Goal: Task Accomplishment & Management: Manage account settings

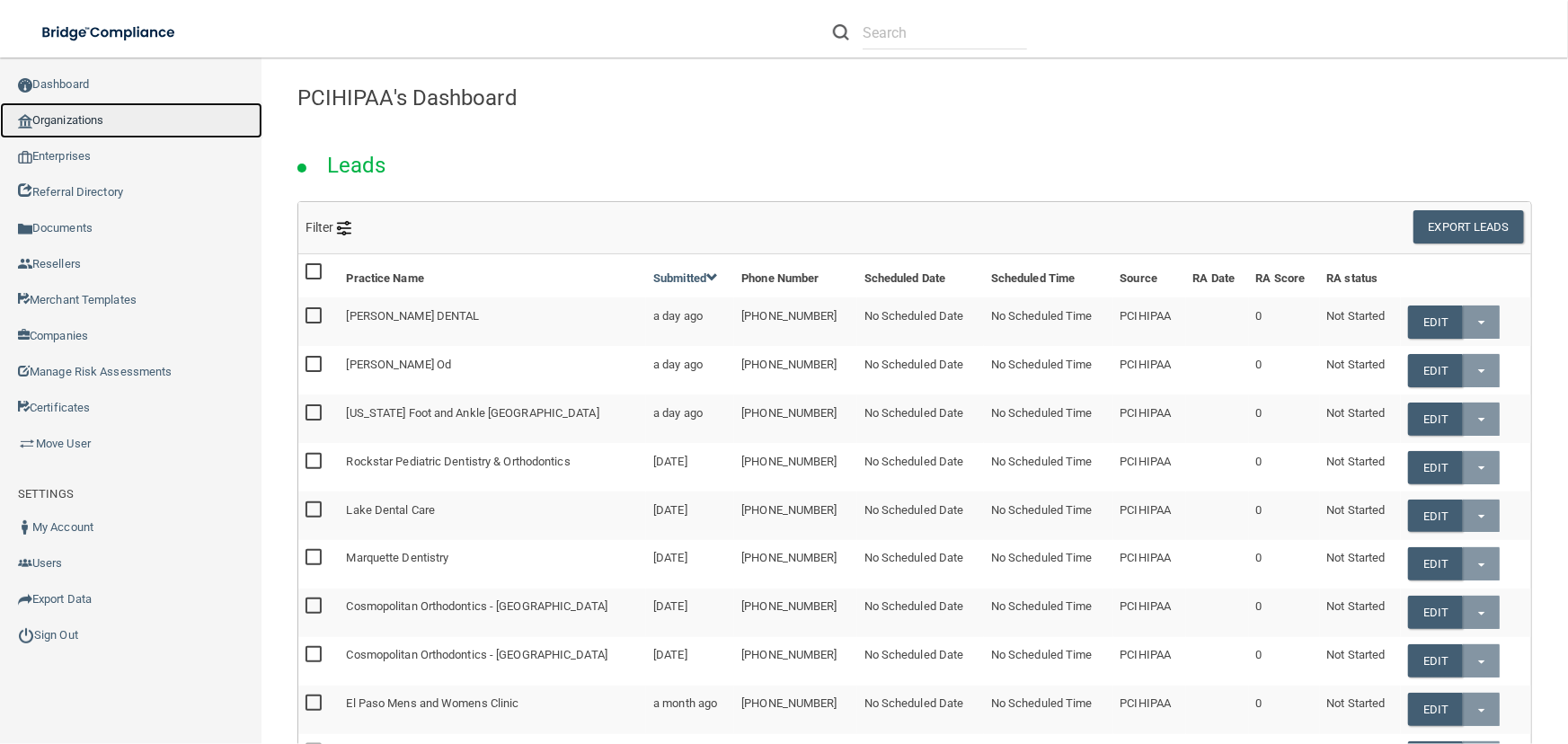
click at [149, 128] on link "Organizations" at bounding box center [131, 120] width 262 height 36
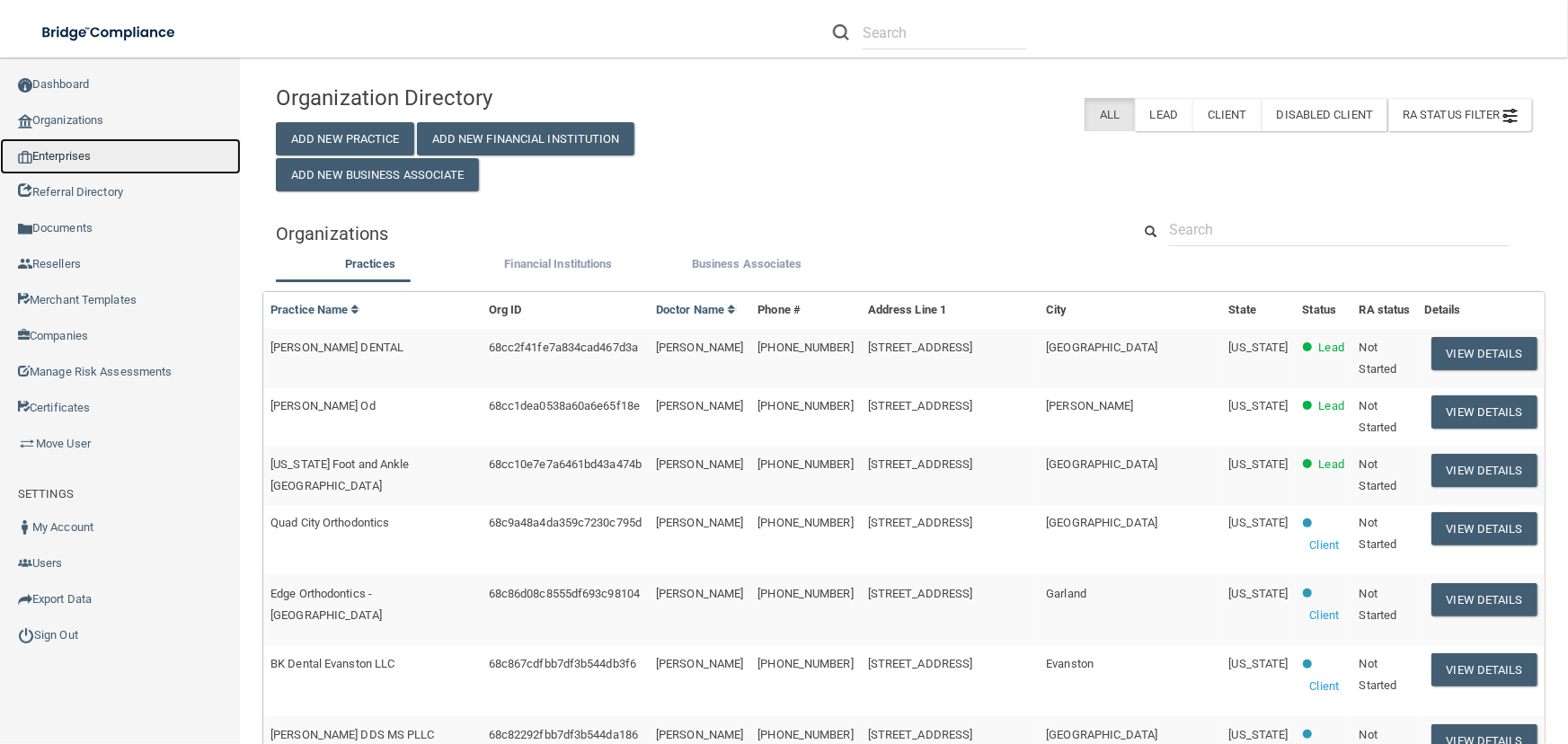
click at [107, 152] on link "Enterprises" at bounding box center [120, 156] width 241 height 36
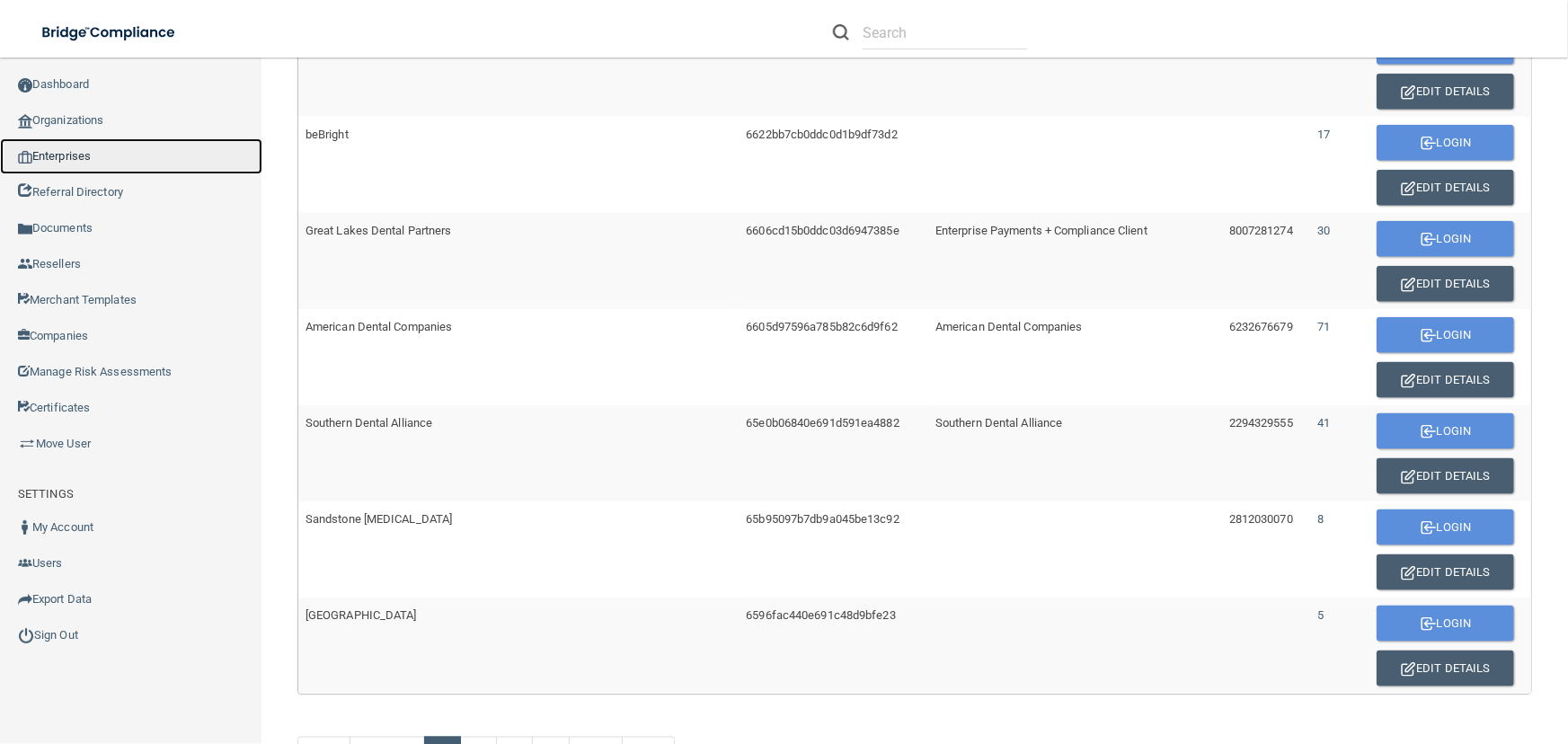
scroll to position [760, 0]
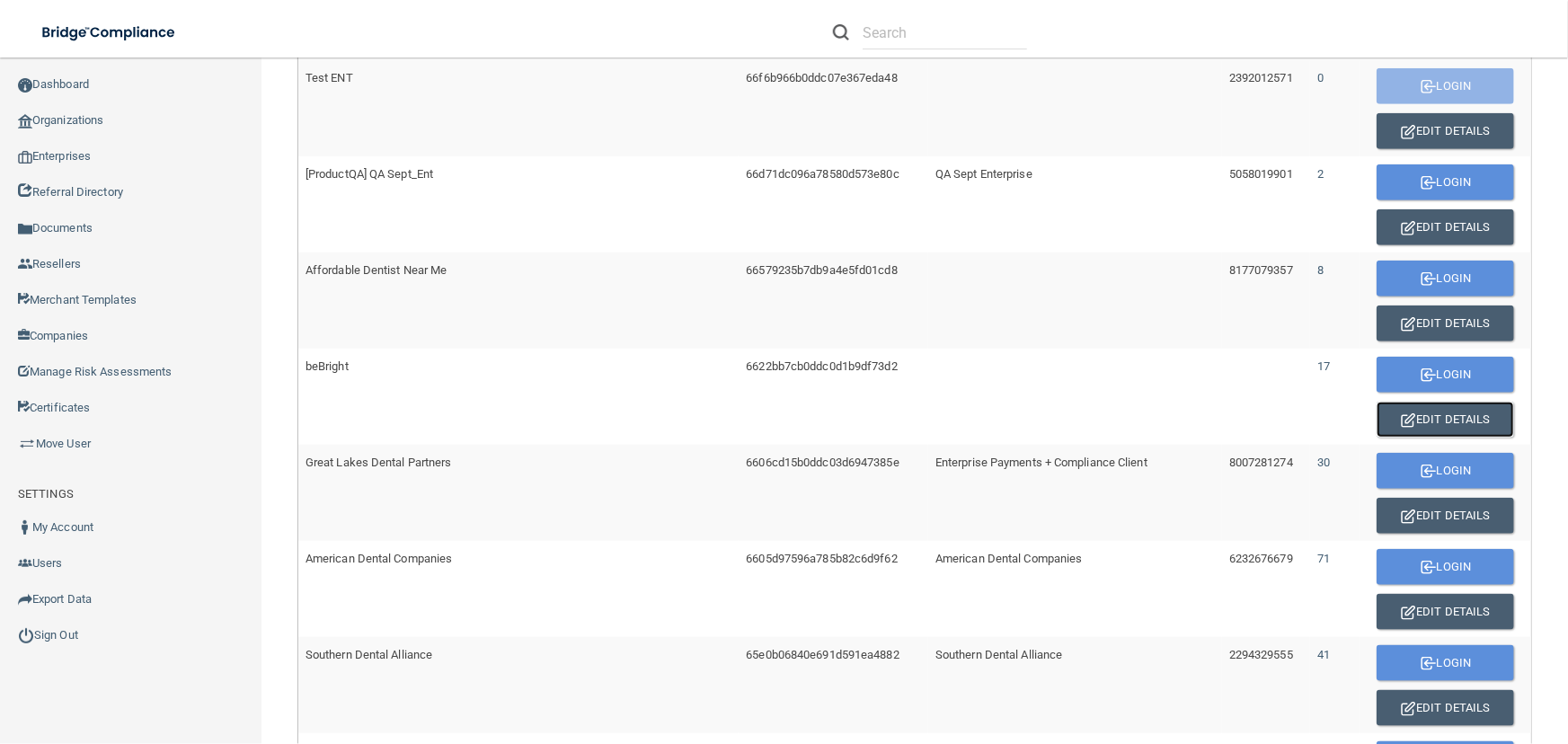
click at [1441, 408] on button "Edit Details" at bounding box center [1446, 419] width 138 height 36
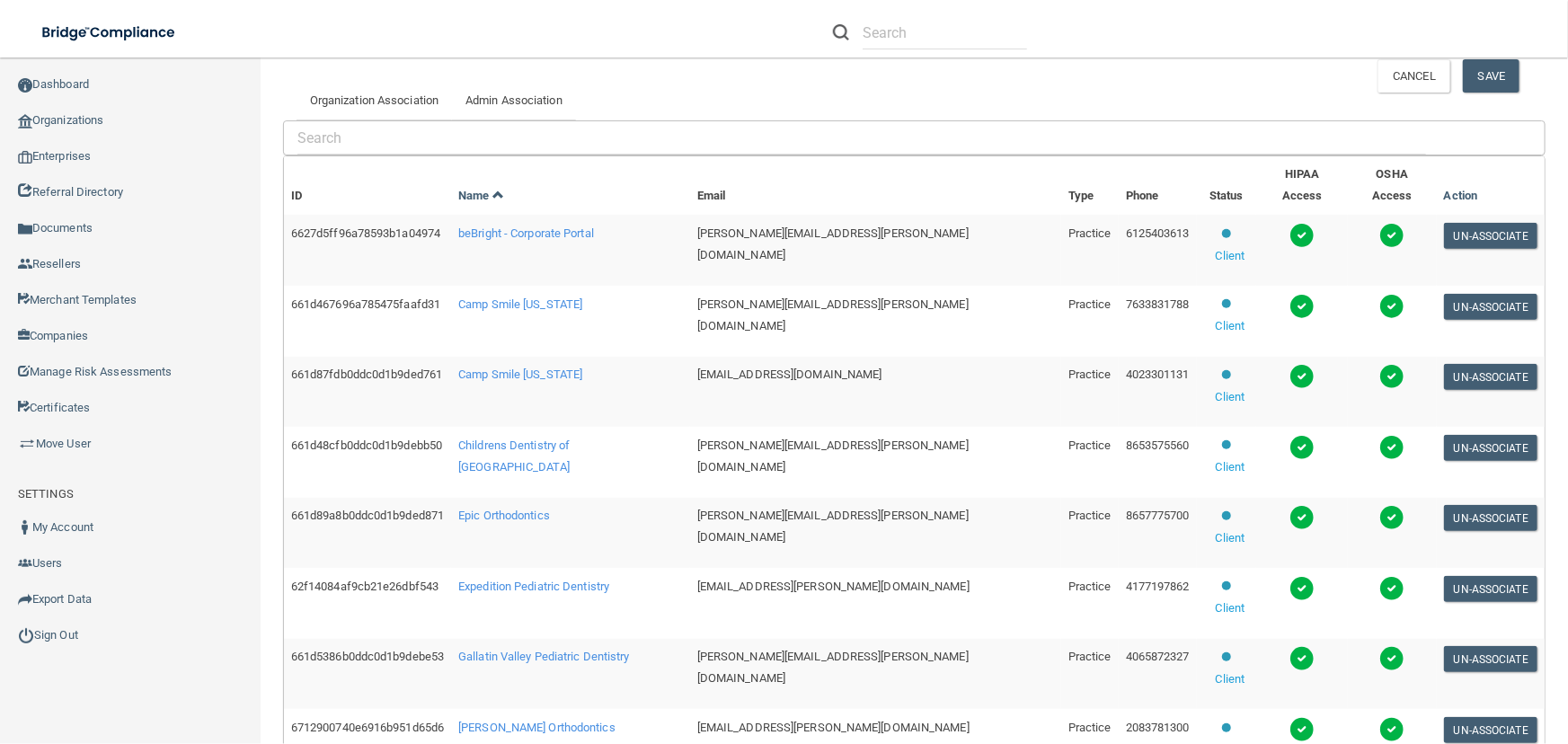
scroll to position [274, 0]
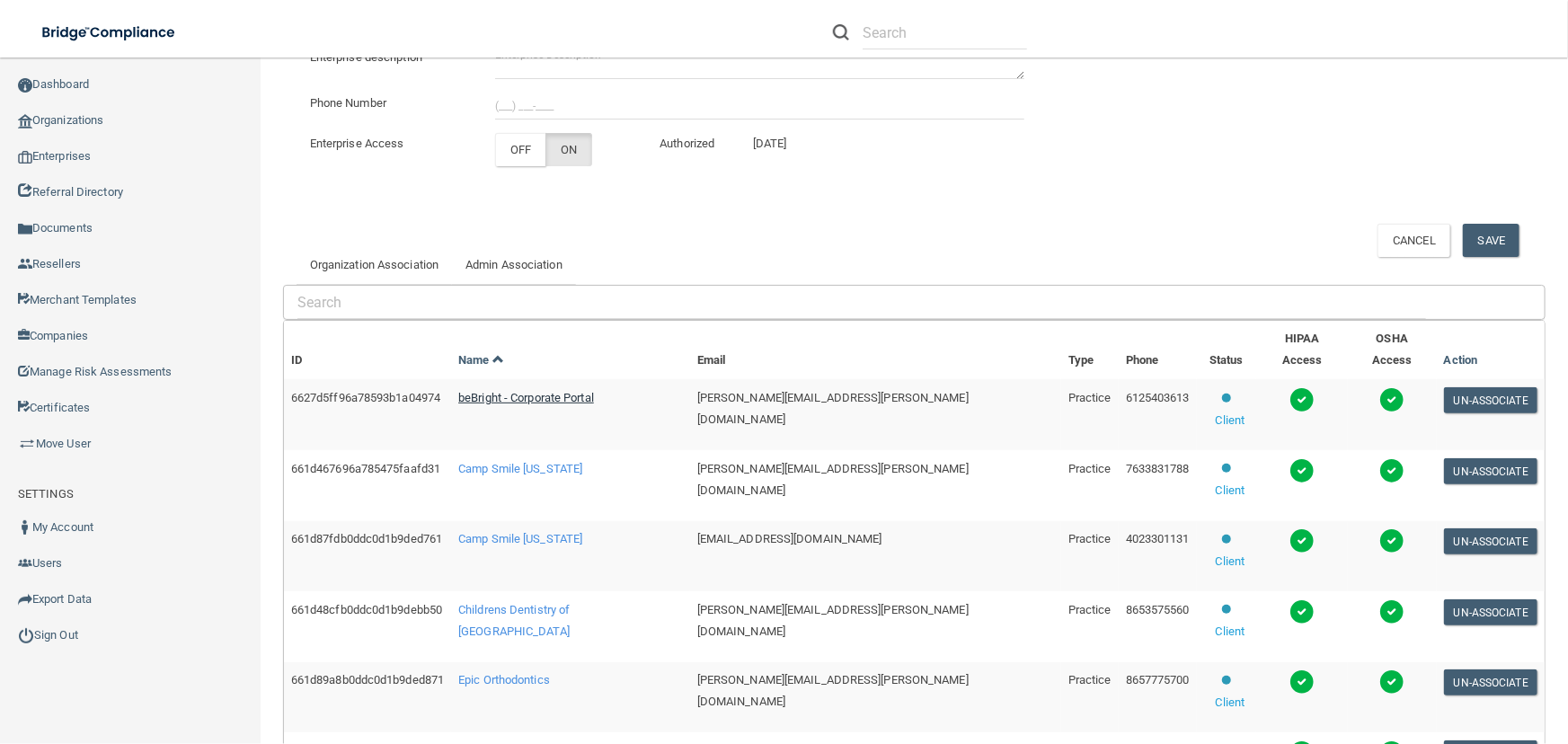
click at [540, 391] on span "beBright - Corporate Portal" at bounding box center [526, 398] width 136 height 14
click at [582, 462] on span "Camp Smile Minnesota" at bounding box center [520, 469] width 124 height 14
click at [547, 532] on span "Camp Smile Nebraska" at bounding box center [520, 538] width 124 height 14
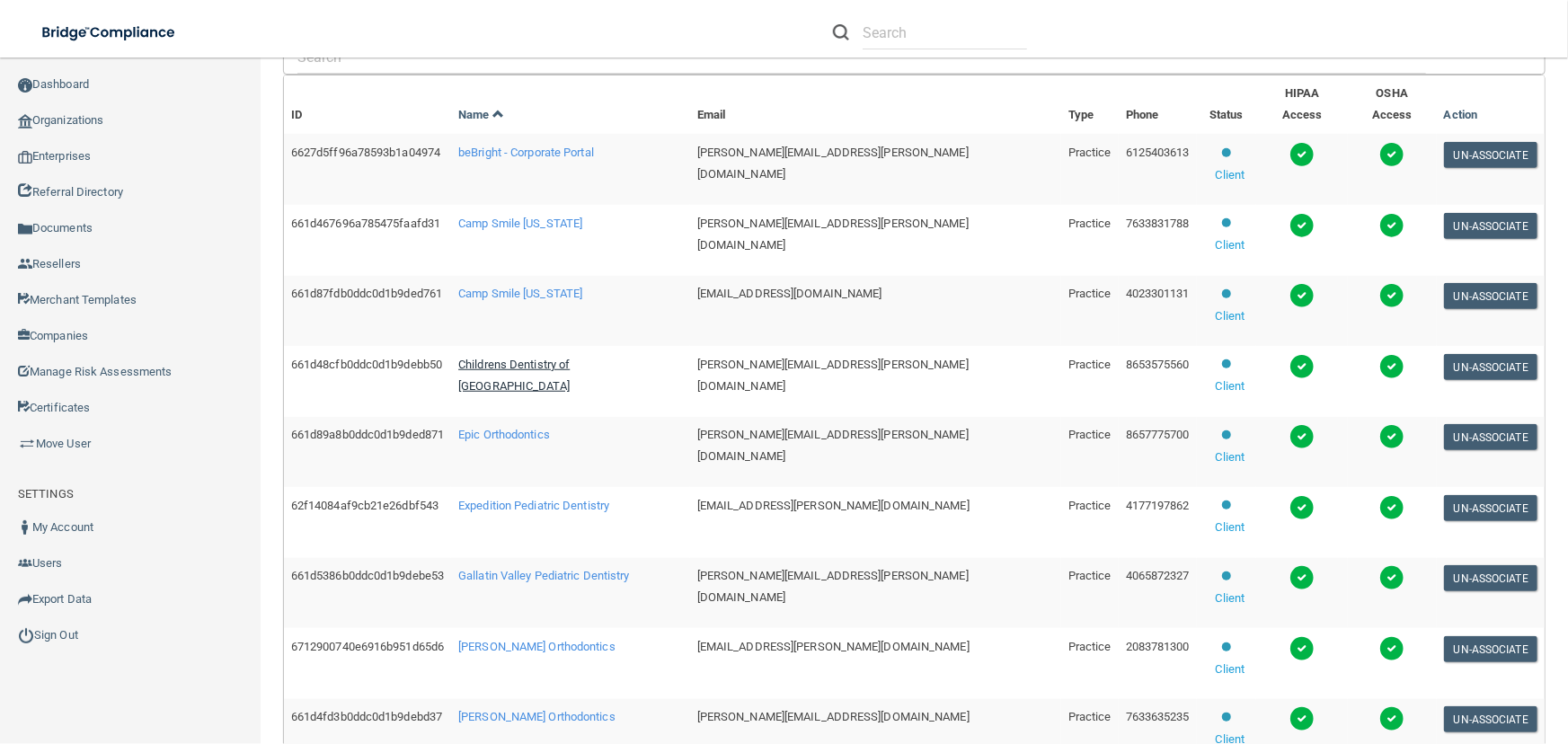
click at [570, 358] on span "Childrens Dentistry of Knoxville" at bounding box center [513, 375] width 112 height 35
click at [538, 428] on span "Epic Orthodontics" at bounding box center [504, 435] width 91 height 14
click at [567, 499] on span "Expedition Pediatric Dentistry" at bounding box center [534, 505] width 151 height 14
click at [548, 568] on span "Gallatin Valley Pediatric Dentistry" at bounding box center [543, 575] width 172 height 14
click at [546, 639] on span "Kelson Orthodontics" at bounding box center [537, 646] width 157 height 14
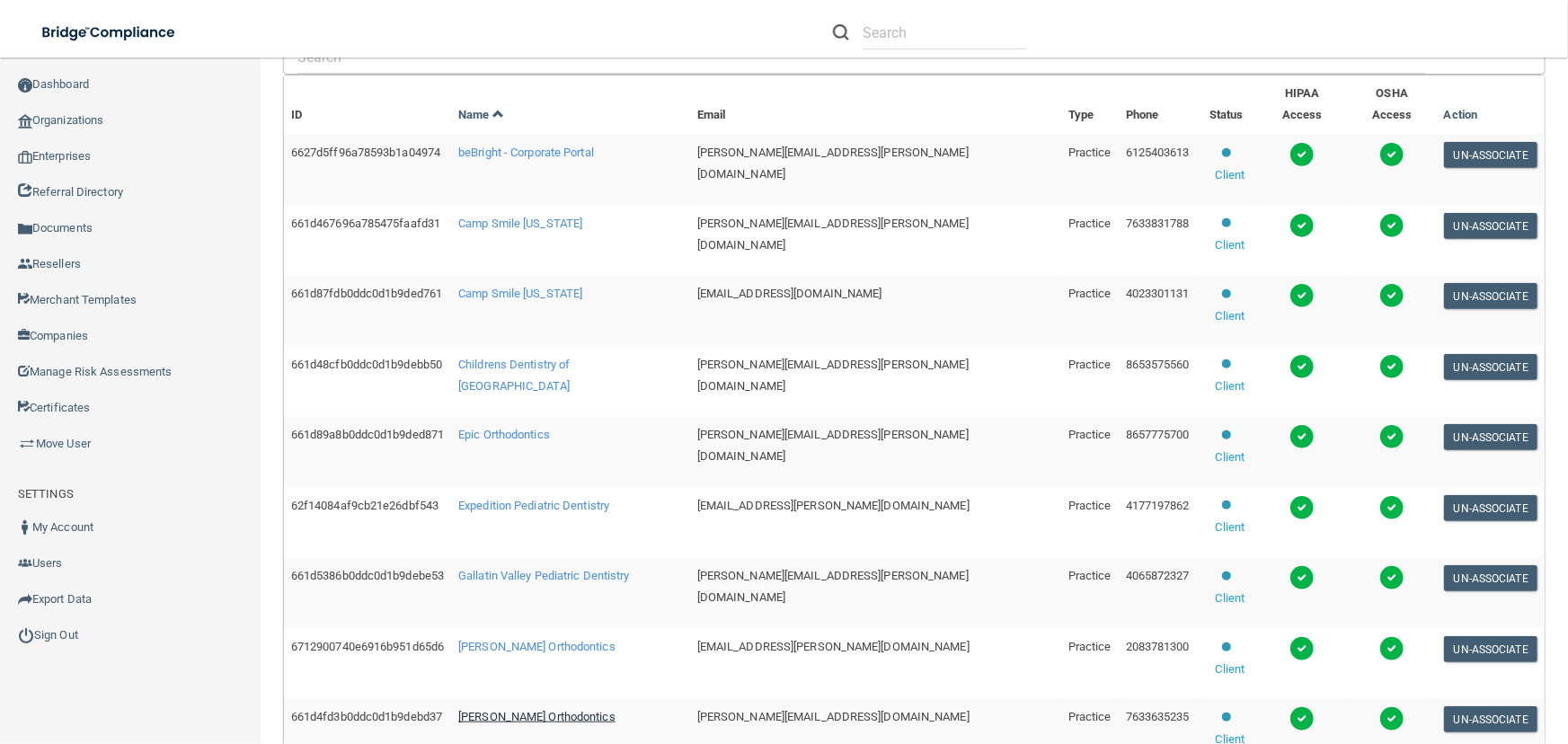
click at [567, 710] on span "Kottemann Orthodontics" at bounding box center [537, 717] width 157 height 14
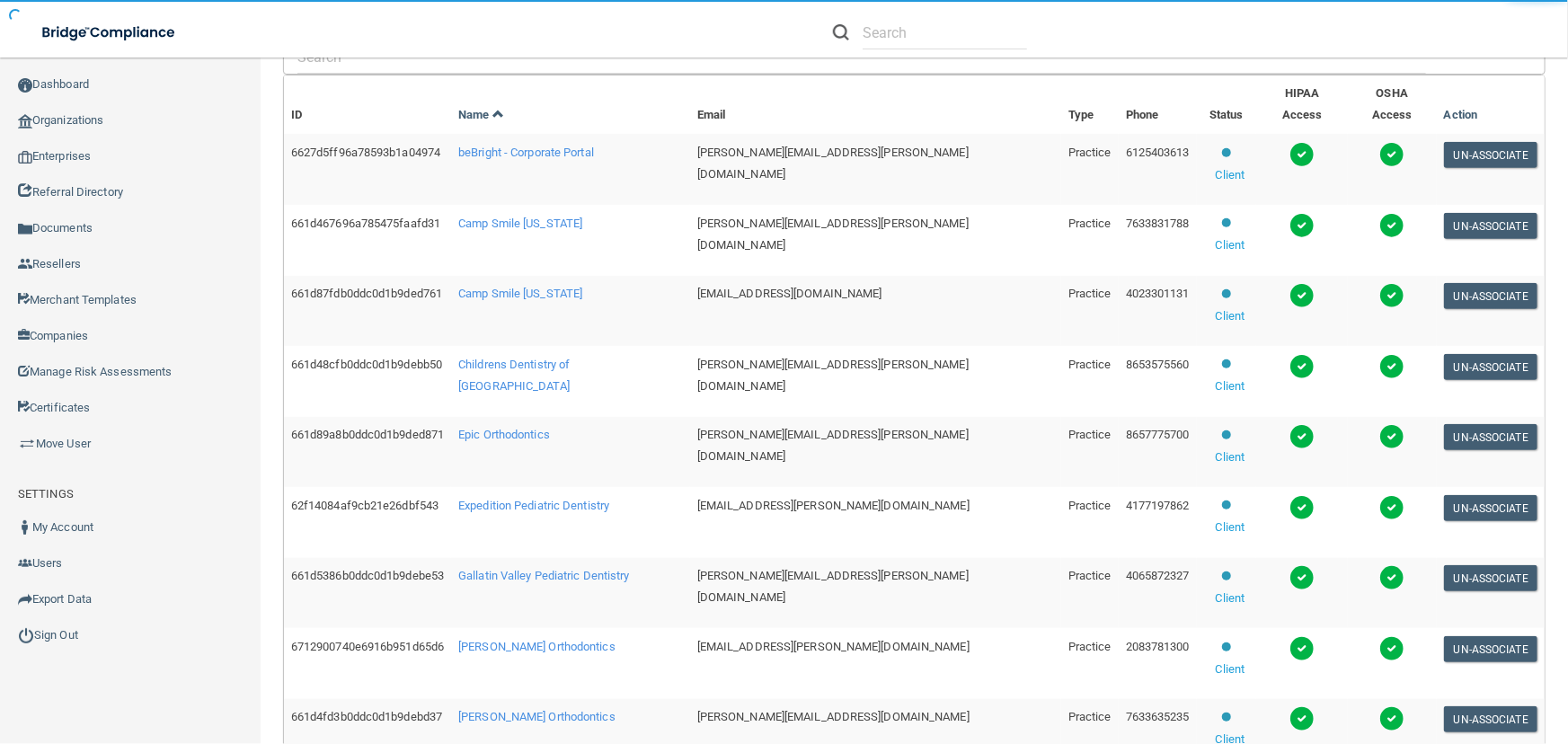
scroll to position [9, 0]
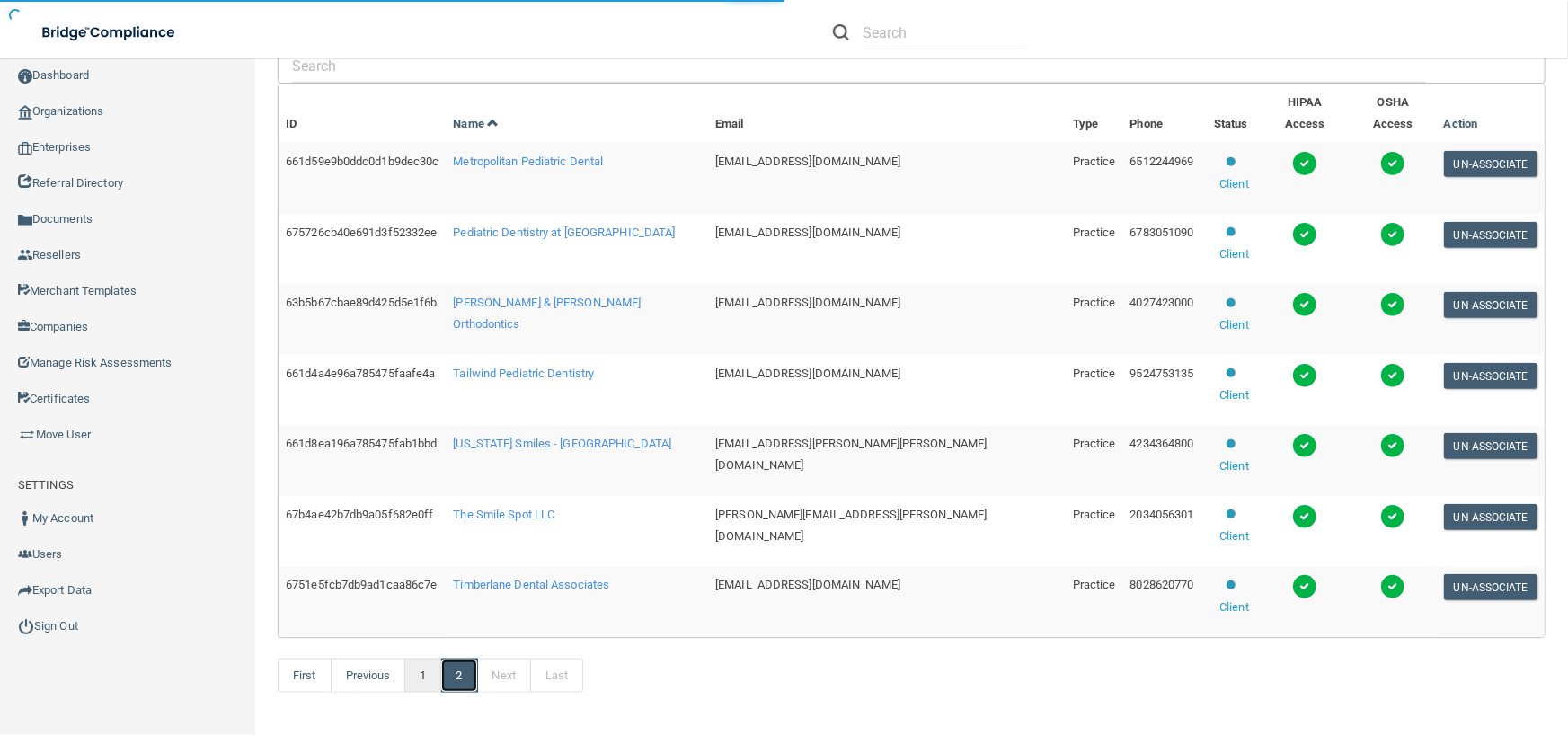
scroll to position [372, 0]
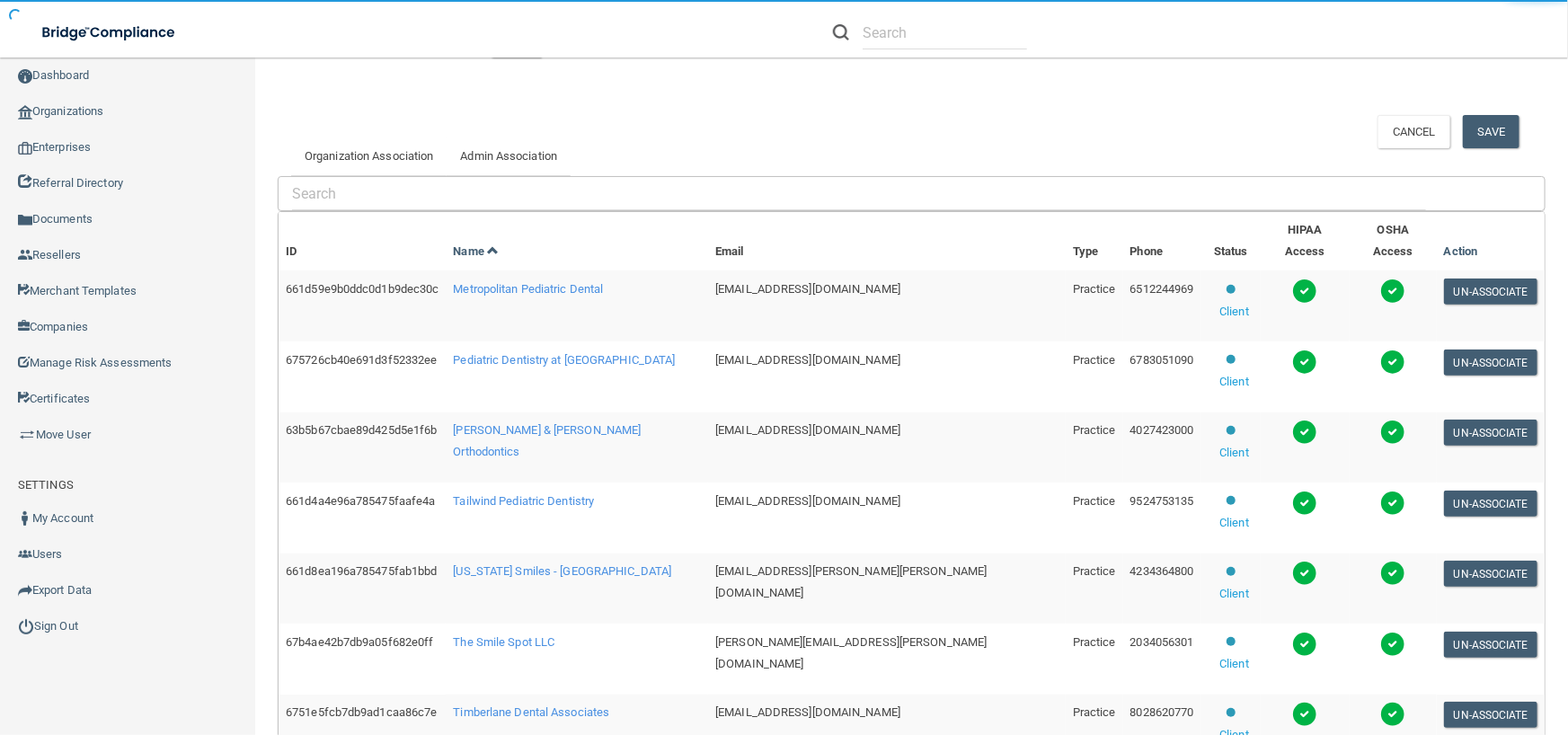
click at [553, 282] on span "Metropolitan Pediatric Dental" at bounding box center [528, 289] width 150 height 14
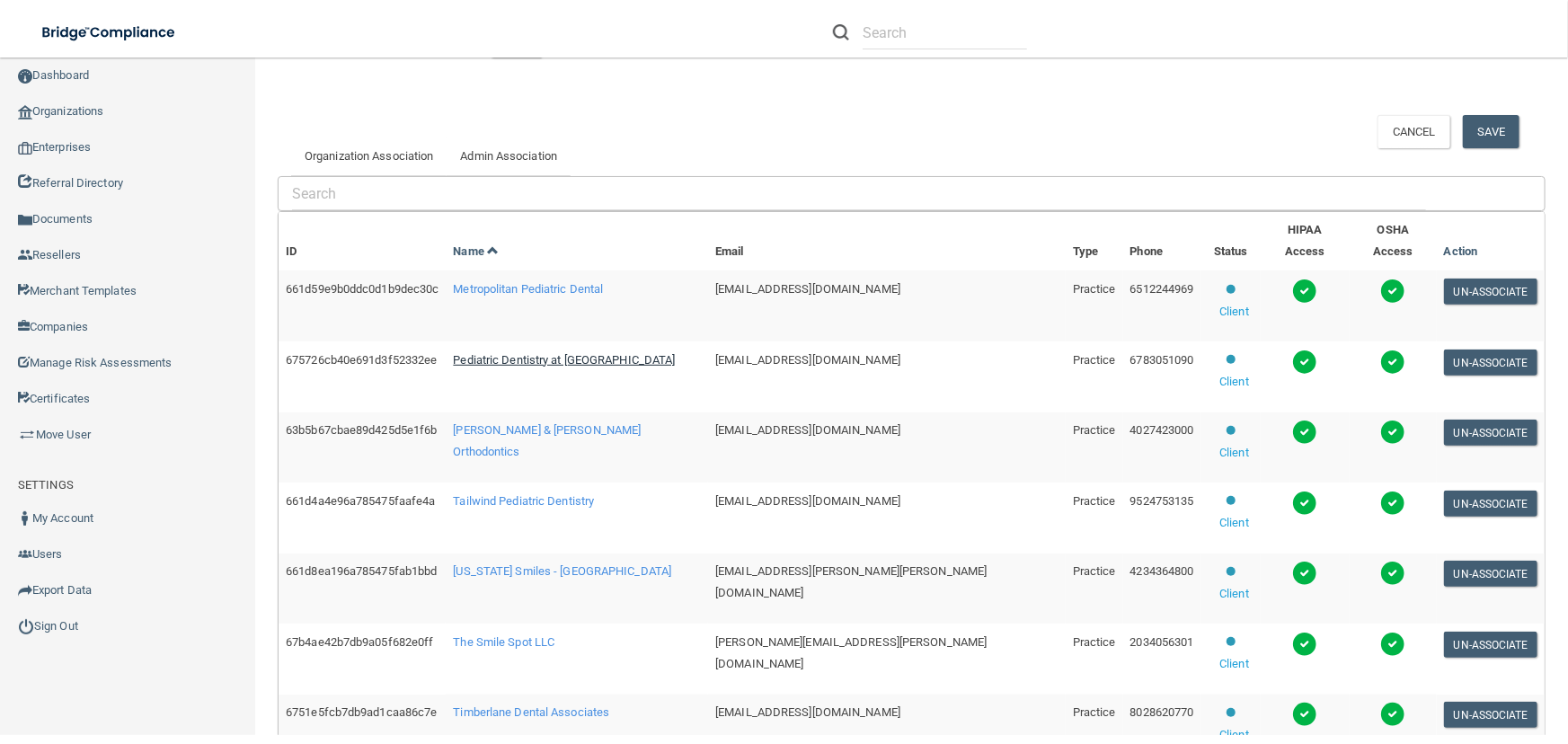
click at [530, 353] on span "Pediatric Dentistry at Vinings" at bounding box center [564, 360] width 222 height 14
click at [567, 423] on span "Rallis & Bonilla Orthodontics" at bounding box center [547, 440] width 188 height 35
click at [539, 494] on span "Tailwind Pediatric Dentistry" at bounding box center [523, 501] width 141 height 14
click at [584, 565] on span "Tennessee Smiles - Madisonville" at bounding box center [562, 571] width 218 height 14
click at [546, 635] on span "The Smile Spot LLC" at bounding box center [504, 642] width 102 height 14
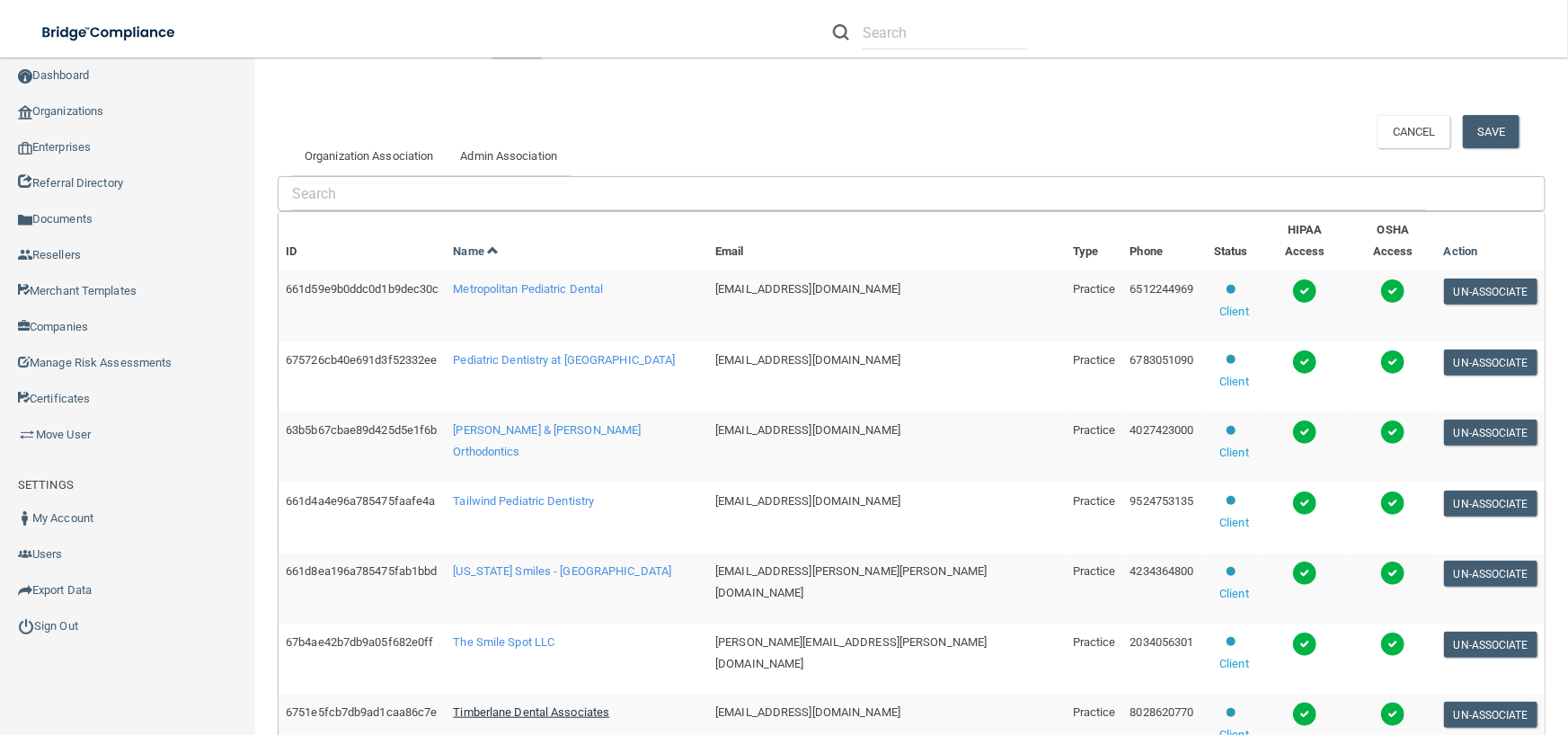
click at [530, 705] on span "Timberlane Dental Associates" at bounding box center [531, 712] width 156 height 14
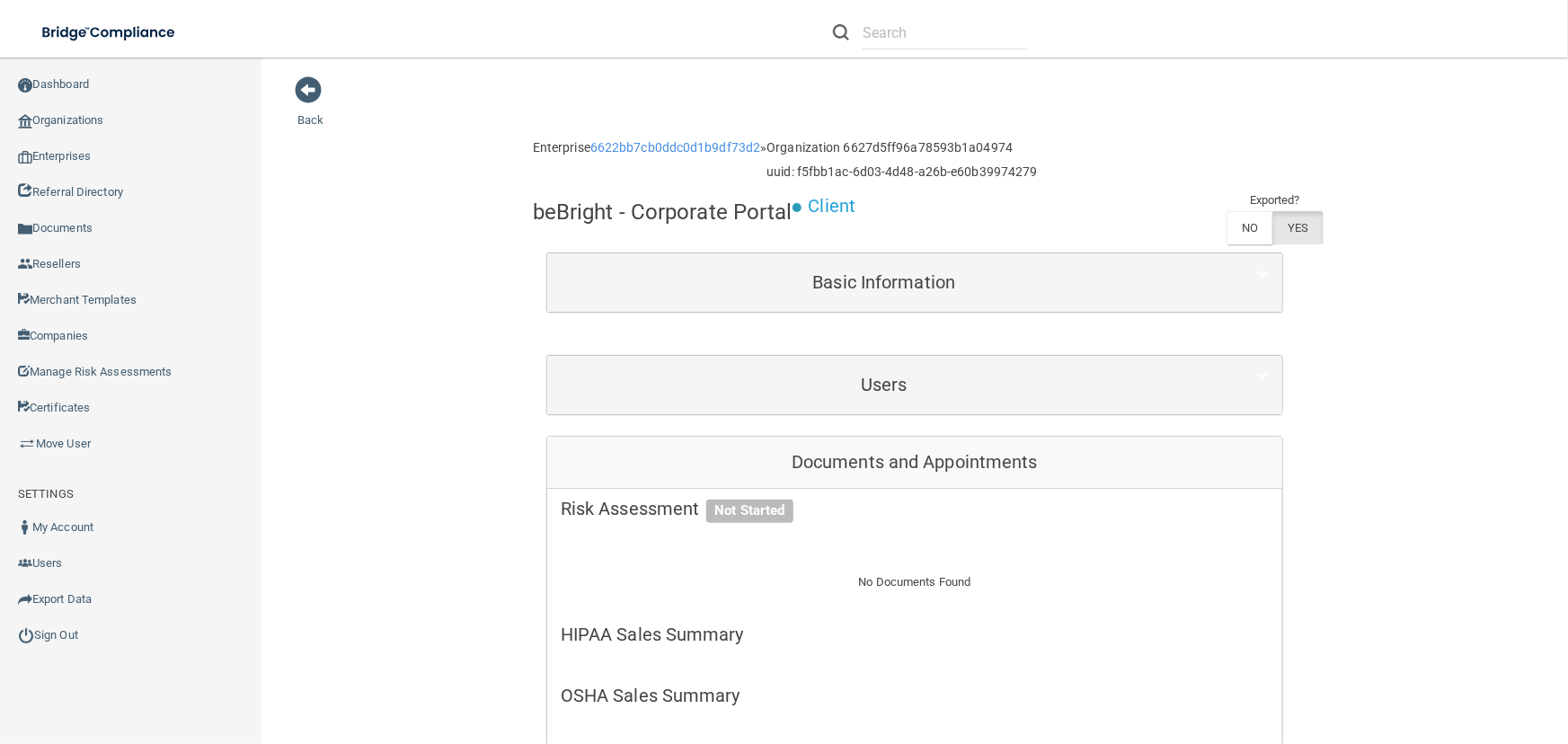
click at [872, 356] on div "Users" at bounding box center [915, 385] width 735 height 58
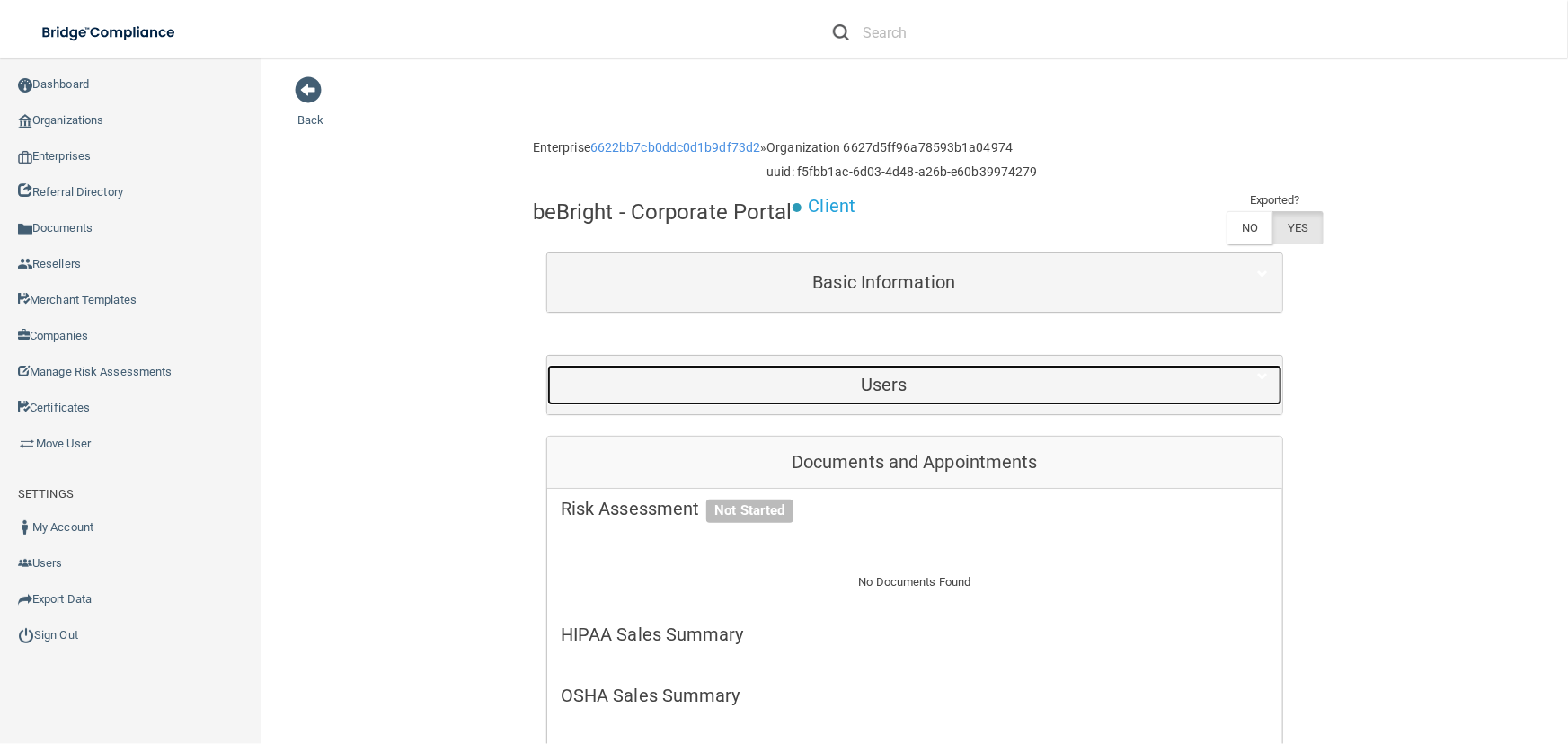
click at [882, 370] on div "Users" at bounding box center [884, 385] width 674 height 41
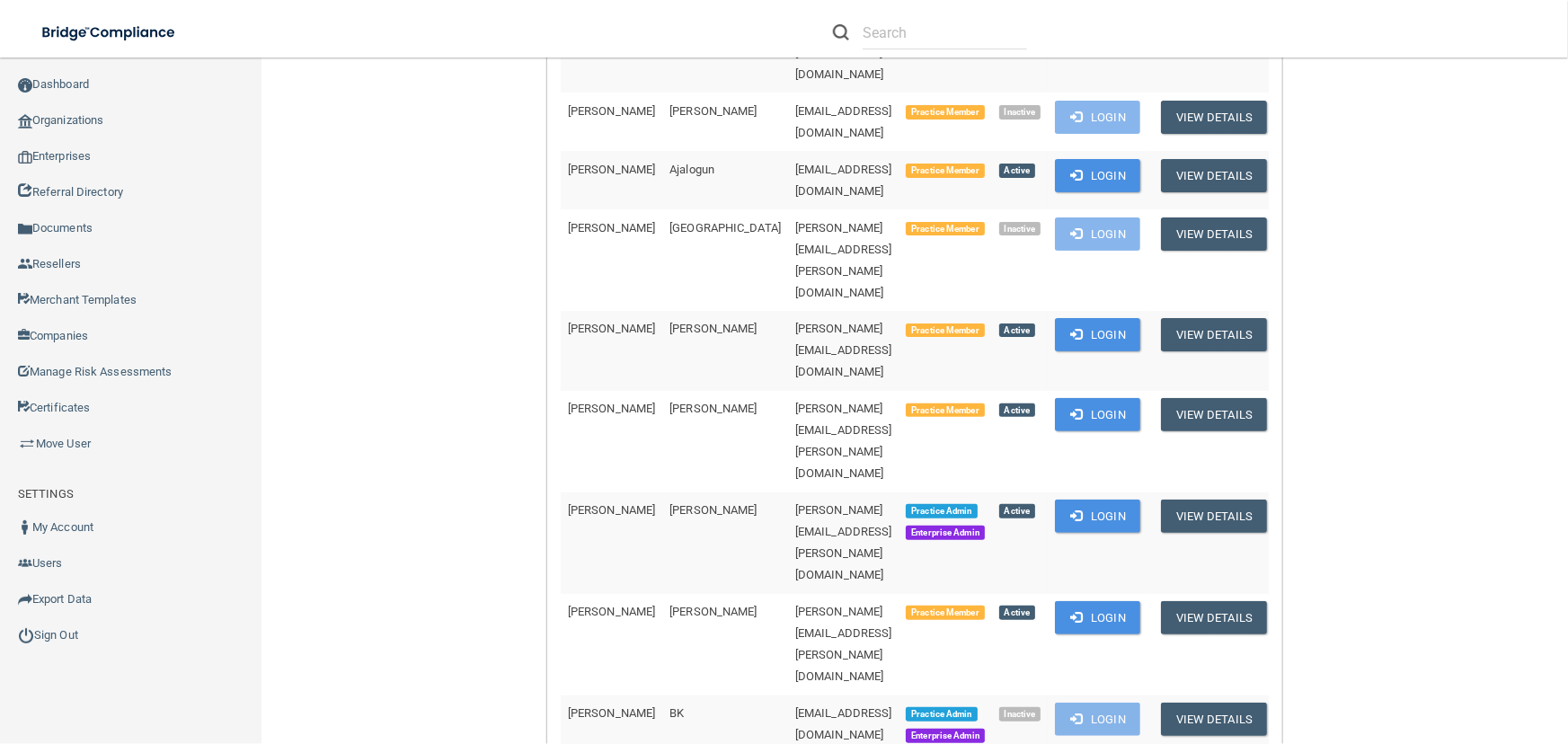
scroll to position [653, 0]
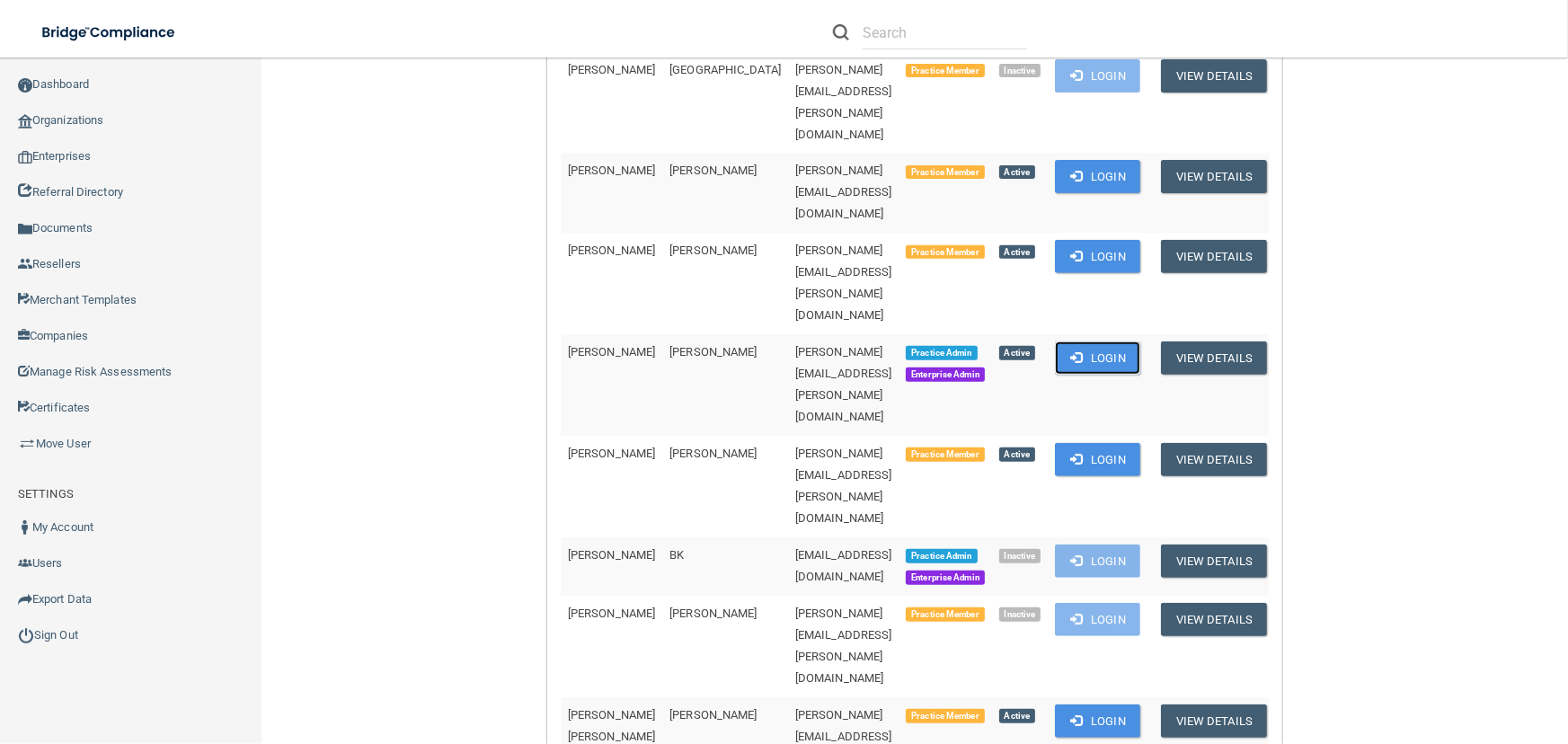
click at [1122, 341] on button "Login" at bounding box center [1097, 358] width 85 height 33
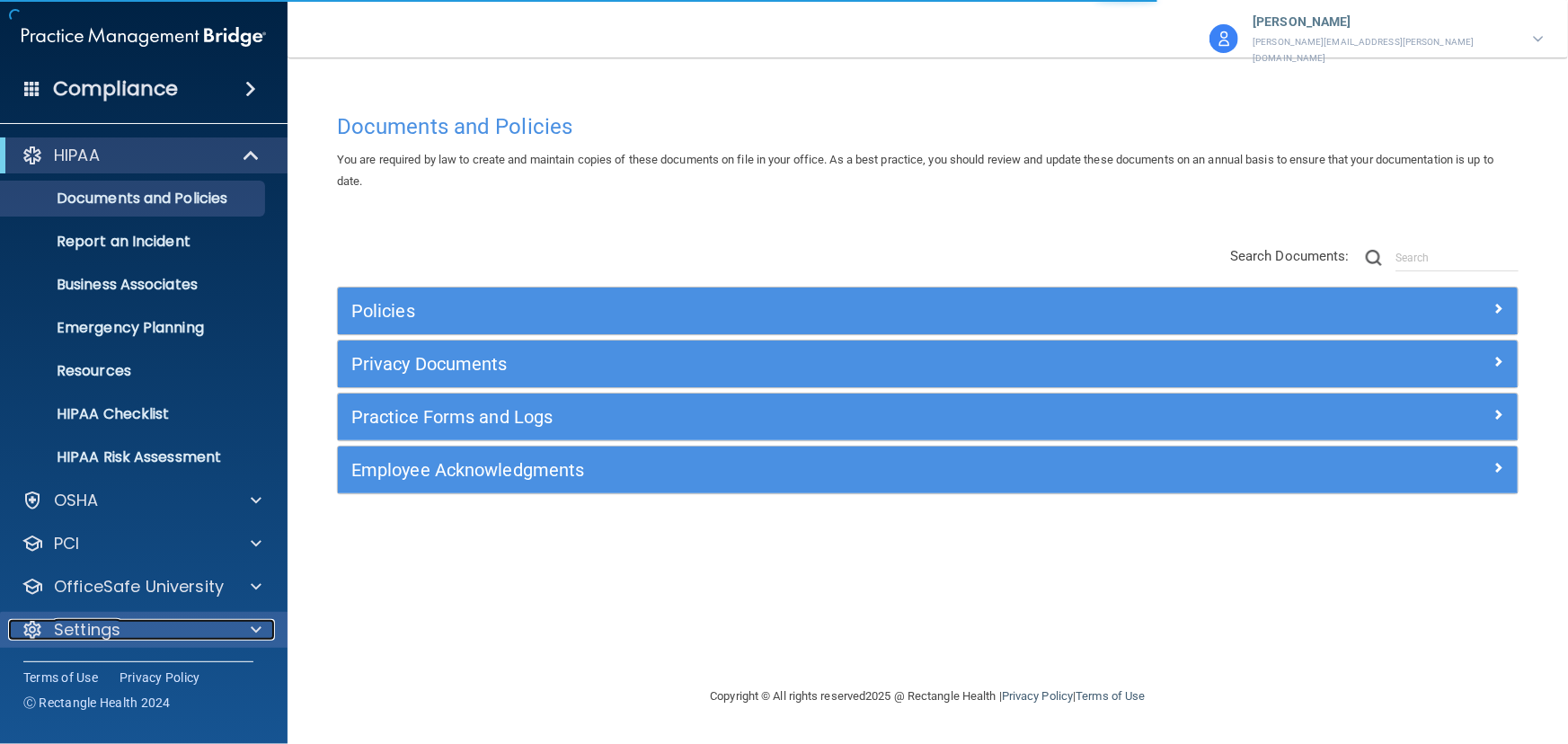
click at [214, 619] on div "Settings" at bounding box center [119, 630] width 223 height 21
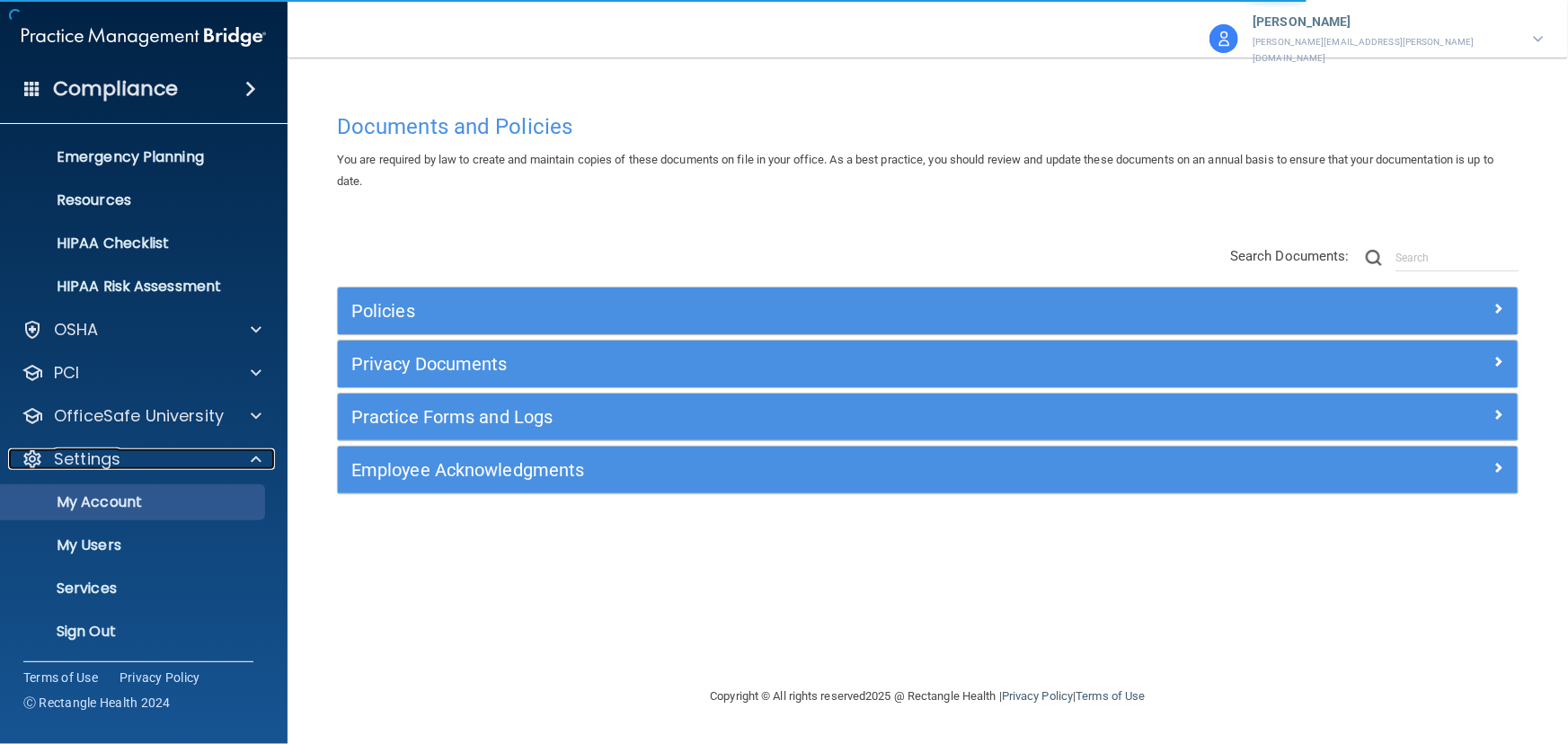
scroll to position [173, 0]
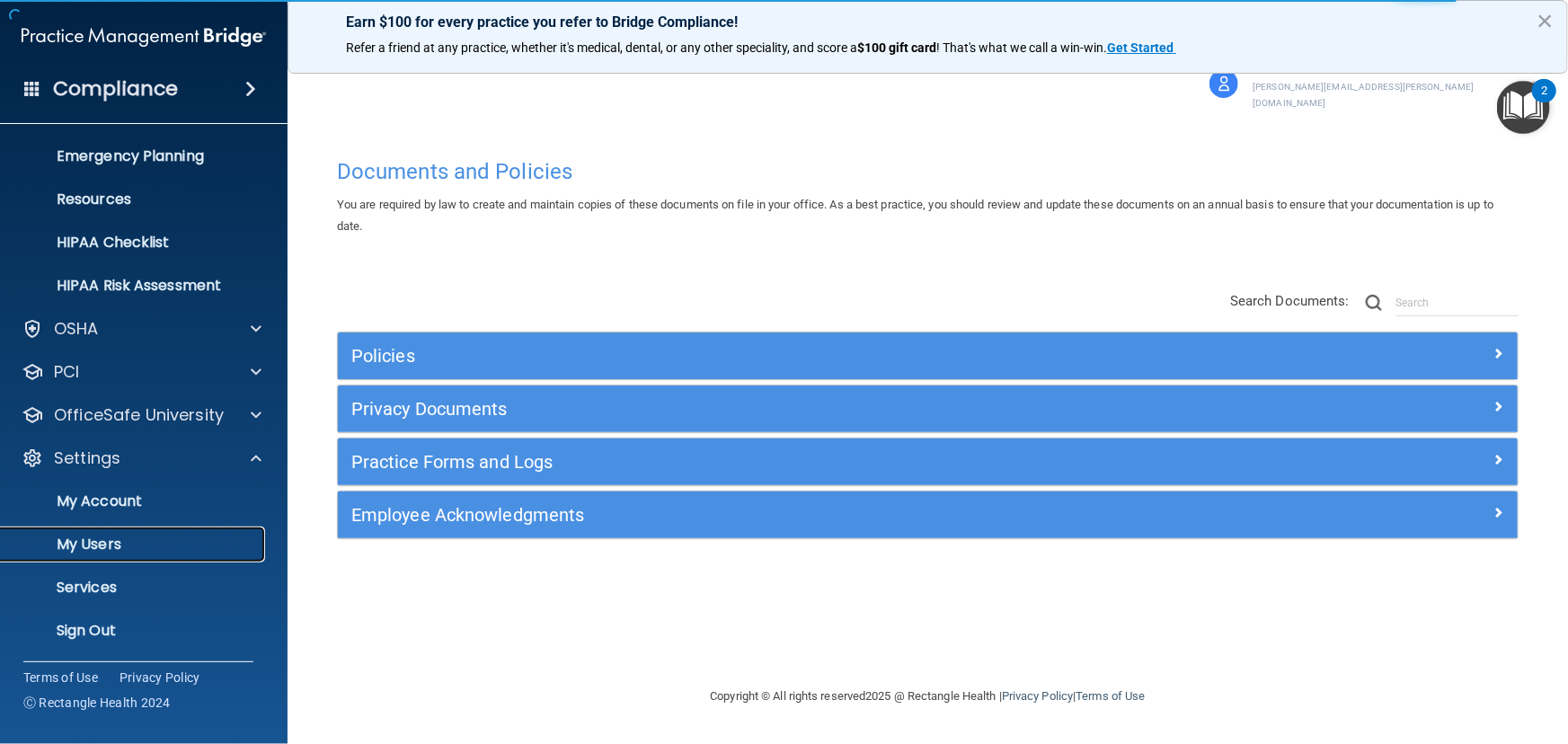
click at [200, 544] on p "My Users" at bounding box center [134, 544] width 245 height 18
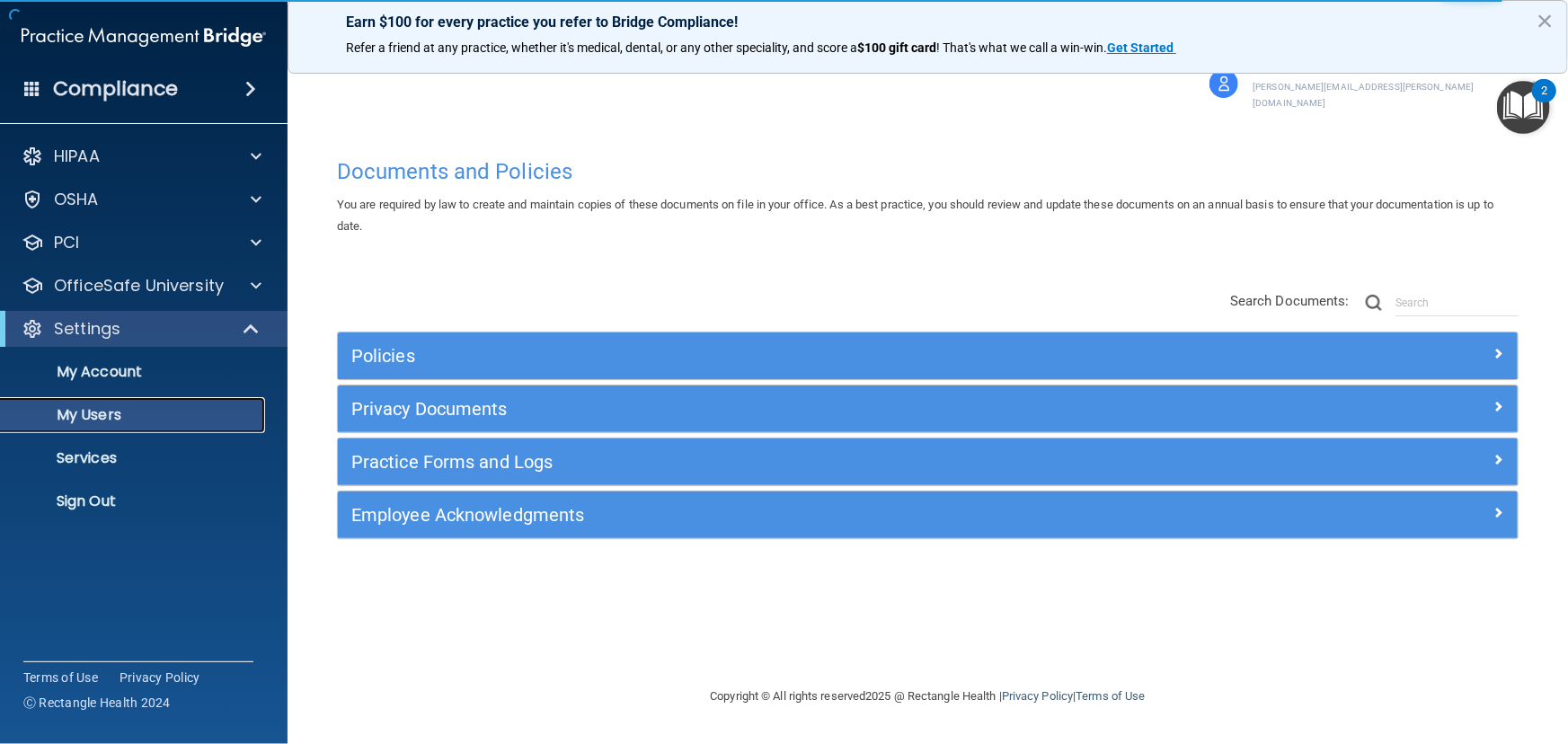
select select "20"
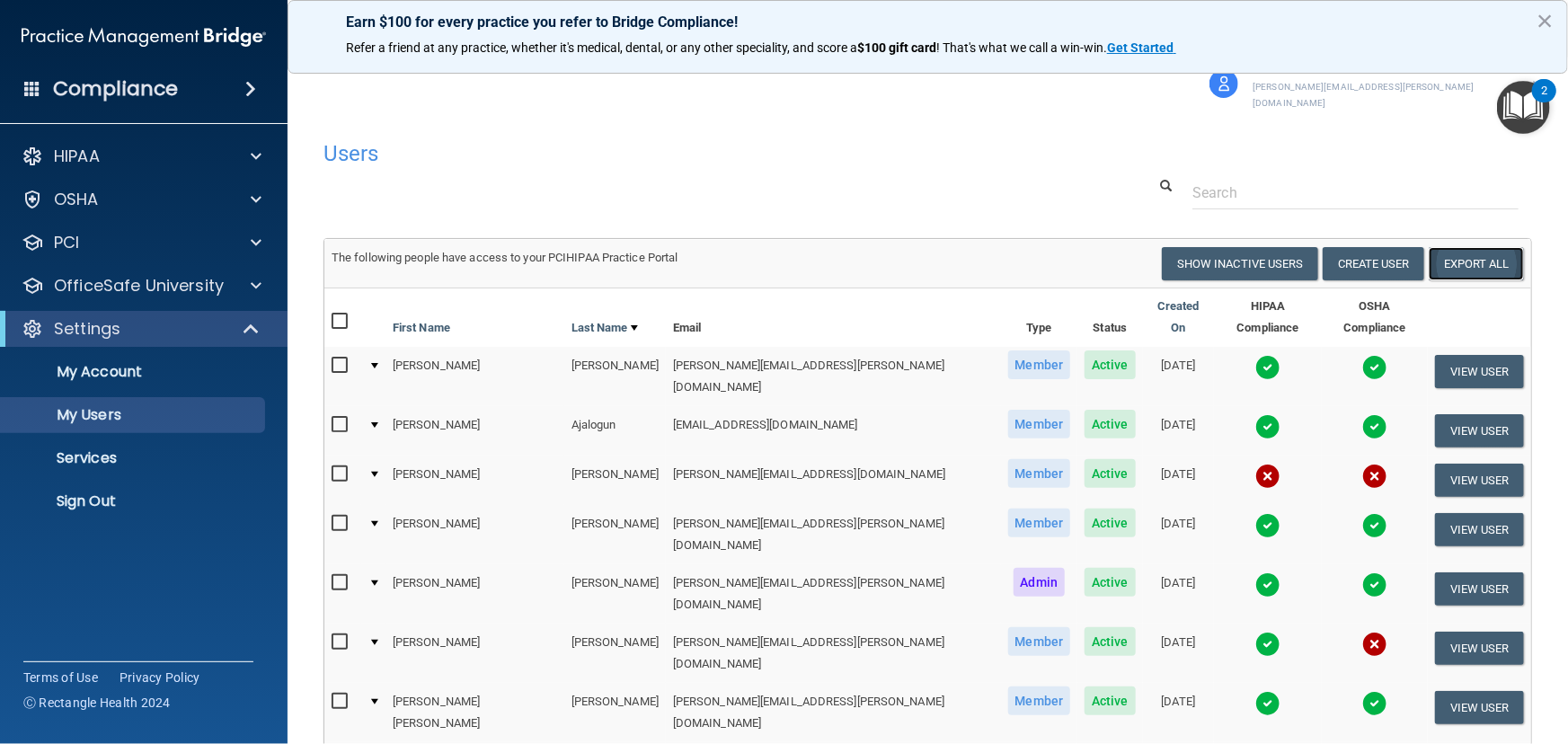
click at [1449, 251] on link "Export All" at bounding box center [1477, 264] width 95 height 33
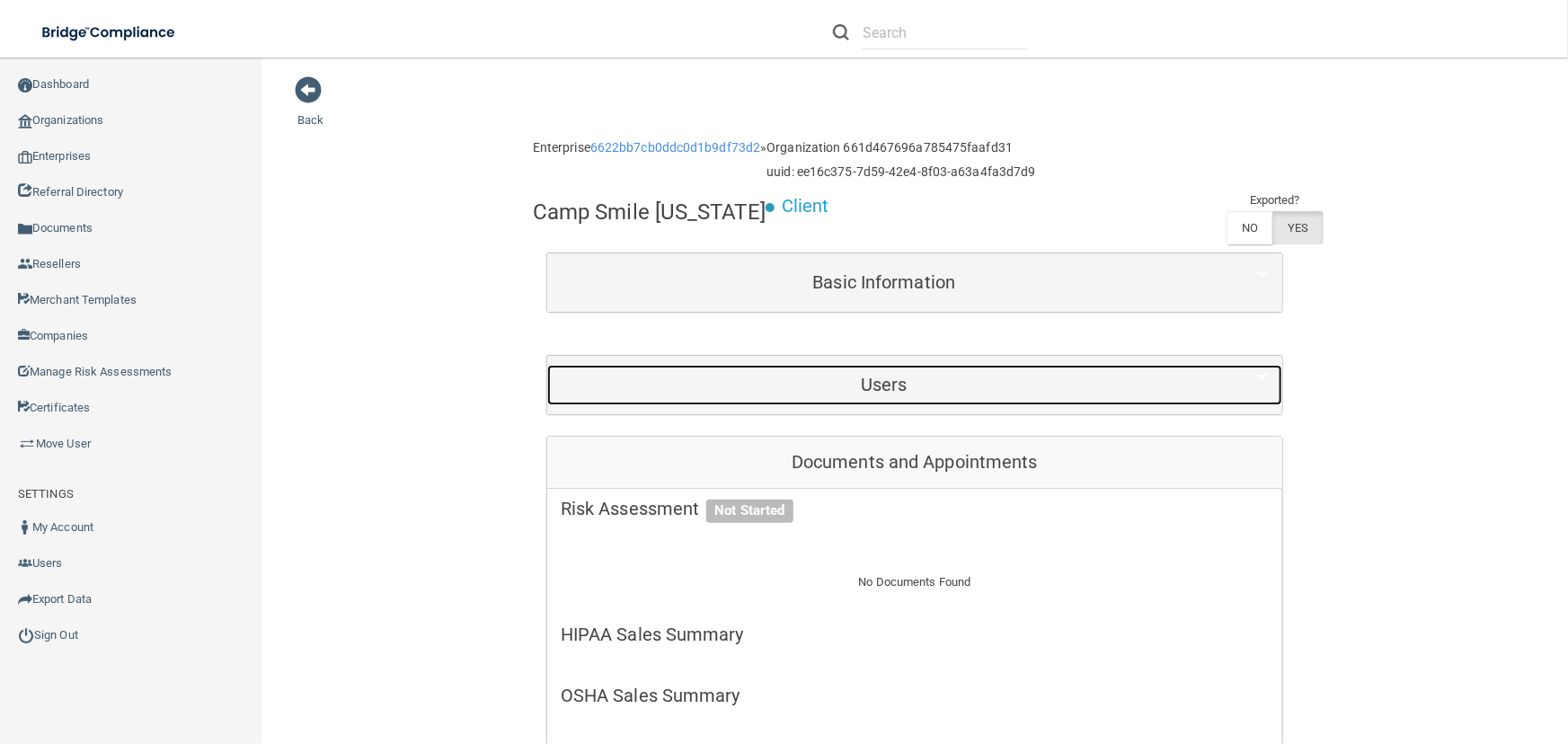
click at [830, 372] on div "Users" at bounding box center [884, 385] width 674 height 41
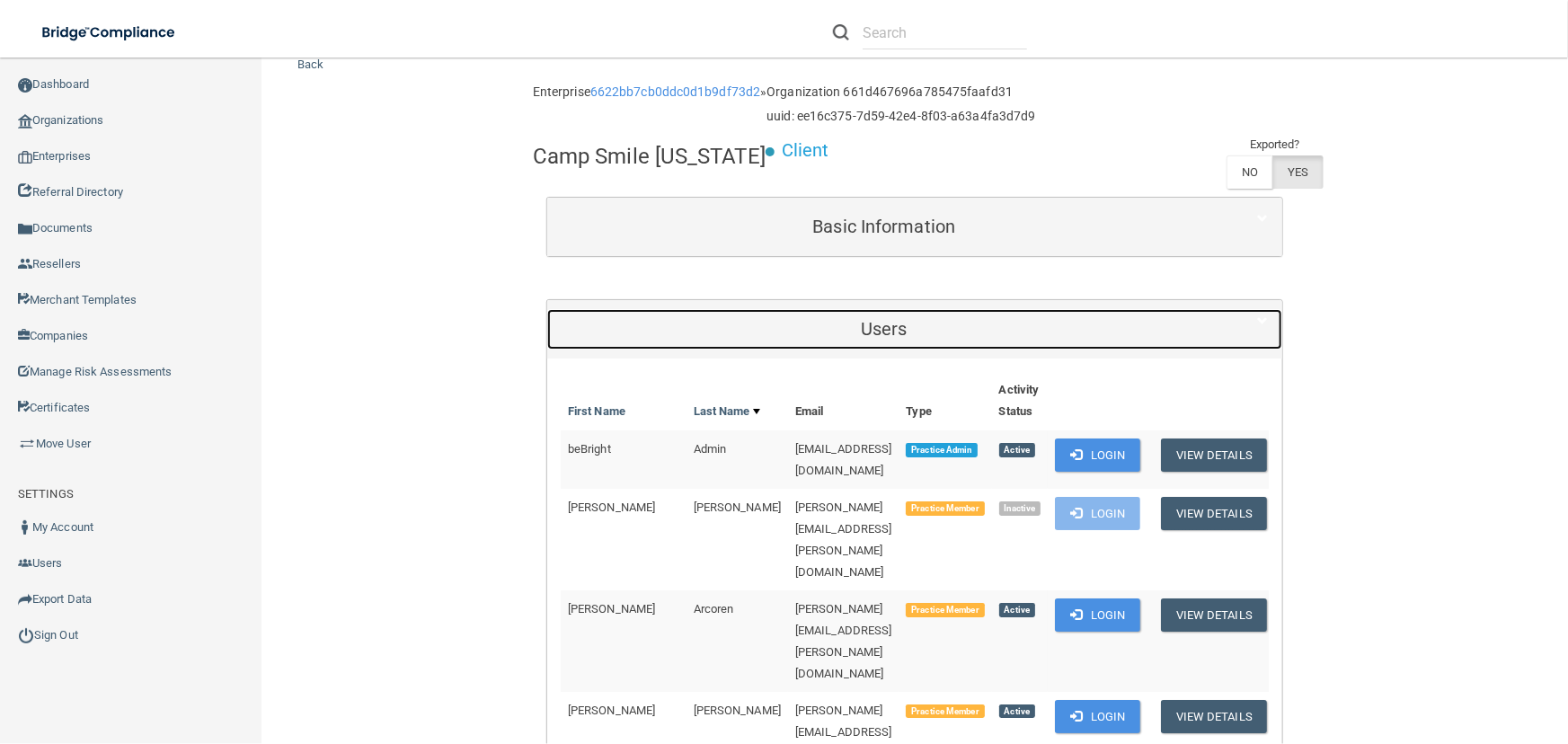
scroll to position [163, 0]
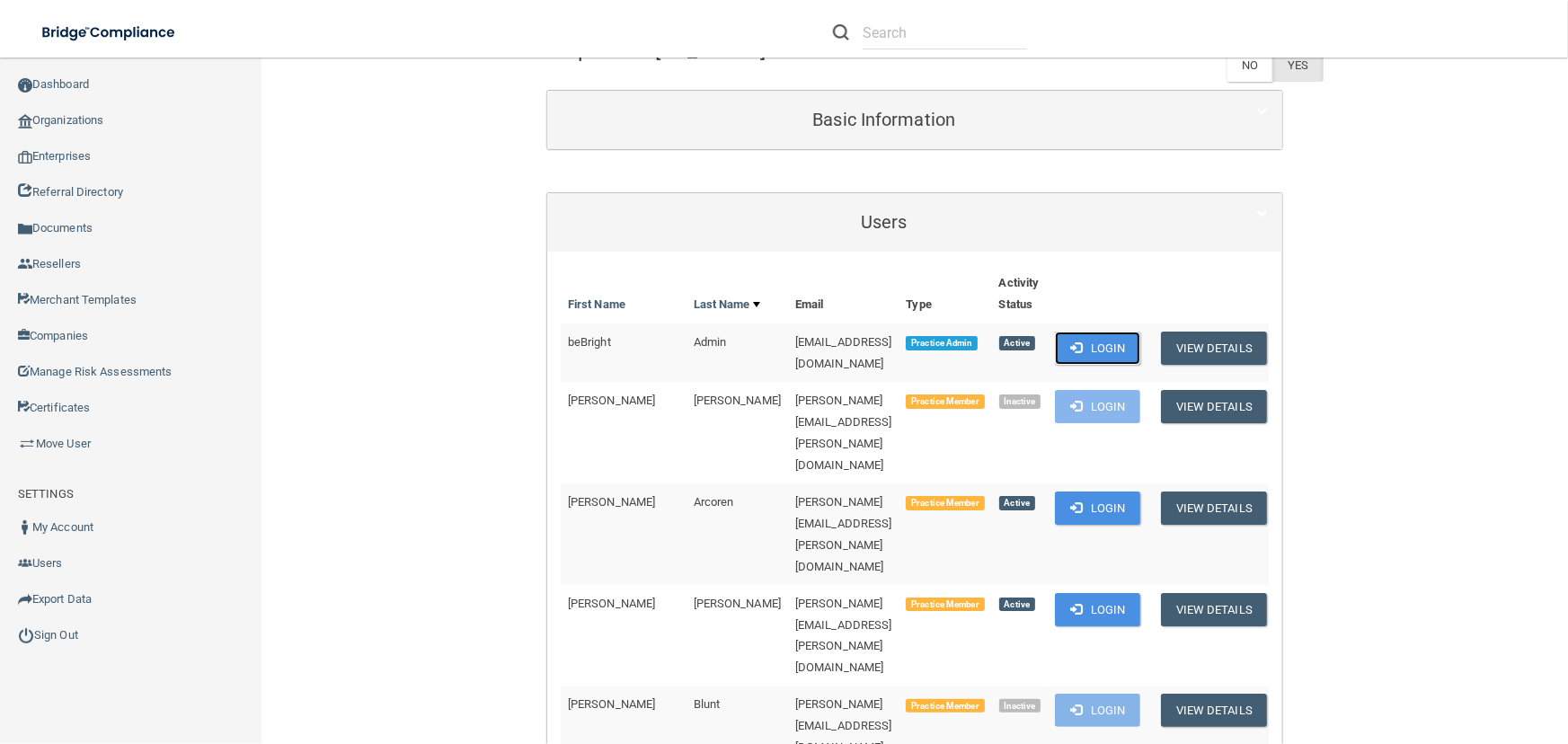
click at [1082, 345] on span at bounding box center [1076, 347] width 12 height 12
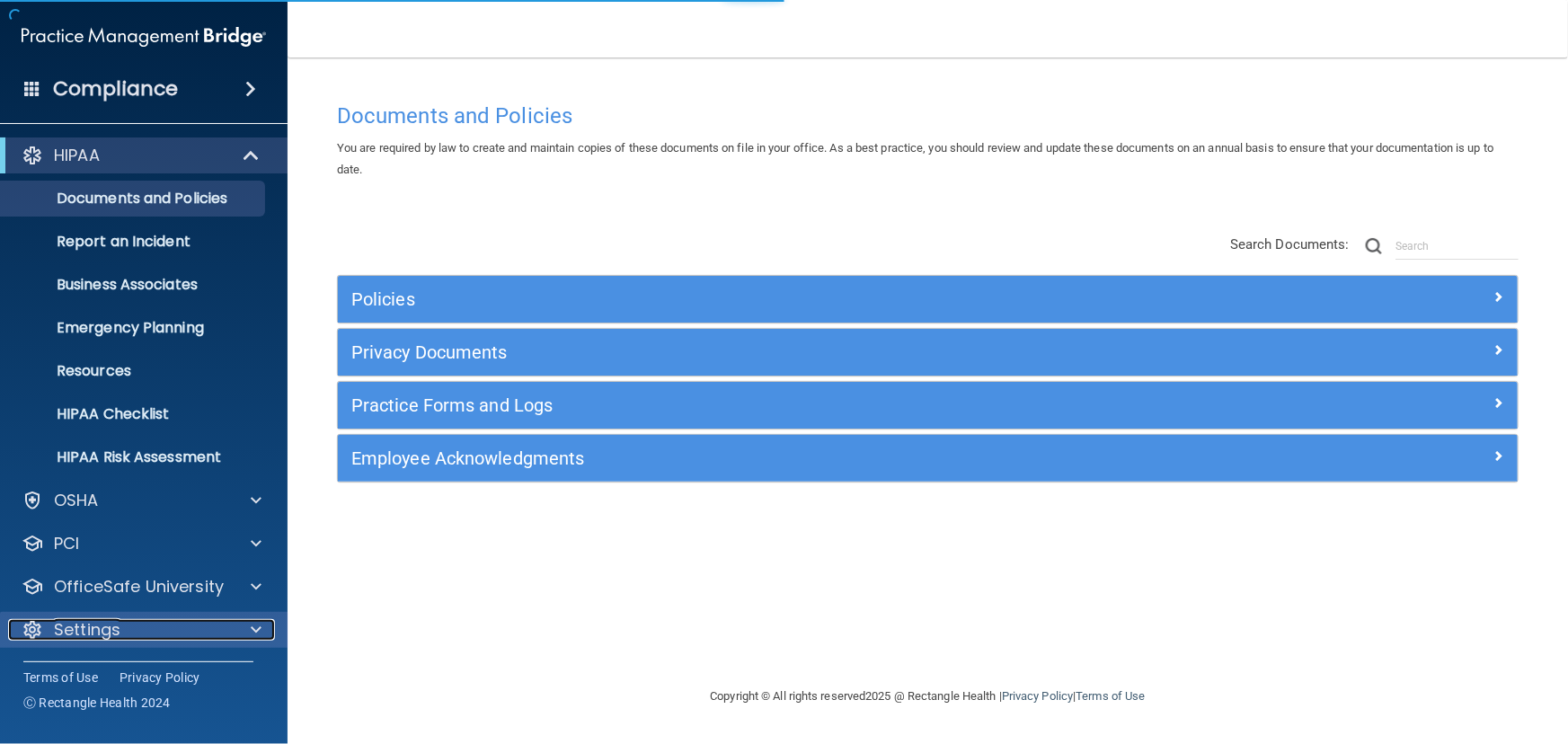
click at [200, 619] on div "Settings" at bounding box center [119, 630] width 223 height 21
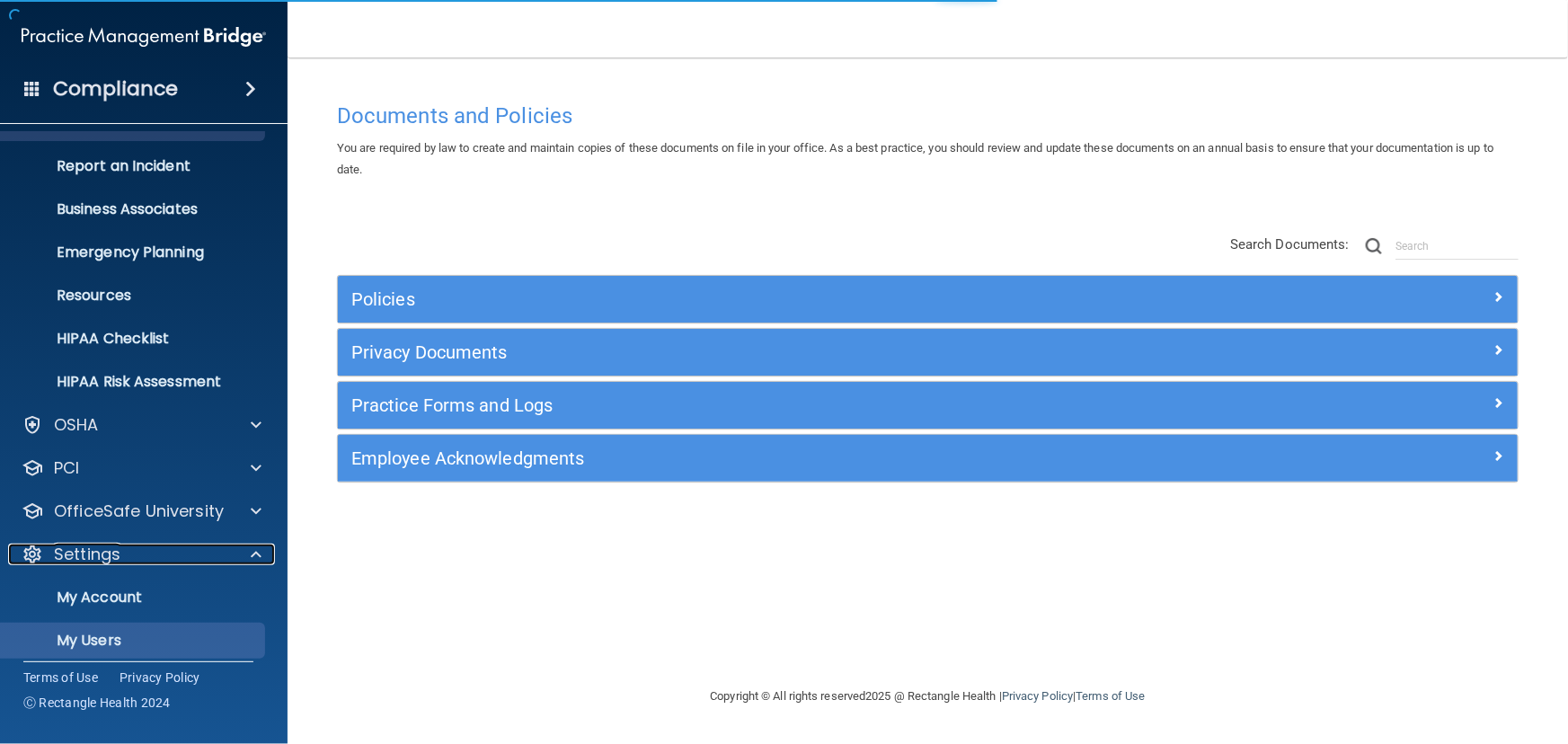
scroll to position [164, 0]
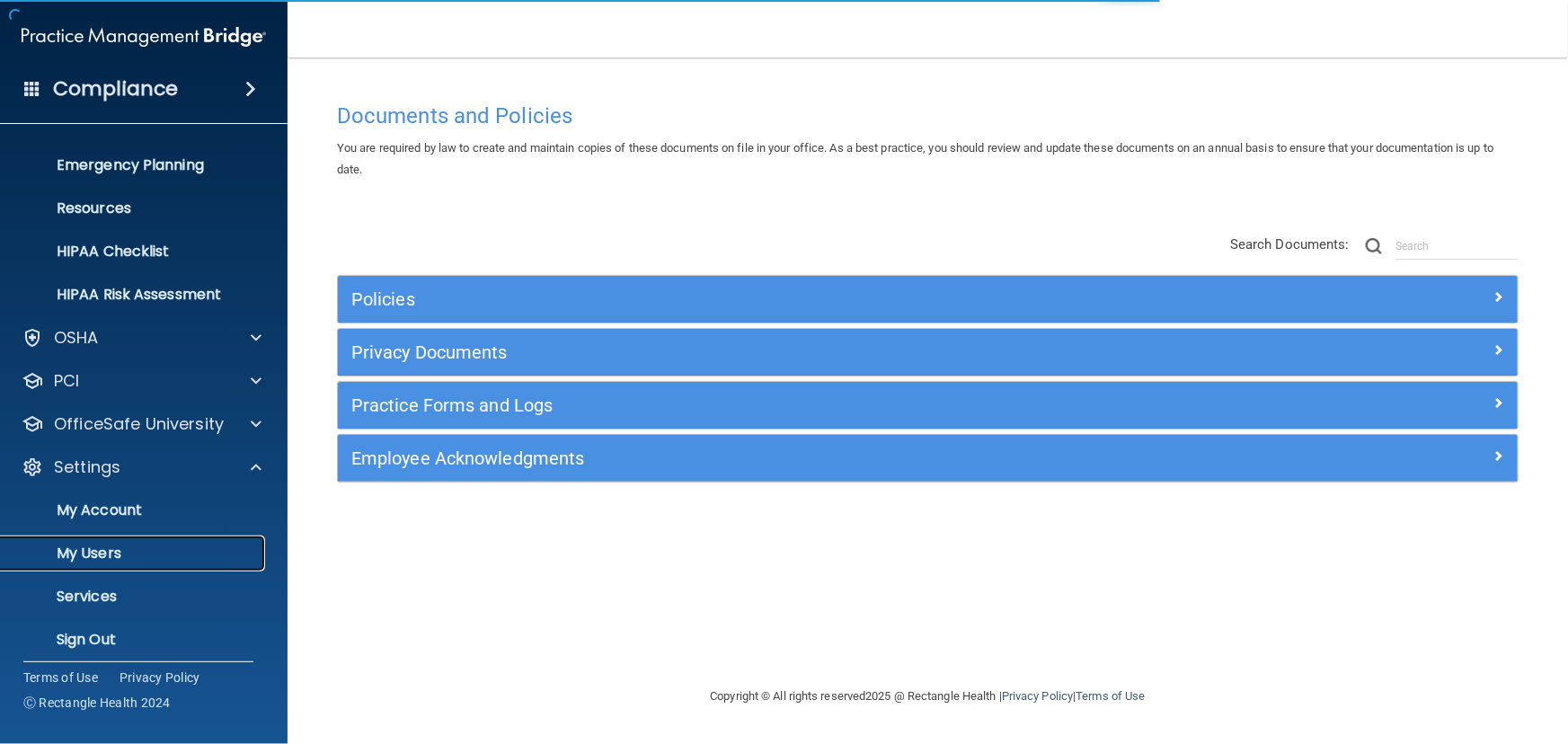
click at [177, 554] on p "My Users" at bounding box center [134, 553] width 245 height 18
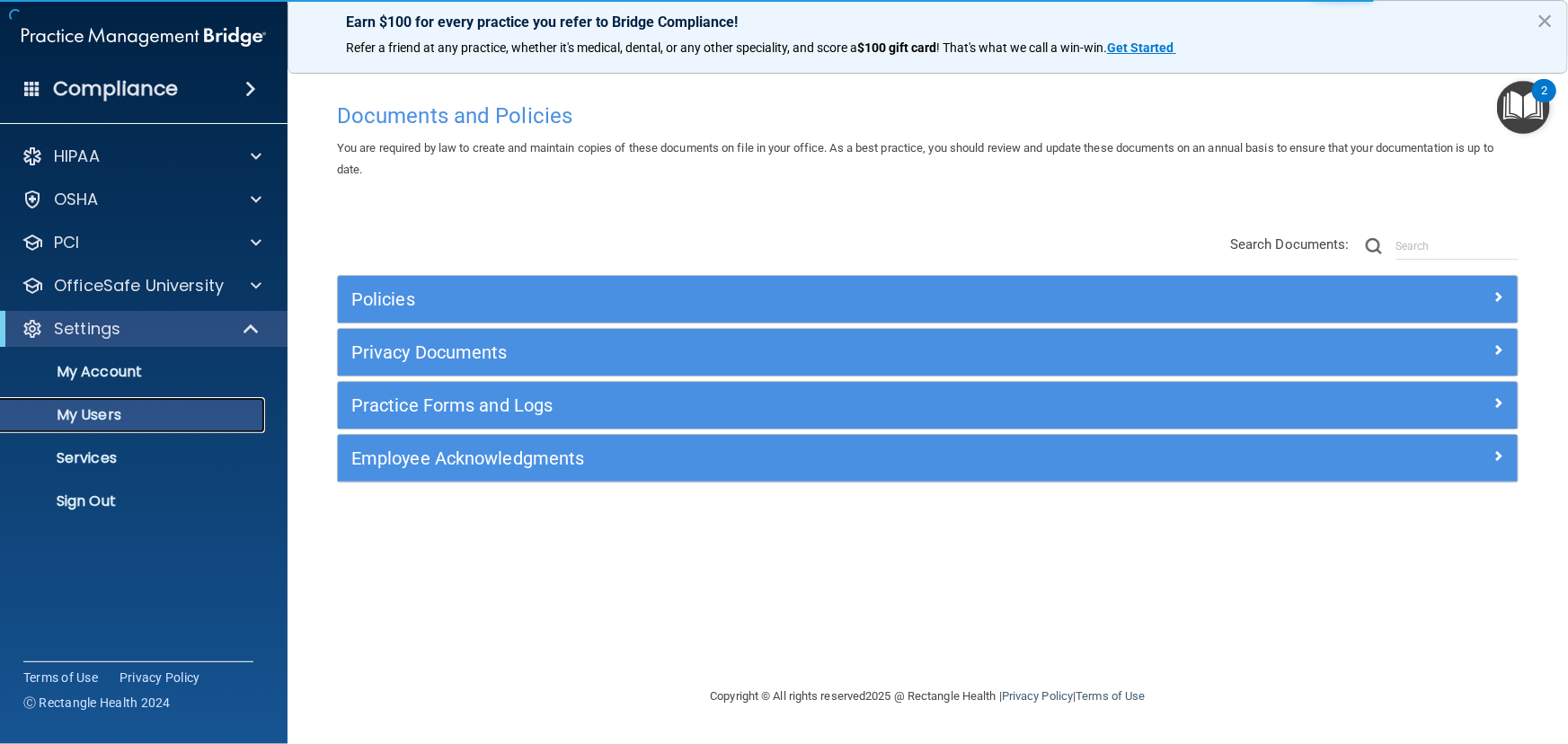
select select "20"
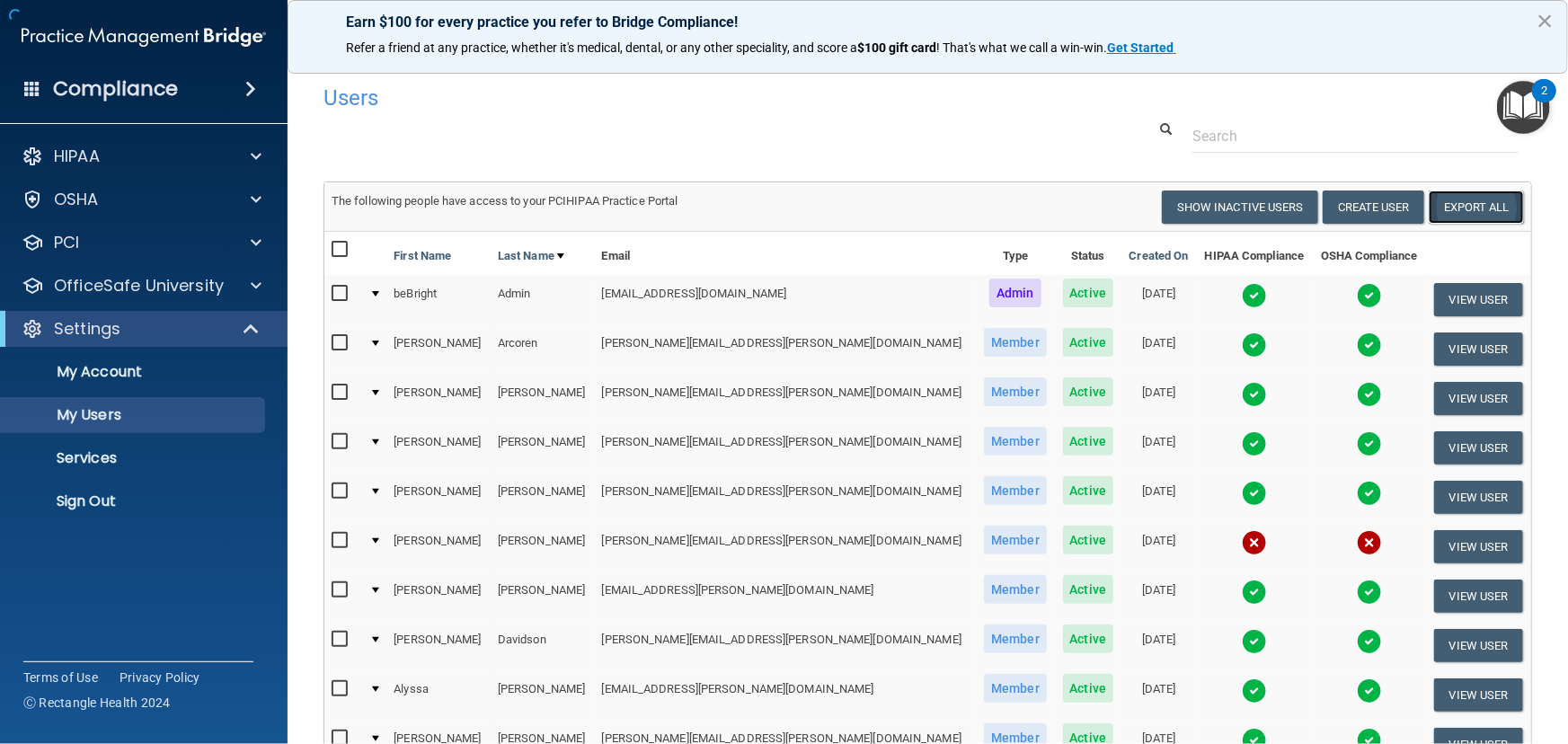
click at [1447, 207] on link "Export All" at bounding box center [1477, 207] width 95 height 33
click at [186, 500] on p "Sign Out" at bounding box center [134, 501] width 245 height 18
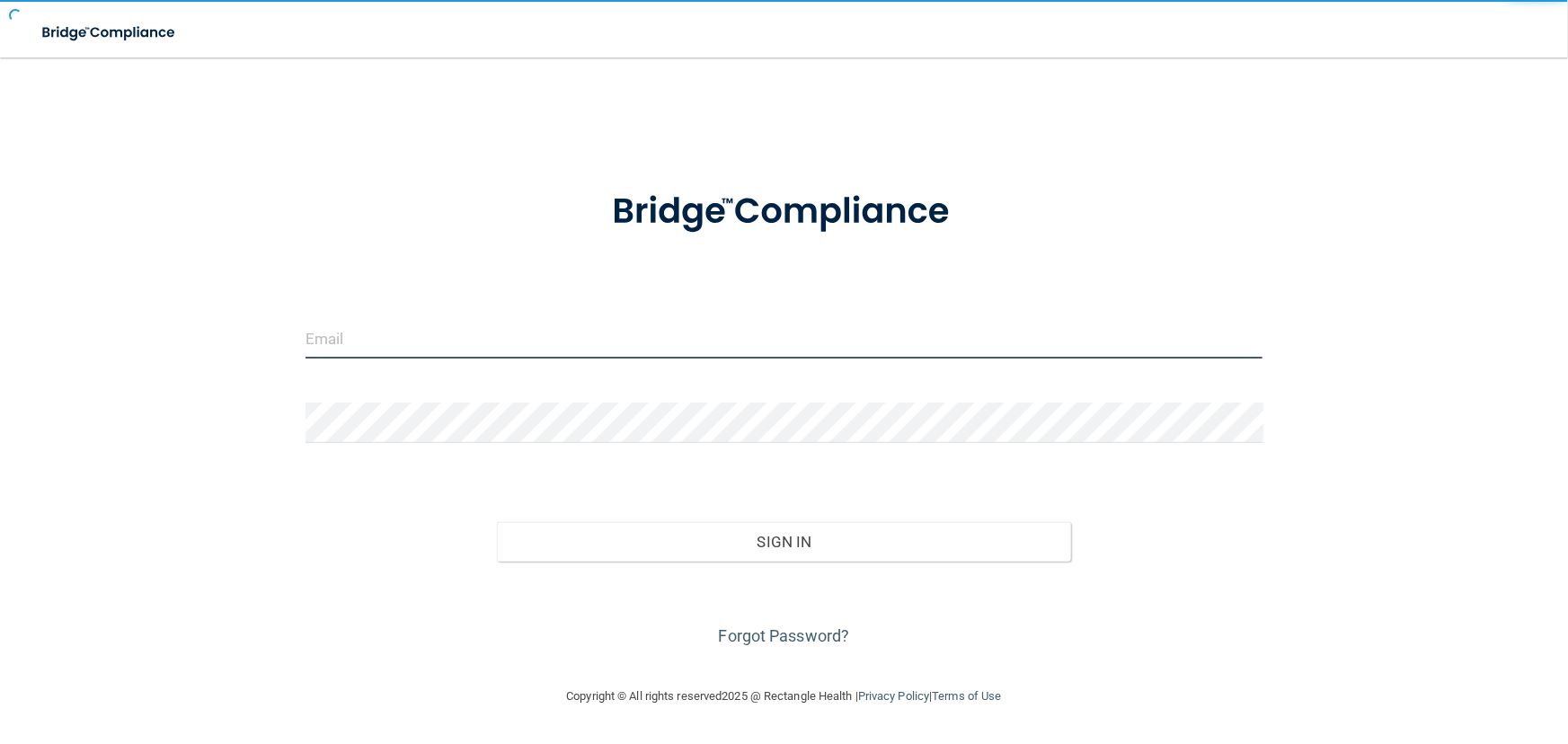
type input "avan@rectanglehealth.com"
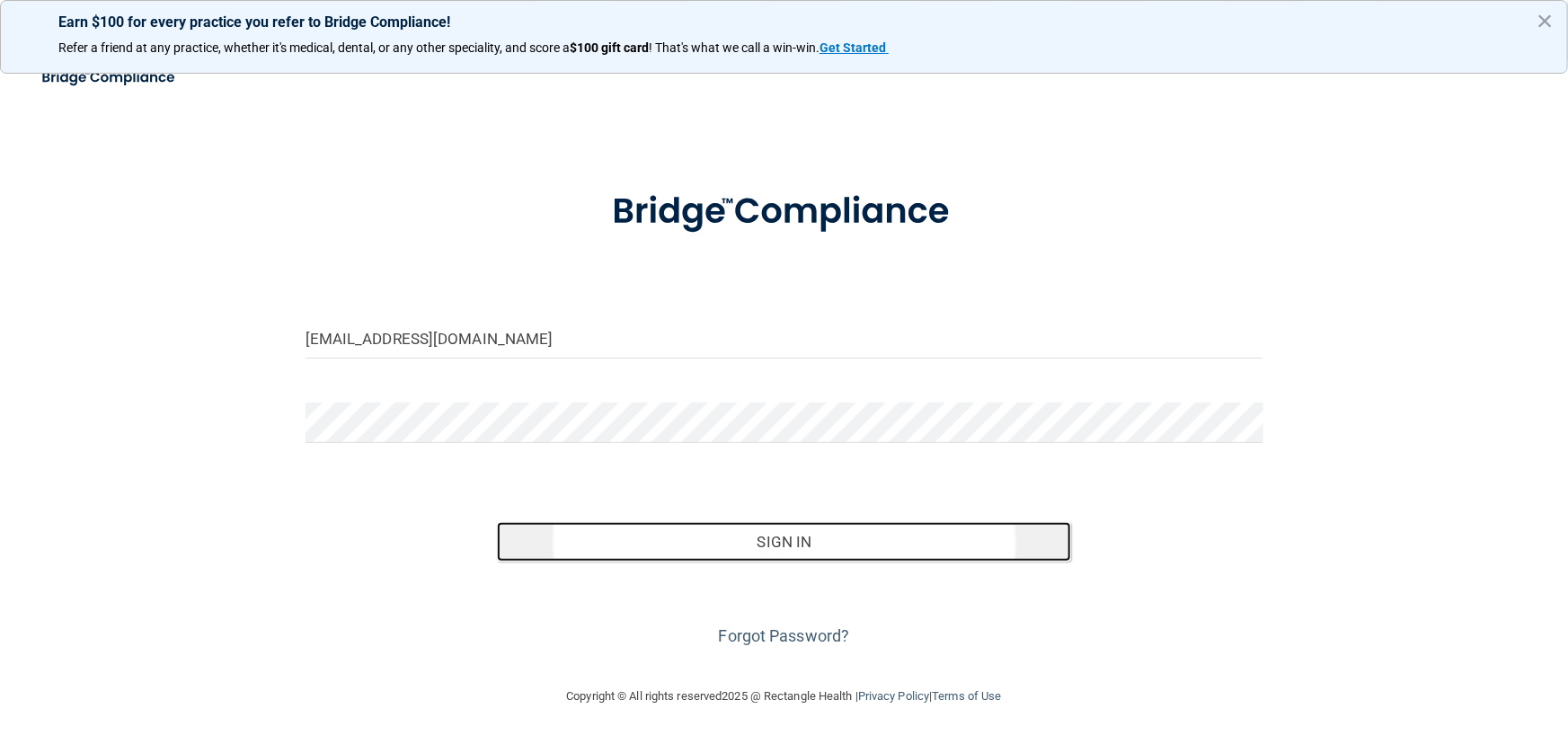
click at [611, 538] on button "Sign In" at bounding box center [784, 541] width 574 height 40
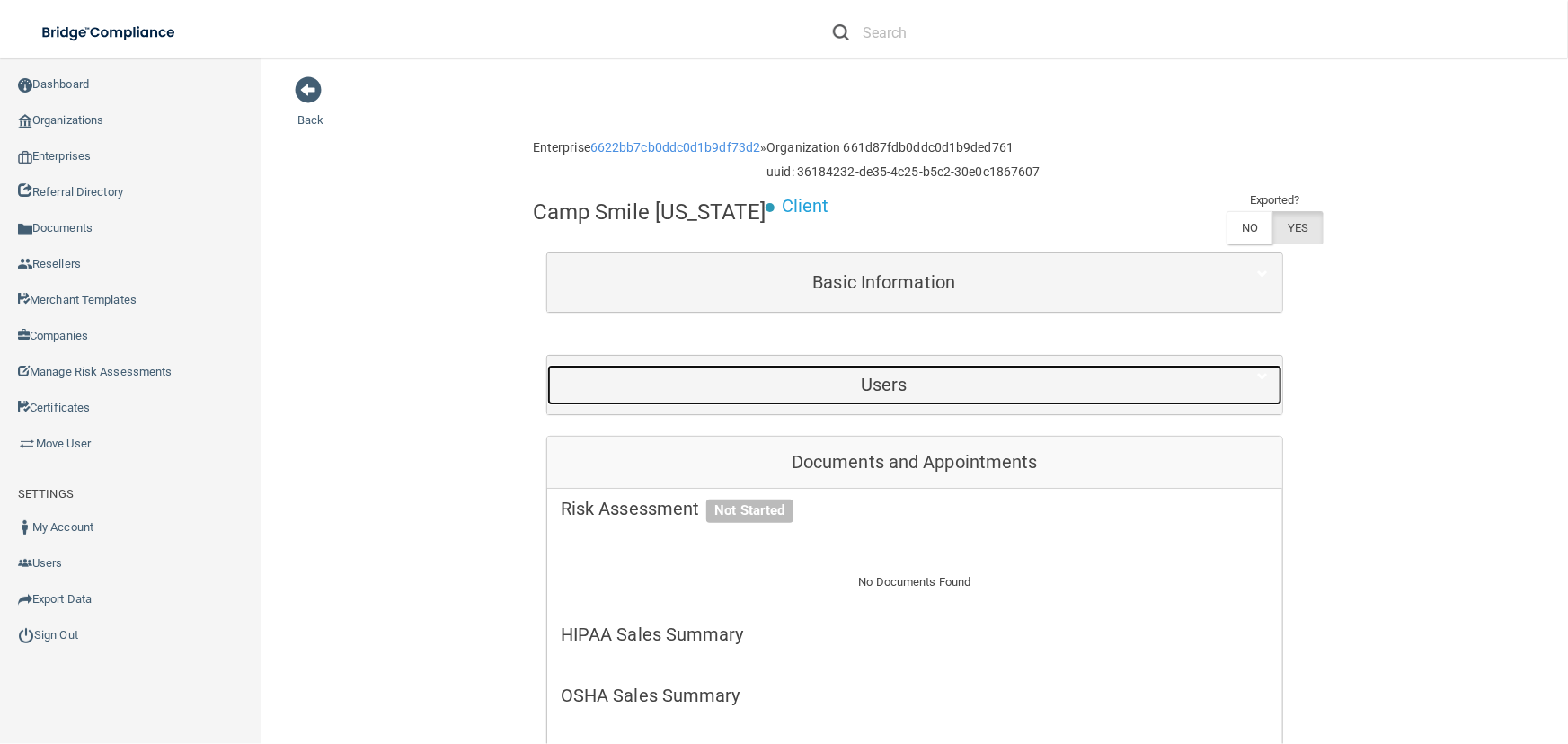
click at [914, 374] on h5 "Users" at bounding box center [884, 384] width 647 height 19
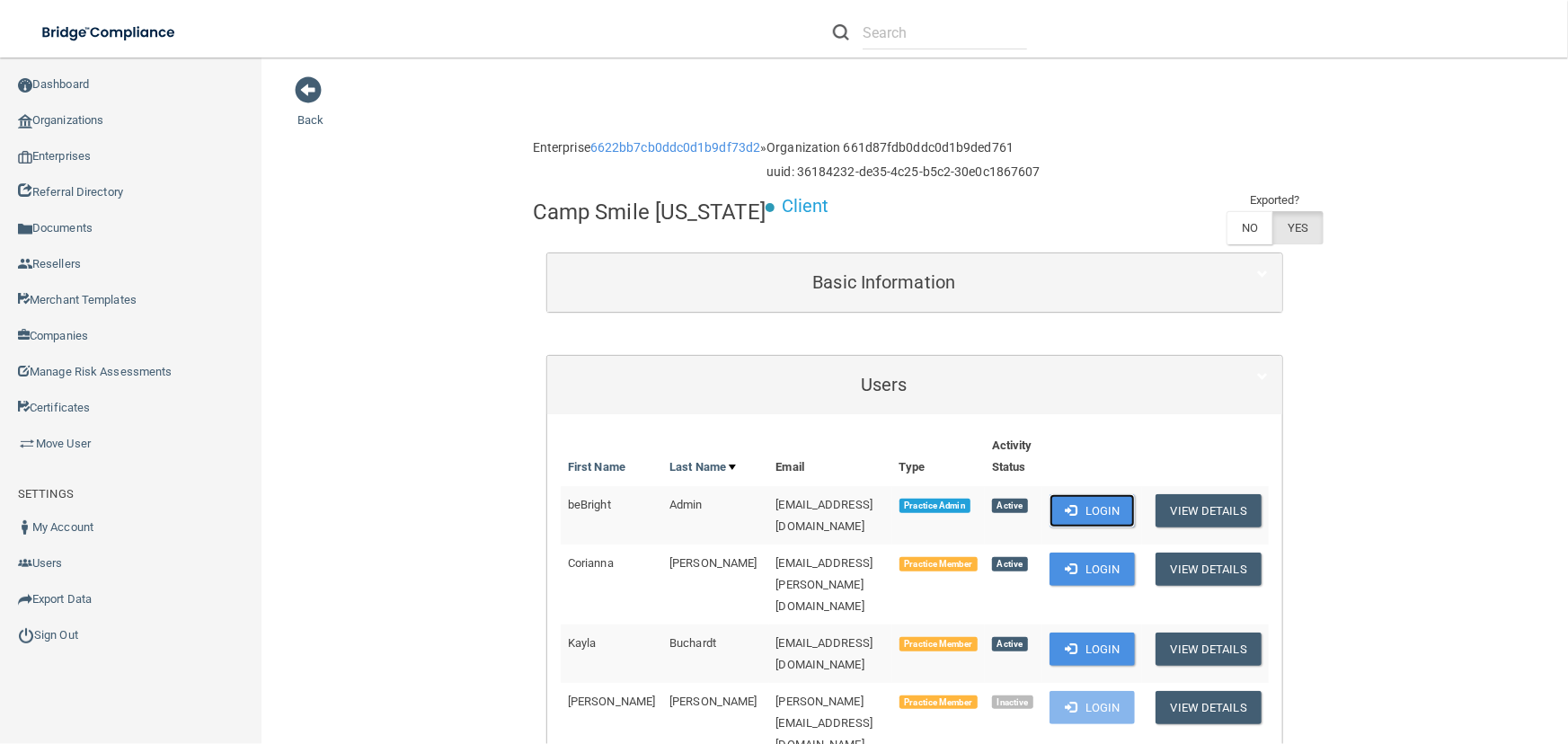
click at [1135, 512] on button "Login" at bounding box center [1093, 510] width 85 height 33
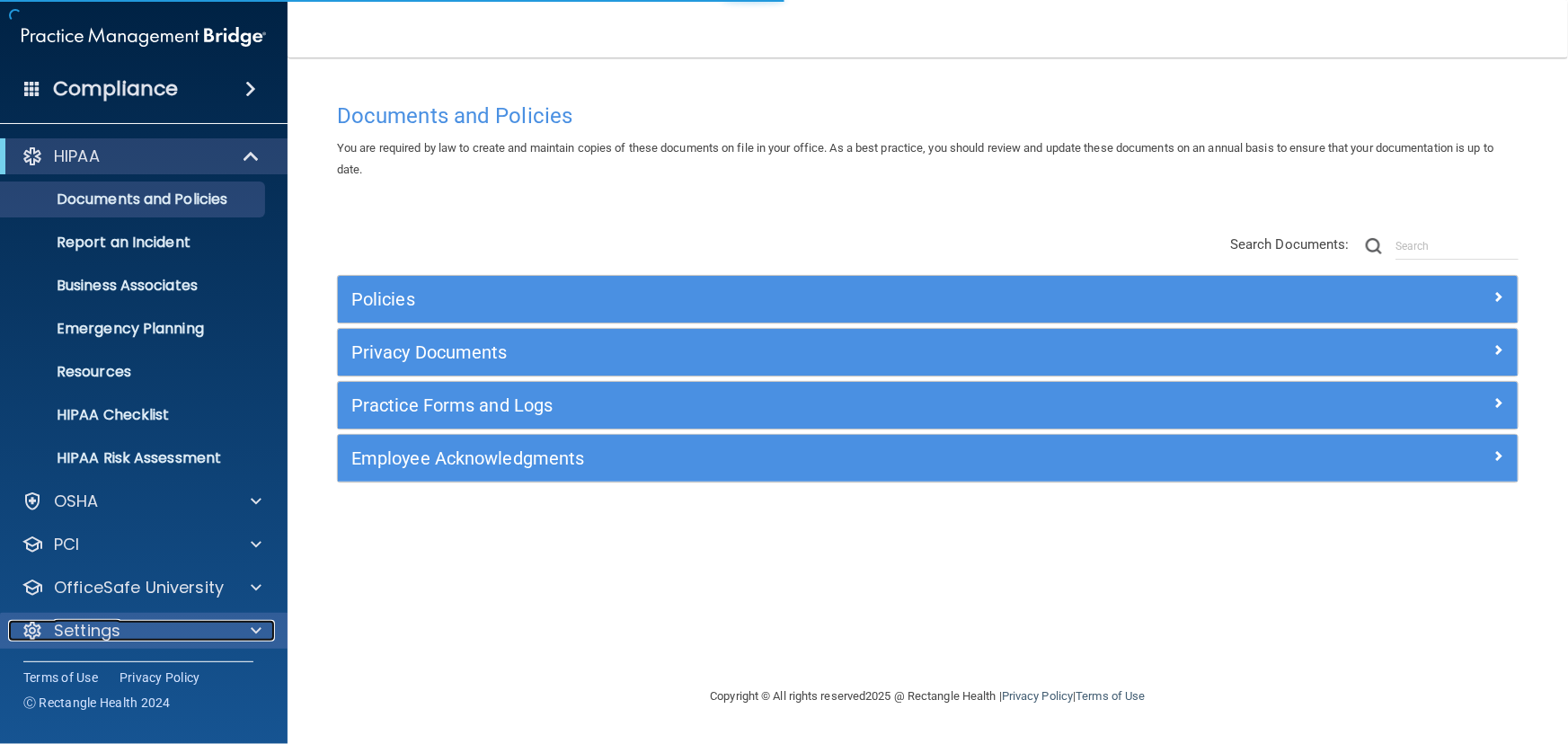
click at [168, 629] on div "Settings" at bounding box center [119, 631] width 223 height 21
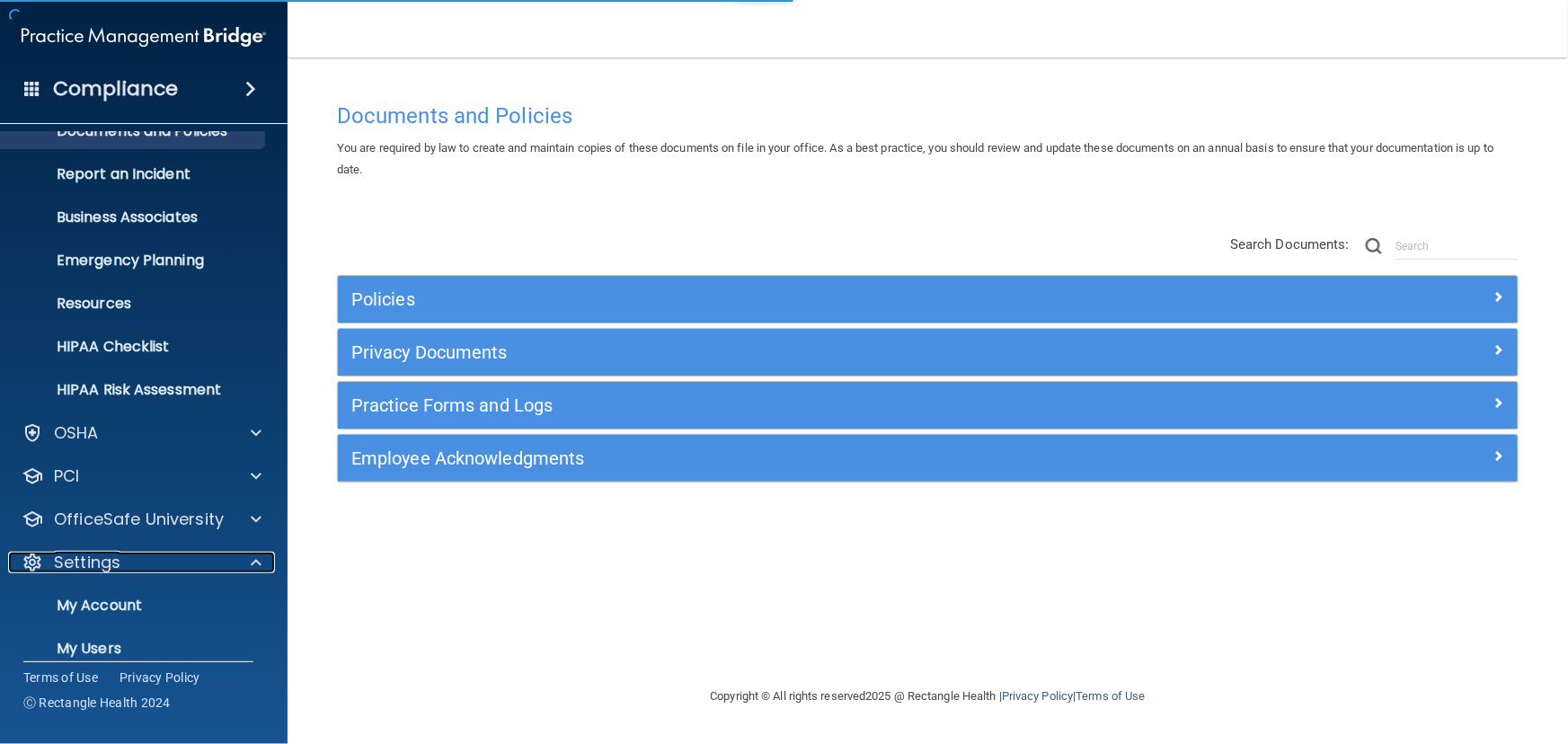
scroll to position [135, 0]
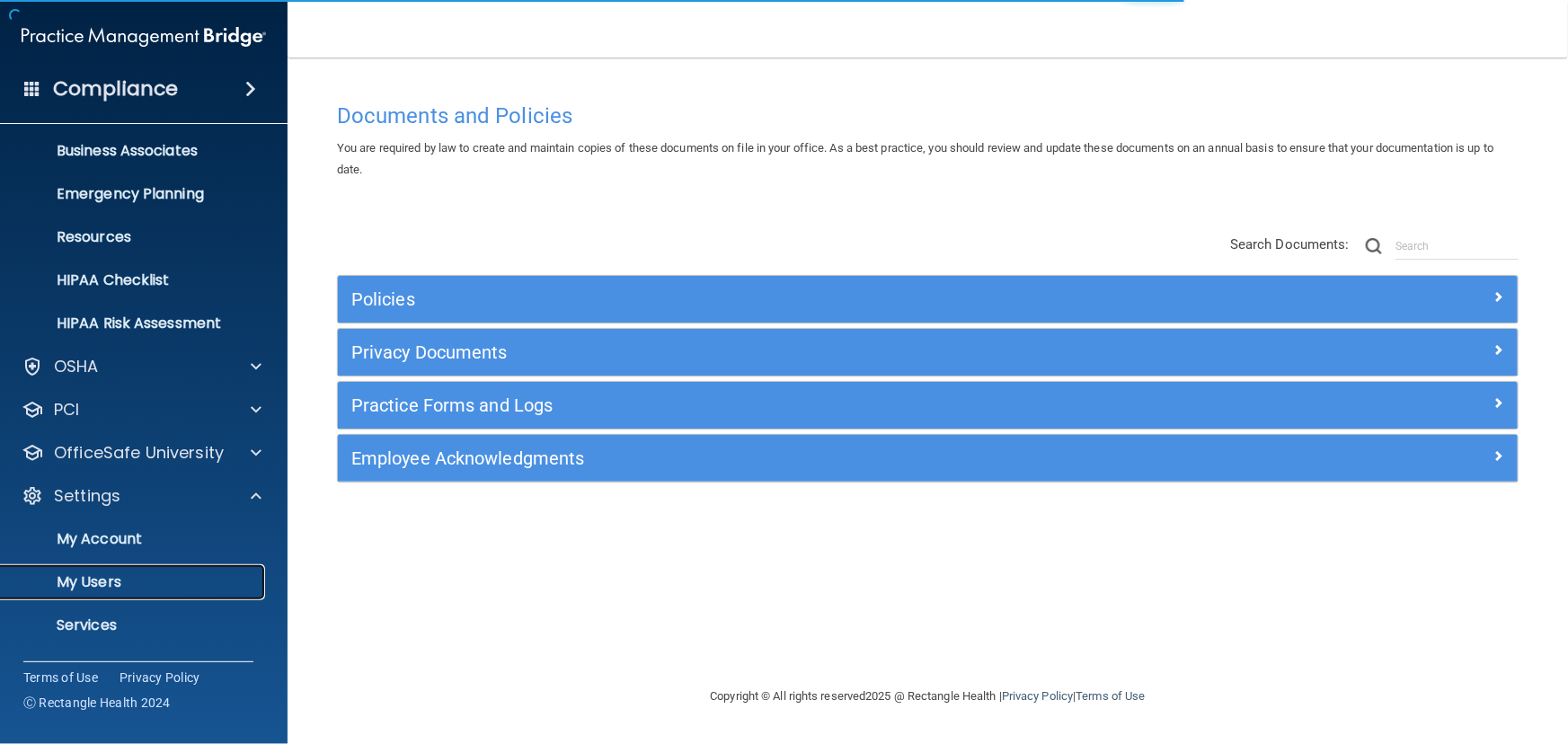
click at [157, 578] on p "My Users" at bounding box center [134, 582] width 245 height 18
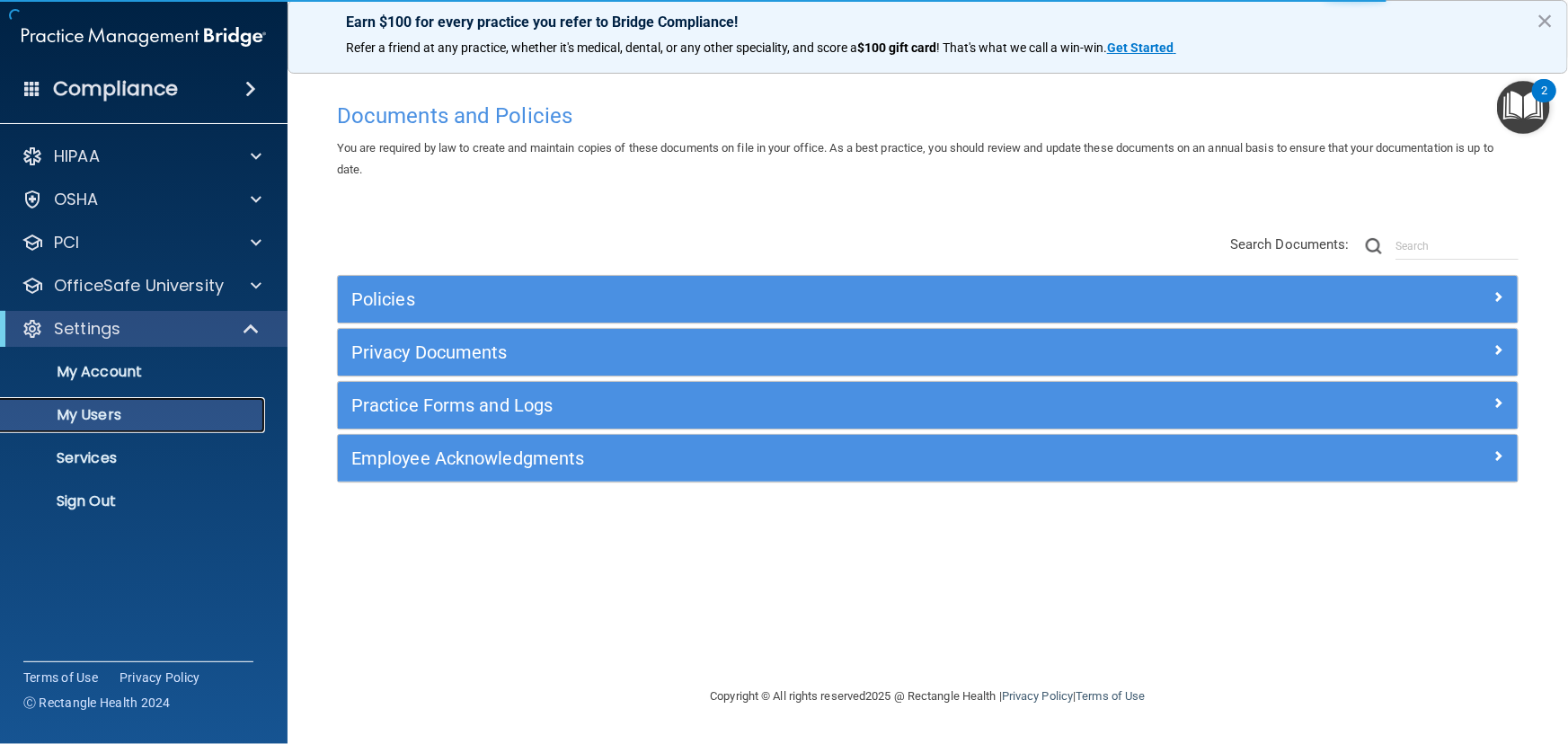
select select "20"
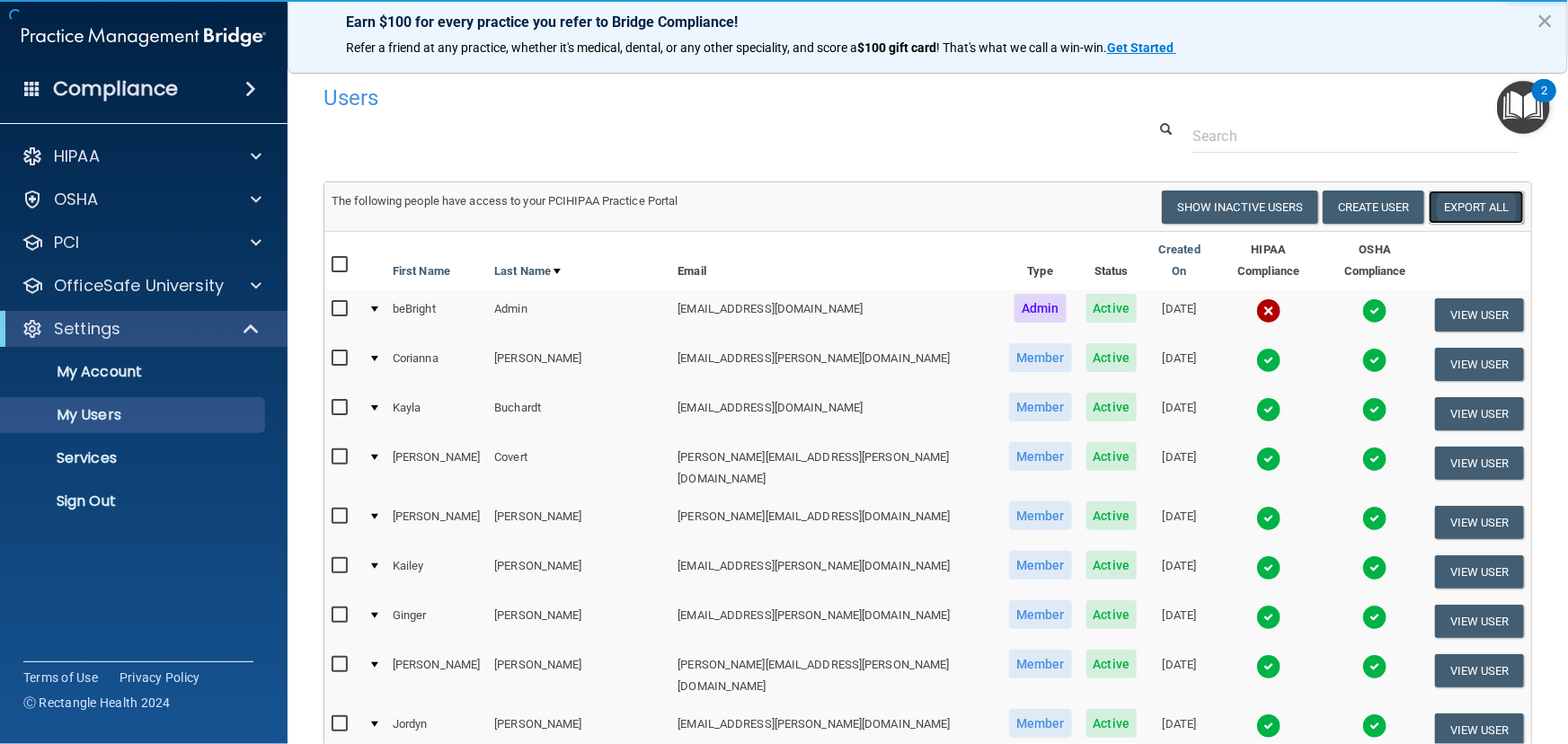
click at [1455, 191] on link "Export All" at bounding box center [1477, 207] width 95 height 33
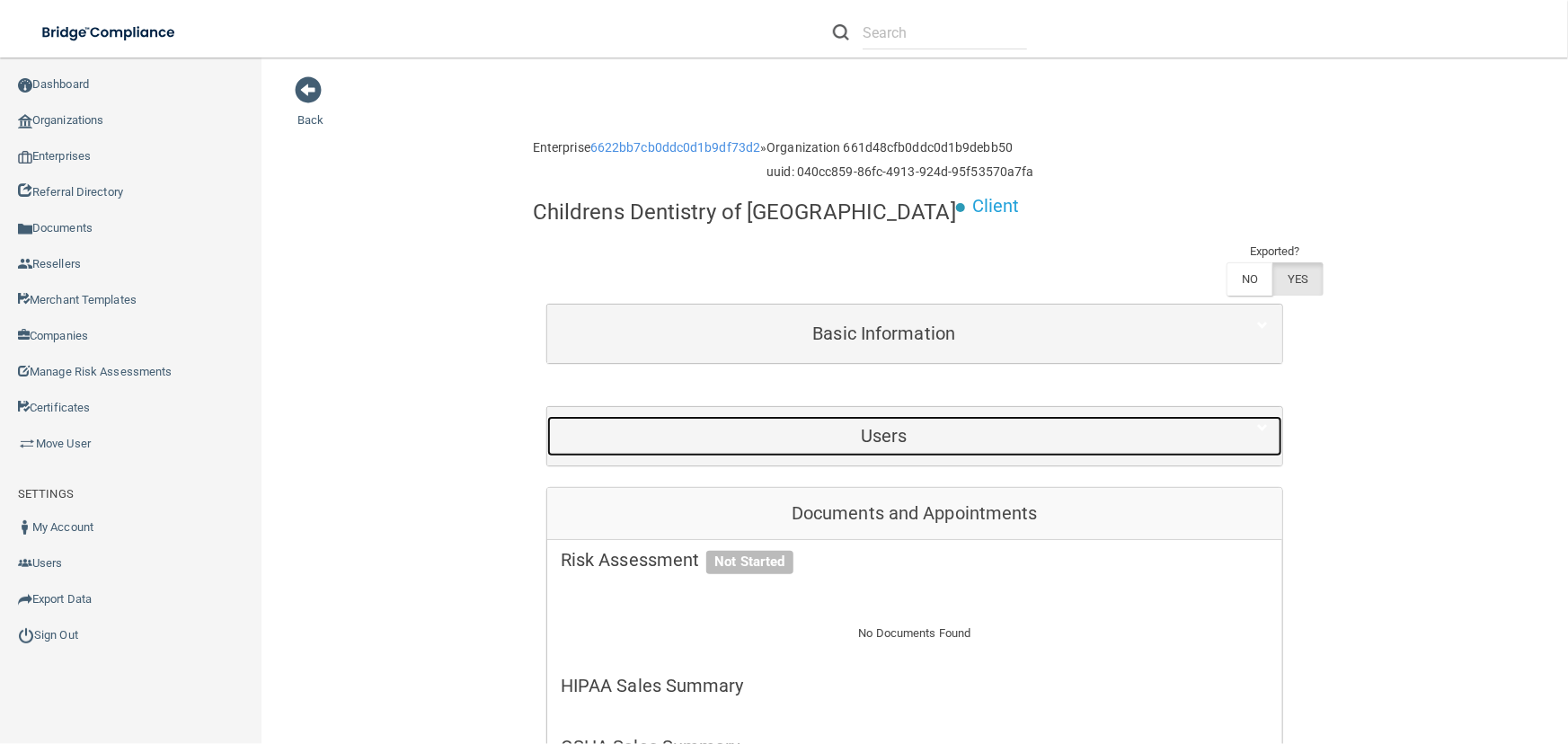
click at [802, 416] on div "Users" at bounding box center [884, 437] width 674 height 41
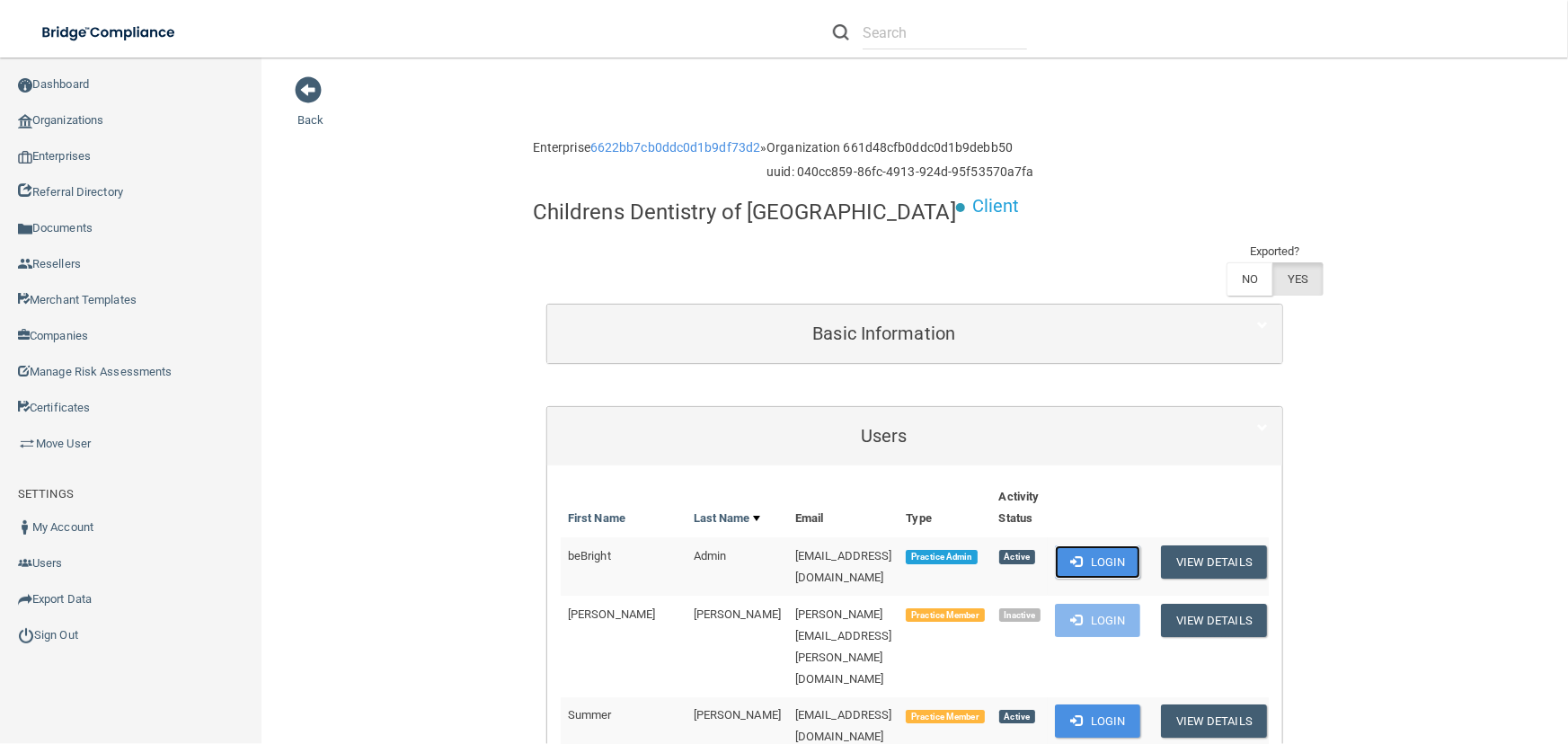
click at [1082, 555] on span at bounding box center [1076, 561] width 12 height 12
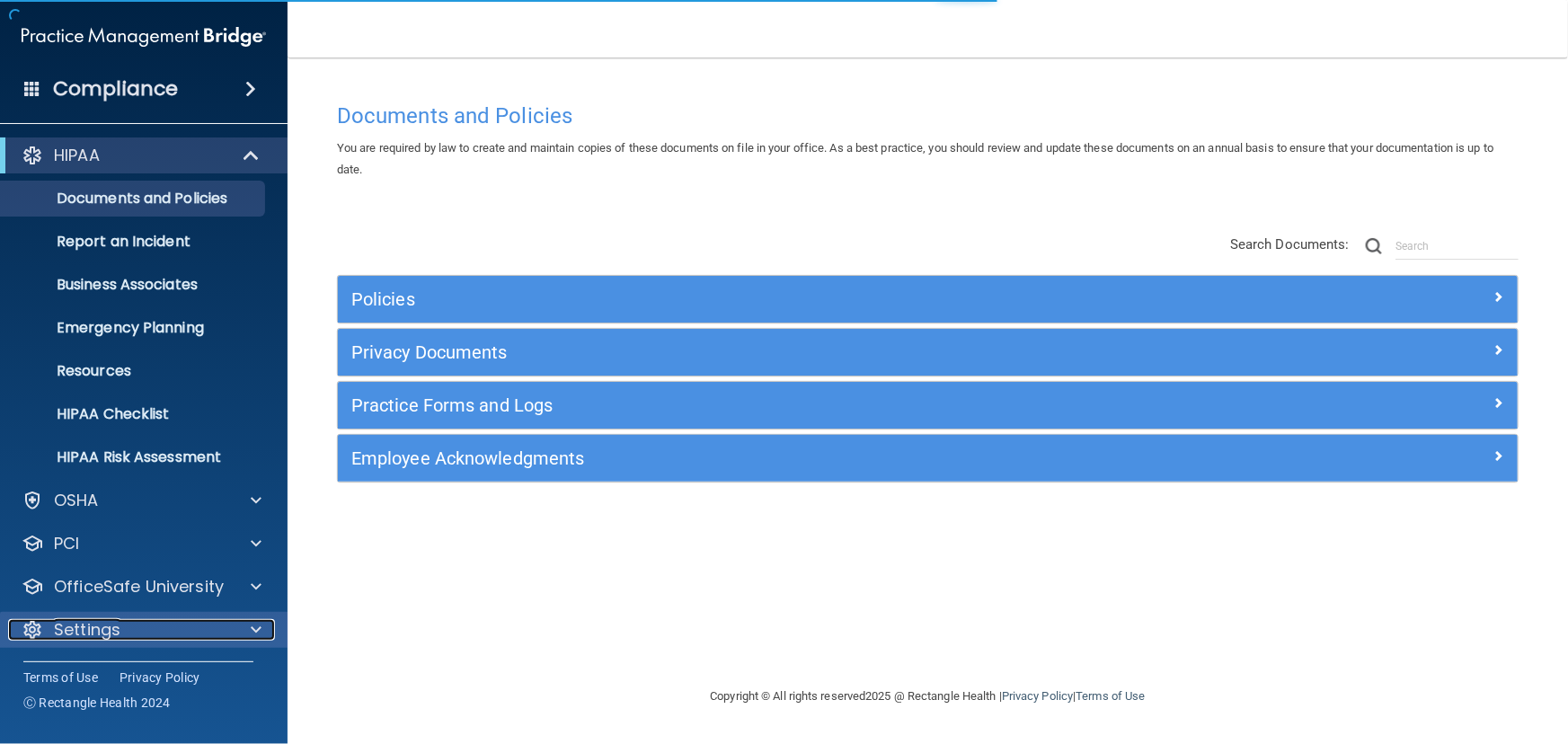
click at [200, 629] on div "Settings" at bounding box center [119, 630] width 223 height 21
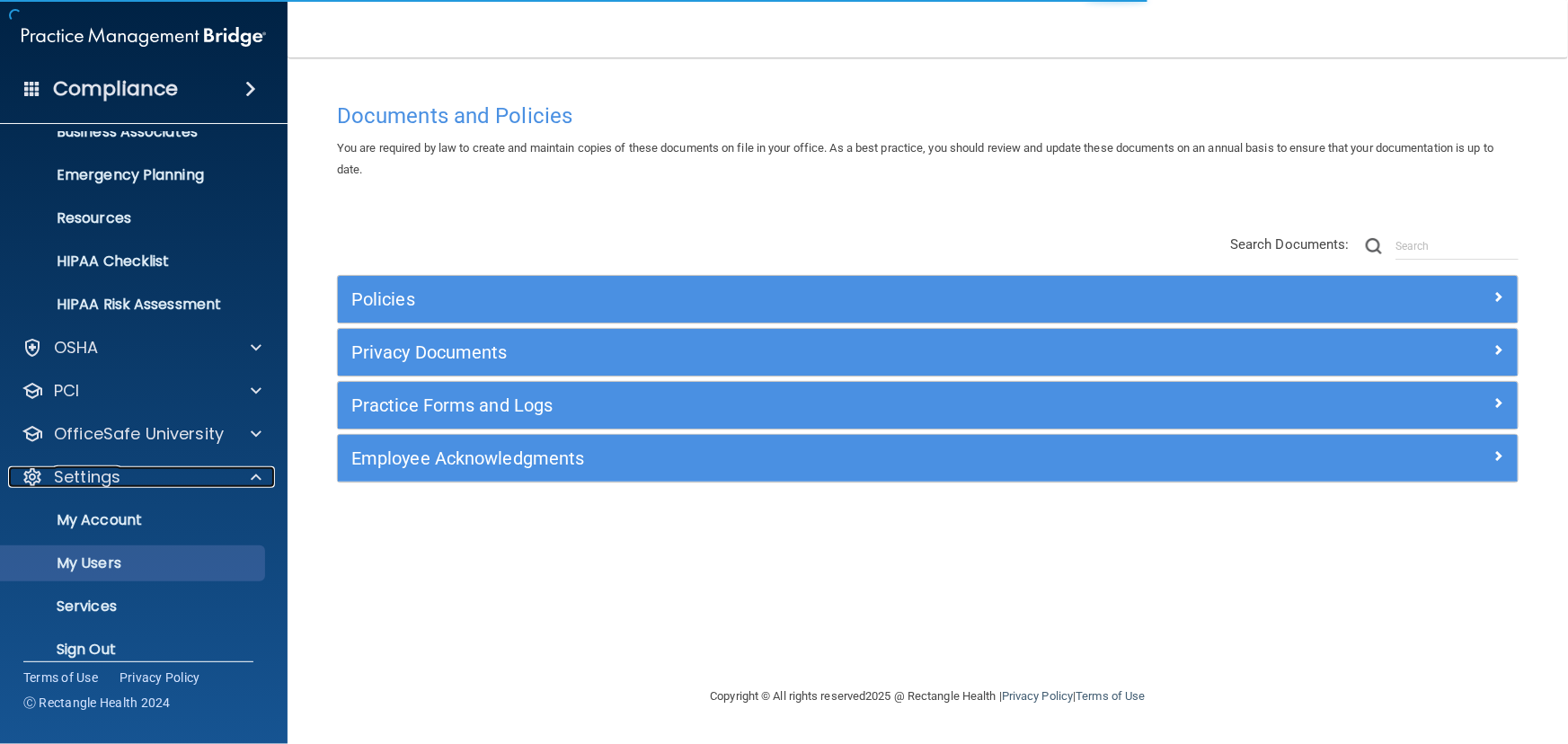
scroll to position [161, 0]
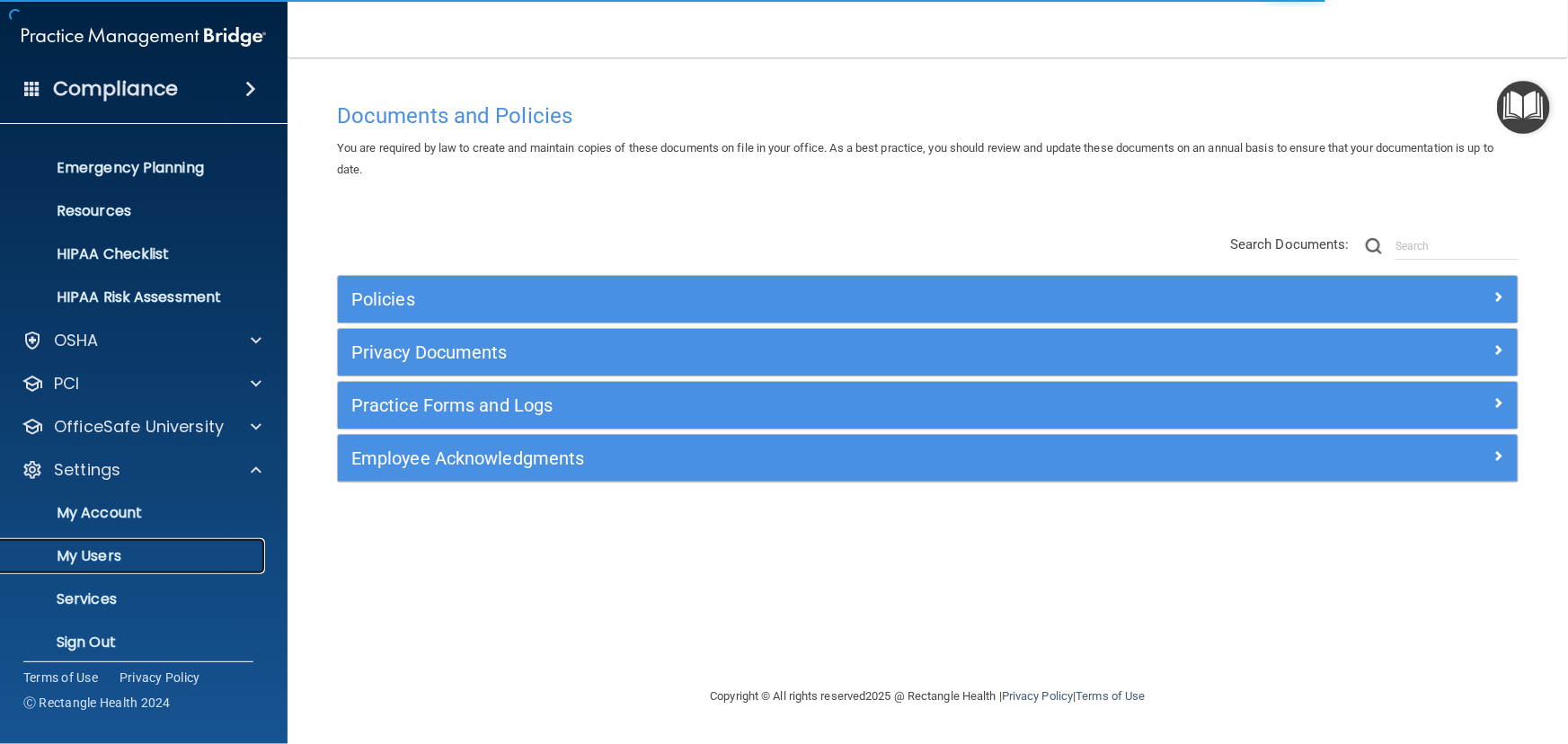
click at [201, 544] on link "My Users" at bounding box center [123, 556] width 283 height 36
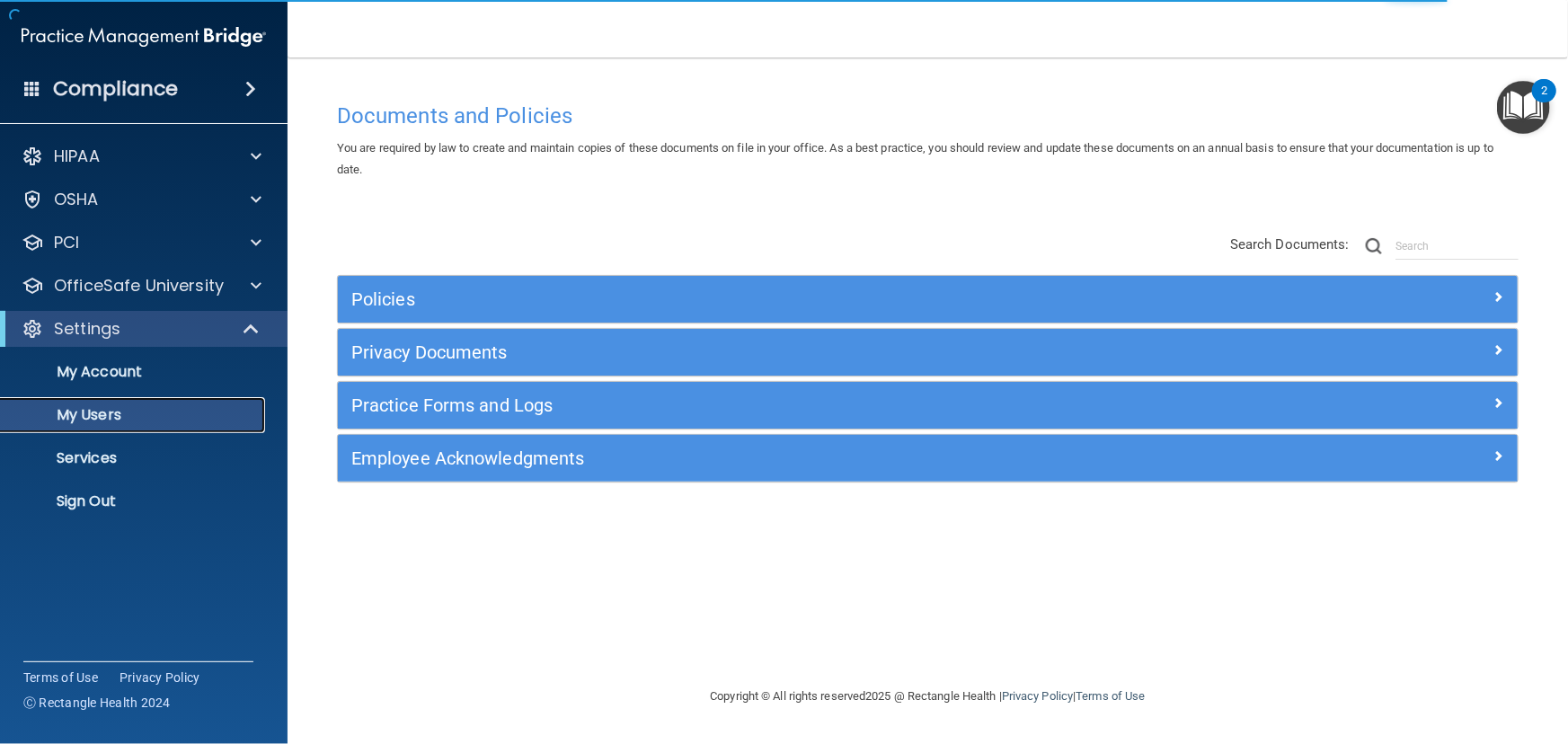
select select "20"
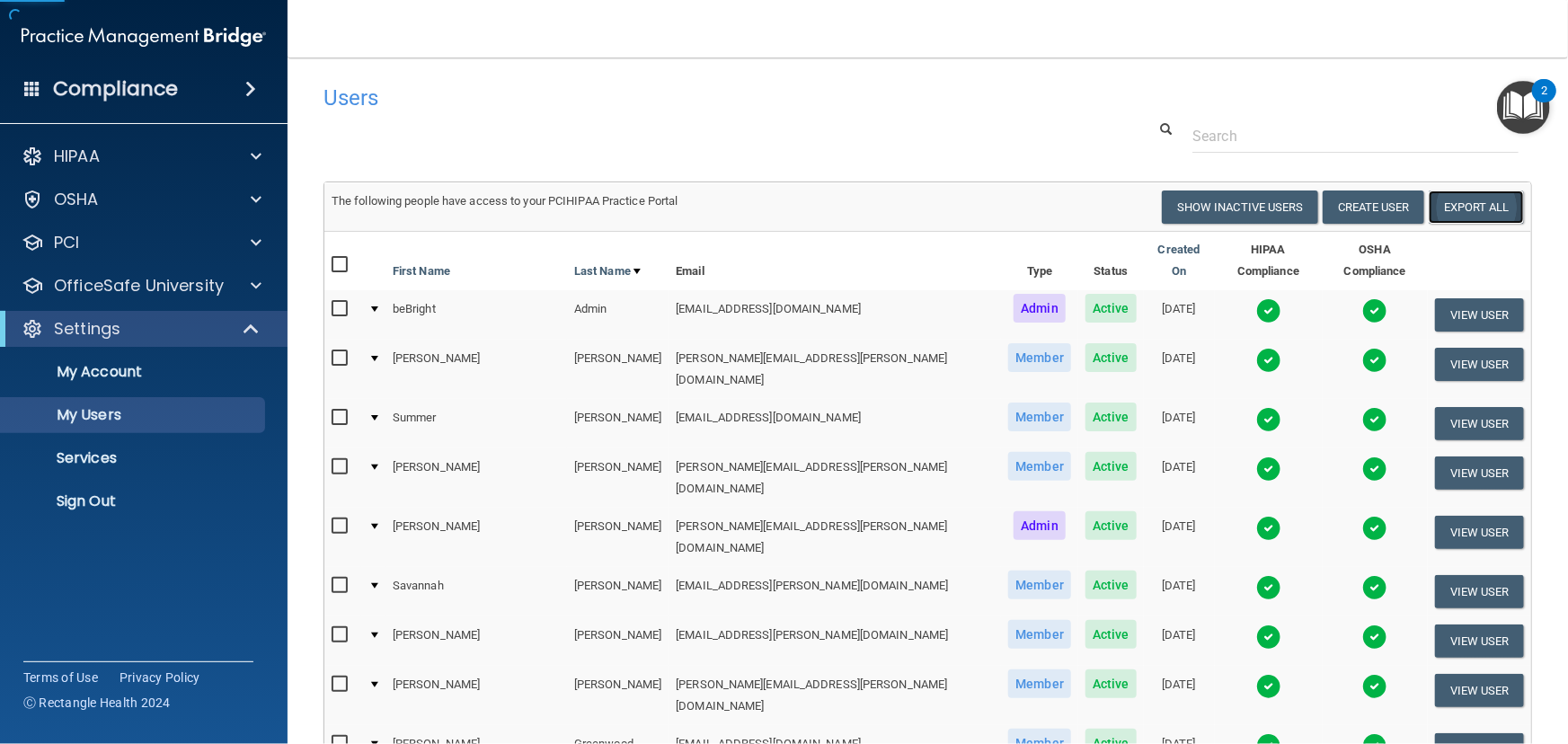
click at [1492, 201] on link "Export All" at bounding box center [1477, 207] width 95 height 33
click at [151, 501] on p "Sign Out" at bounding box center [134, 501] width 245 height 18
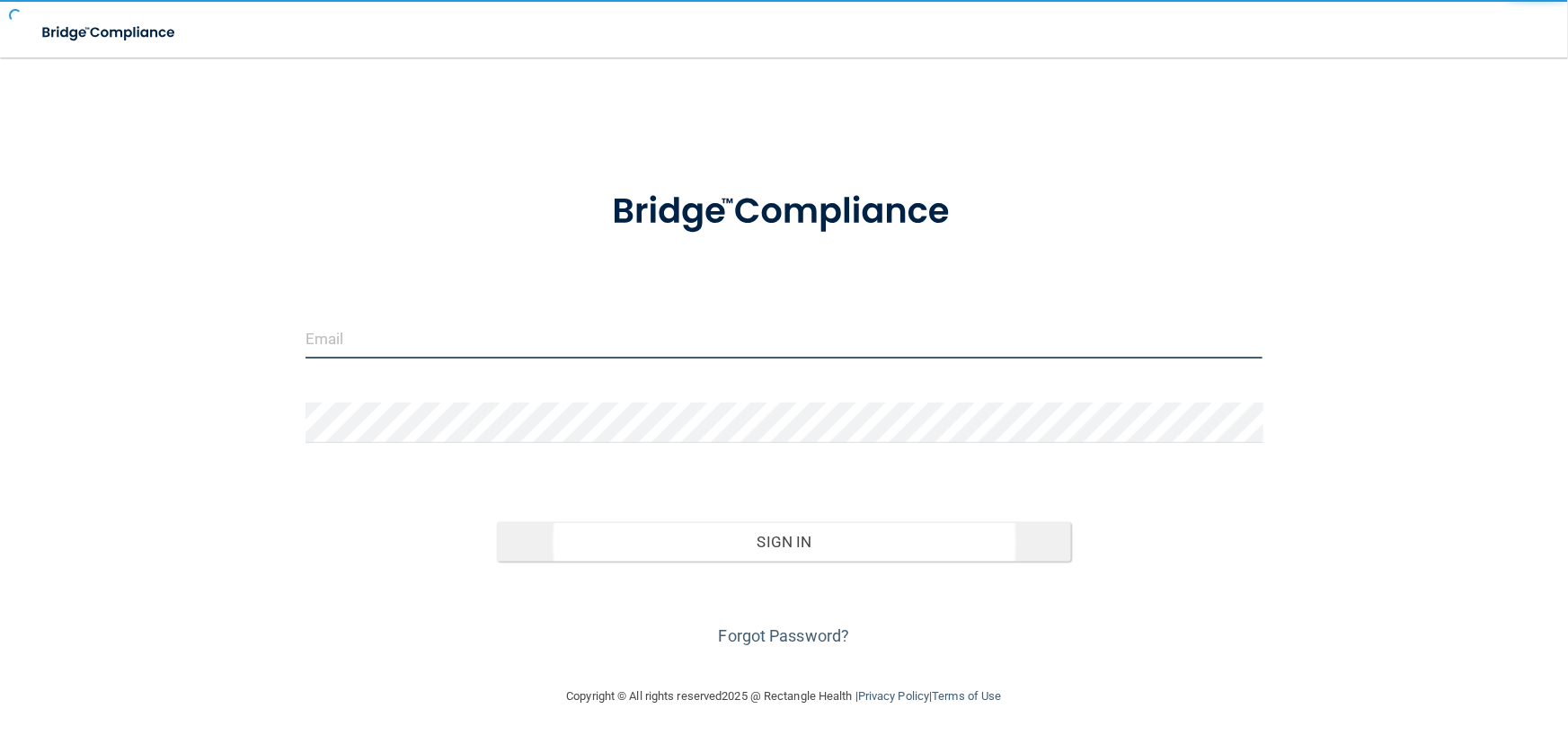
type input "avan@rectanglehealth.com"
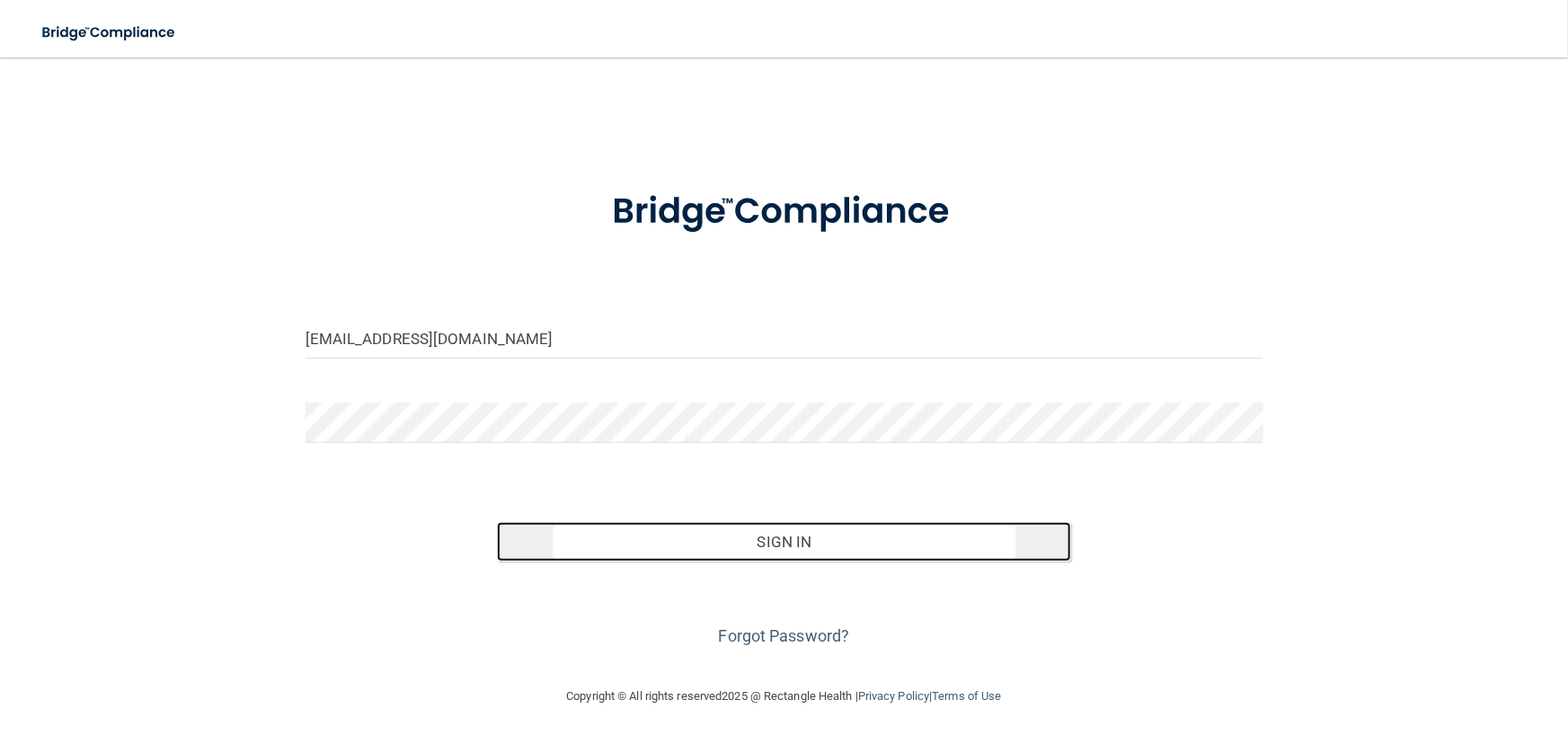
click at [625, 551] on button "Sign In" at bounding box center [784, 541] width 574 height 40
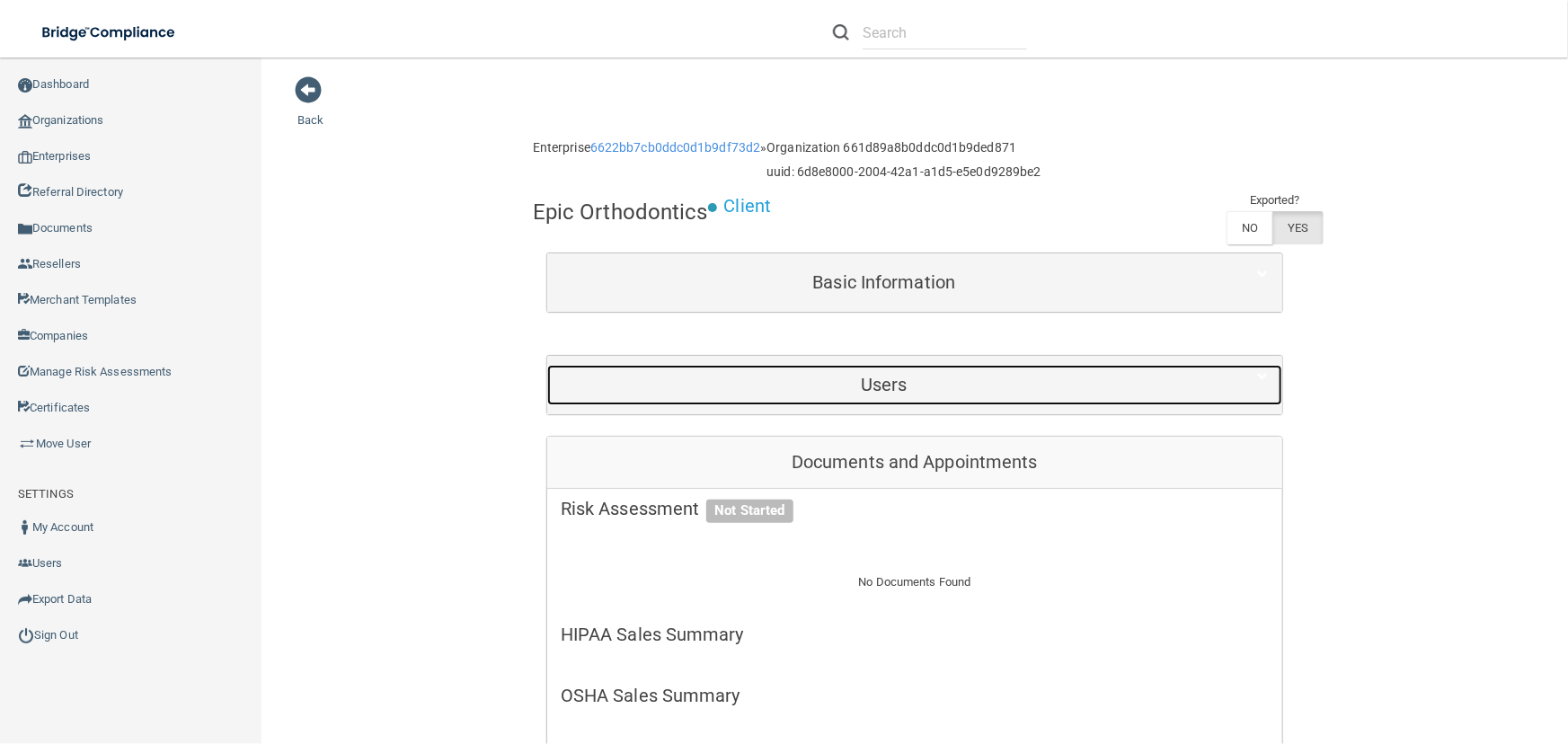
click at [873, 384] on h5 "Users" at bounding box center [884, 384] width 647 height 19
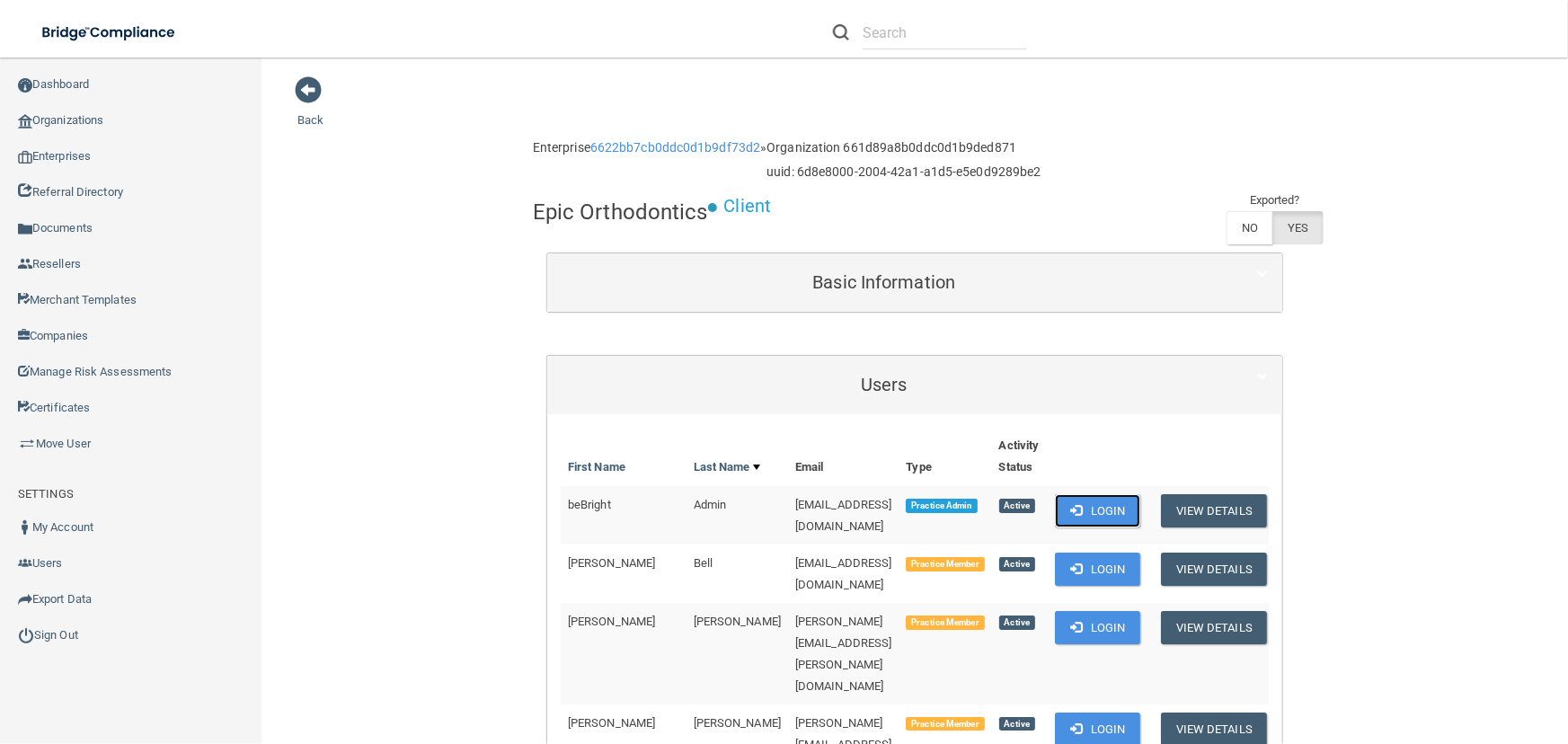
click at [1082, 512] on button "Login" at bounding box center [1097, 510] width 85 height 33
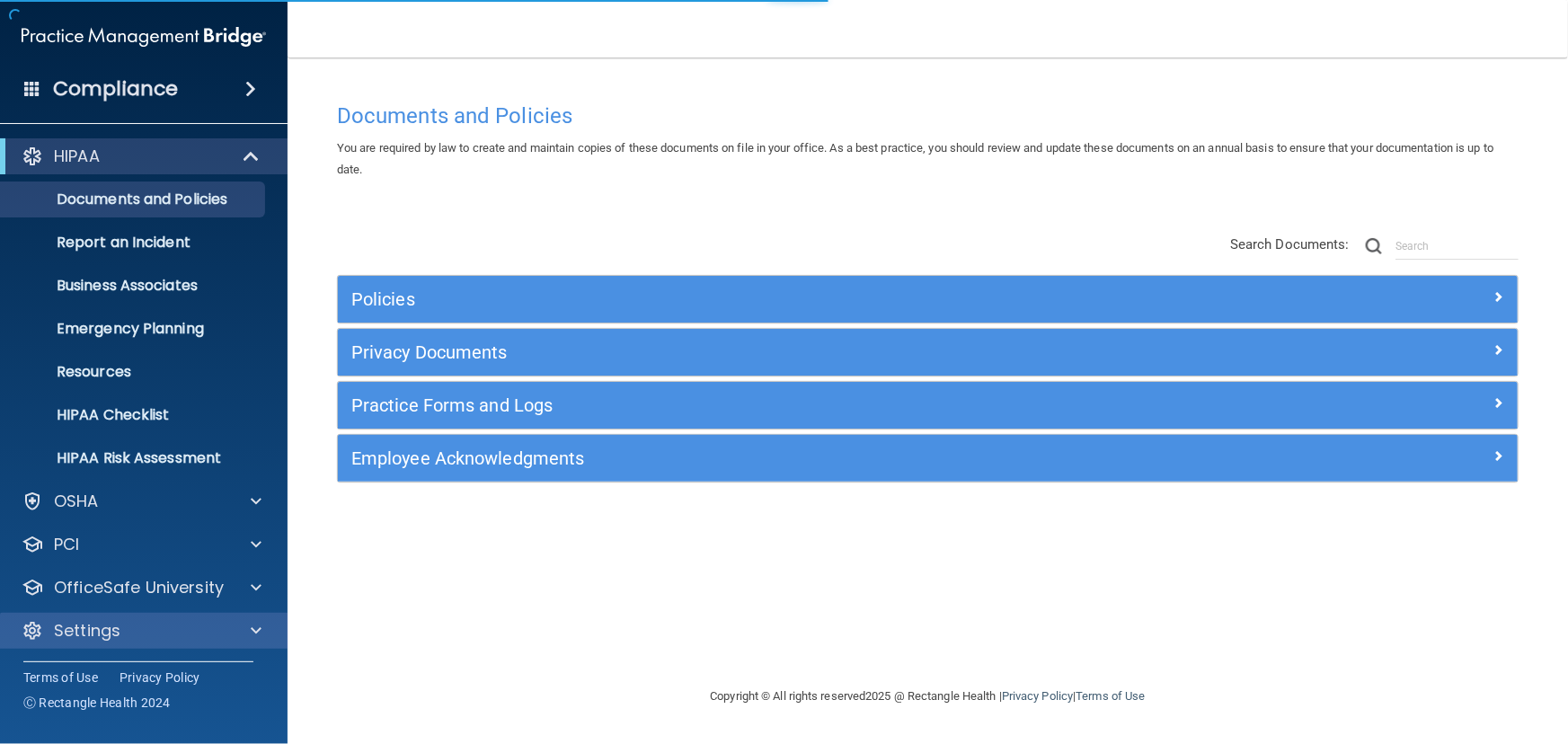
click at [133, 615] on div "Settings" at bounding box center [144, 631] width 288 height 36
drag, startPoint x: 200, startPoint y: 625, endPoint x: 297, endPoint y: 632, distance: 97.3
click at [201, 625] on div "Settings" at bounding box center [119, 630] width 223 height 21
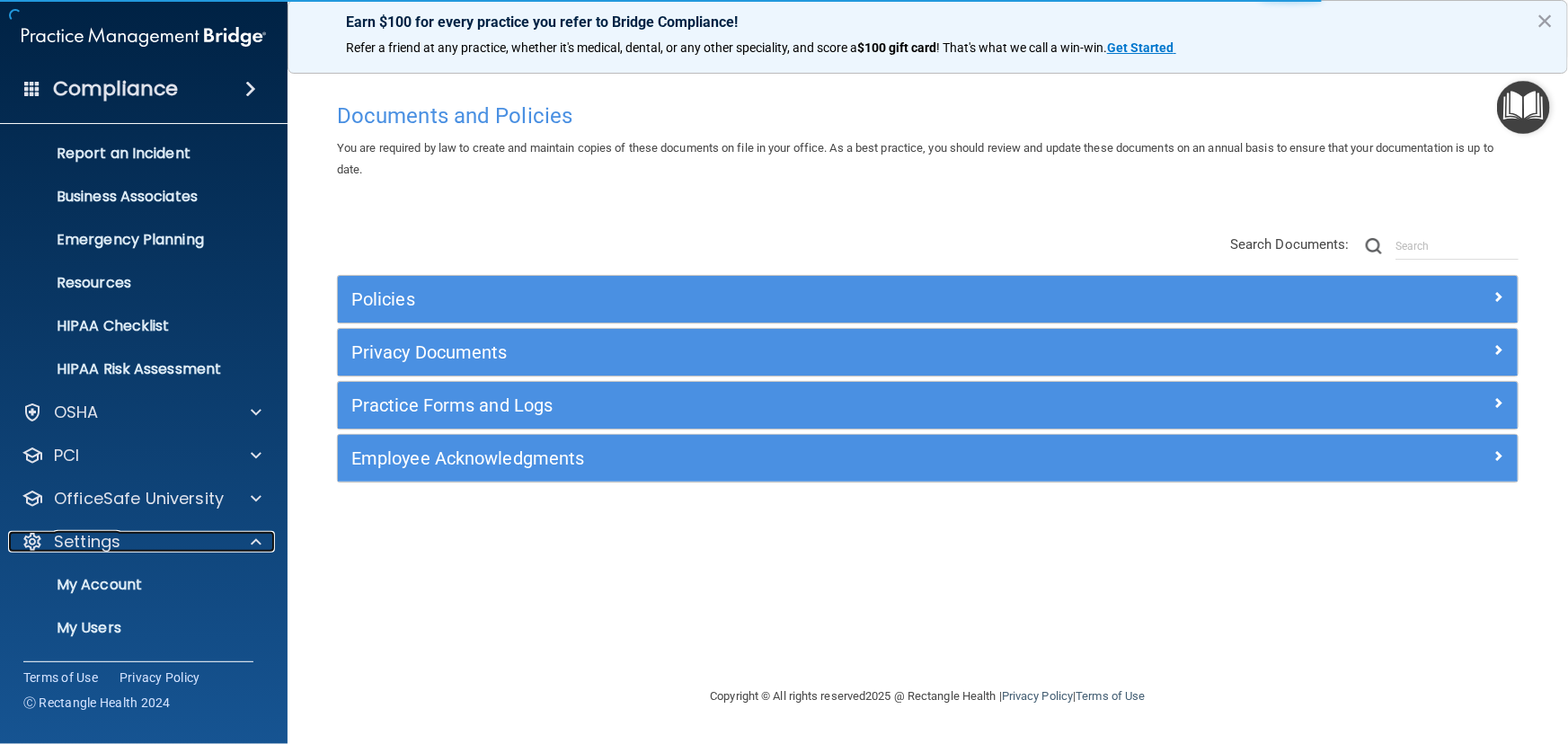
scroll to position [173, 0]
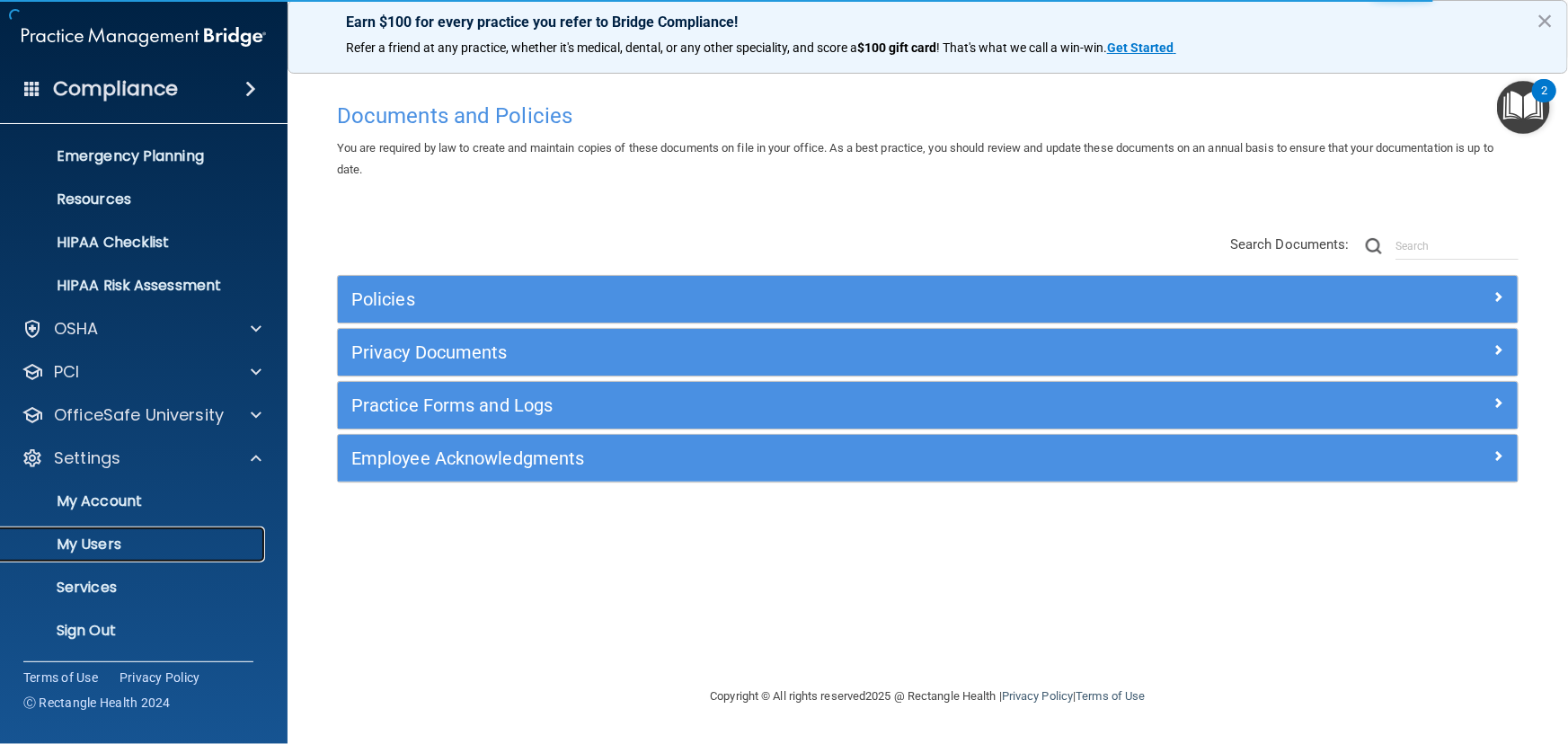
click at [181, 533] on link "My Users" at bounding box center [123, 544] width 283 height 36
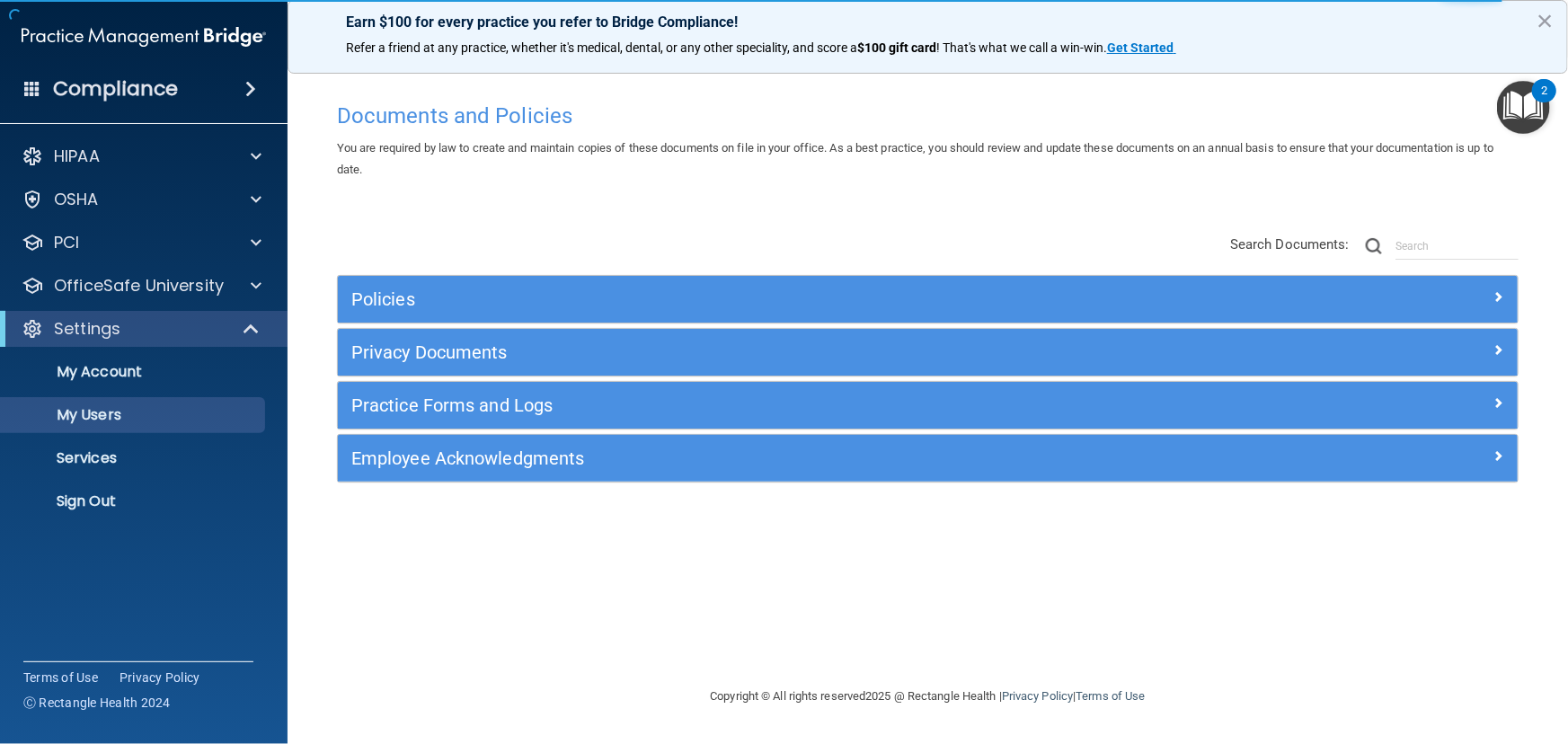
select select "20"
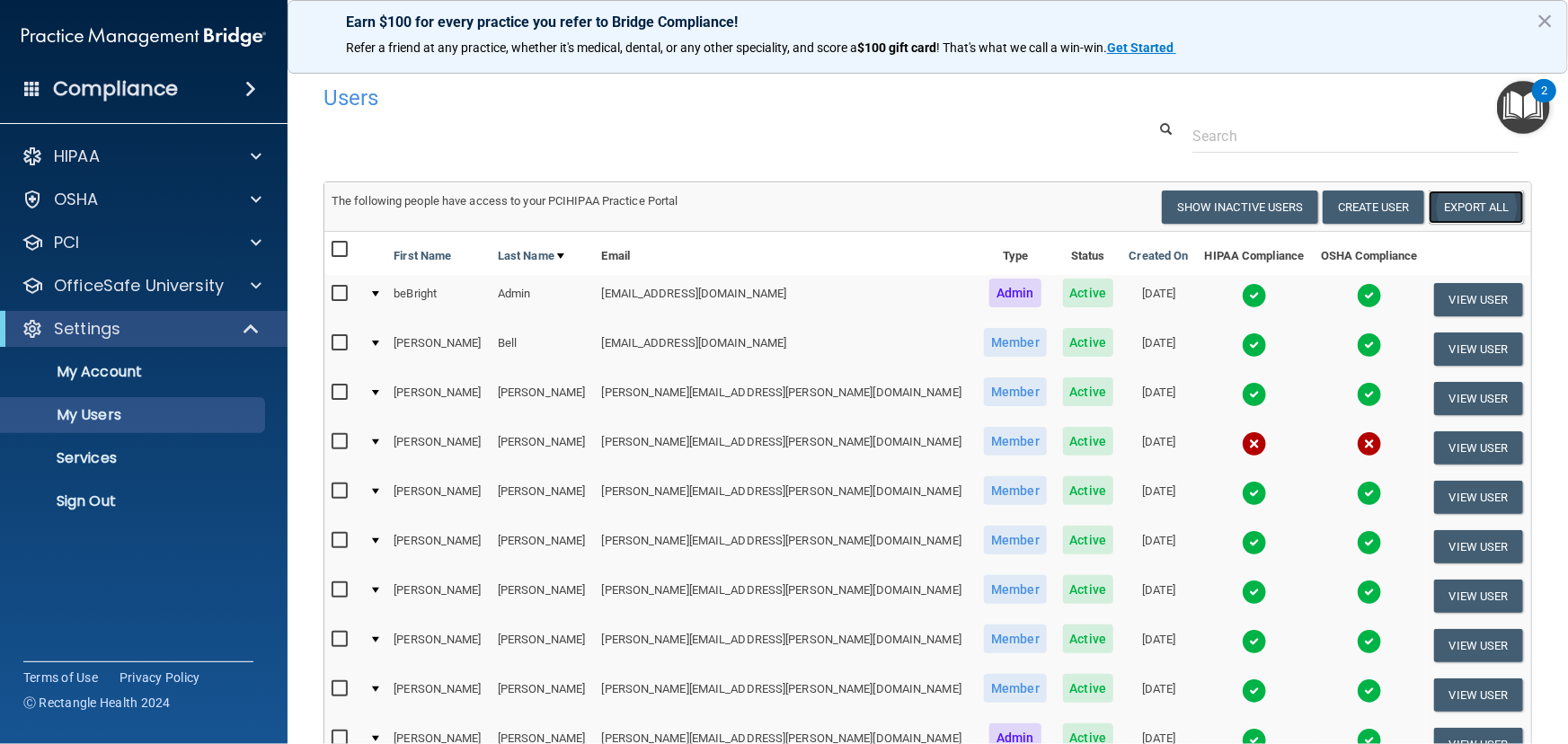
click at [1432, 216] on link "Export All" at bounding box center [1477, 207] width 95 height 33
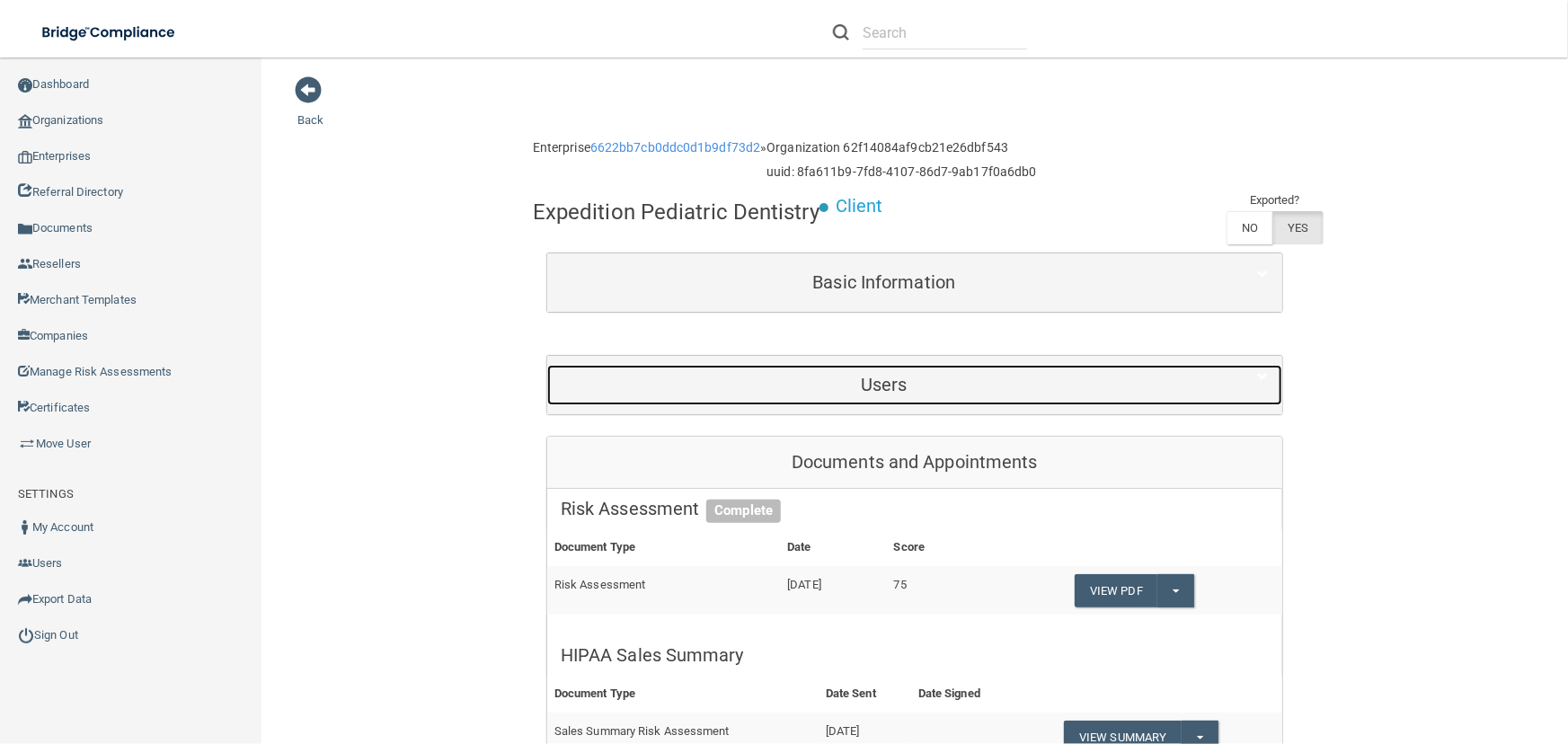
click at [932, 375] on h5 "Users" at bounding box center [884, 384] width 647 height 19
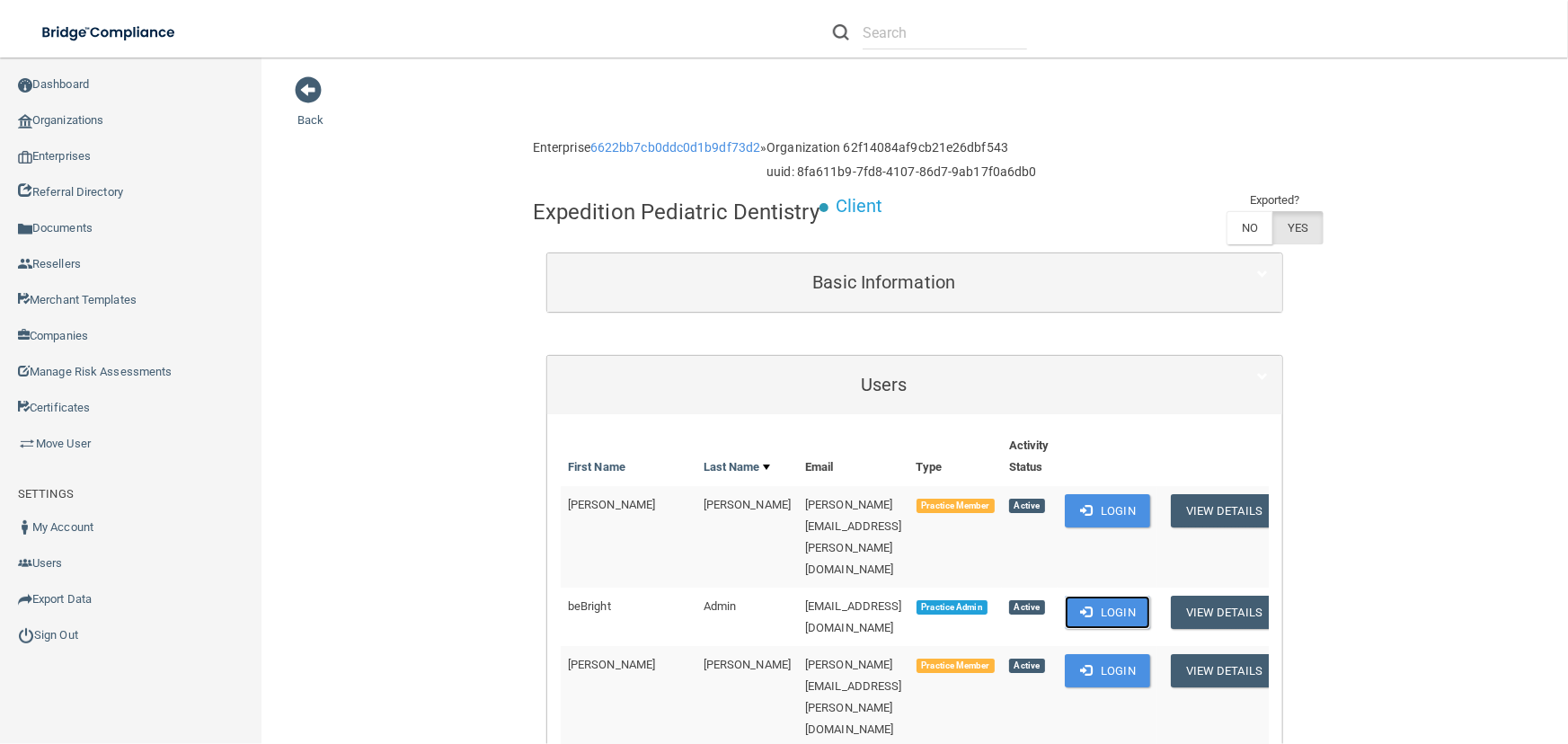
click at [1151, 596] on button "Login" at bounding box center [1108, 612] width 85 height 33
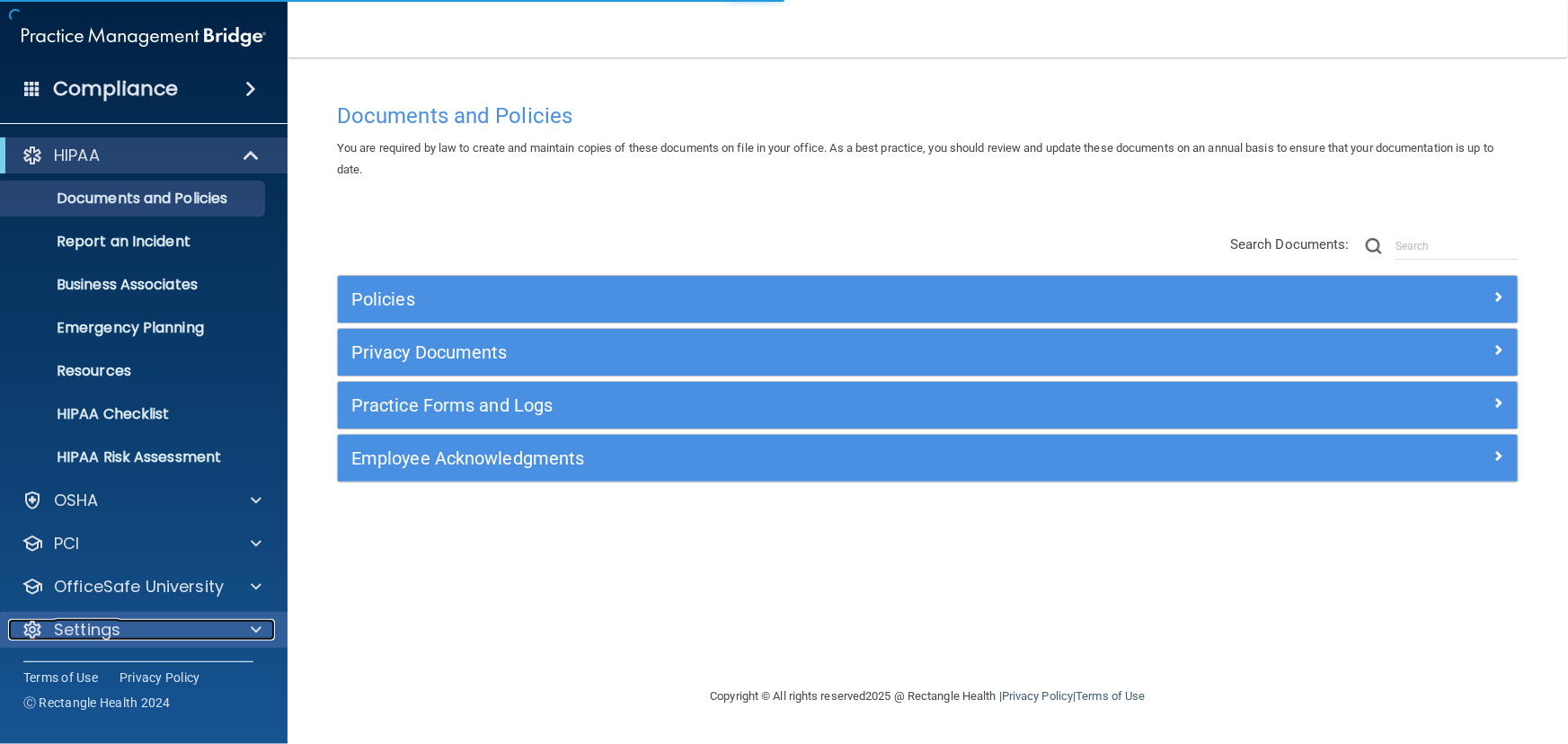
click at [177, 635] on div "Settings" at bounding box center [119, 630] width 223 height 21
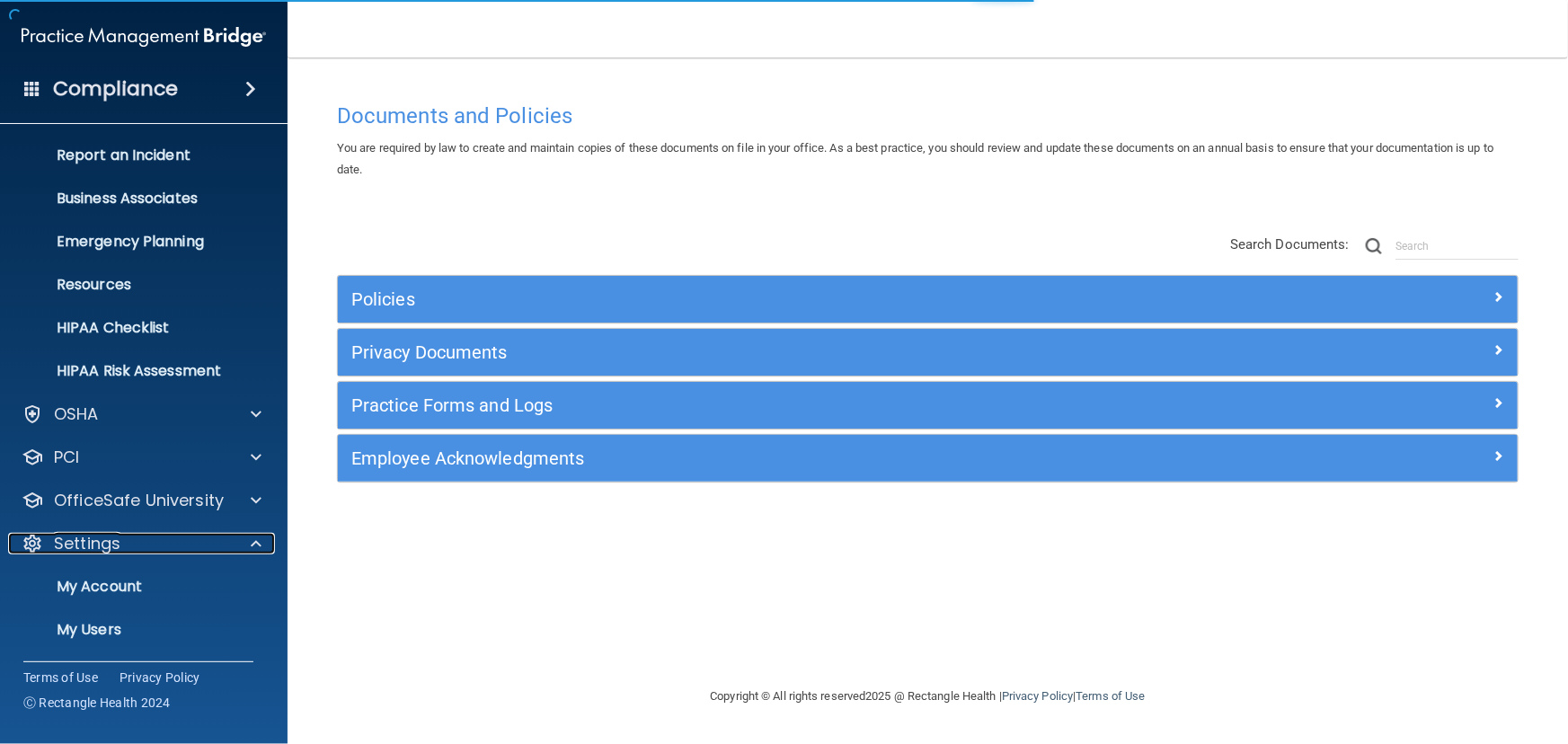
scroll to position [173, 0]
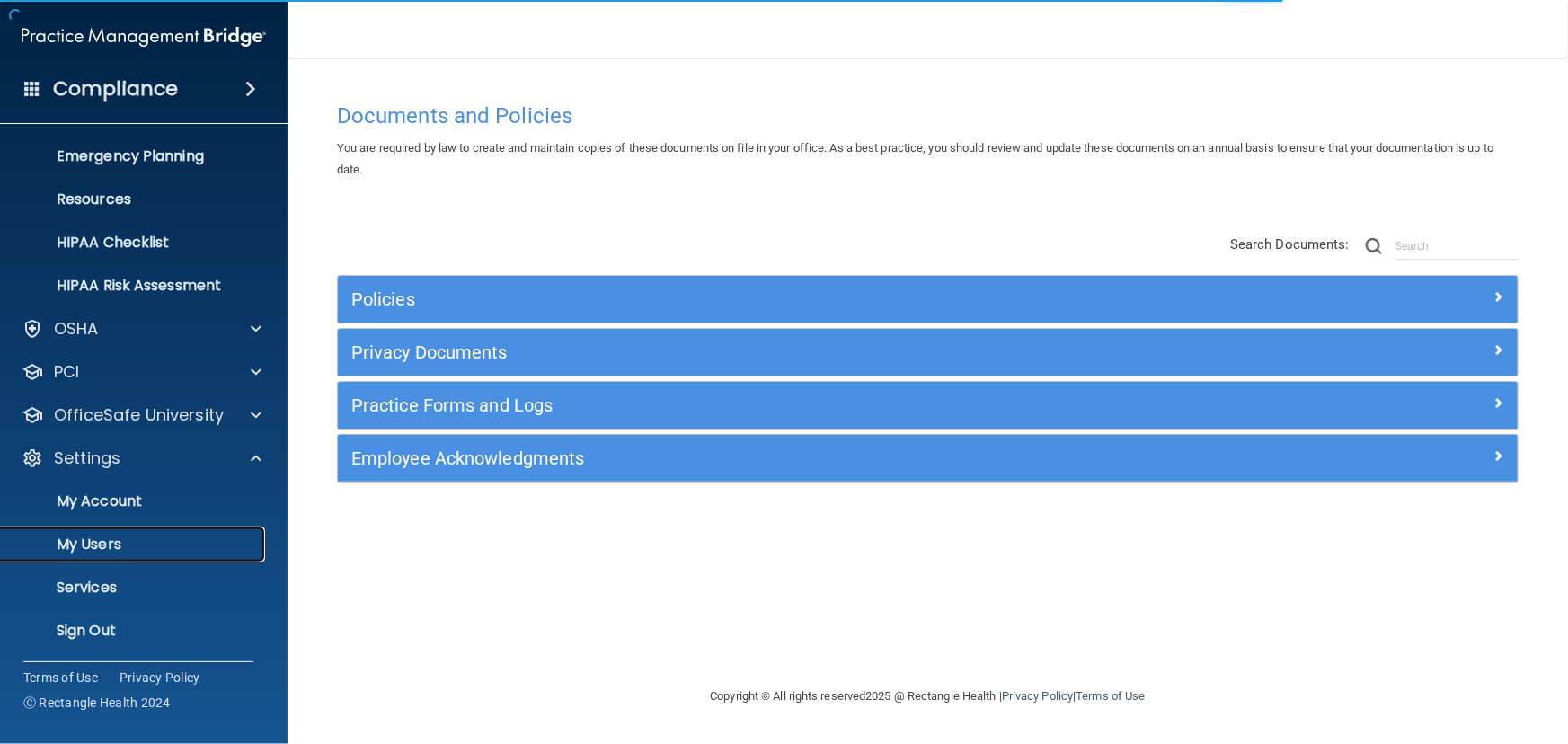
click at [171, 545] on p "My Users" at bounding box center [134, 544] width 245 height 18
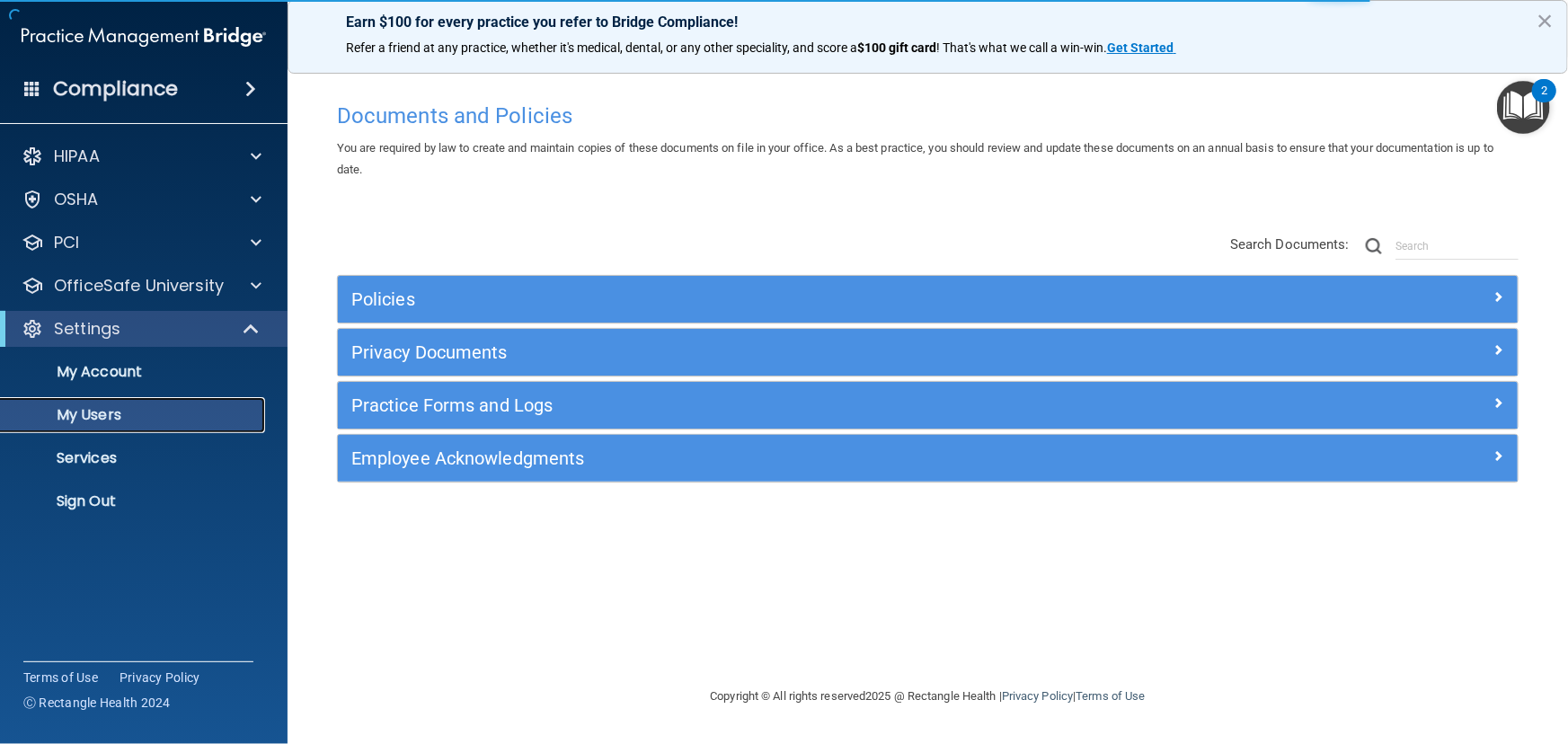
select select "20"
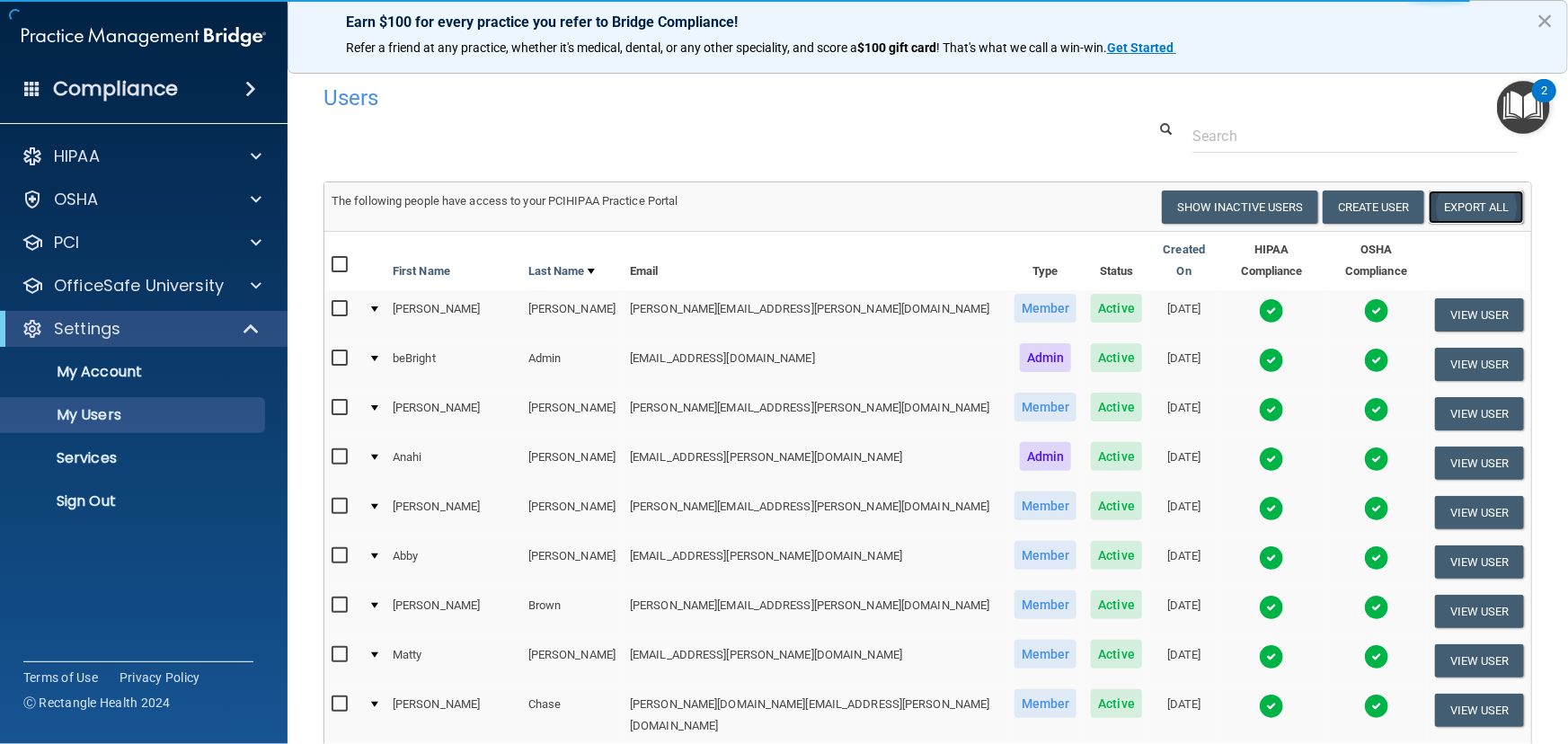
click at [1483, 207] on link "Export All" at bounding box center [1477, 207] width 95 height 33
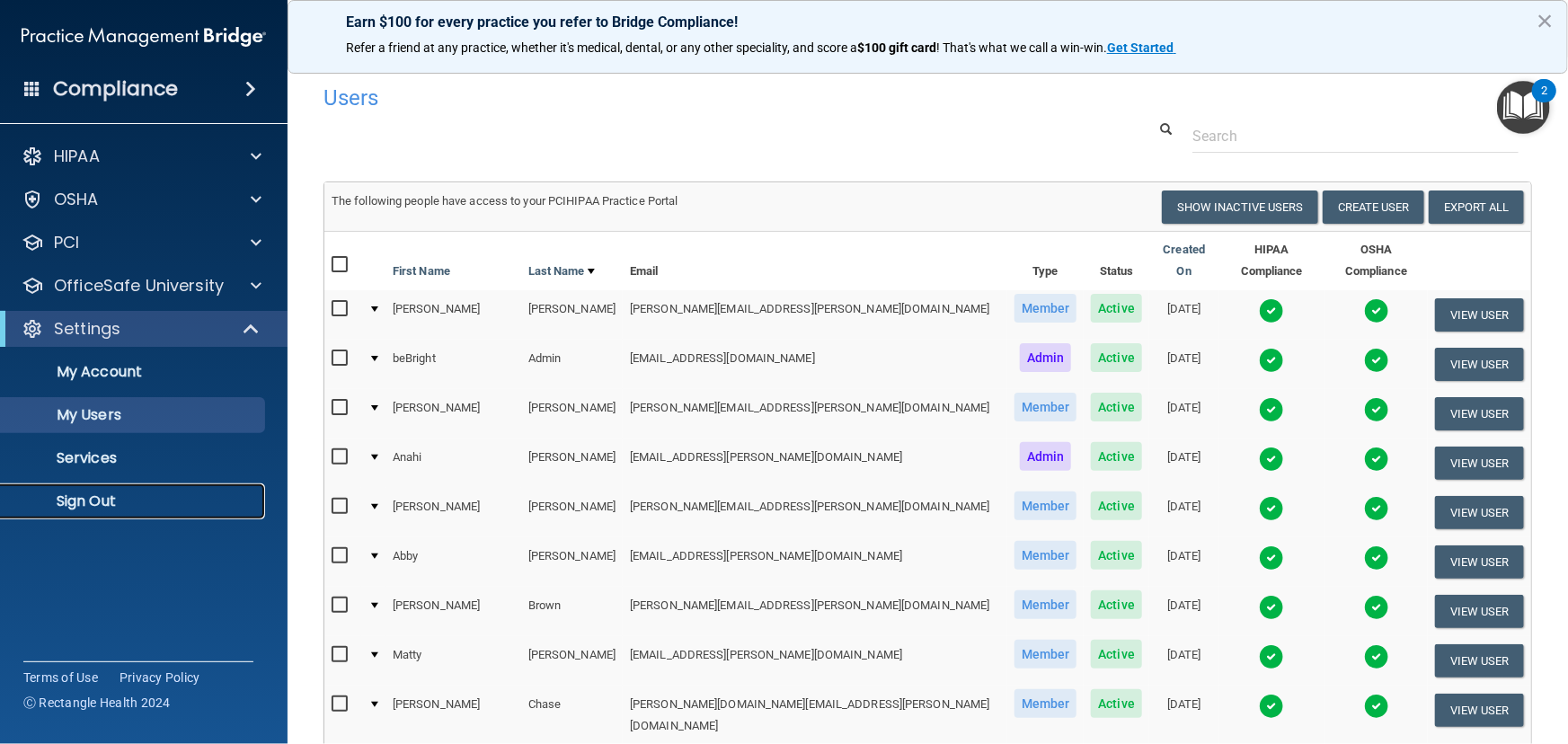
click at [152, 493] on p "Sign Out" at bounding box center [134, 501] width 245 height 18
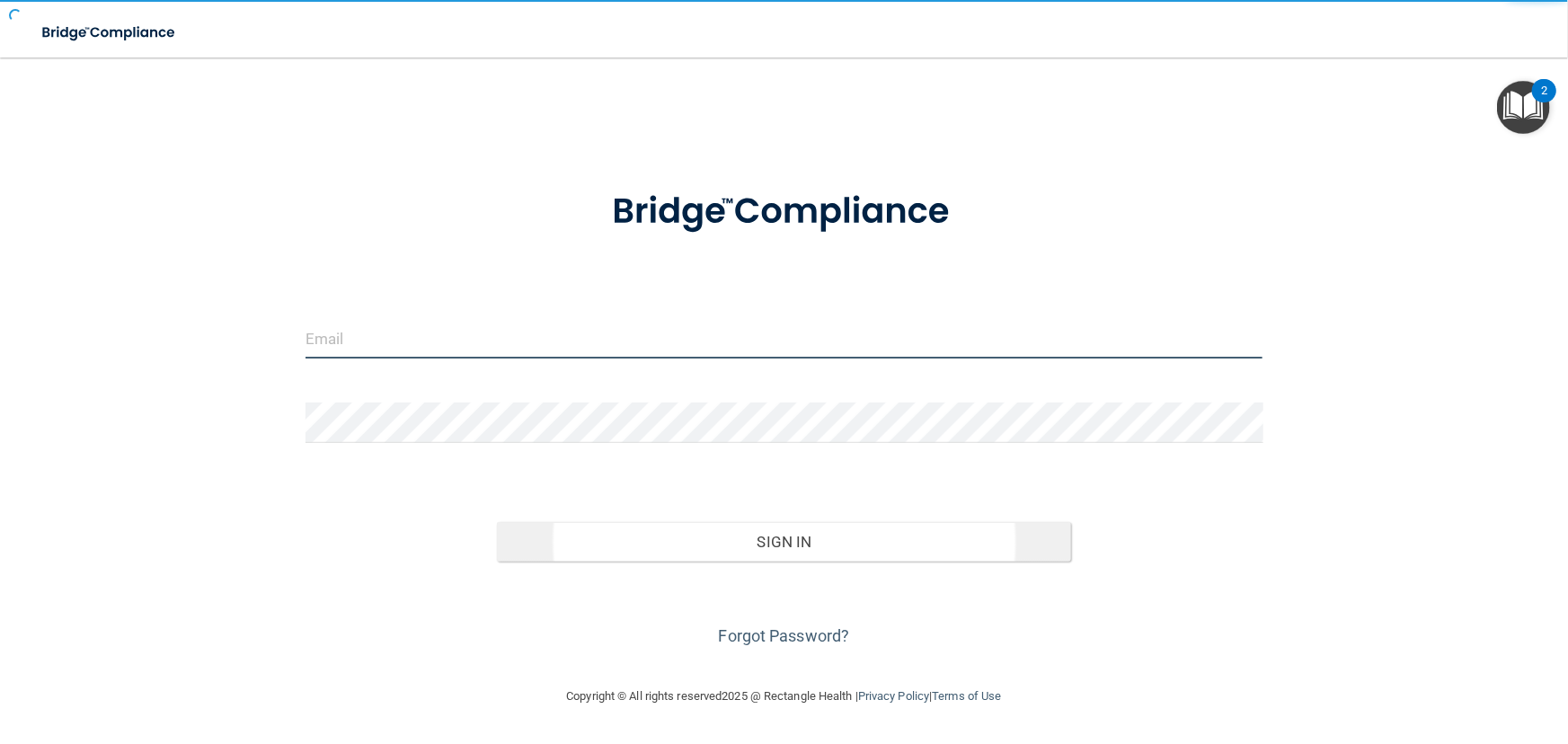
type input "[EMAIL_ADDRESS][DOMAIN_NAME]"
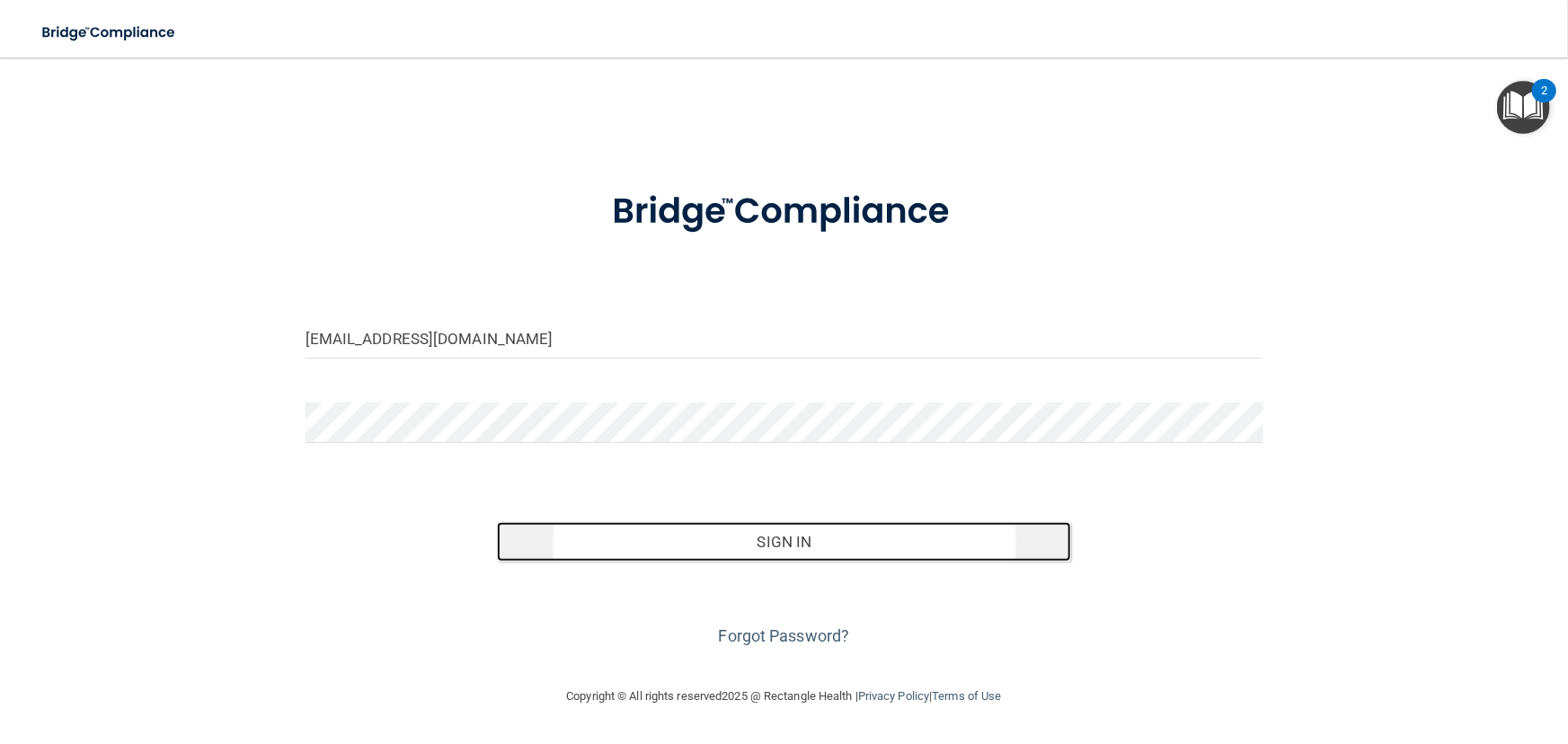
click at [581, 549] on button "Sign In" at bounding box center [784, 541] width 574 height 40
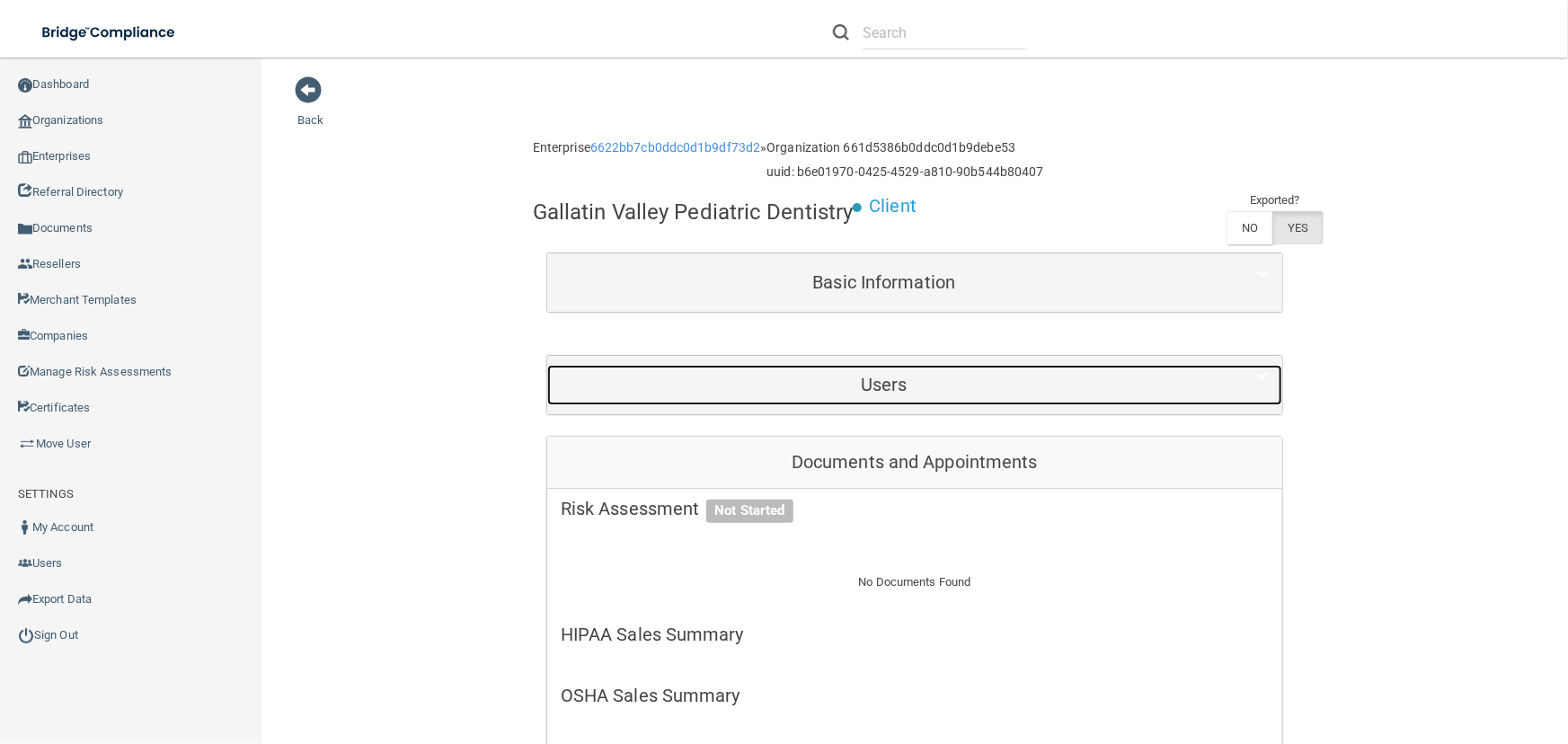
click at [714, 395] on h5 "Users" at bounding box center [884, 384] width 647 height 19
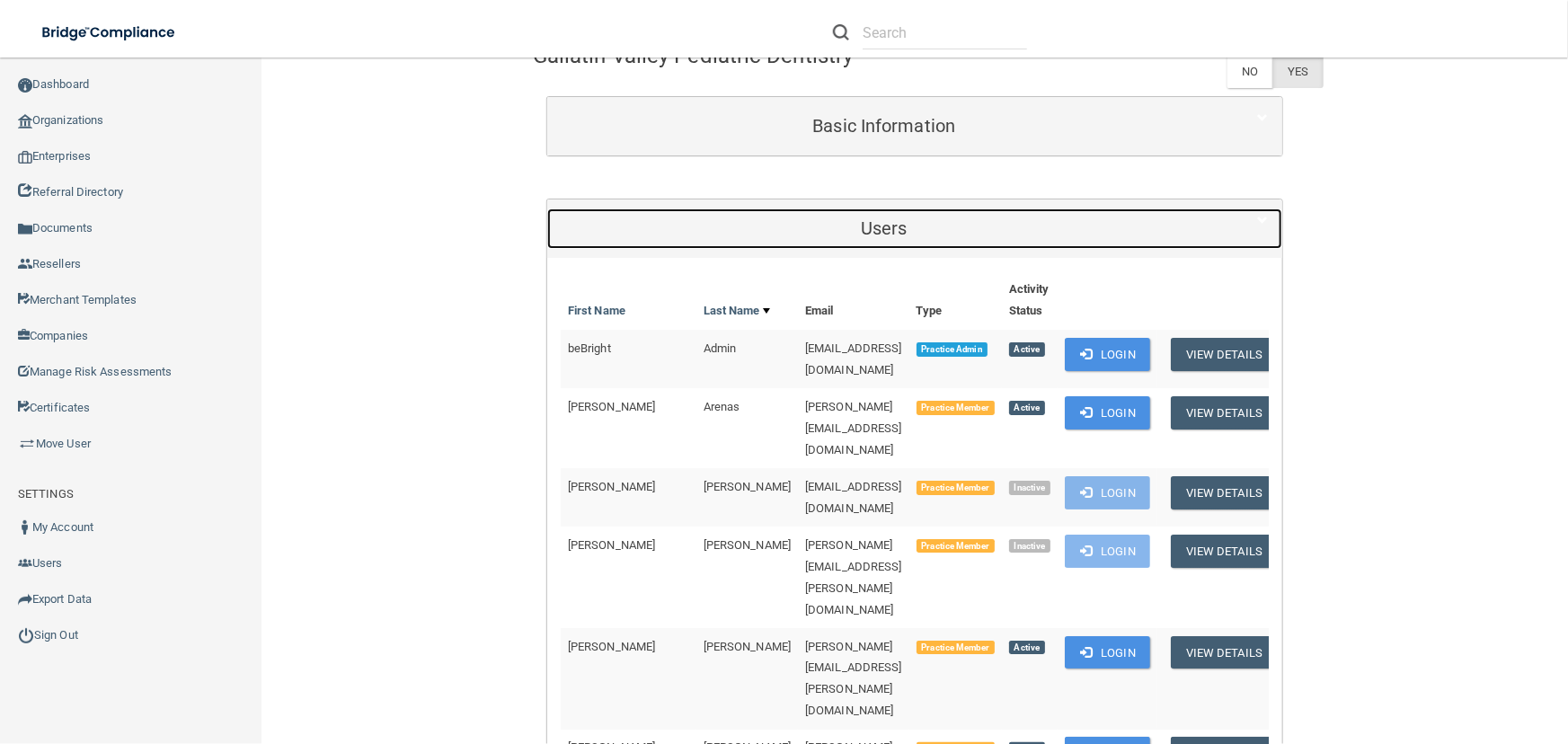
scroll to position [326, 0]
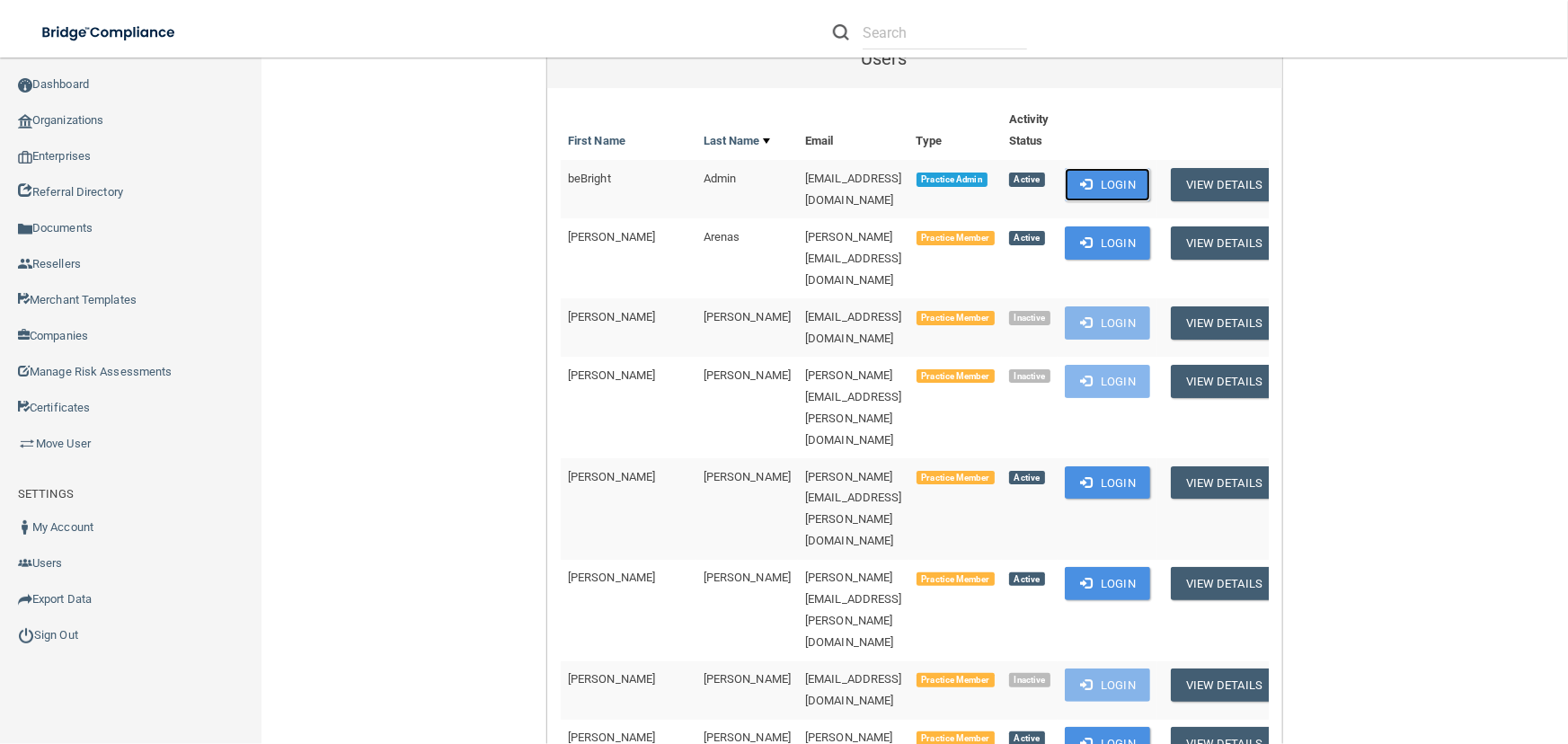
click at [1116, 201] on button "Login" at bounding box center [1108, 184] width 85 height 33
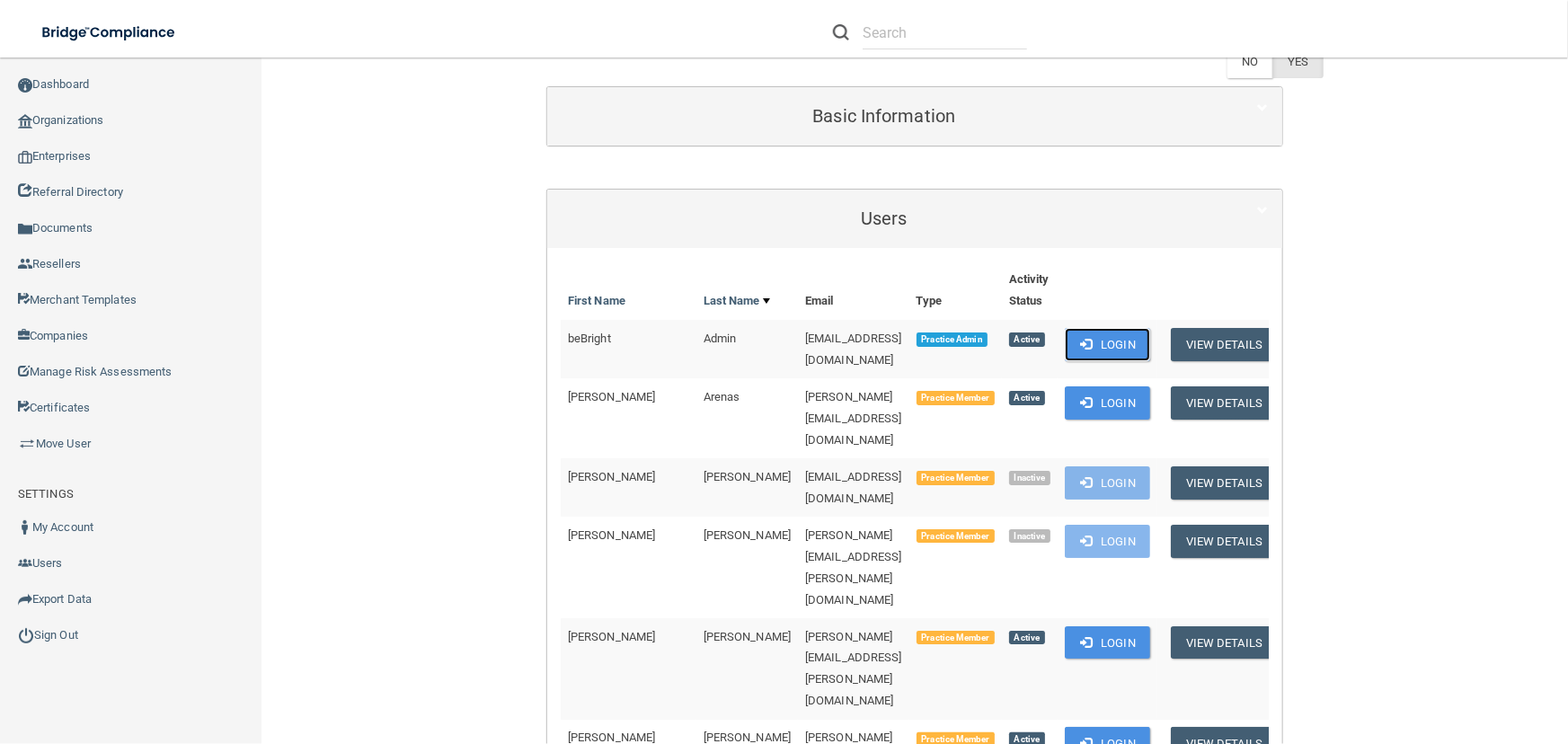
scroll to position [0, 0]
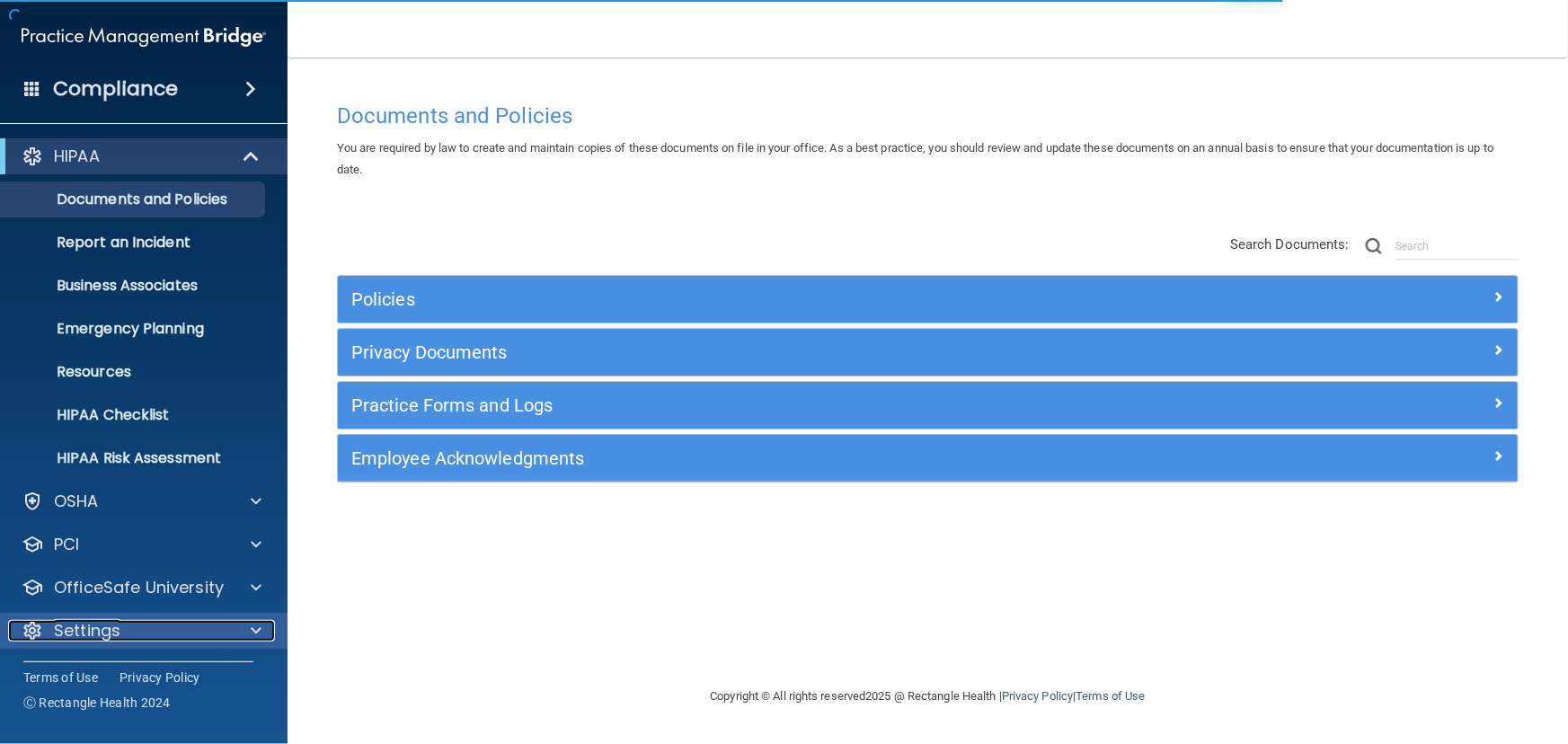
click at [128, 630] on div "Settings" at bounding box center [119, 631] width 223 height 21
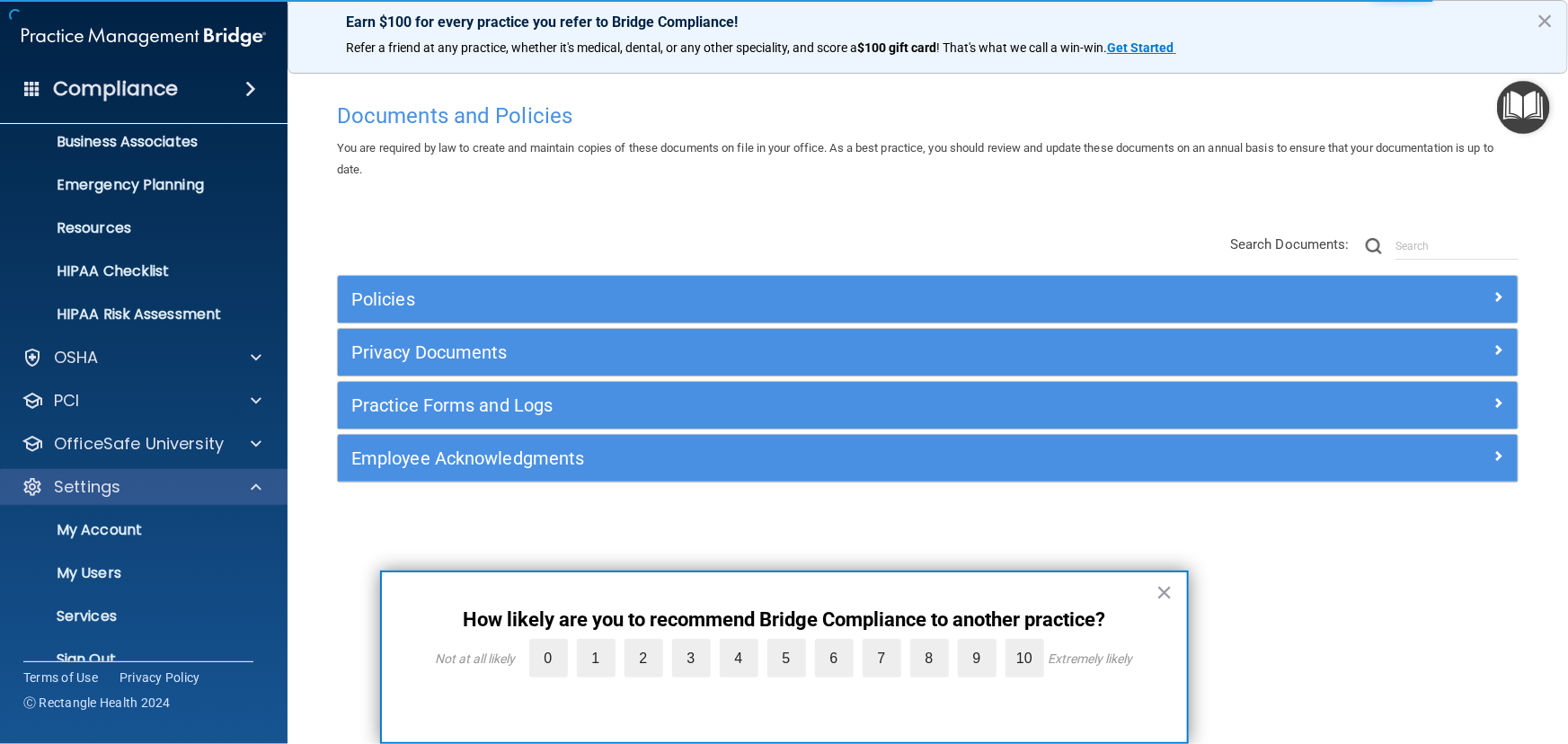
scroll to position [173, 0]
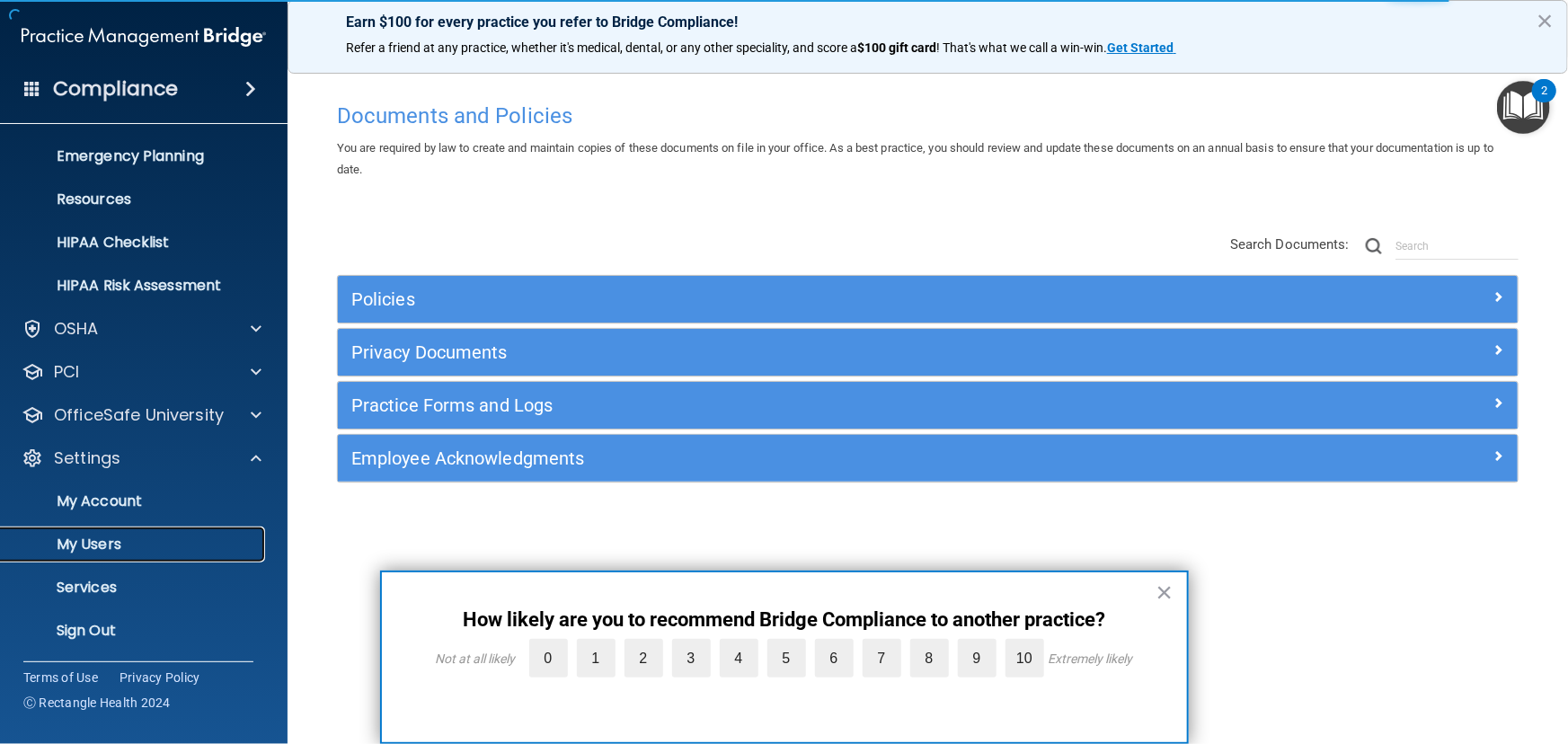
click at [169, 539] on p "My Users" at bounding box center [134, 544] width 245 height 18
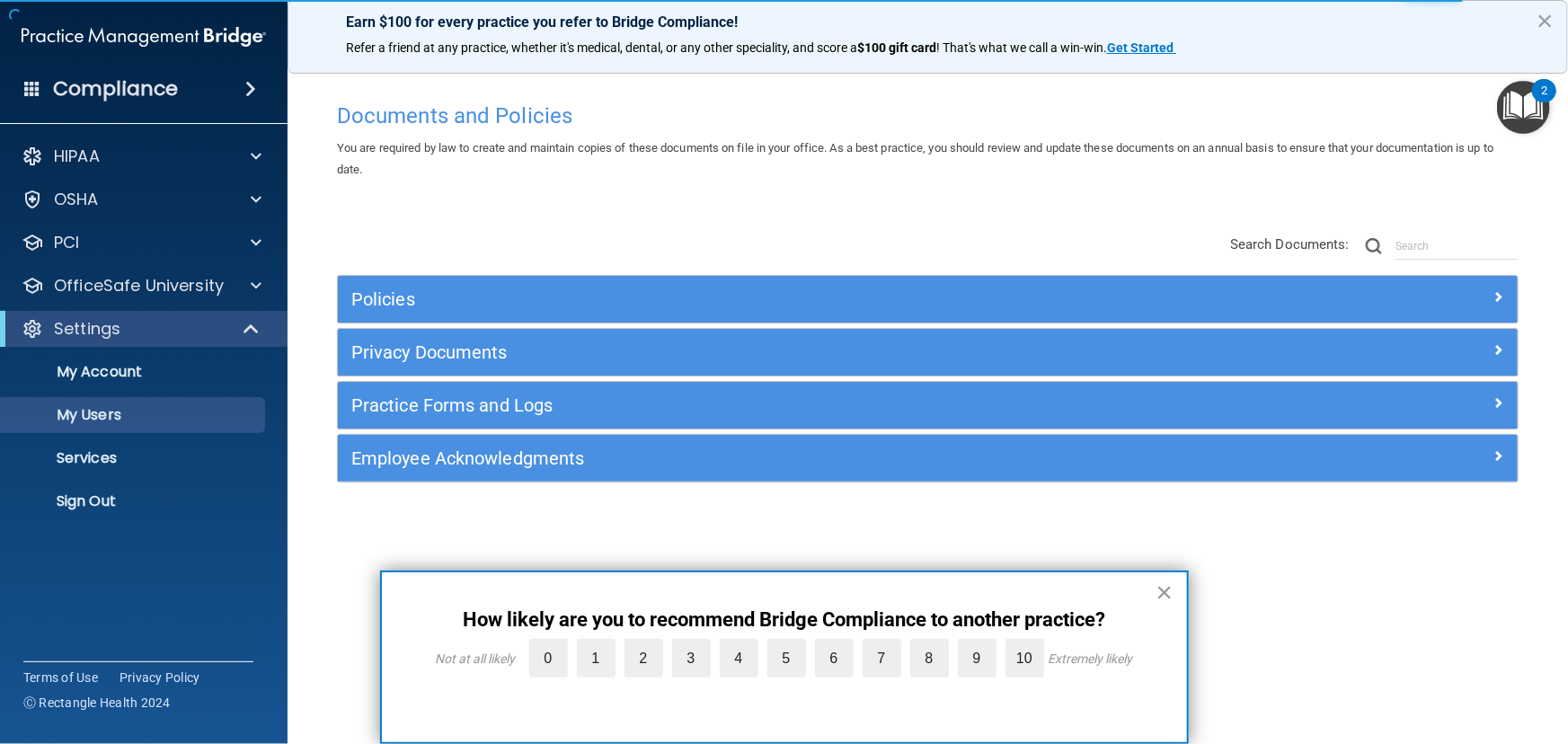
click at [1161, 594] on button "×" at bounding box center [1165, 593] width 17 height 29
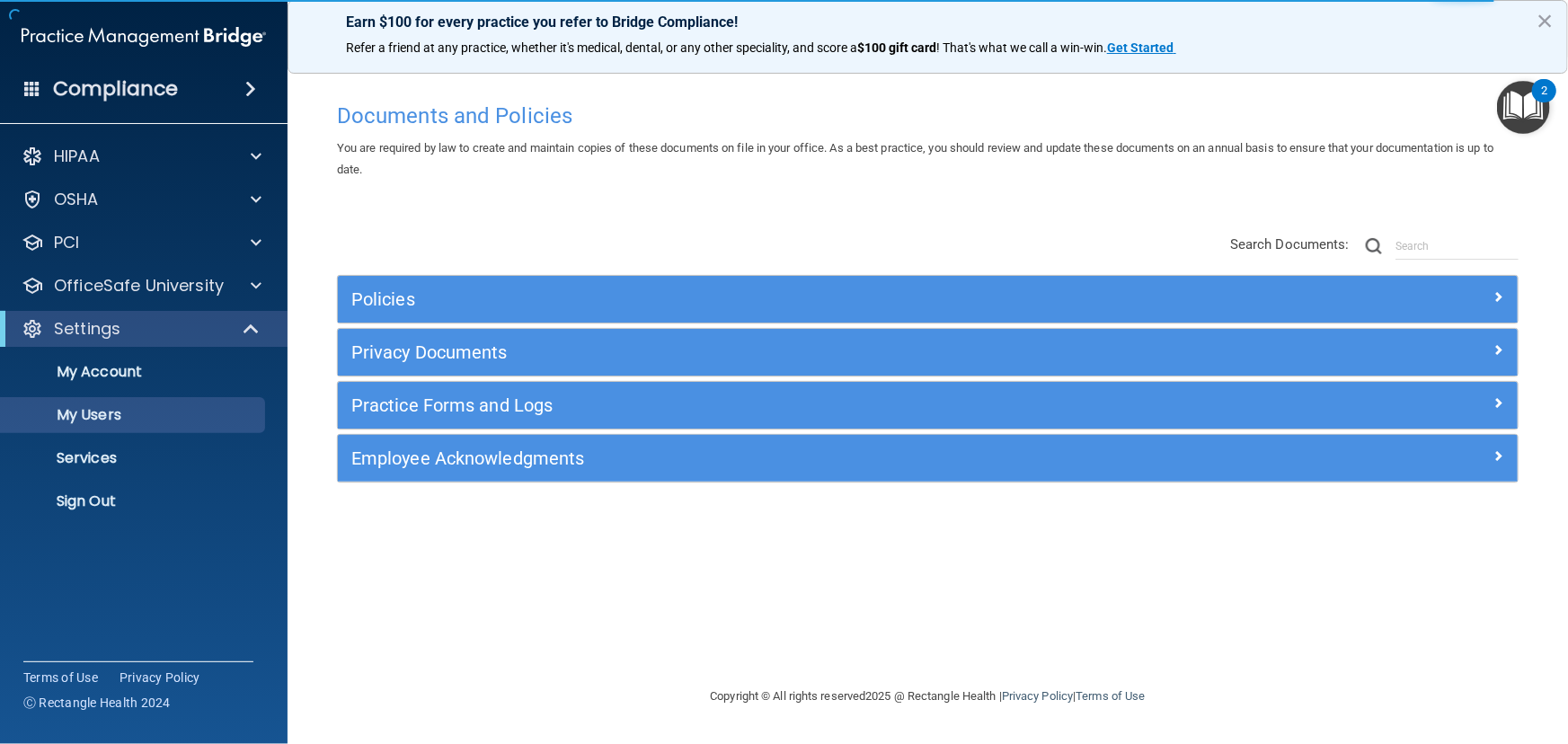
select select "20"
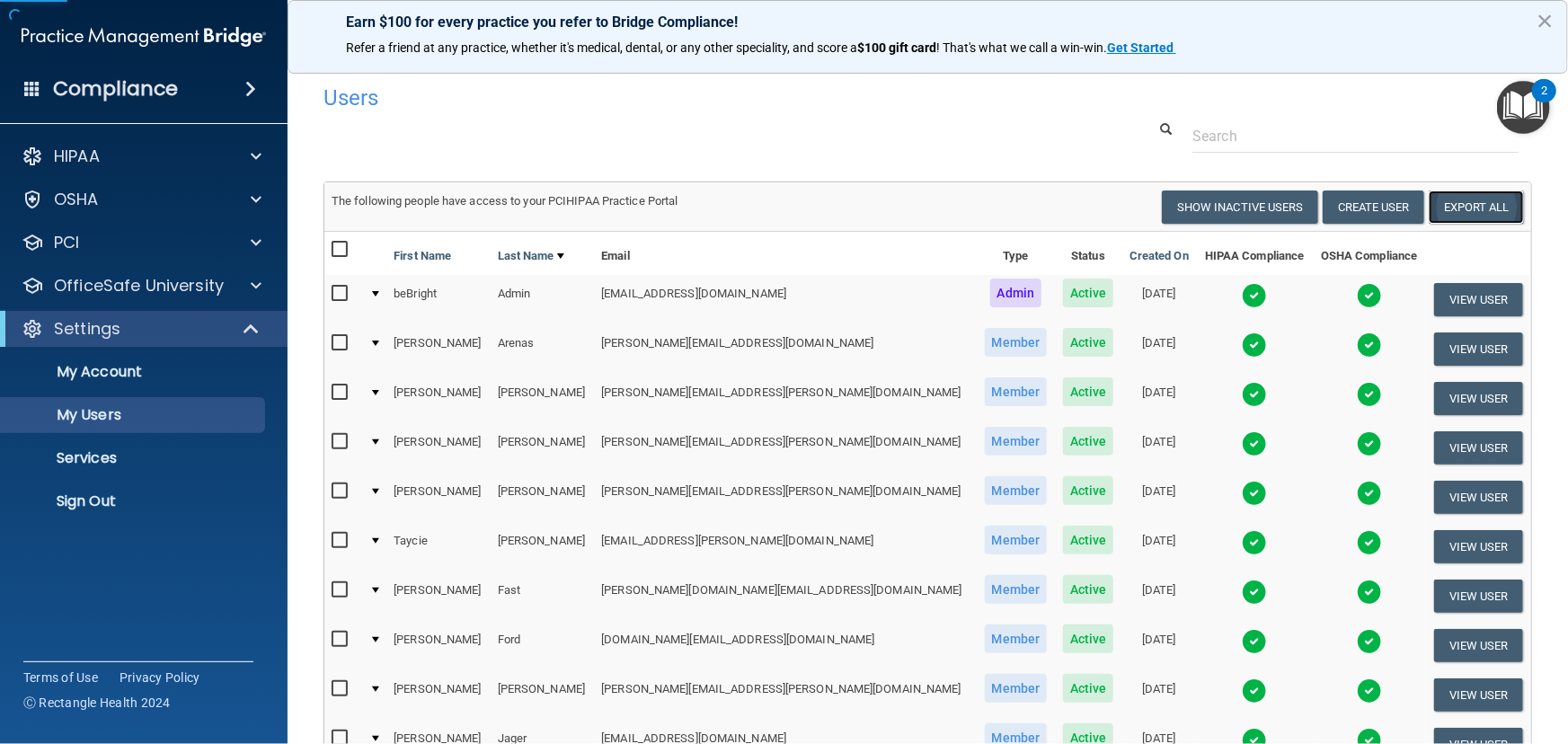
click at [1458, 214] on link "Export All" at bounding box center [1477, 207] width 95 height 33
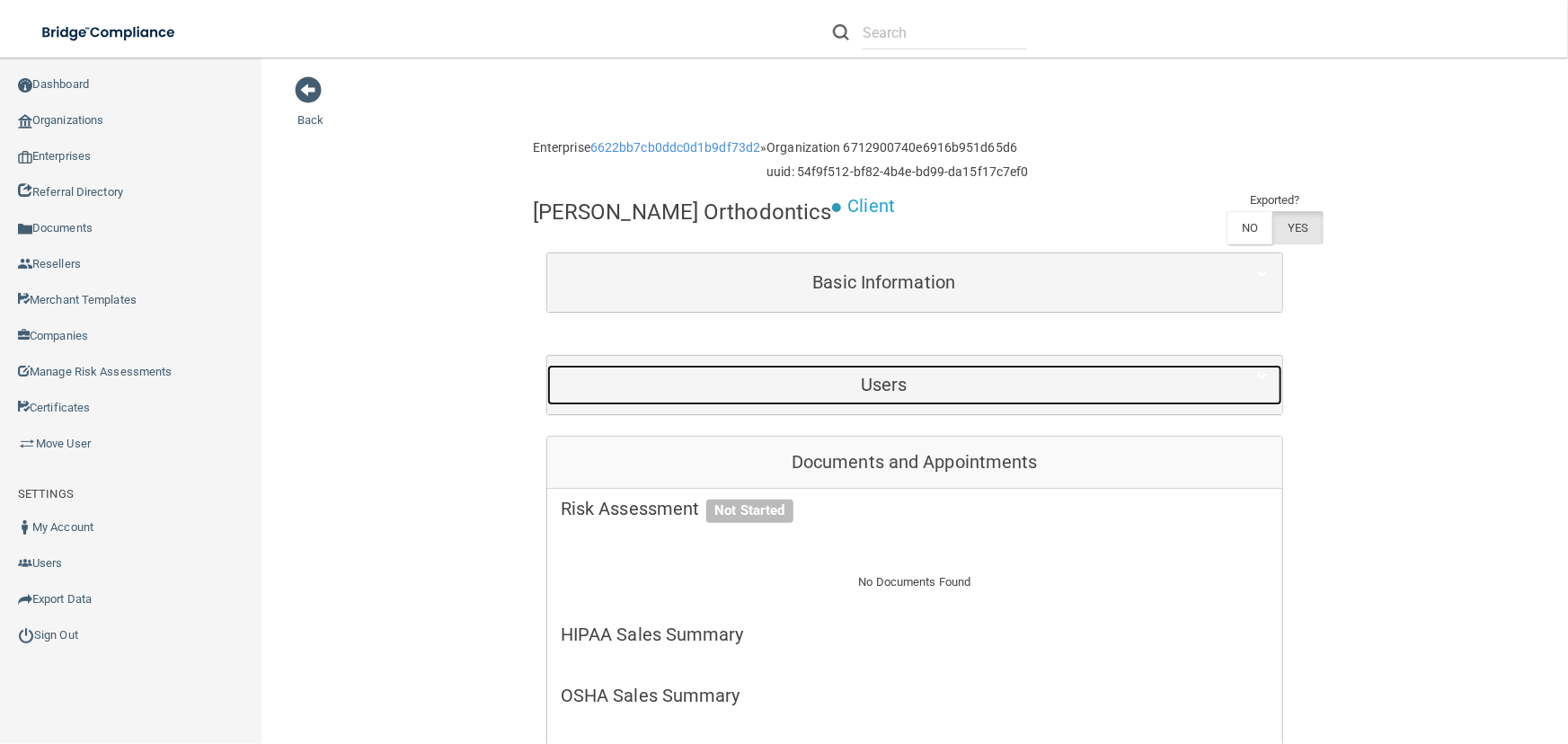
click at [799, 374] on h5 "Users" at bounding box center [884, 384] width 647 height 19
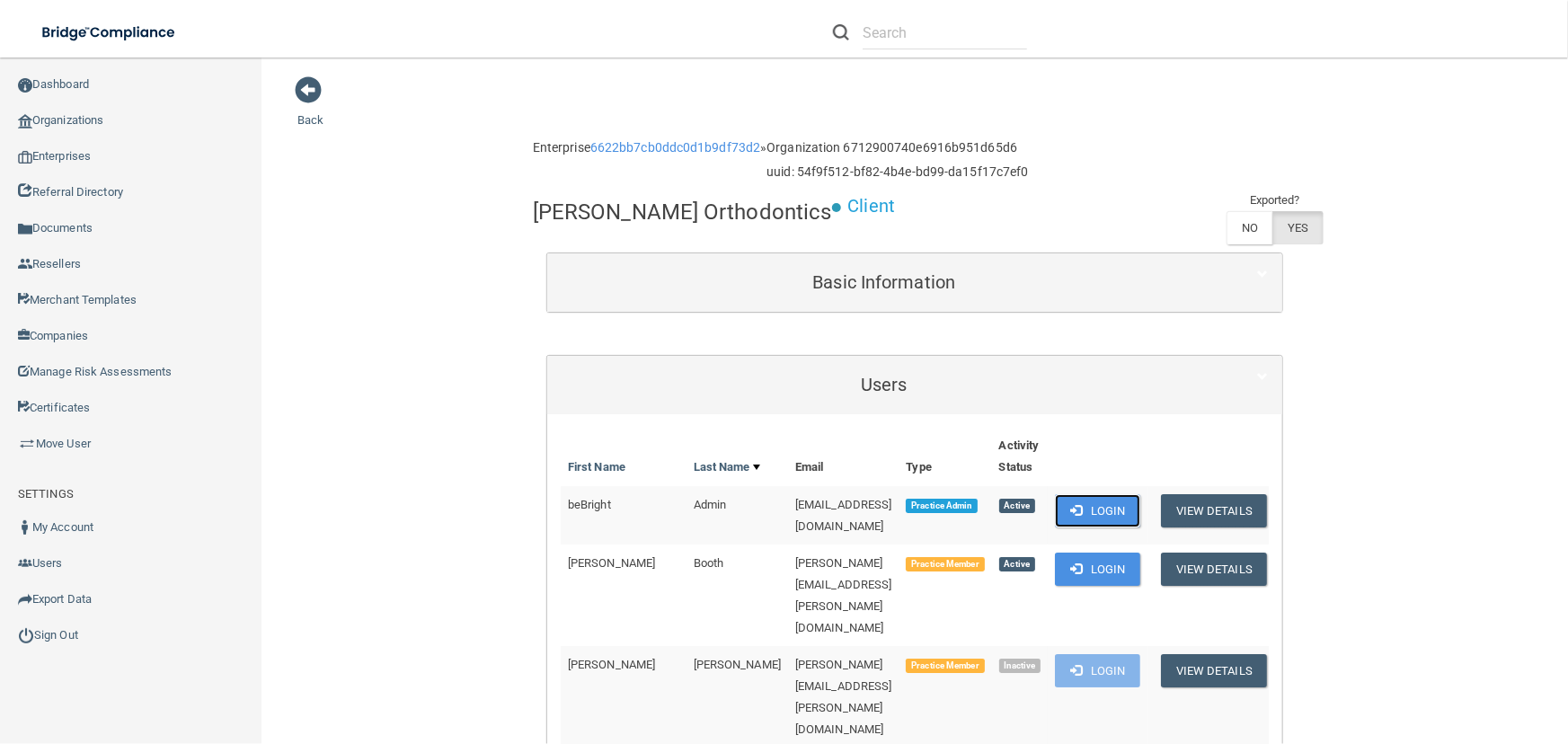
click at [1132, 520] on button "Login" at bounding box center [1097, 510] width 85 height 33
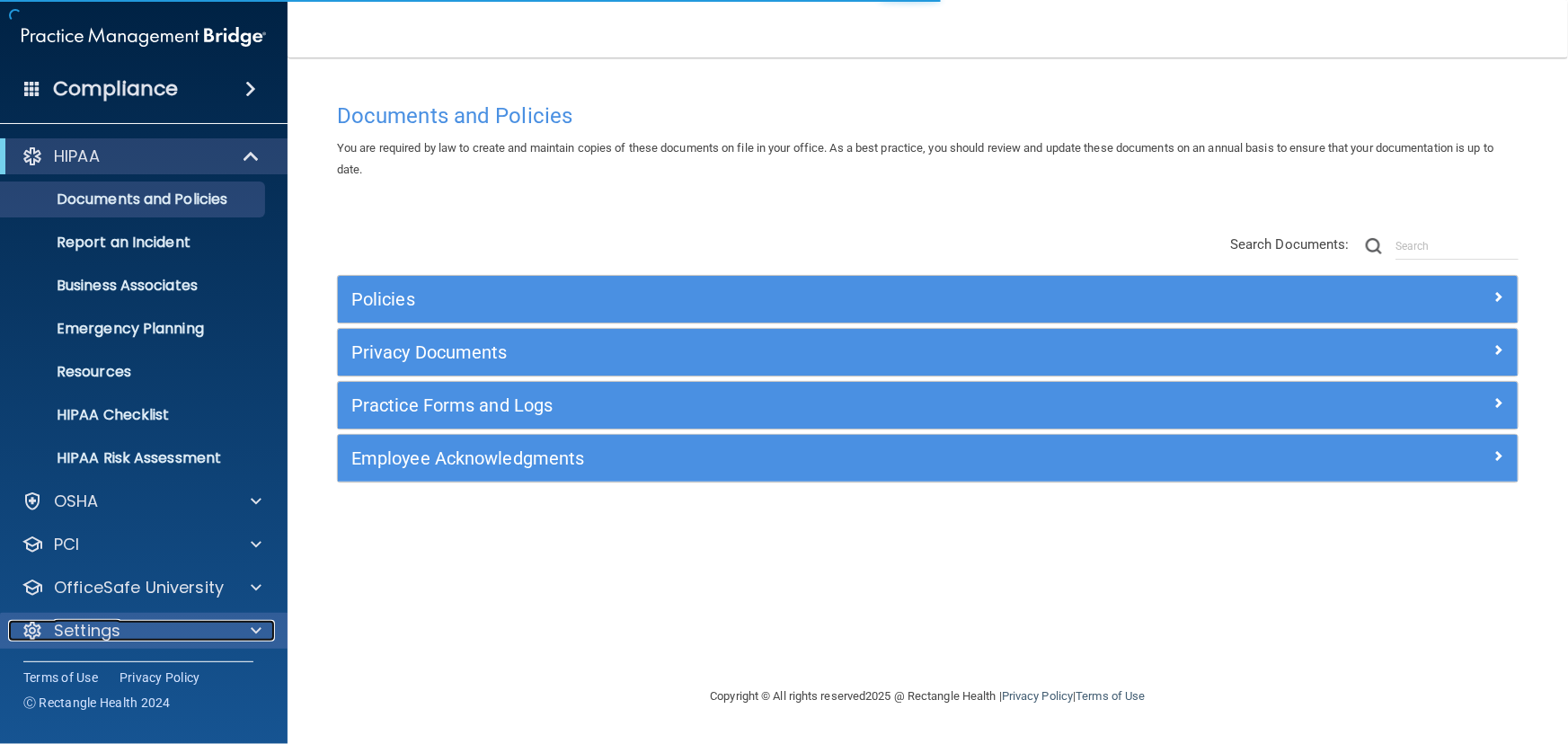
click at [250, 630] on span at bounding box center [255, 631] width 11 height 21
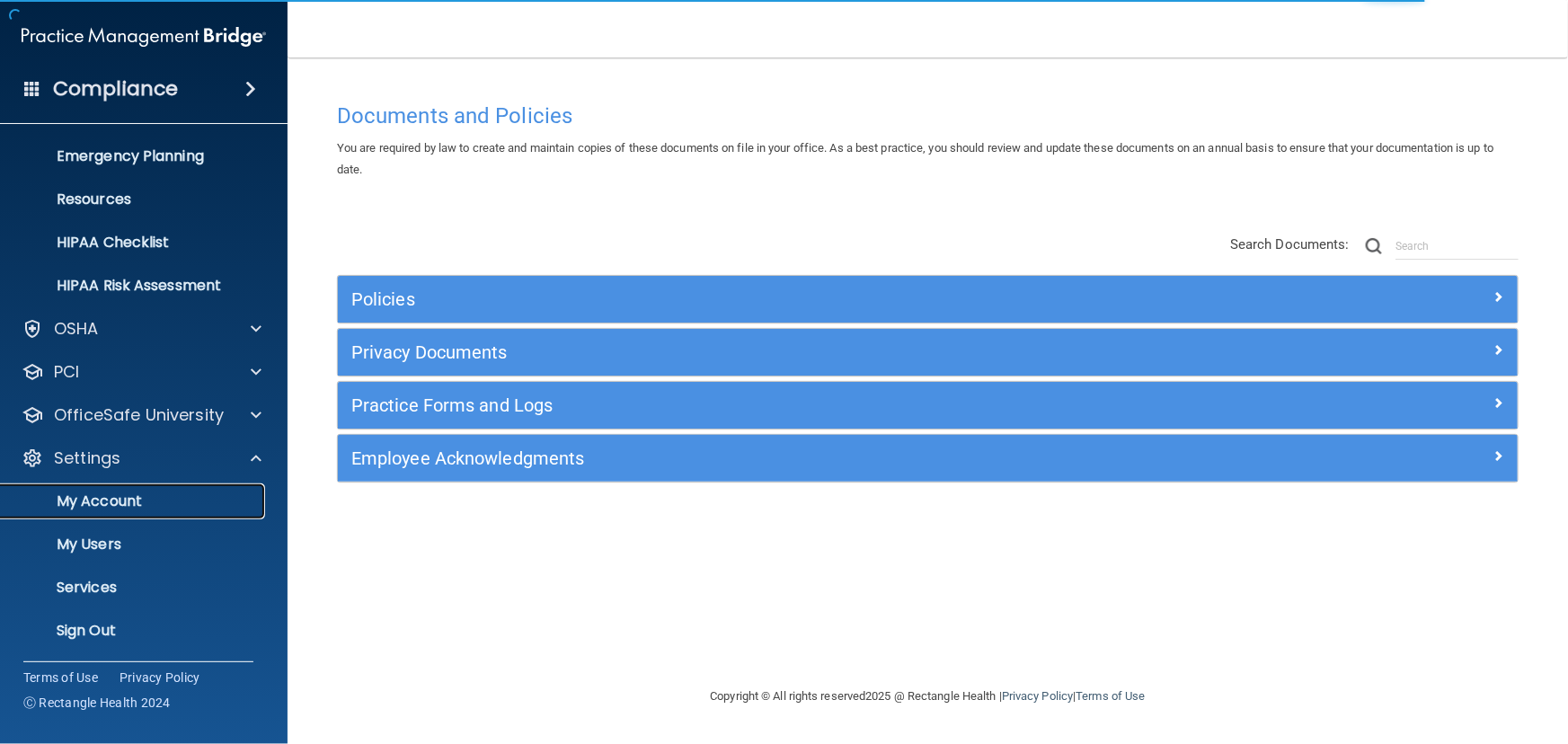
scroll to position [136, 0]
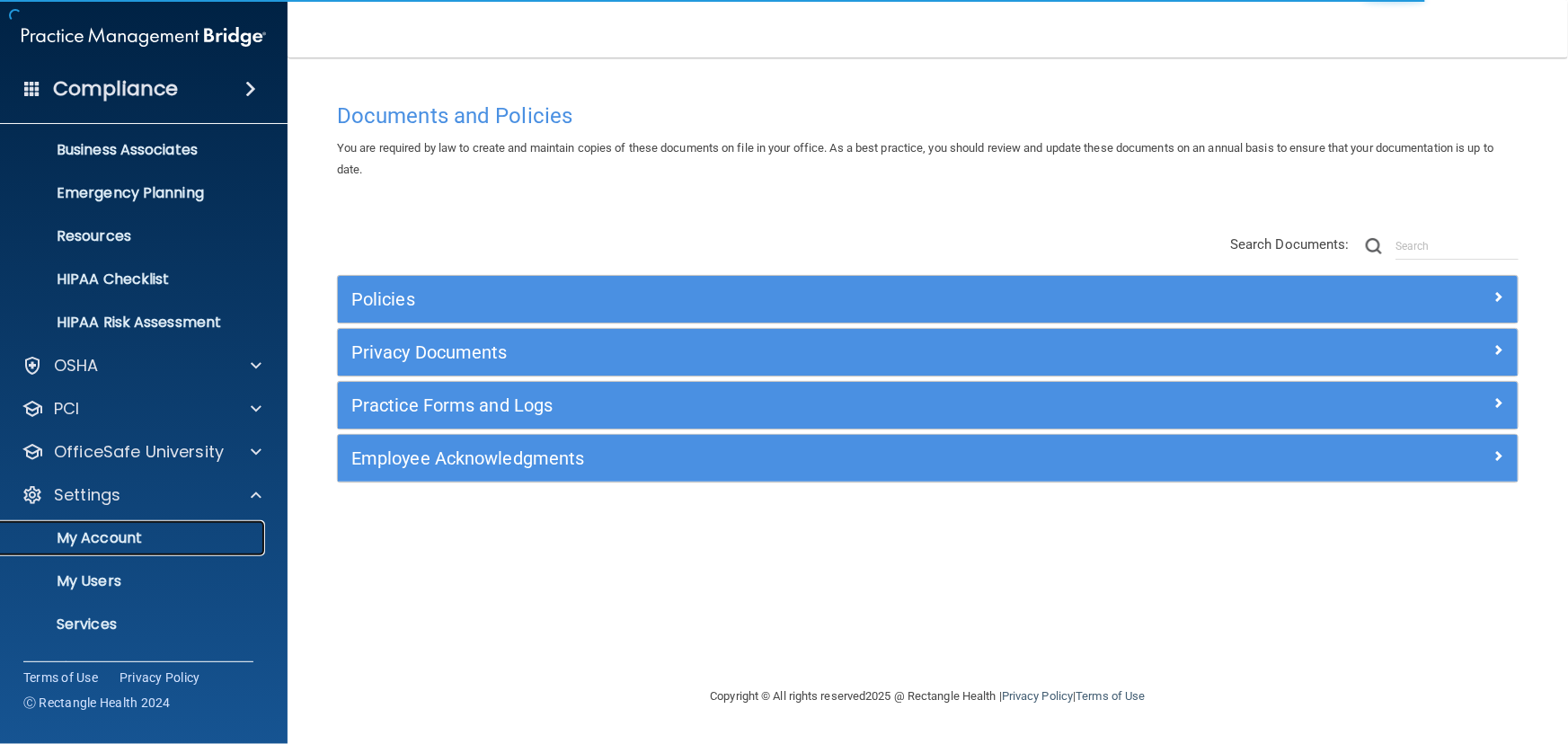
click at [175, 549] on link "My Account" at bounding box center [123, 537] width 283 height 36
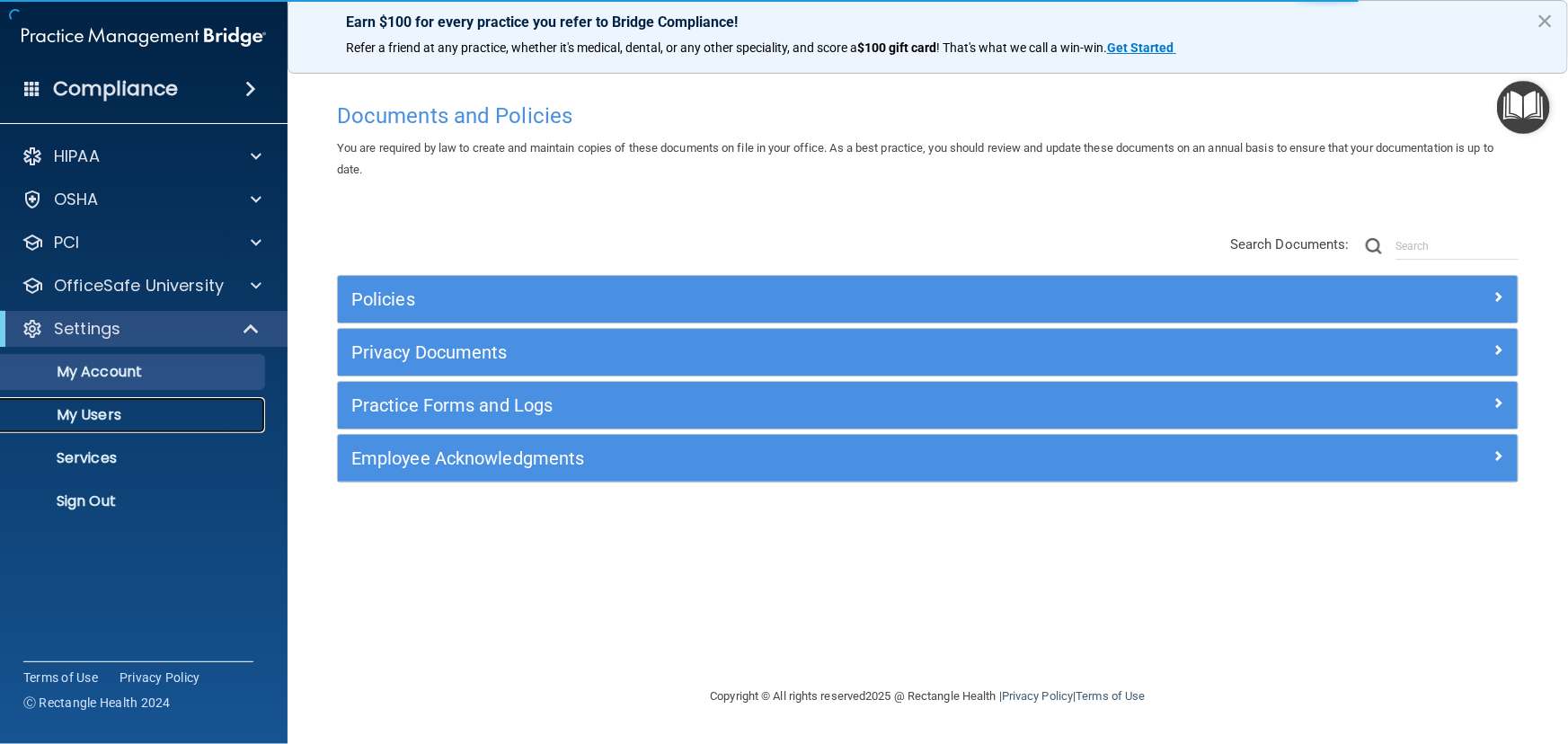
click at [125, 420] on p "My Users" at bounding box center [134, 415] width 245 height 18
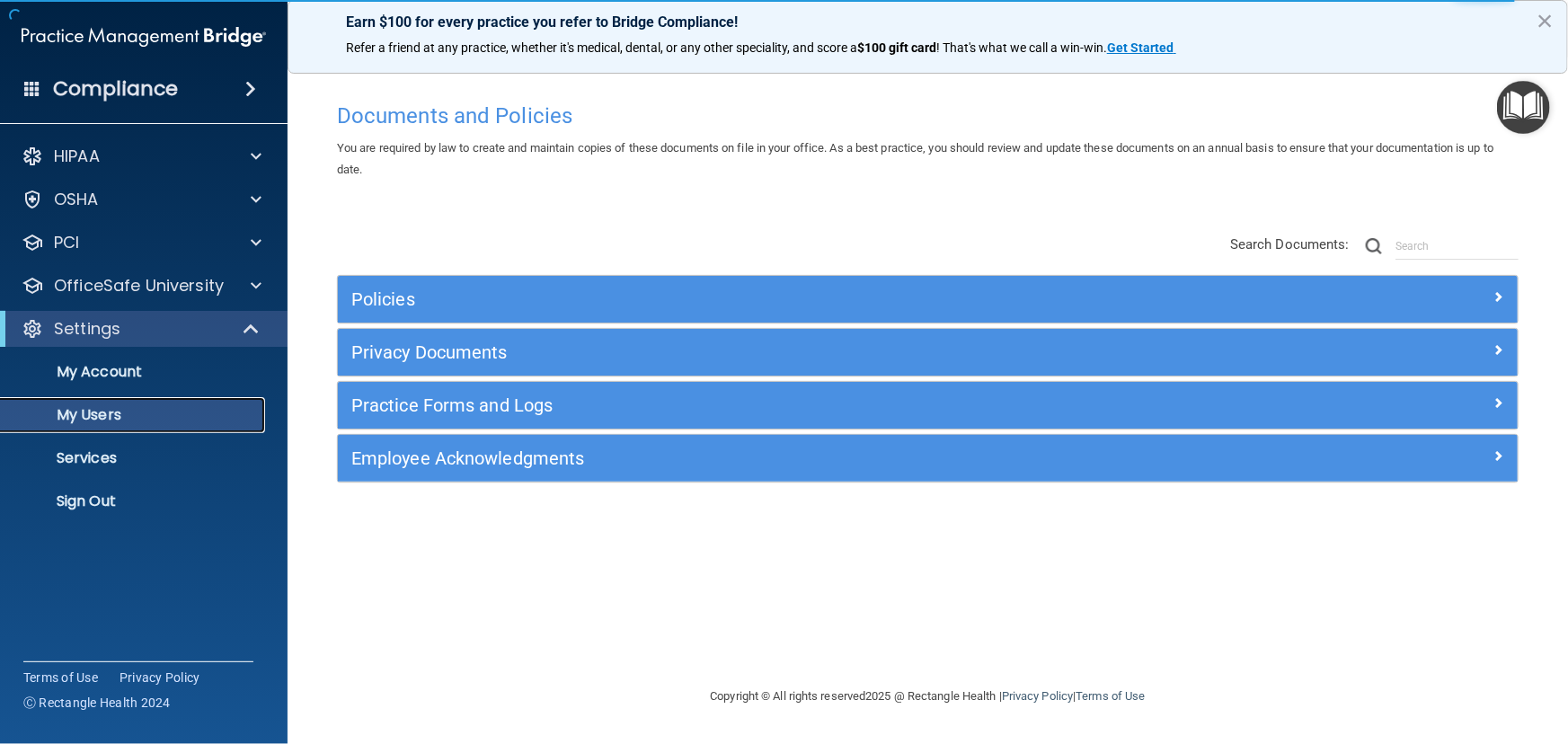
select select "20"
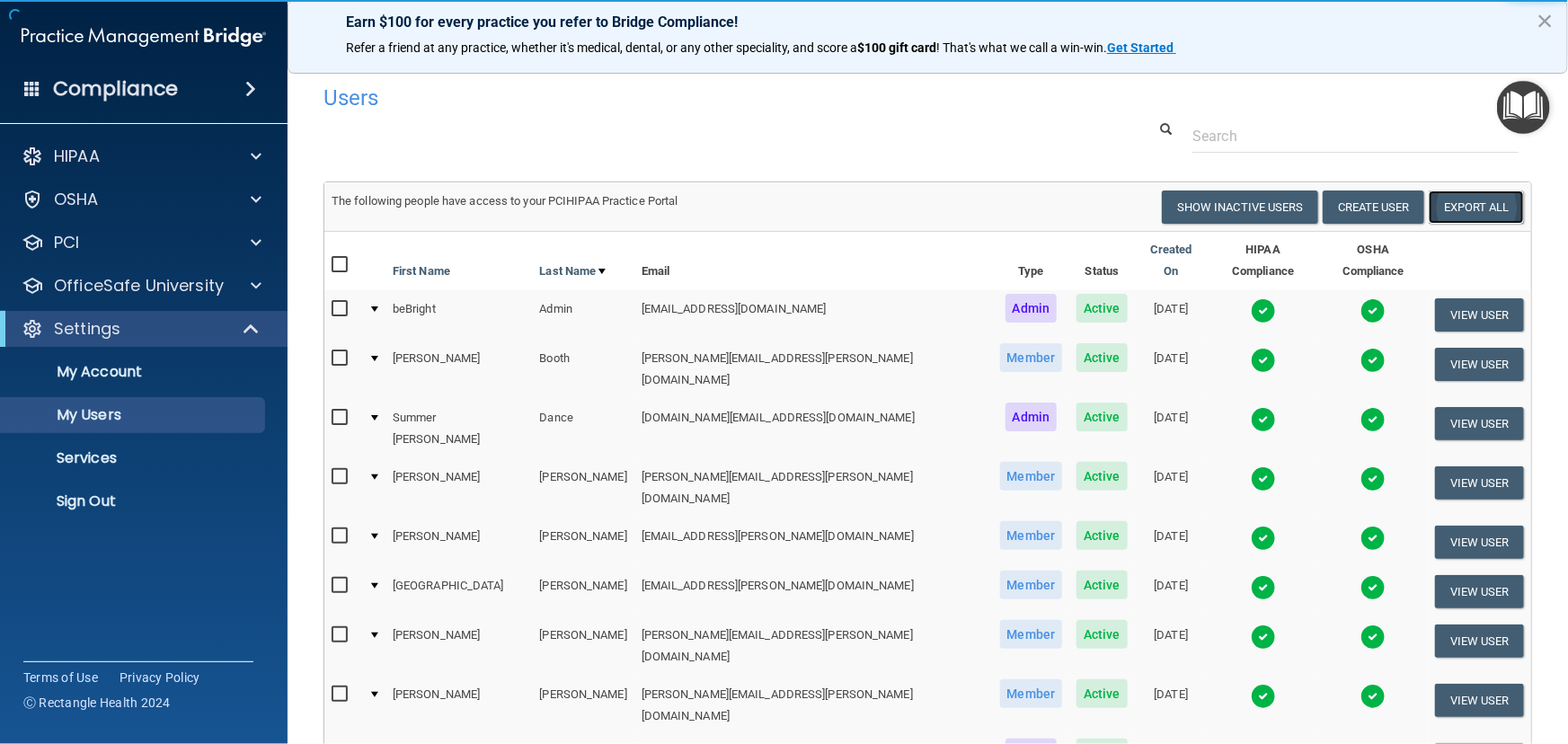
click at [1471, 199] on link "Export All" at bounding box center [1477, 207] width 95 height 33
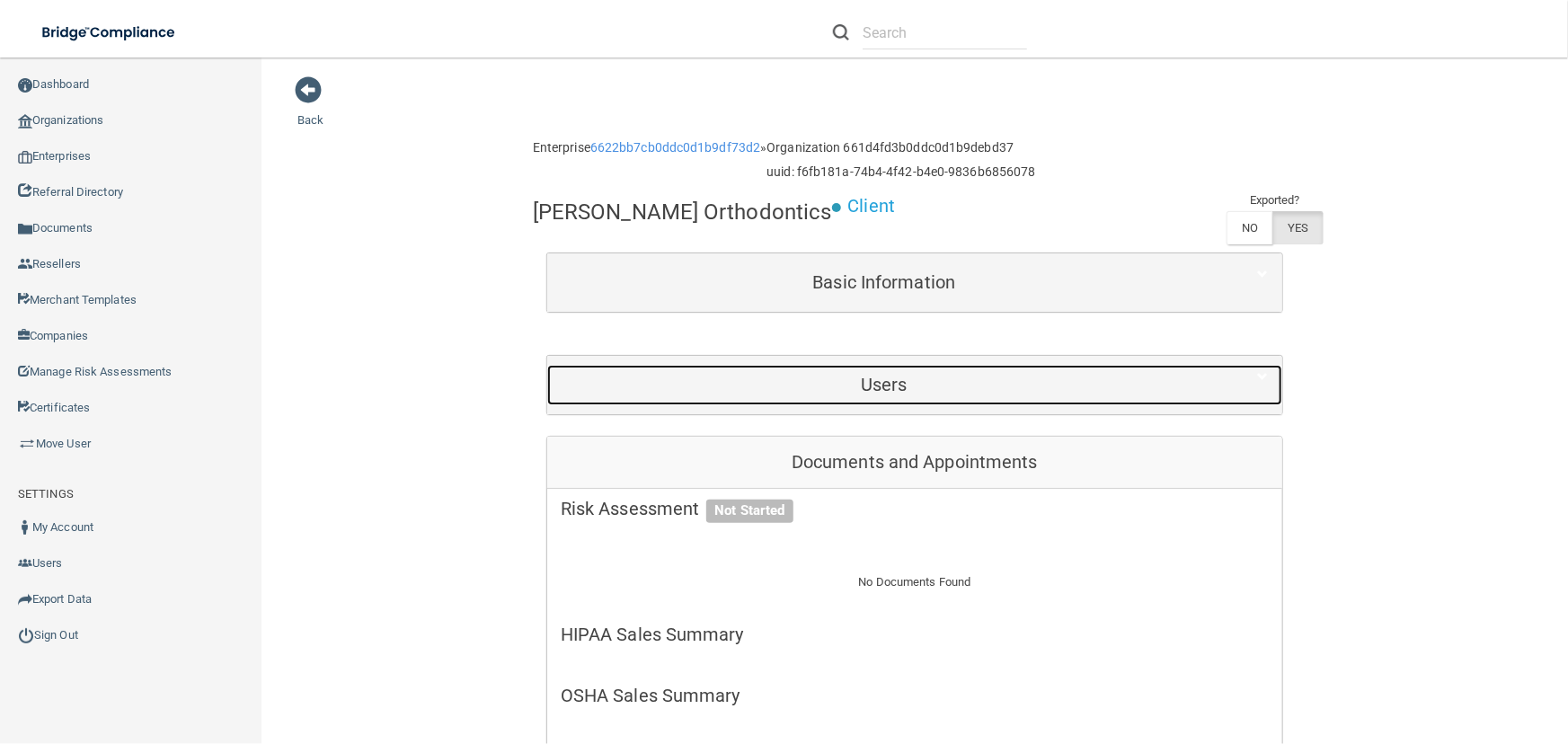
click at [869, 387] on h5 "Users" at bounding box center [884, 384] width 647 height 19
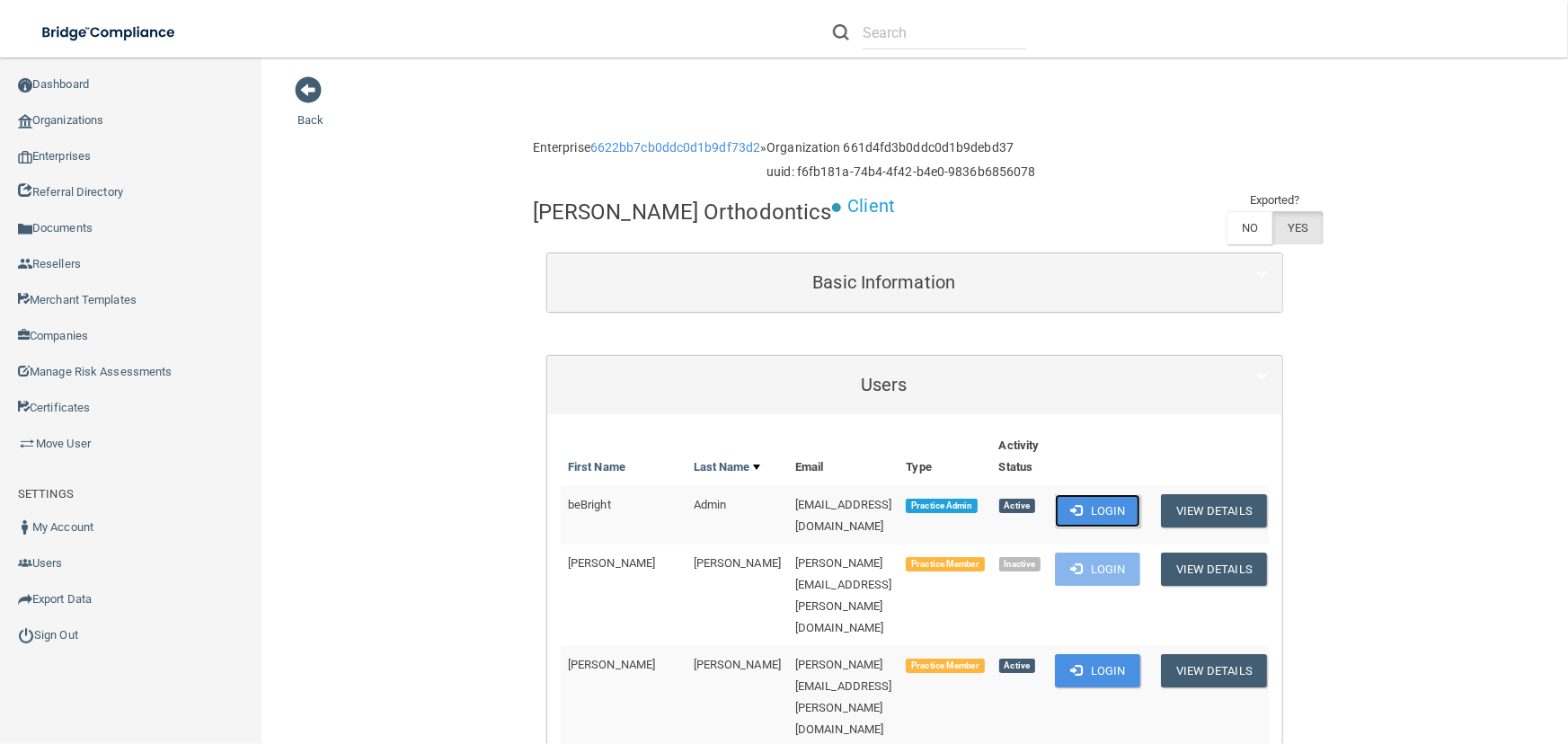
click at [1082, 504] on span at bounding box center [1076, 510] width 12 height 12
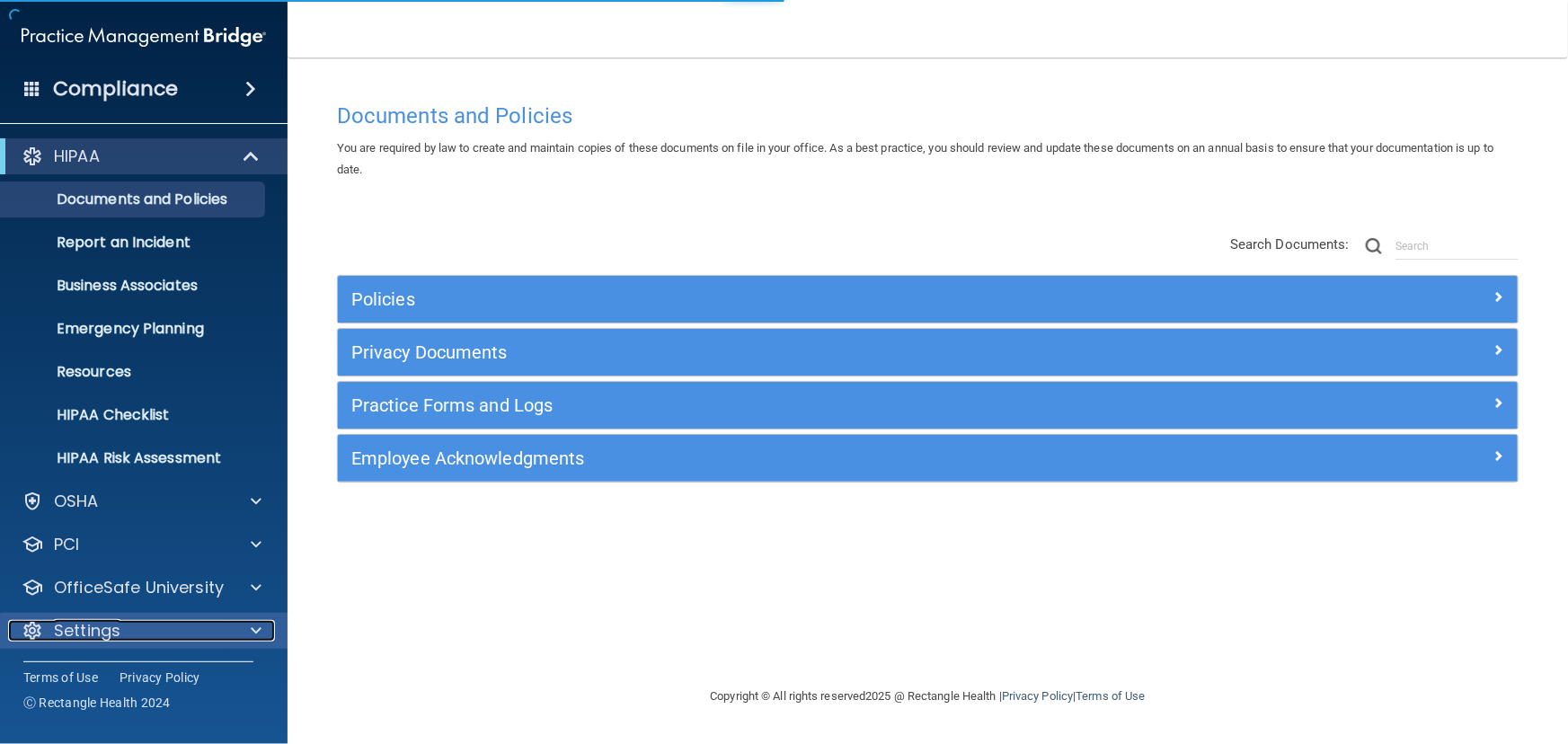
click at [194, 630] on div "Settings" at bounding box center [119, 631] width 223 height 21
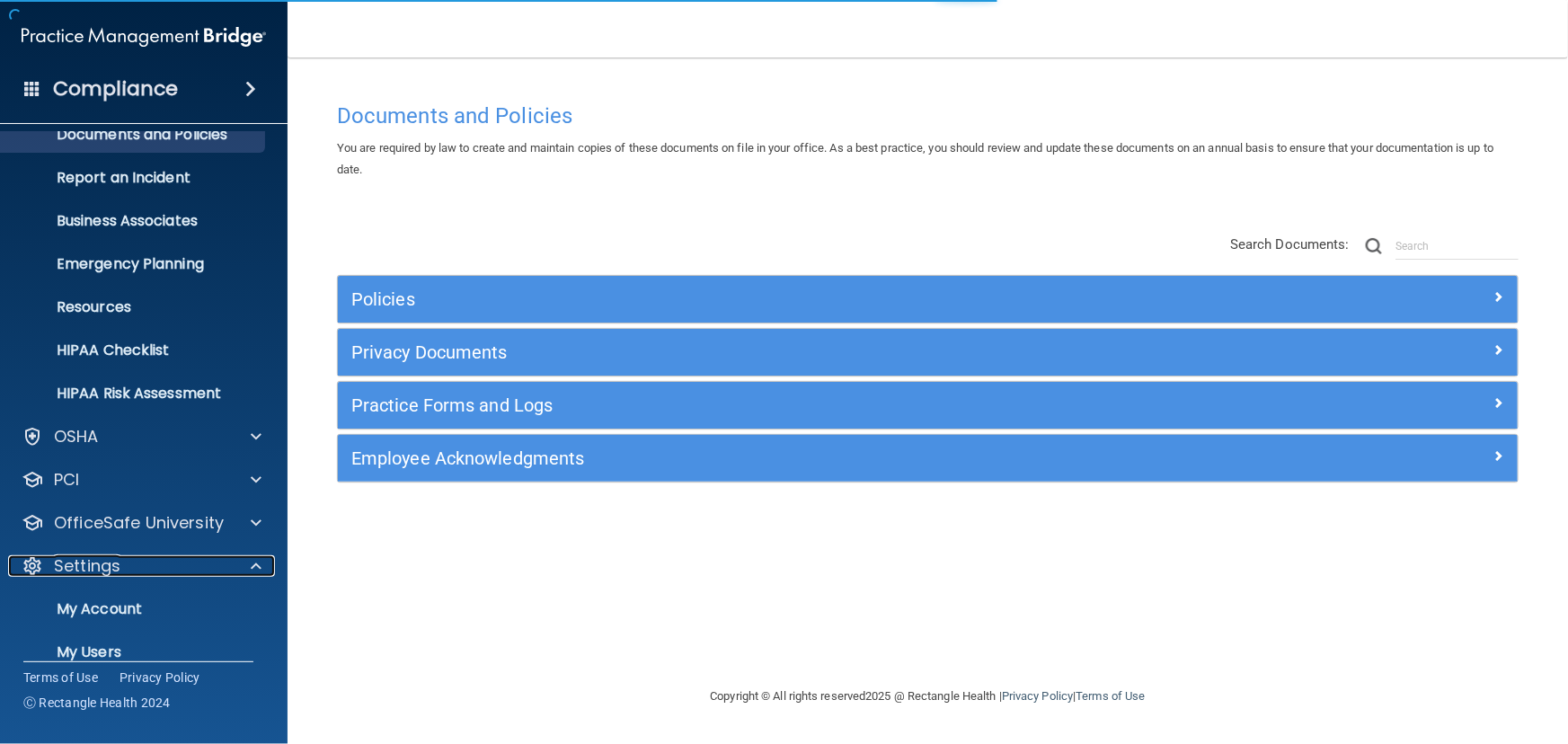
scroll to position [155, 0]
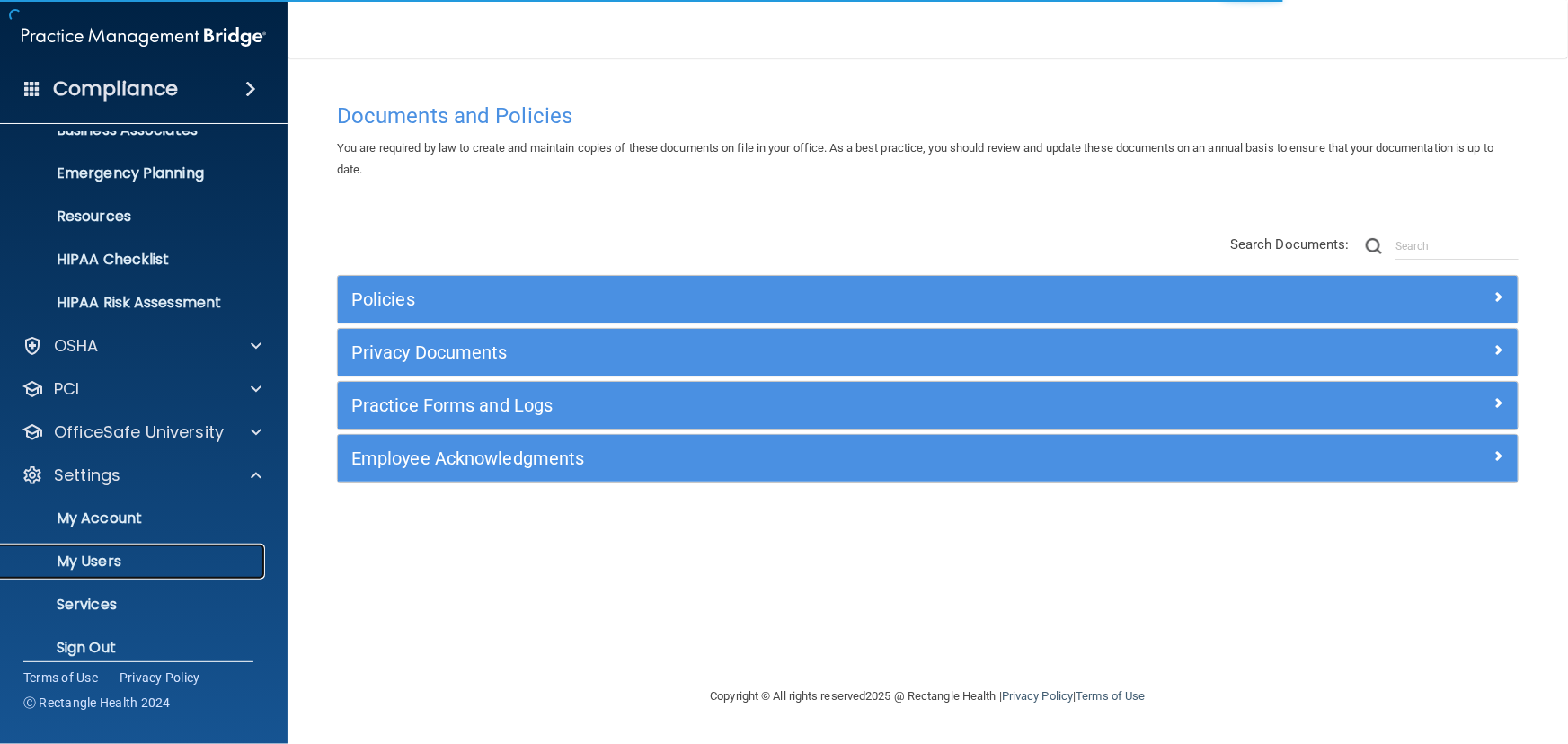
click at [177, 574] on link "My Users" at bounding box center [123, 561] width 283 height 36
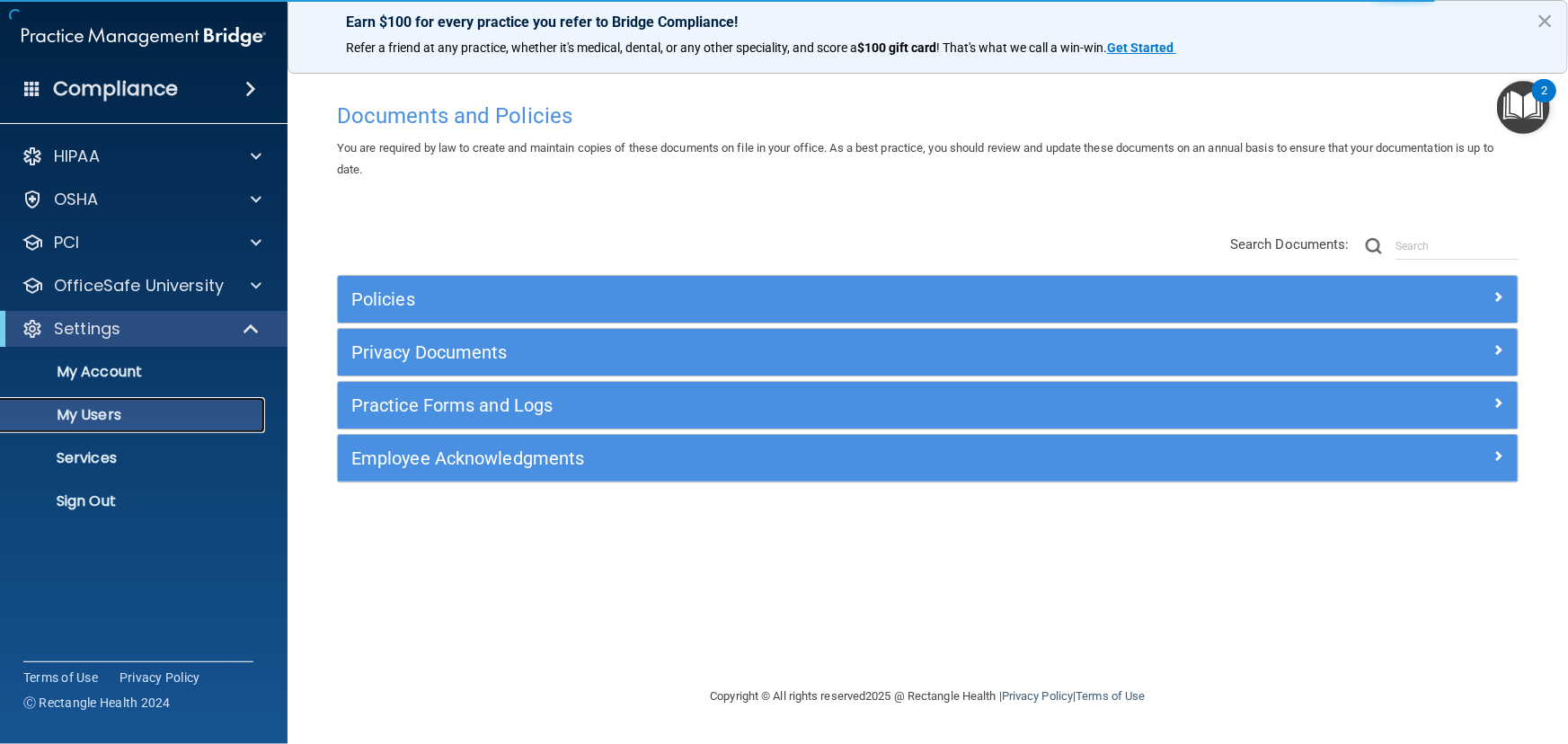
select select "20"
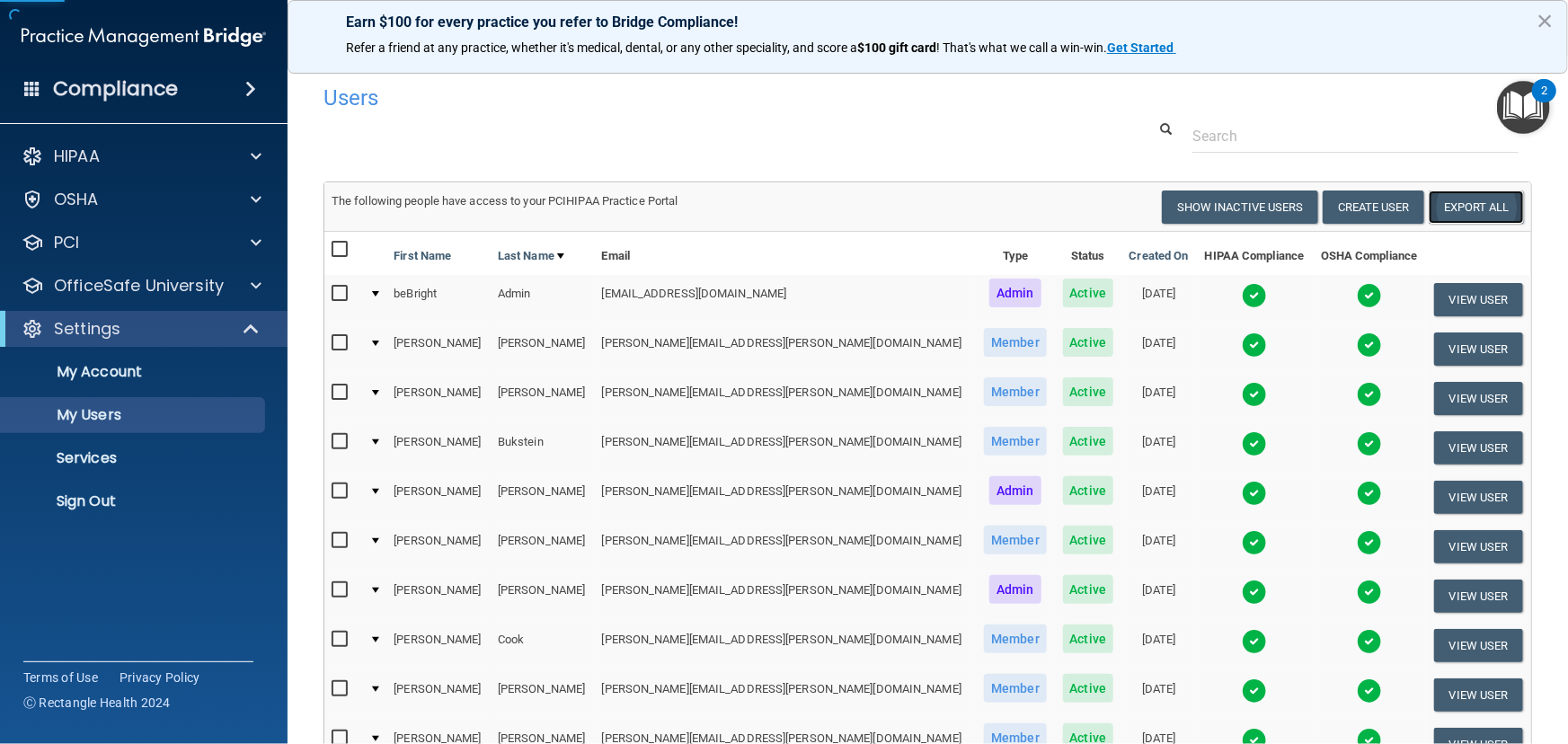
click at [1487, 214] on link "Export All" at bounding box center [1477, 207] width 95 height 33
click at [162, 511] on link "Sign Out" at bounding box center [123, 501] width 283 height 36
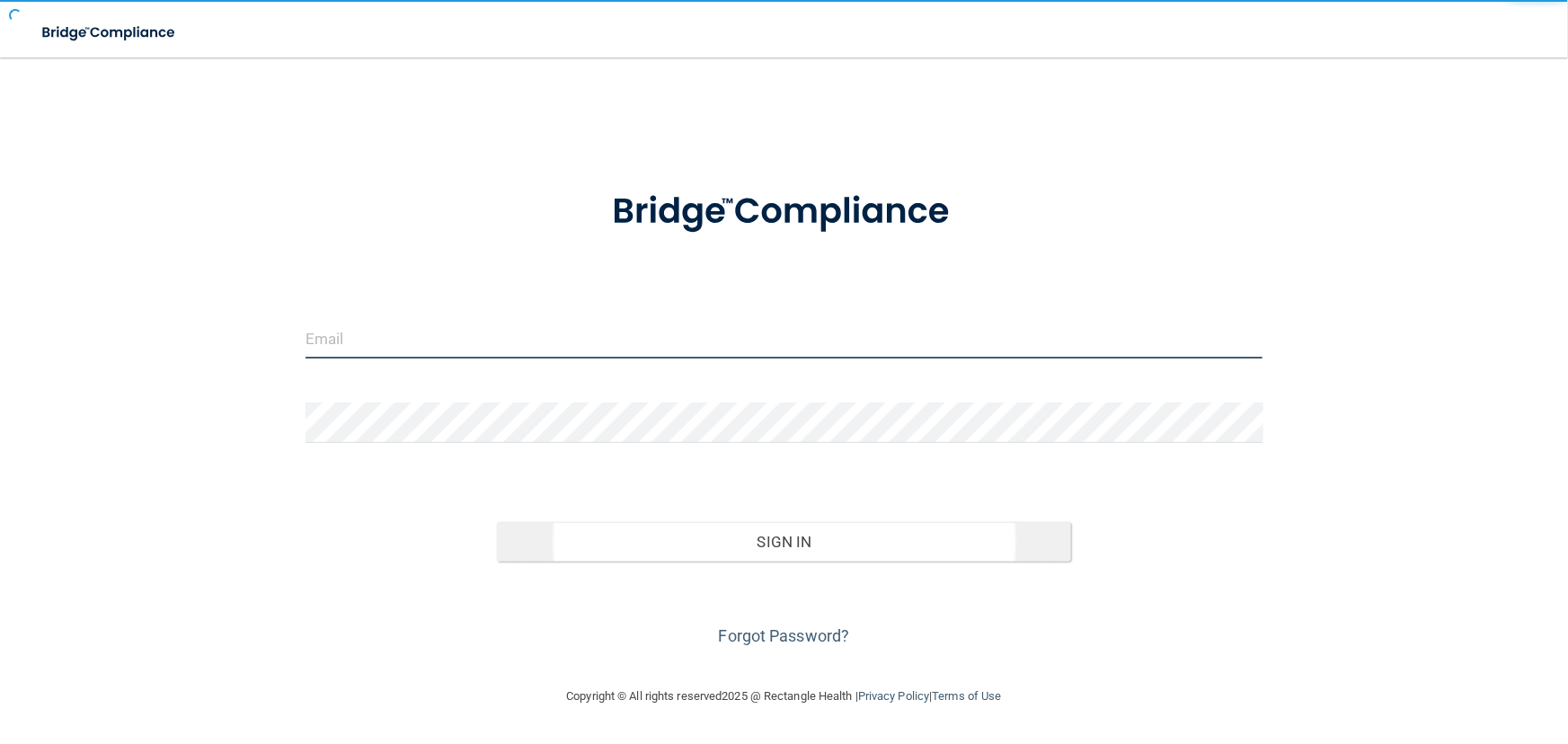
type input "avan@rectanglehealth.com"
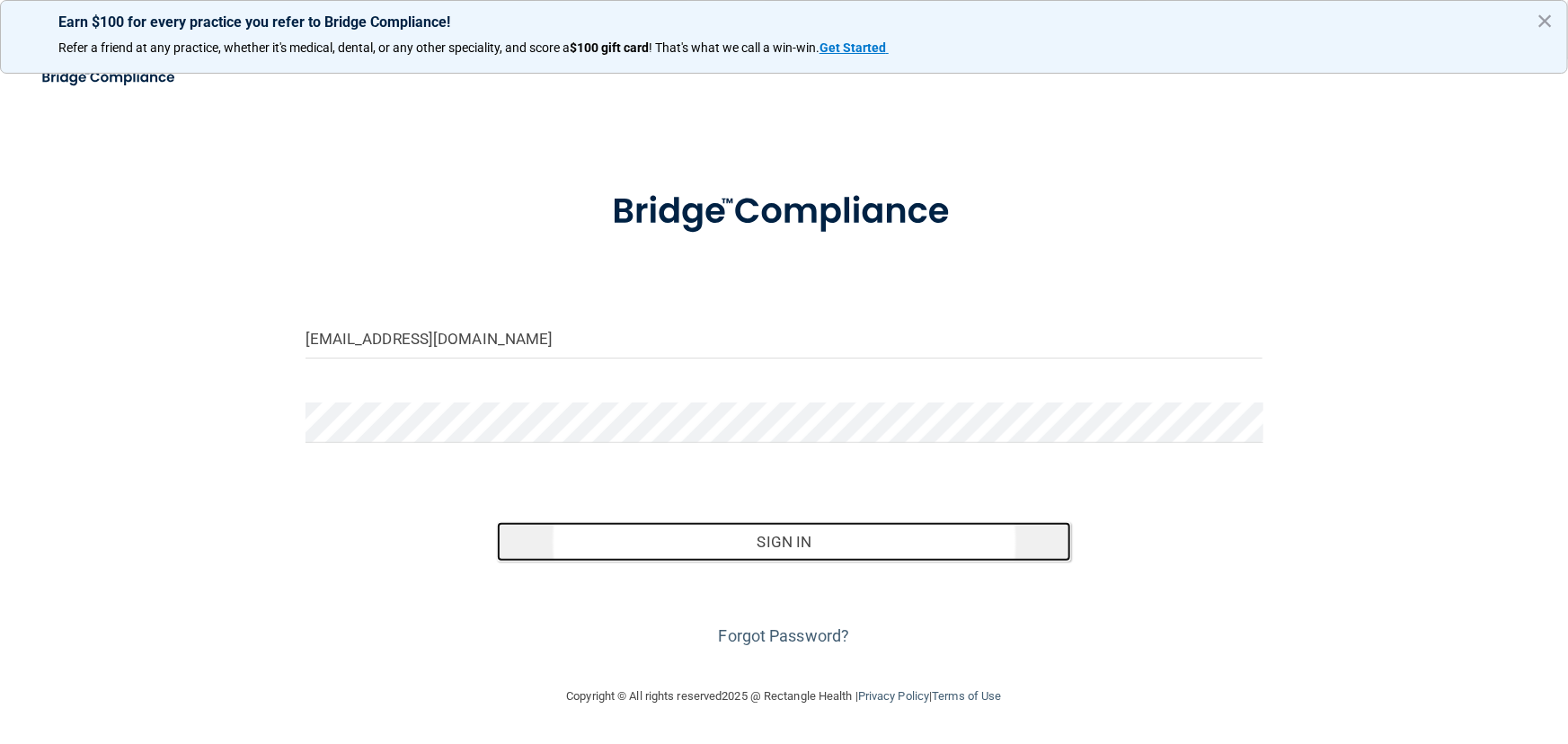
click at [595, 545] on button "Sign In" at bounding box center [784, 541] width 574 height 40
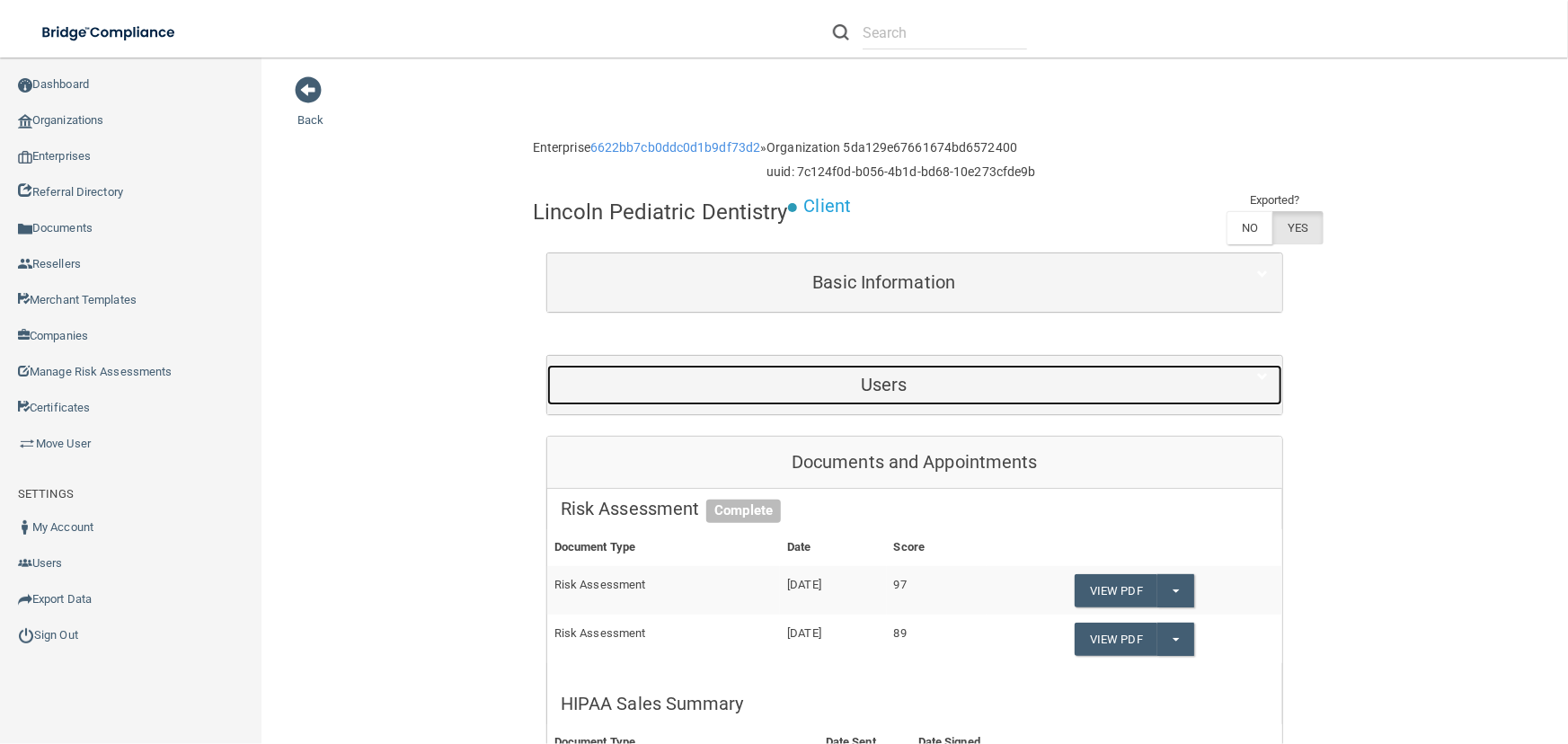
click at [1127, 365] on div "Users" at bounding box center [884, 385] width 674 height 41
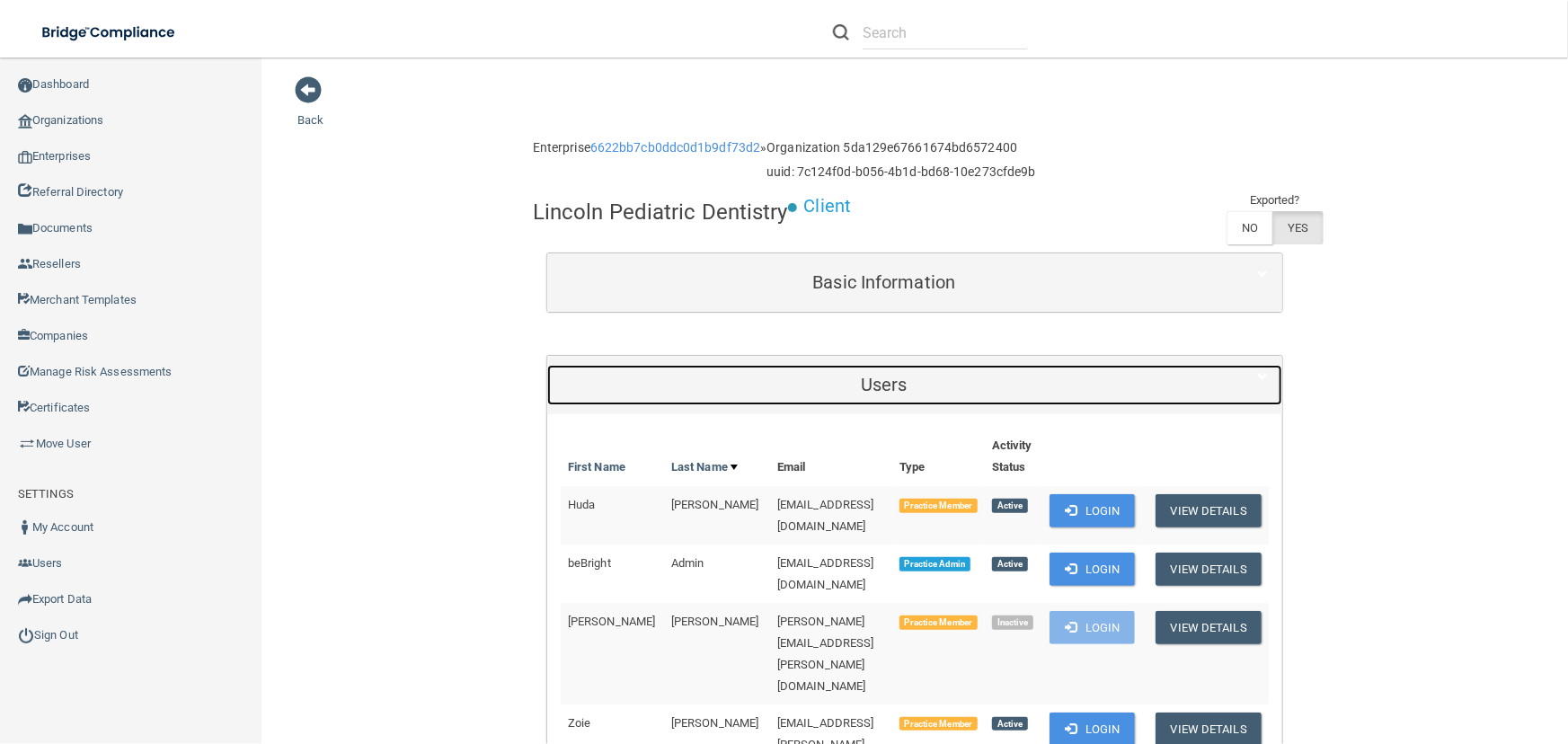
click at [1127, 382] on h5 "Users" at bounding box center [884, 384] width 647 height 19
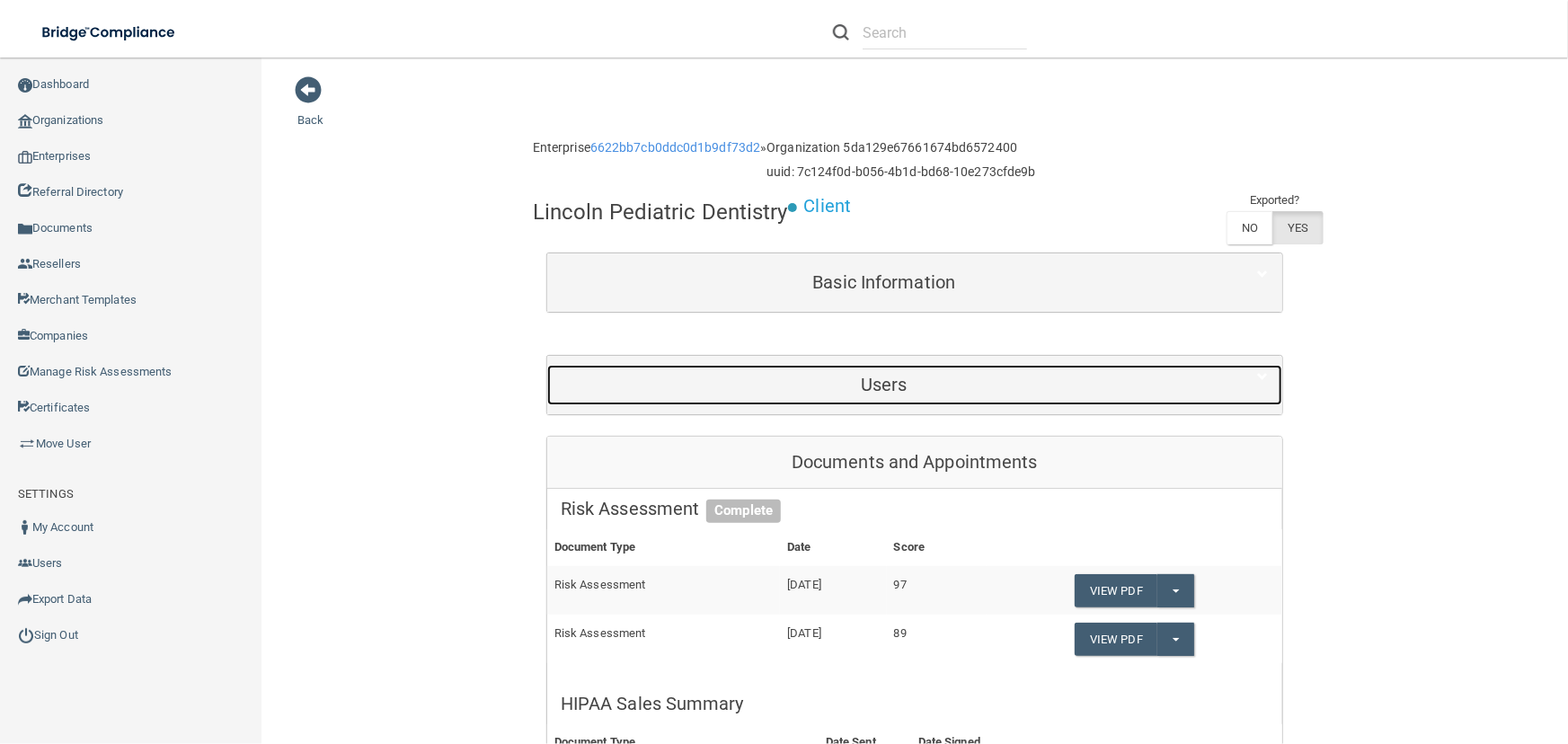
click at [1127, 382] on h5 "Users" at bounding box center [884, 384] width 647 height 19
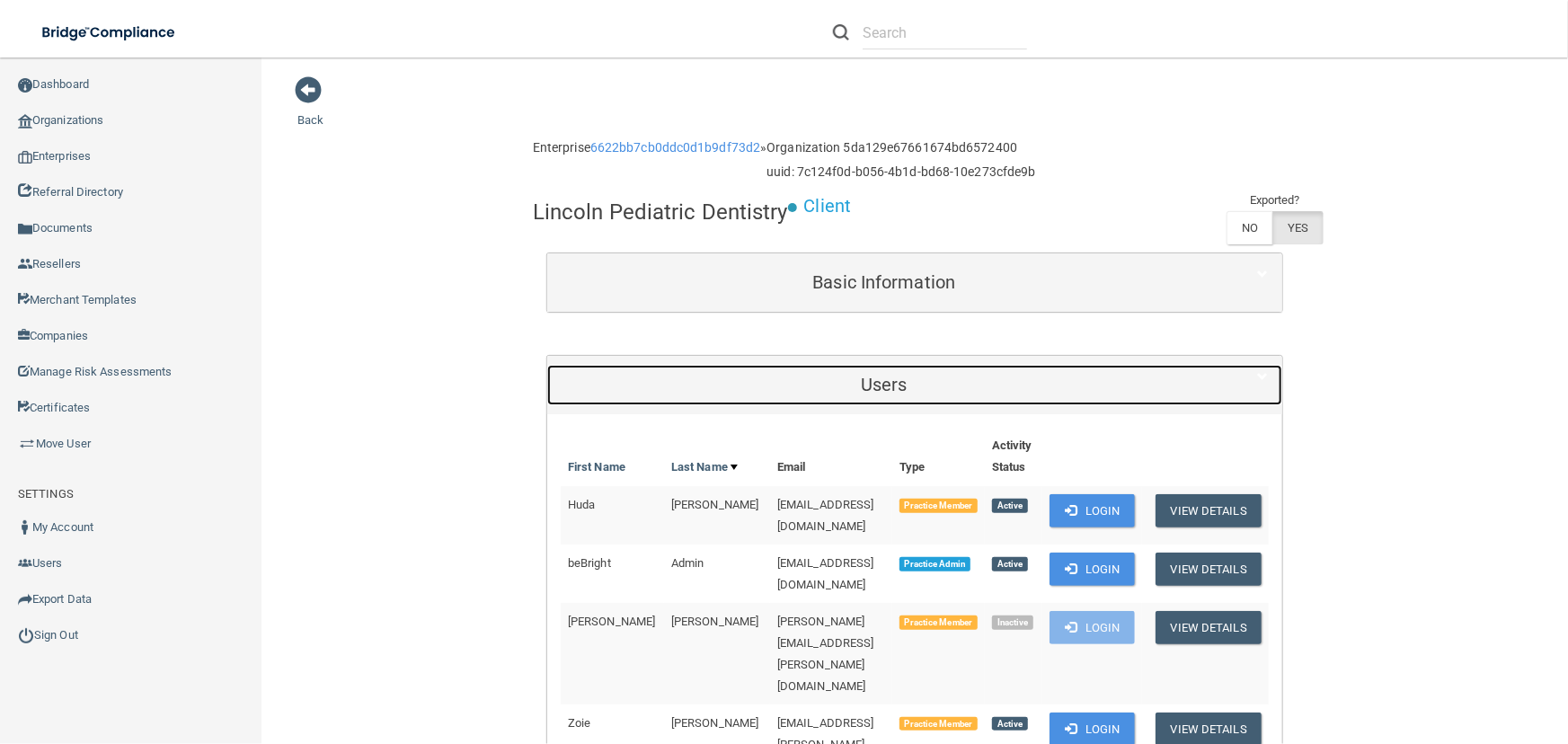
click at [1127, 382] on h5 "Users" at bounding box center [884, 384] width 647 height 19
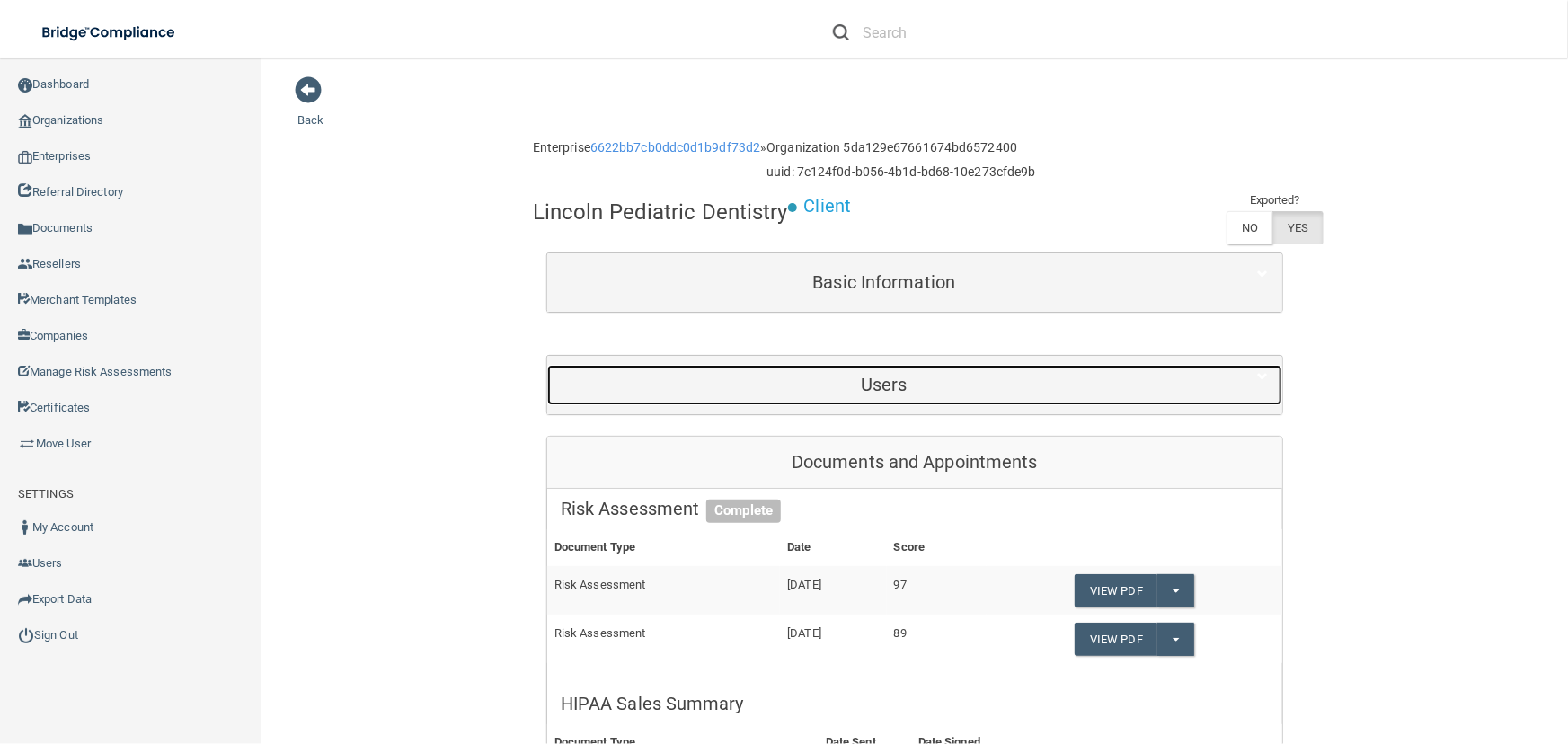
click at [1127, 391] on h5 "Users" at bounding box center [884, 384] width 647 height 19
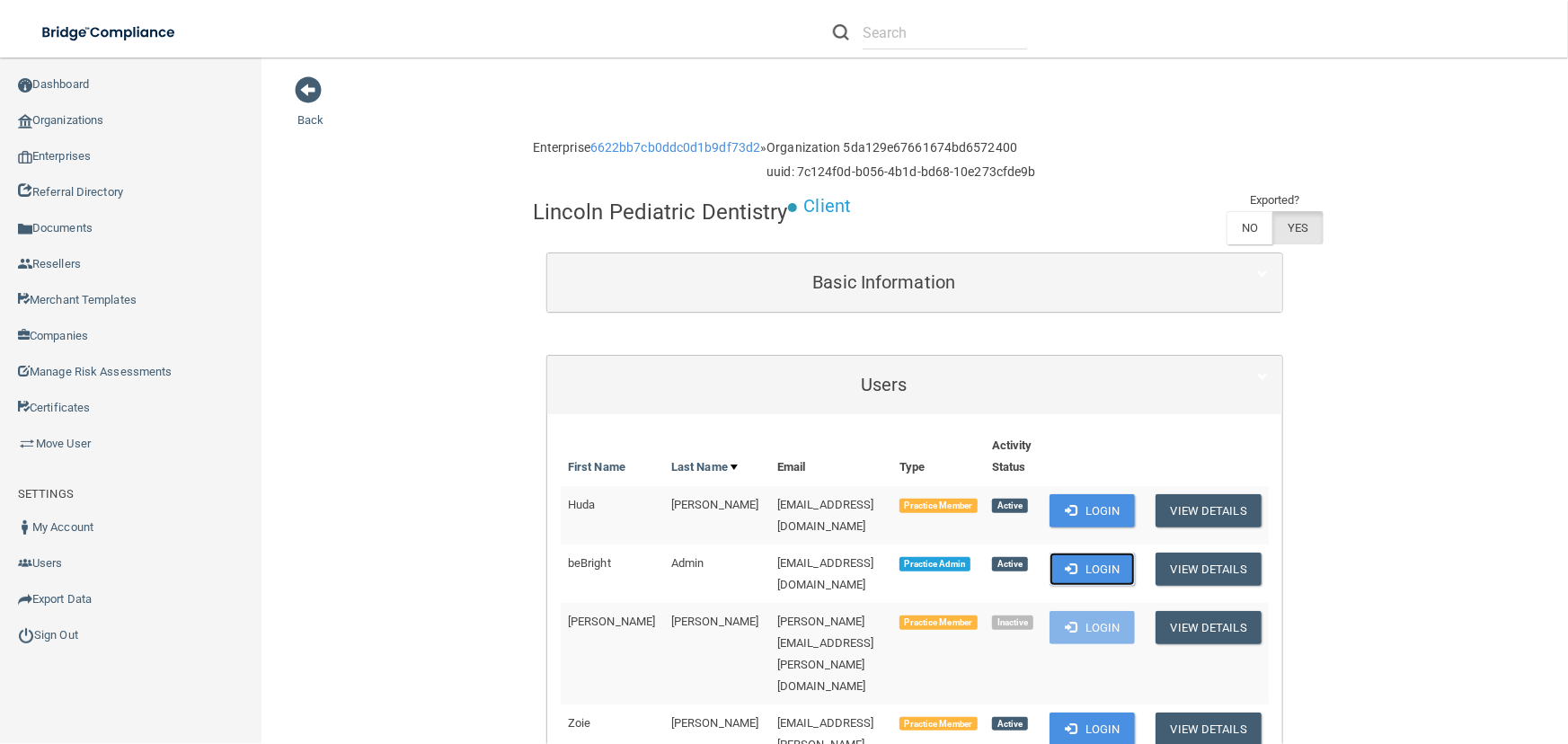
click at [1134, 553] on button "Login" at bounding box center [1093, 569] width 85 height 33
click at [1124, 560] on button "Login" at bounding box center [1093, 569] width 85 height 33
click at [1111, 553] on button "Login" at bounding box center [1093, 569] width 85 height 33
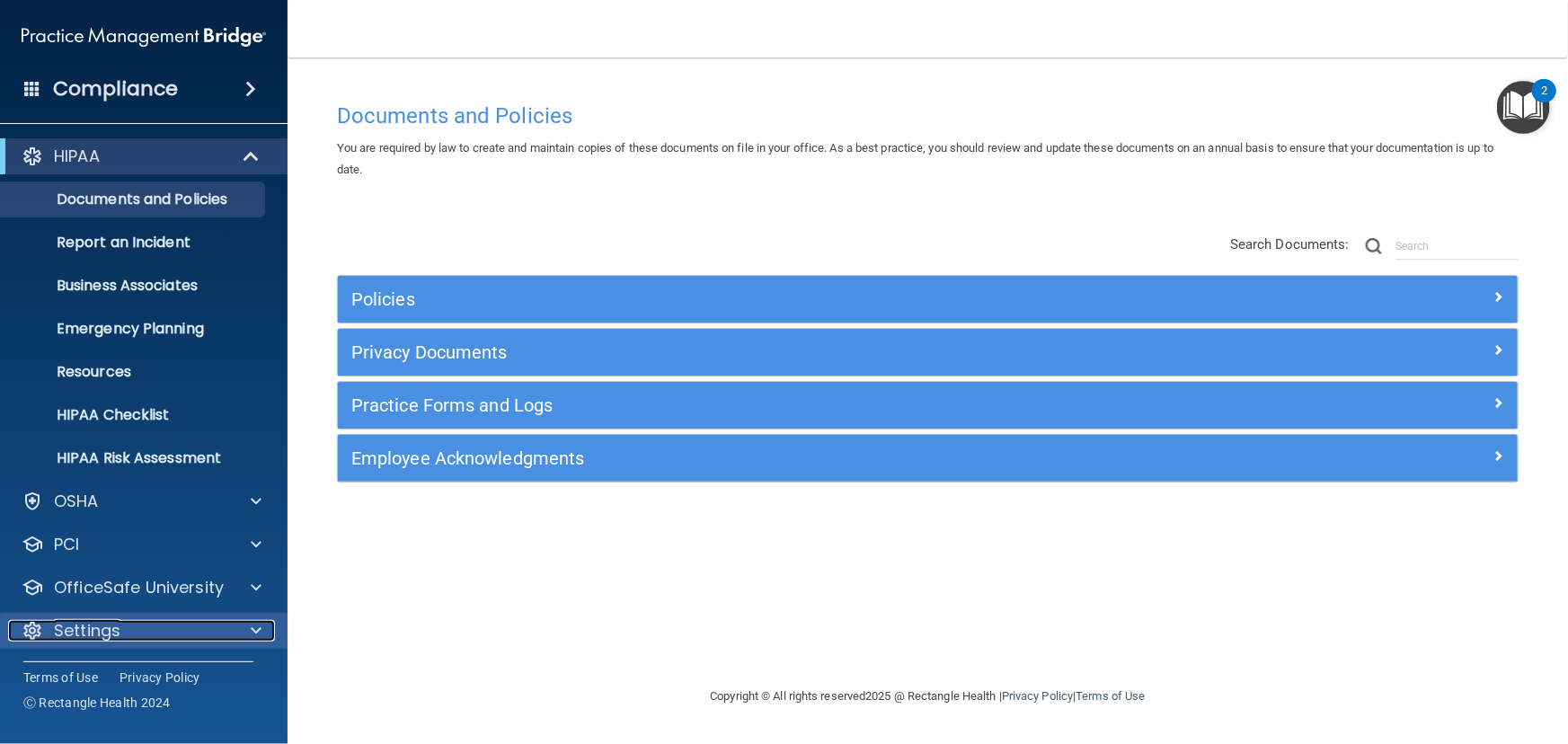
click at [197, 626] on div "Settings" at bounding box center [119, 631] width 223 height 21
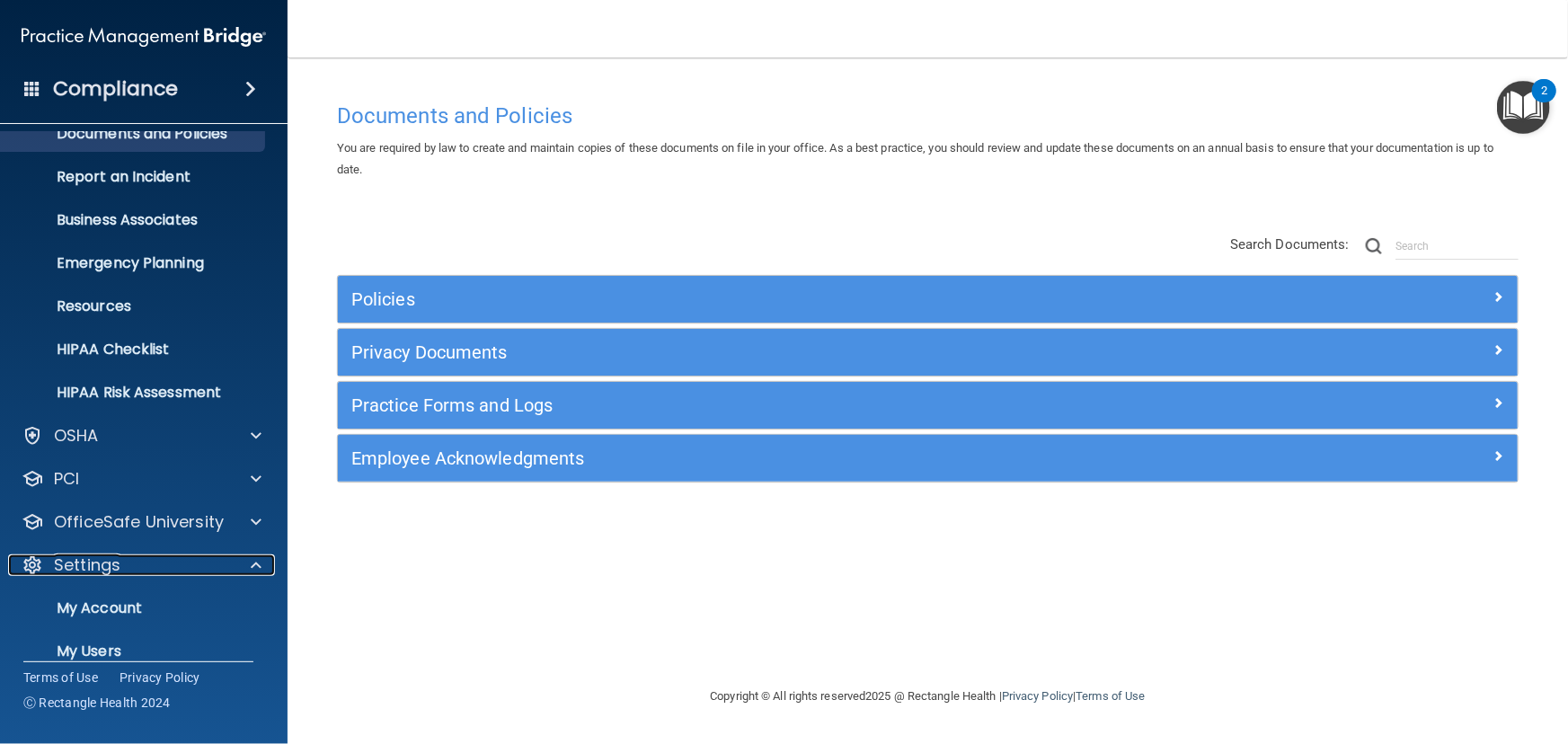
scroll to position [164, 0]
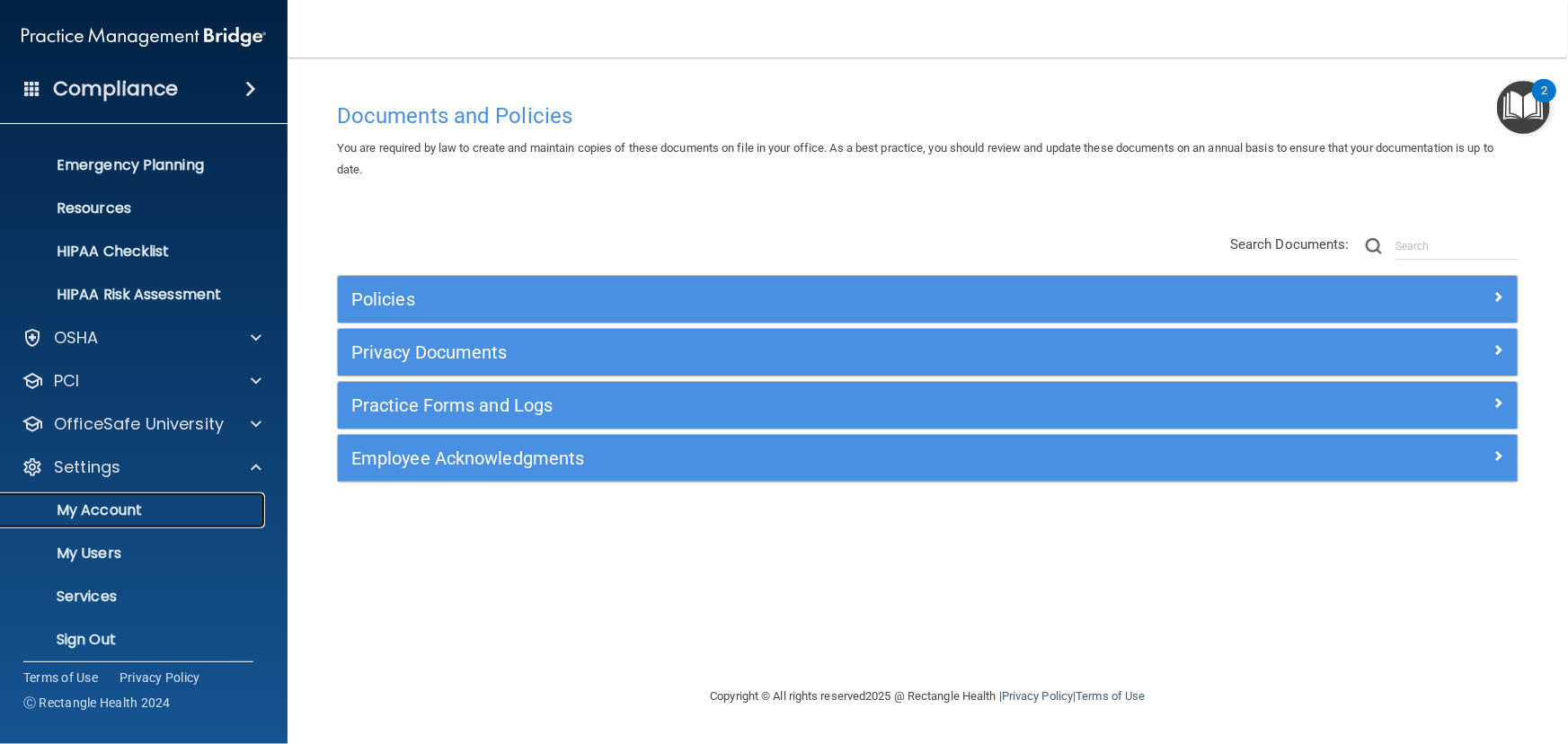
click at [186, 517] on p "My Account" at bounding box center [134, 510] width 245 height 18
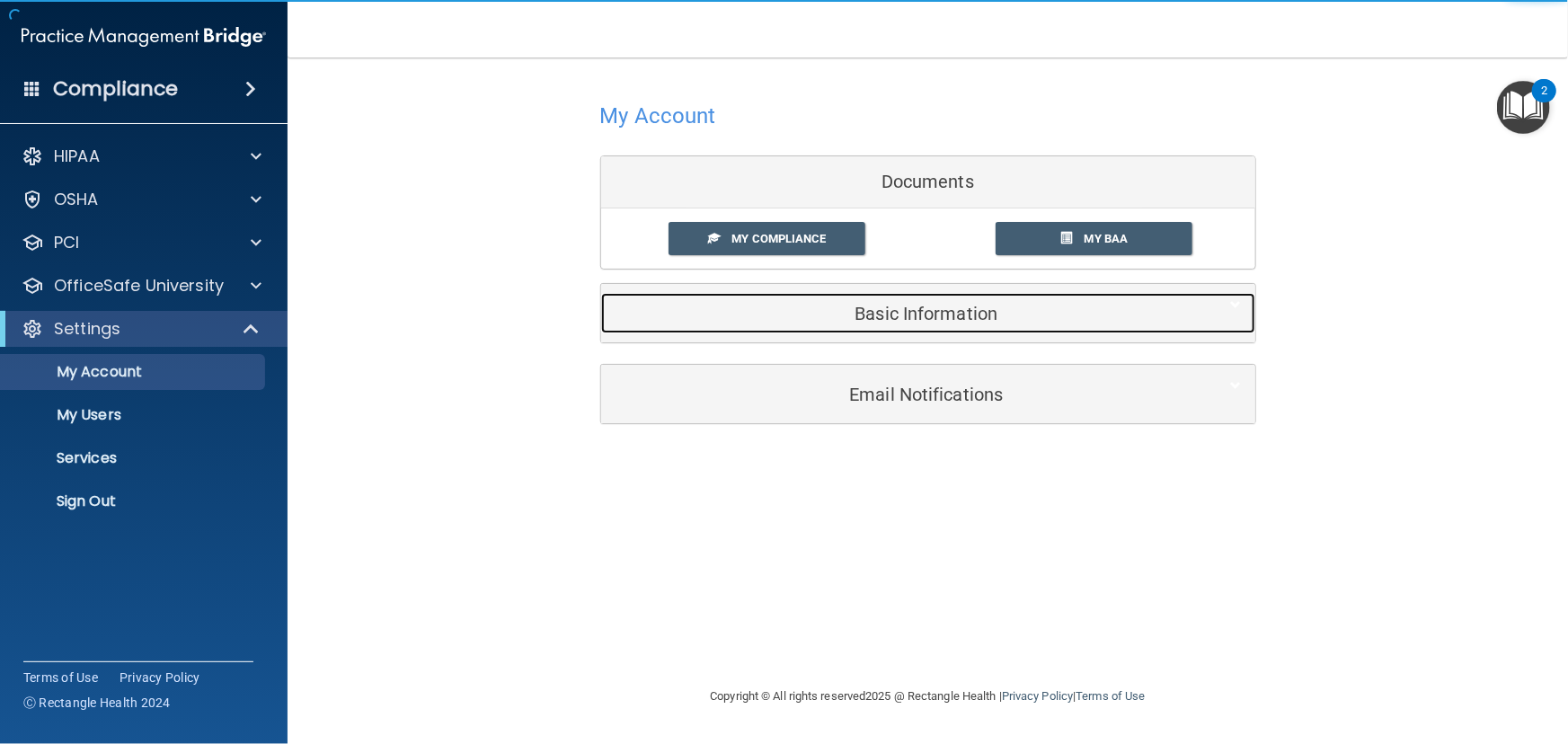
click at [752, 305] on h5 "Basic Information" at bounding box center [901, 313] width 572 height 19
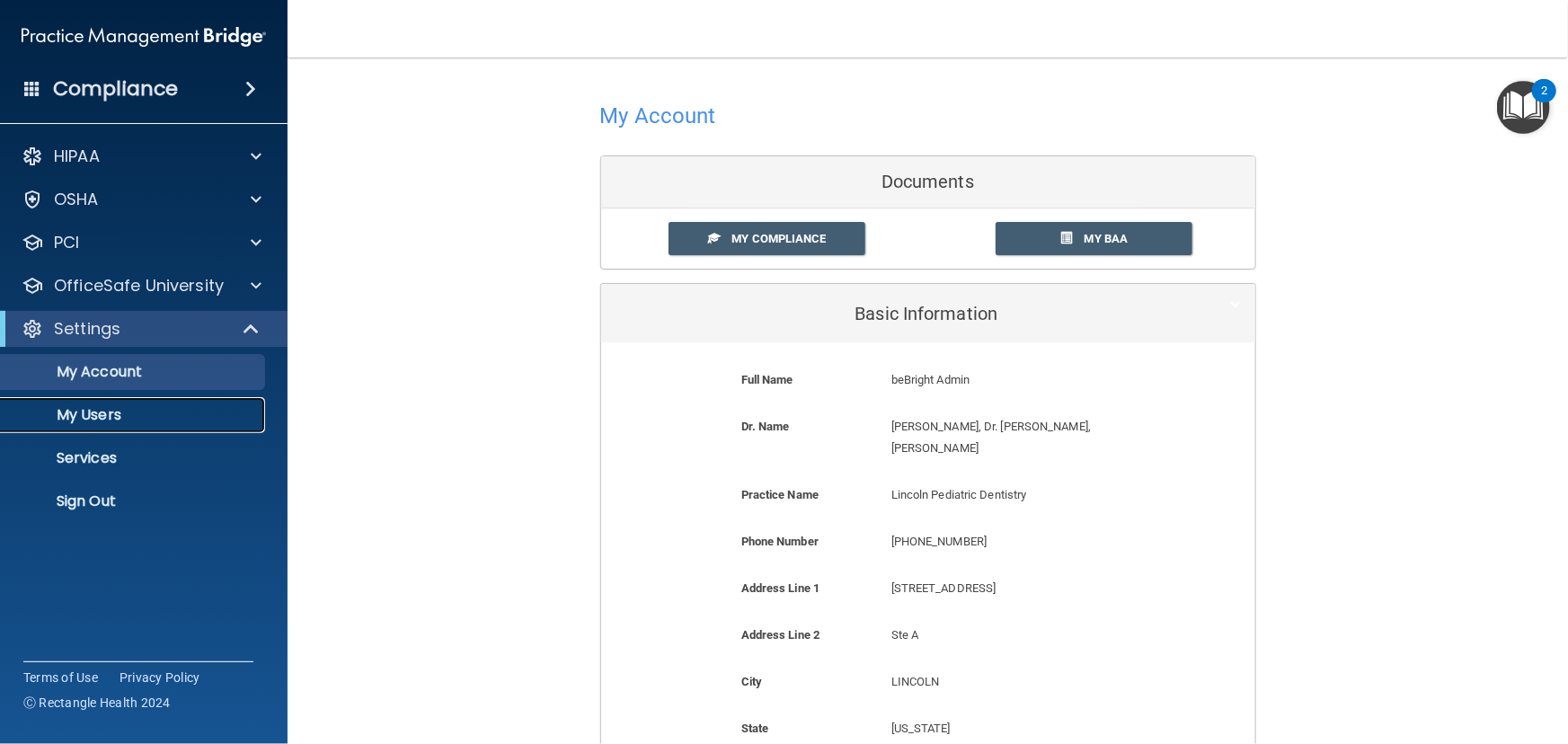
click at [145, 408] on p "My Users" at bounding box center [134, 415] width 245 height 18
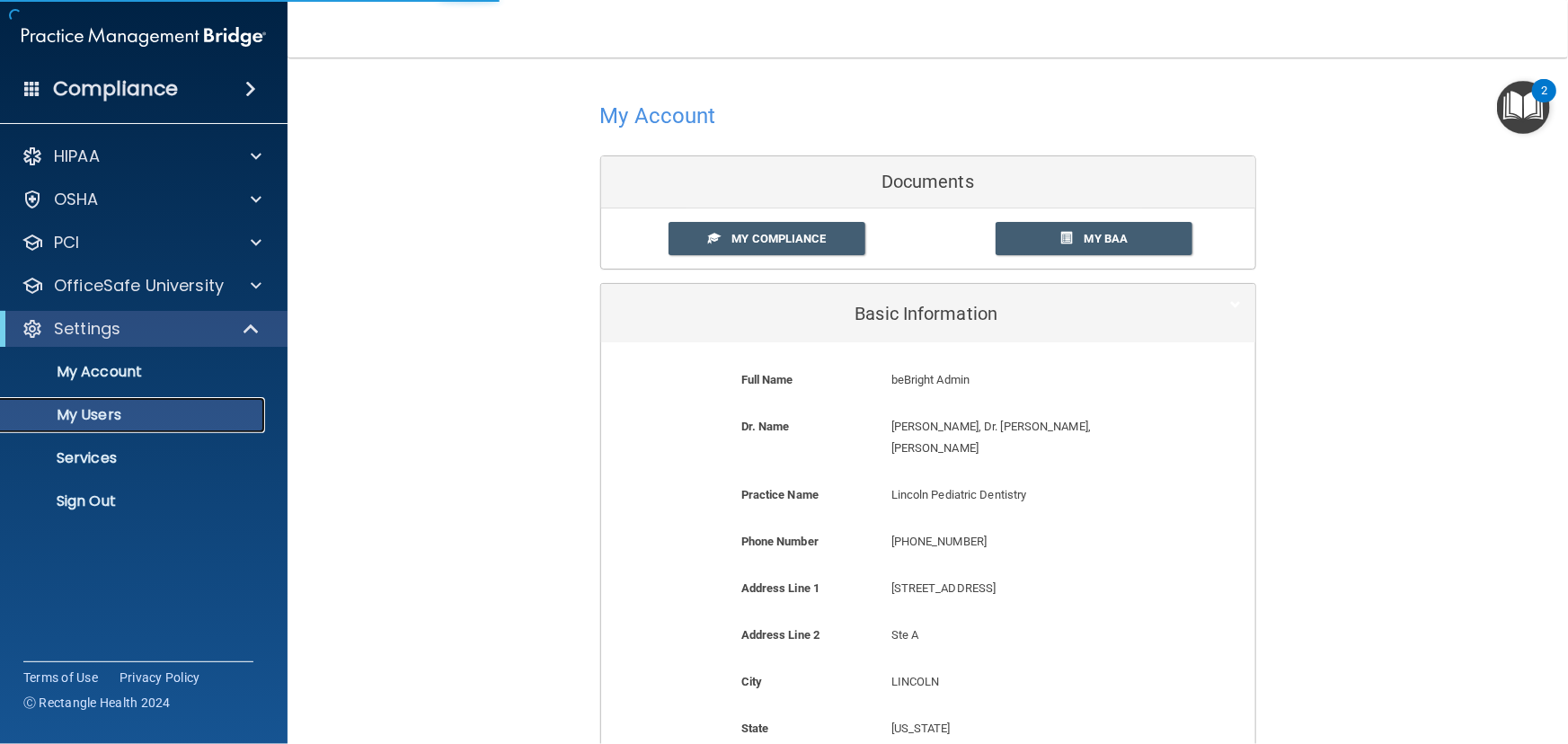
select select "20"
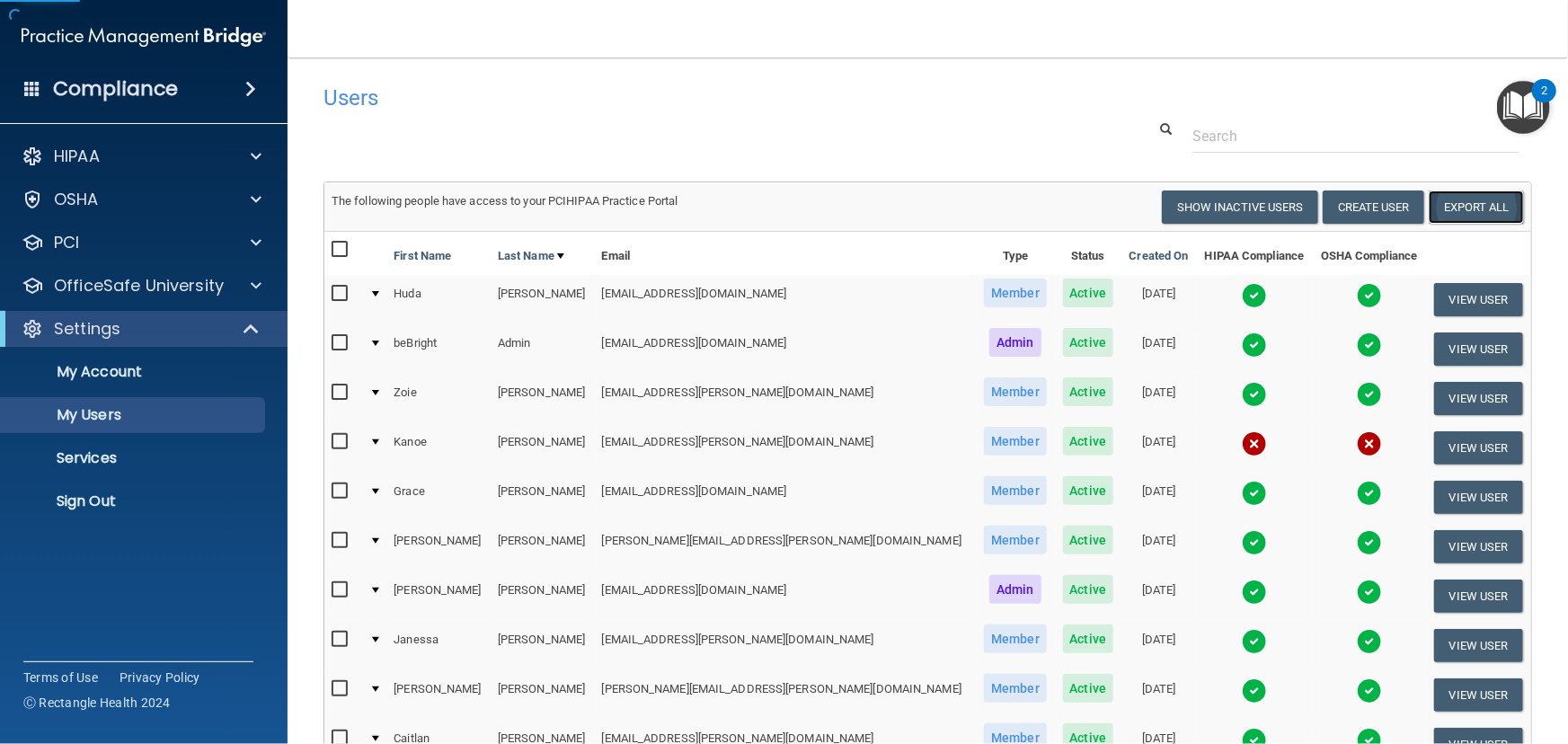
click at [1475, 203] on link "Export All" at bounding box center [1477, 207] width 95 height 33
click at [230, 495] on p "Sign Out" at bounding box center [134, 501] width 245 height 18
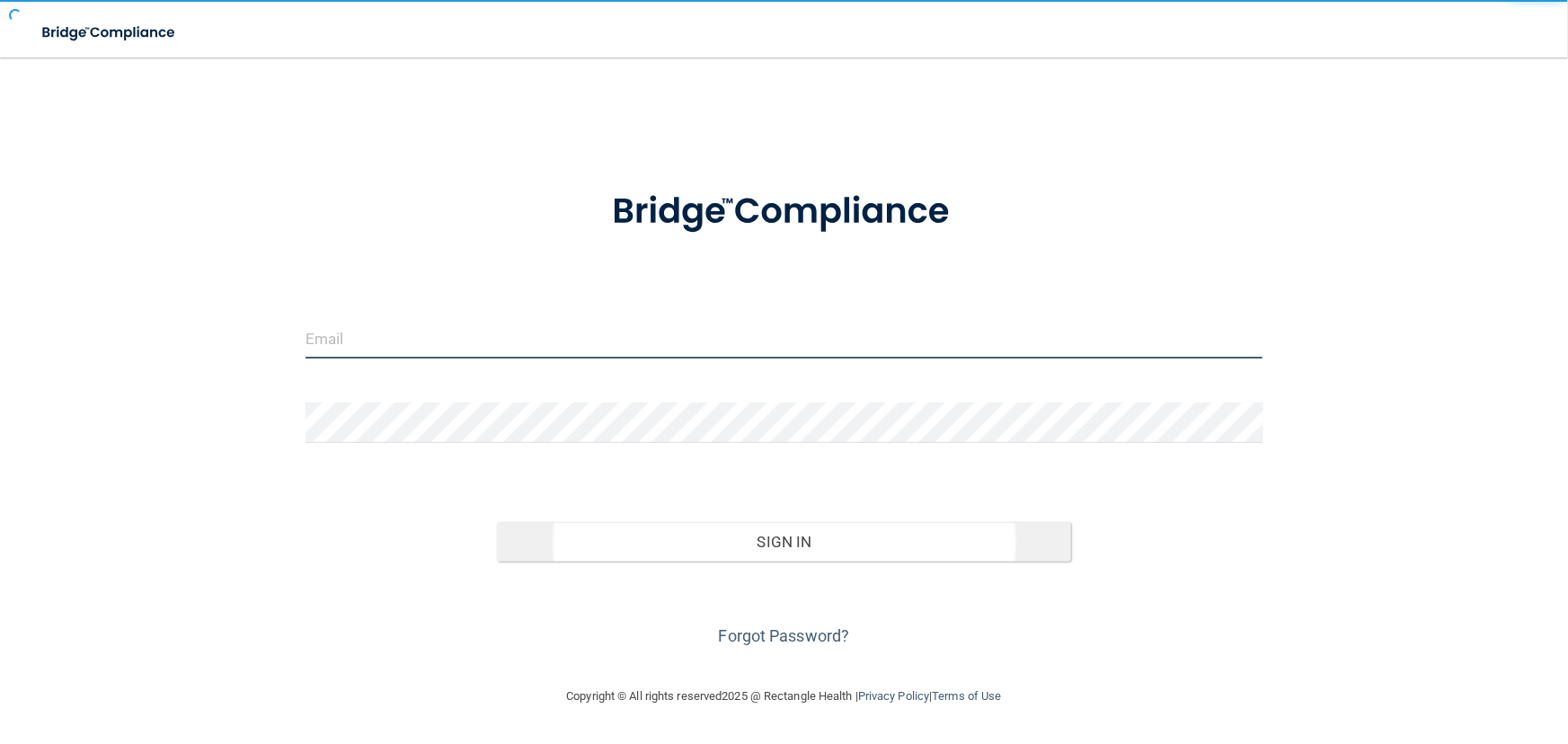
type input "[EMAIL_ADDRESS][DOMAIN_NAME]"
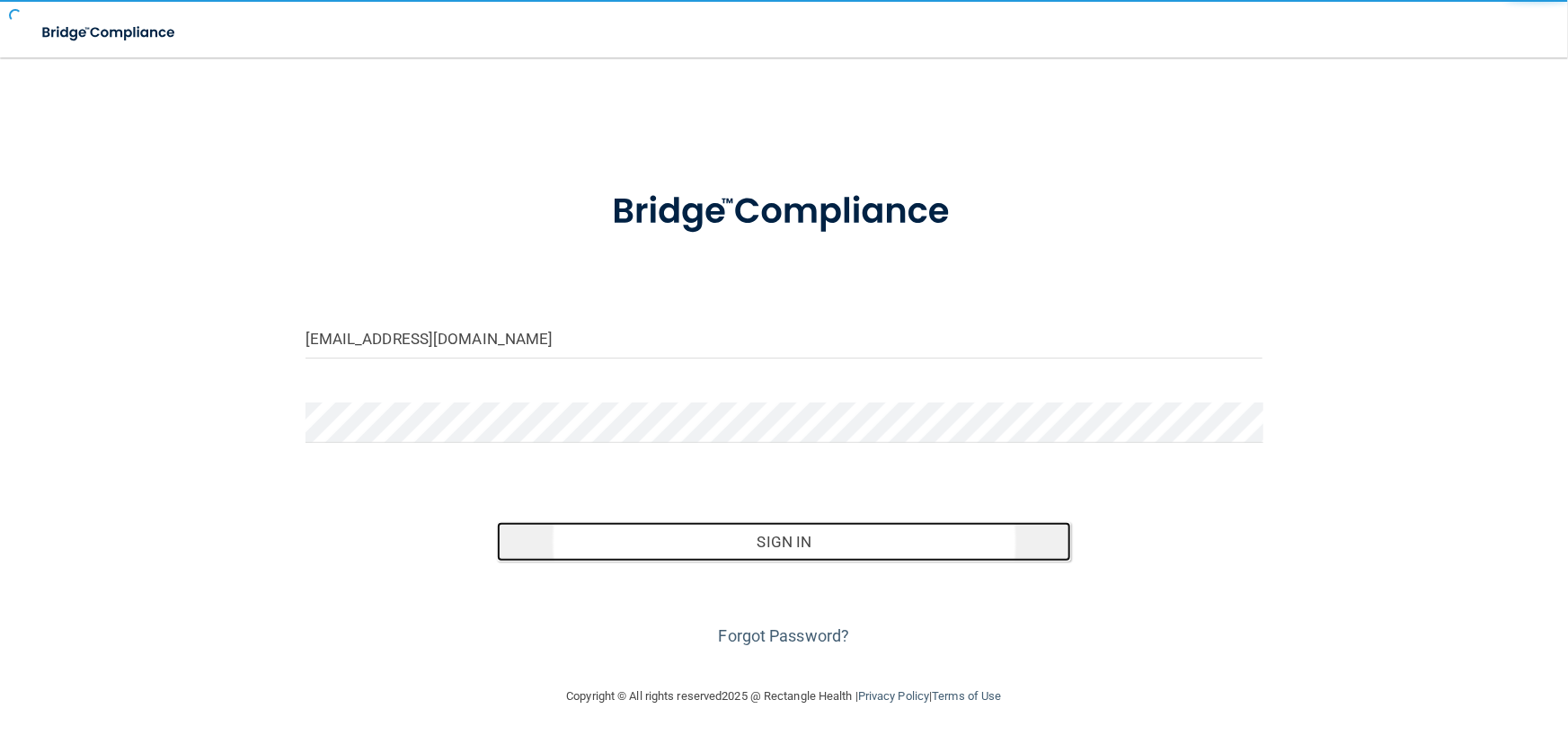
click at [533, 551] on button "Sign In" at bounding box center [784, 541] width 574 height 40
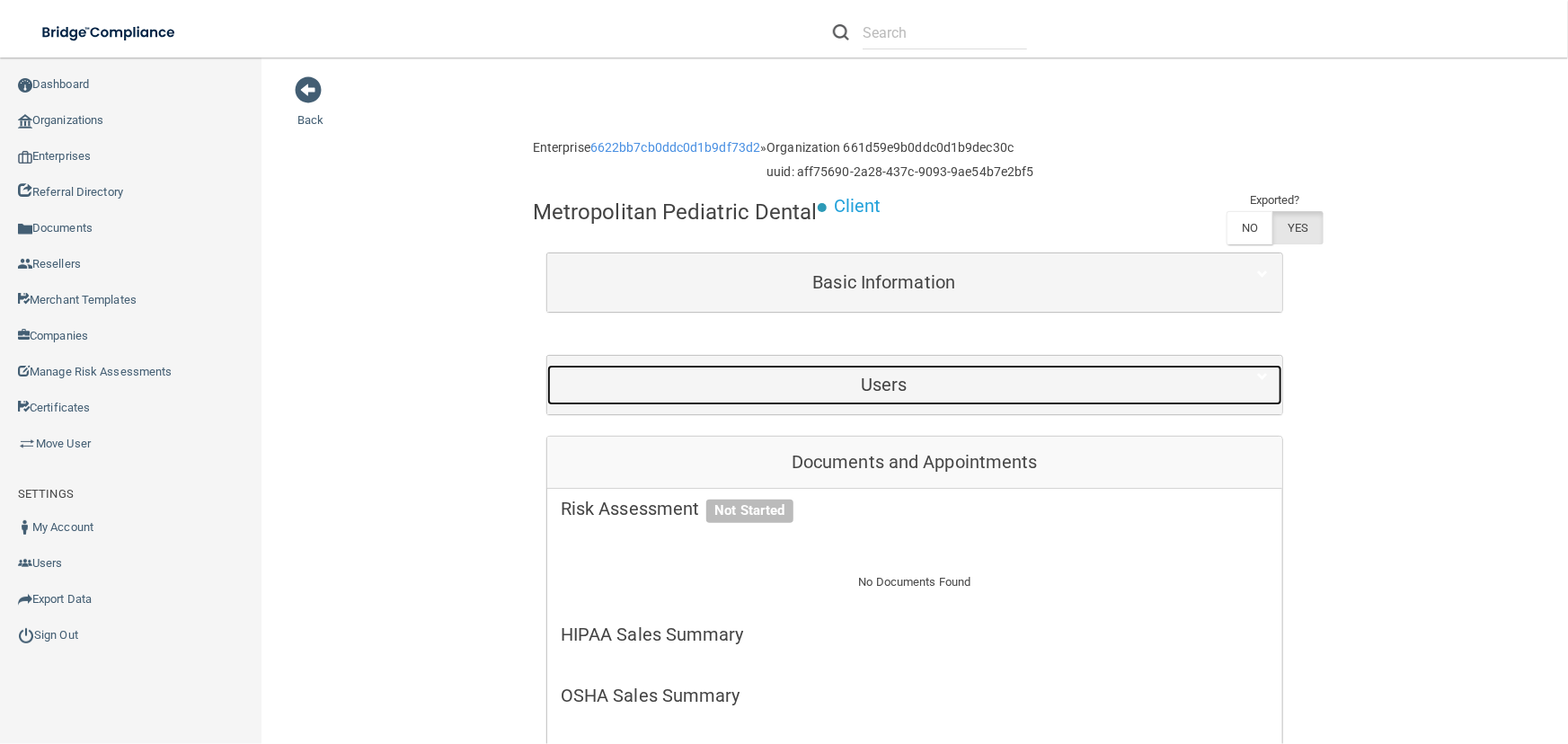
click at [967, 375] on h5 "Users" at bounding box center [884, 384] width 647 height 19
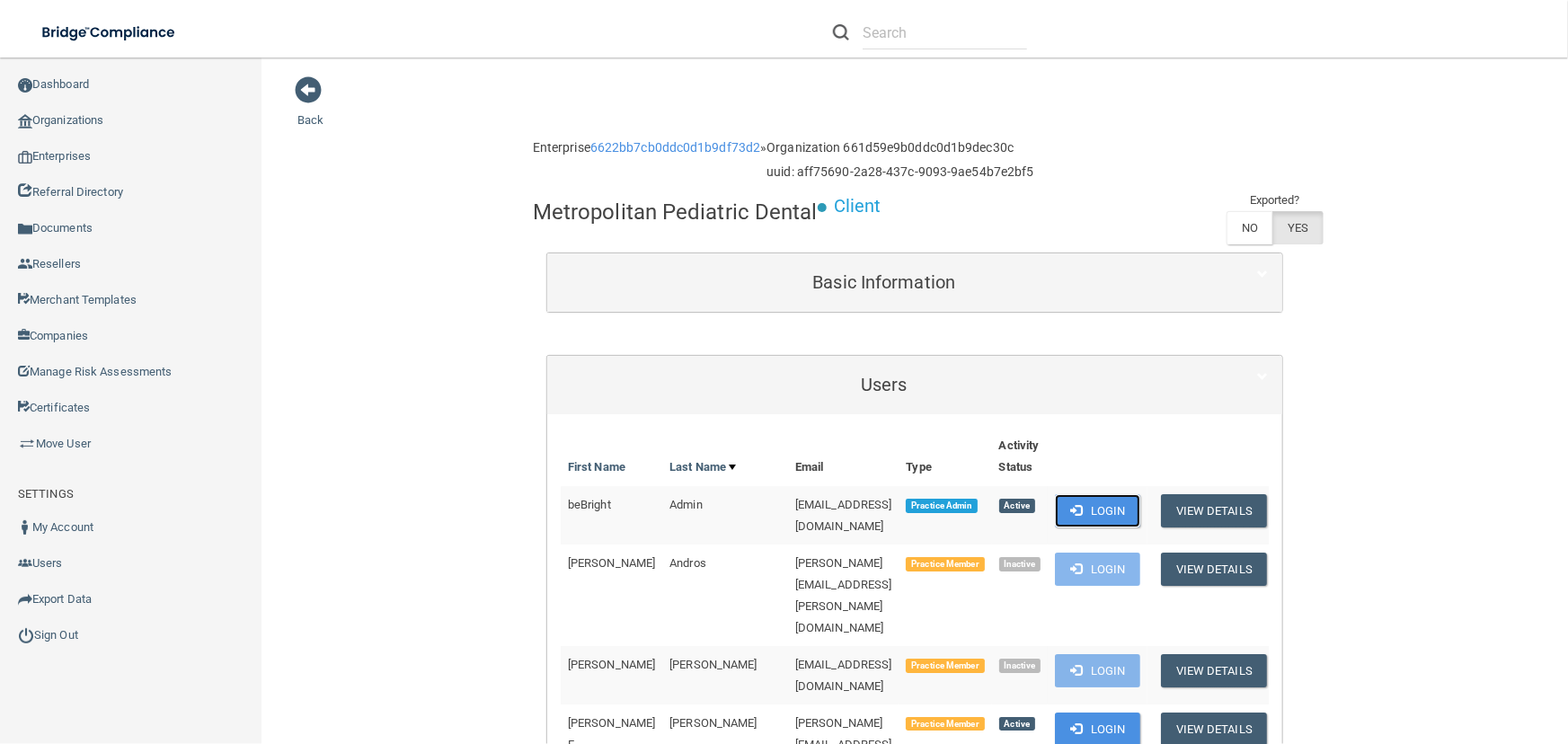
click at [1082, 507] on span at bounding box center [1076, 510] width 12 height 12
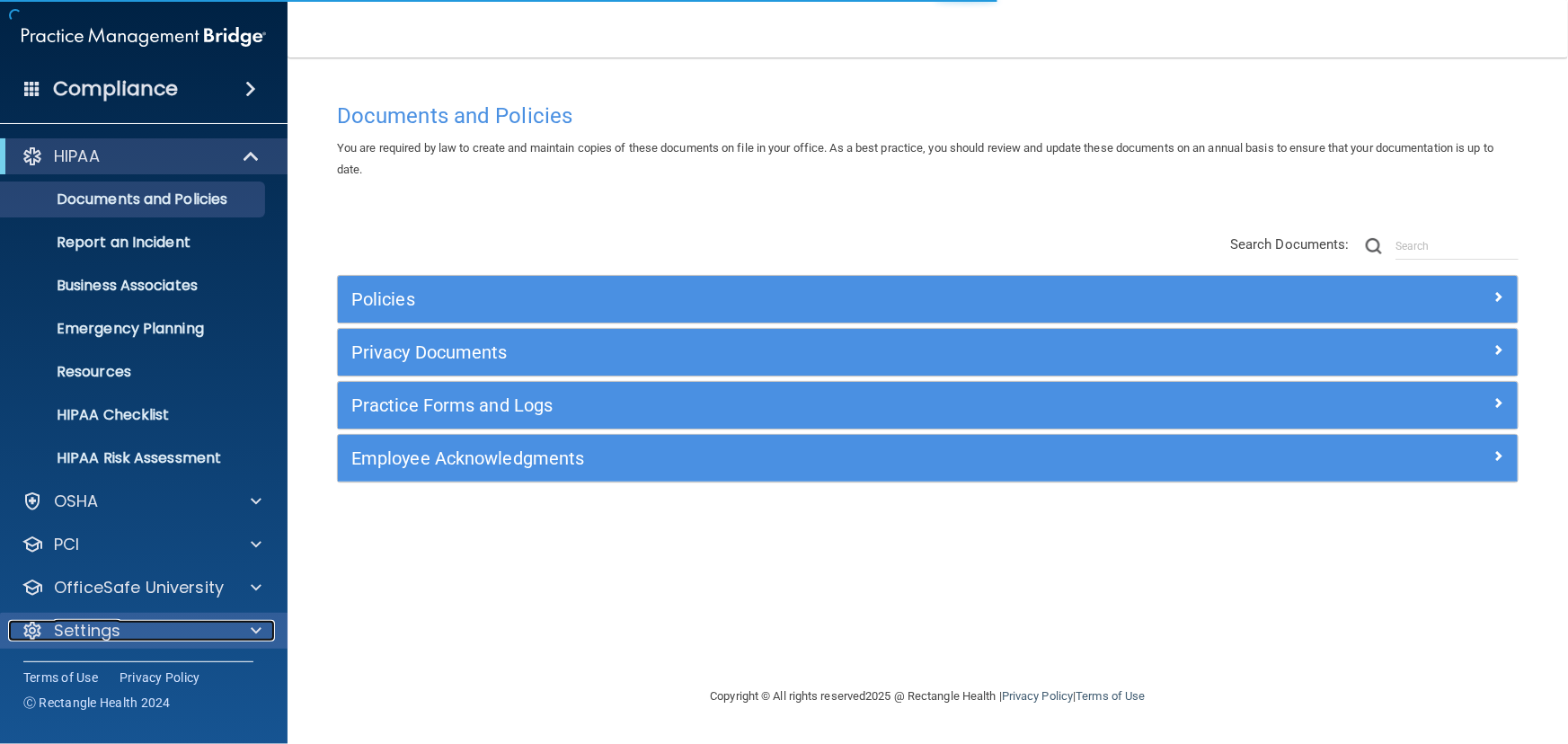
click at [210, 633] on div "Settings" at bounding box center [119, 631] width 223 height 21
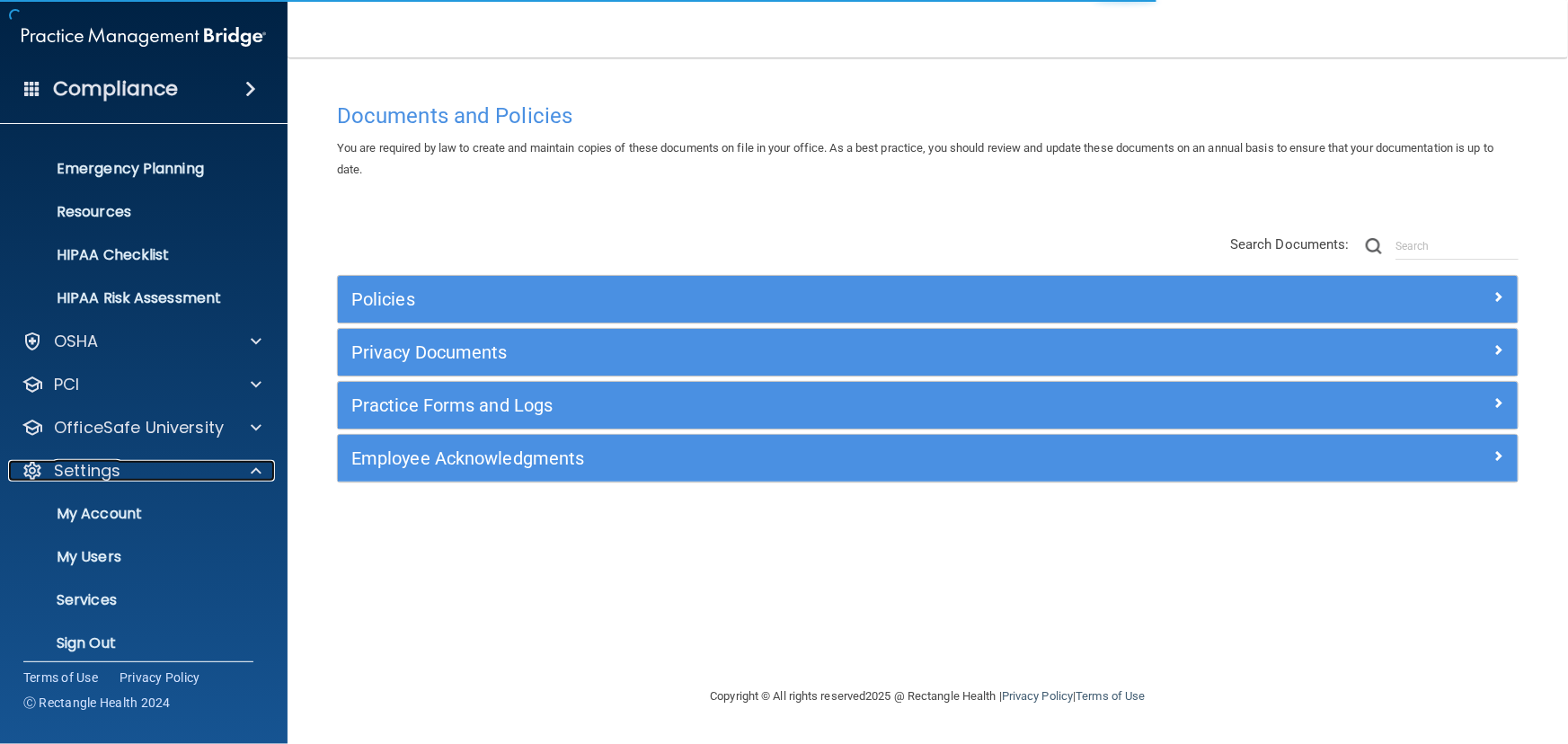
scroll to position [161, 0]
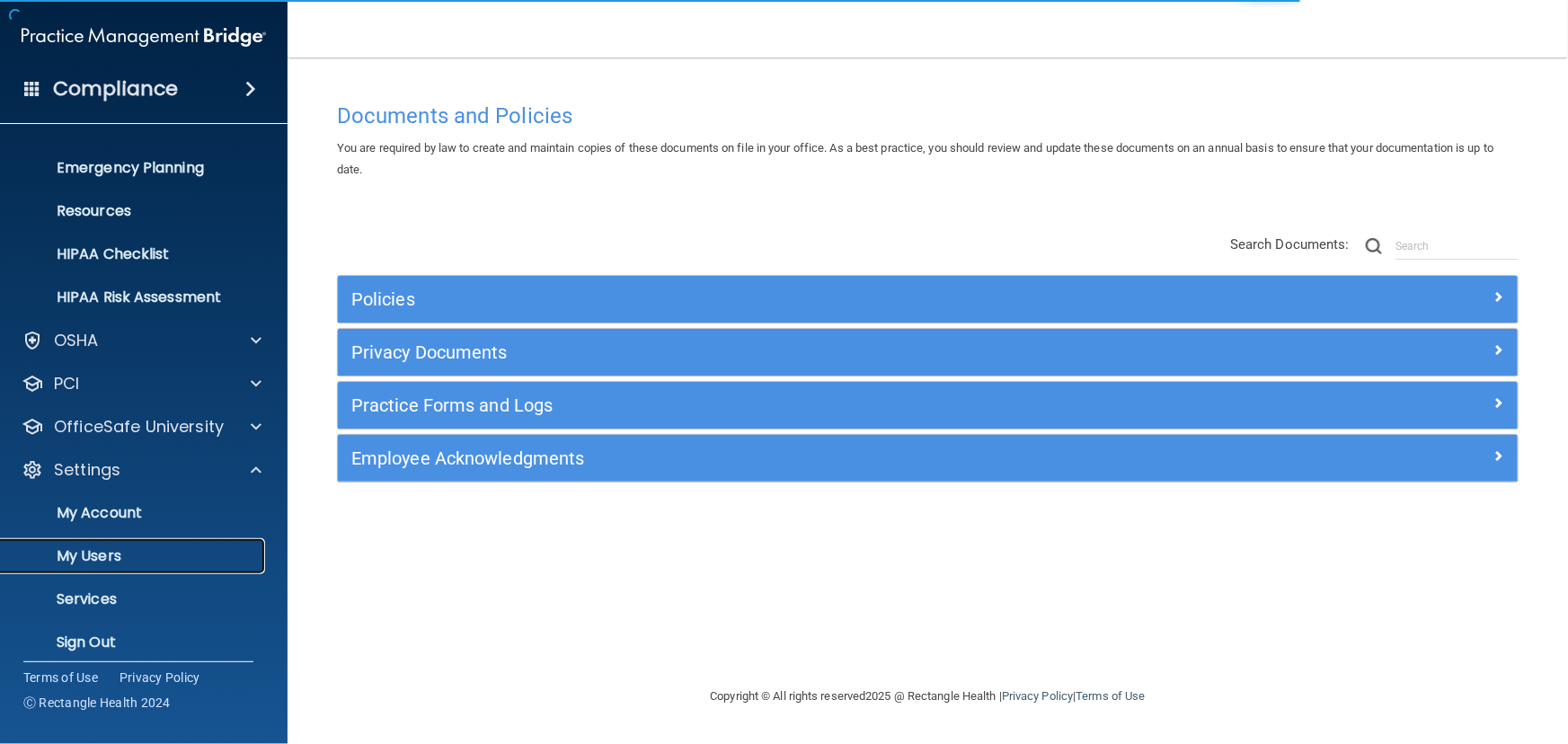
click at [180, 538] on link "My Users" at bounding box center [123, 556] width 283 height 36
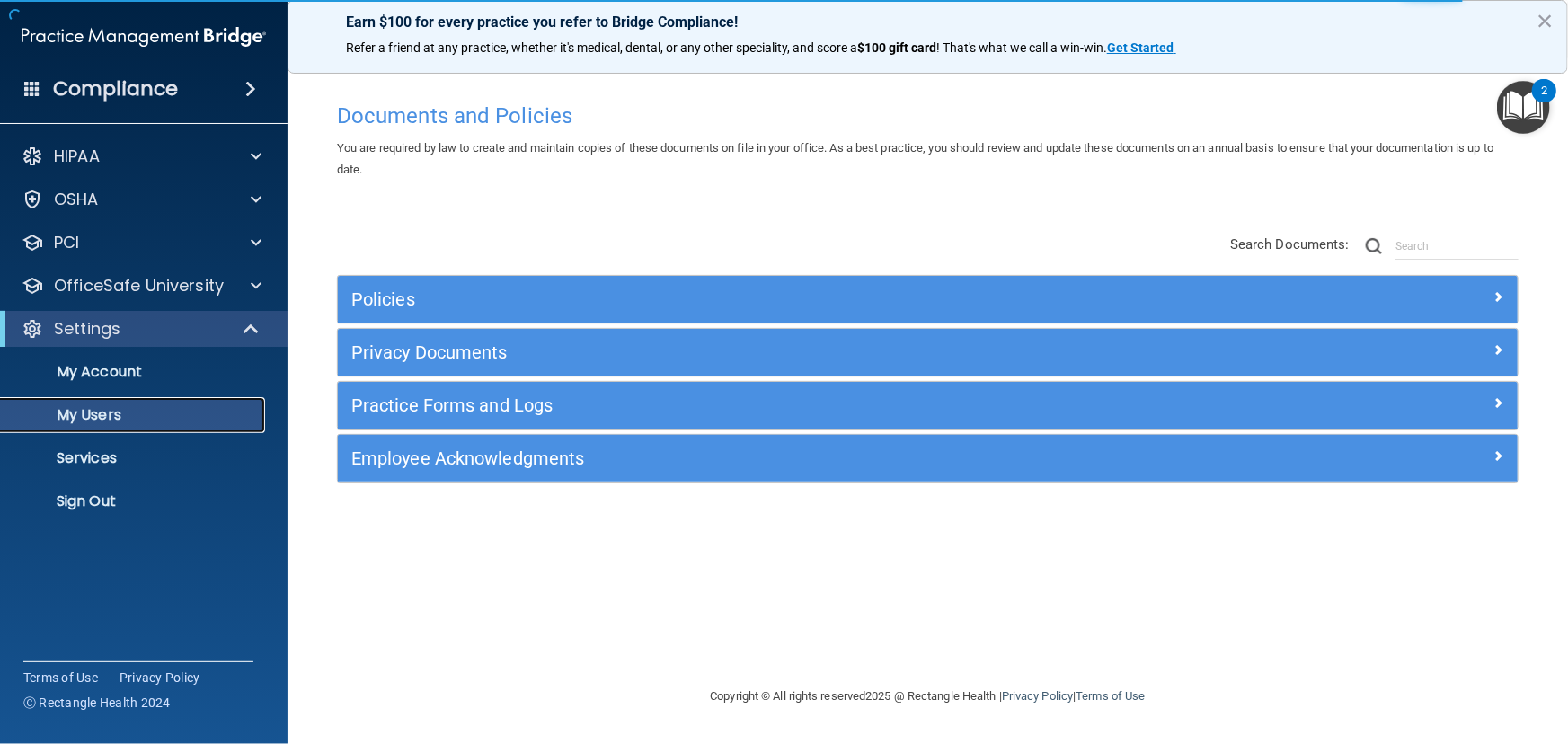
select select "20"
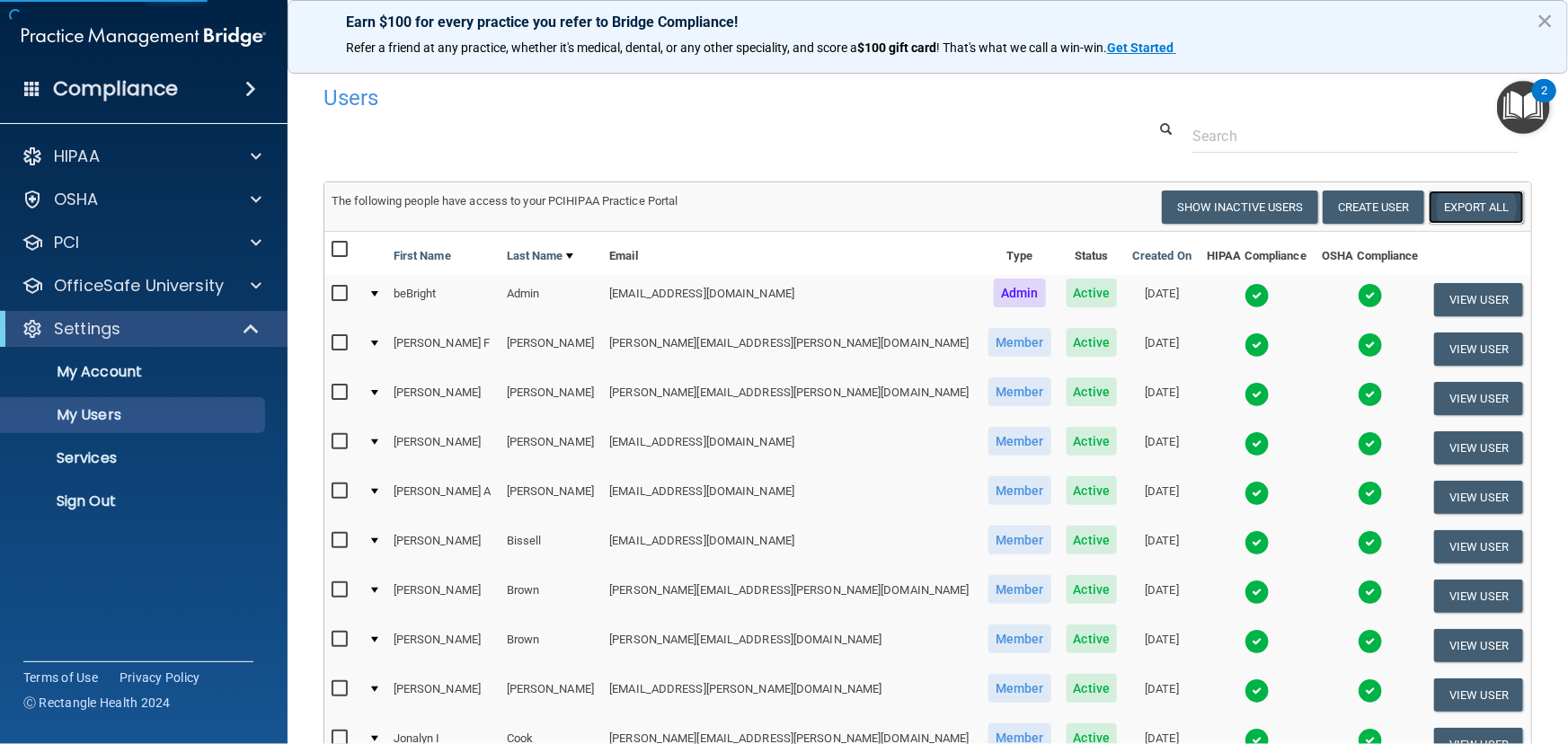
click at [1484, 202] on link "Export All" at bounding box center [1477, 207] width 95 height 33
click at [216, 494] on p "Sign Out" at bounding box center [134, 501] width 245 height 18
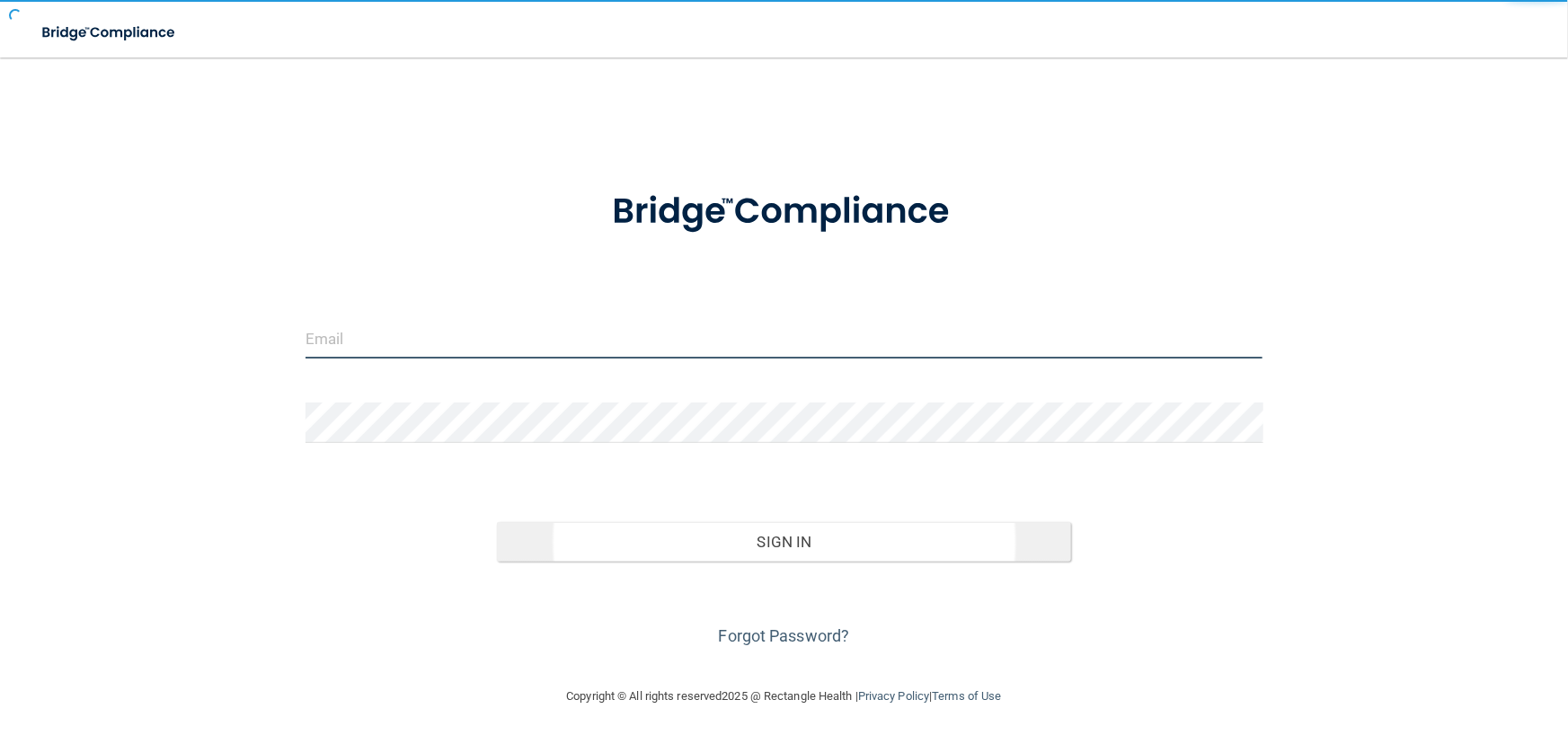
type input "avan@rectanglehealth.com"
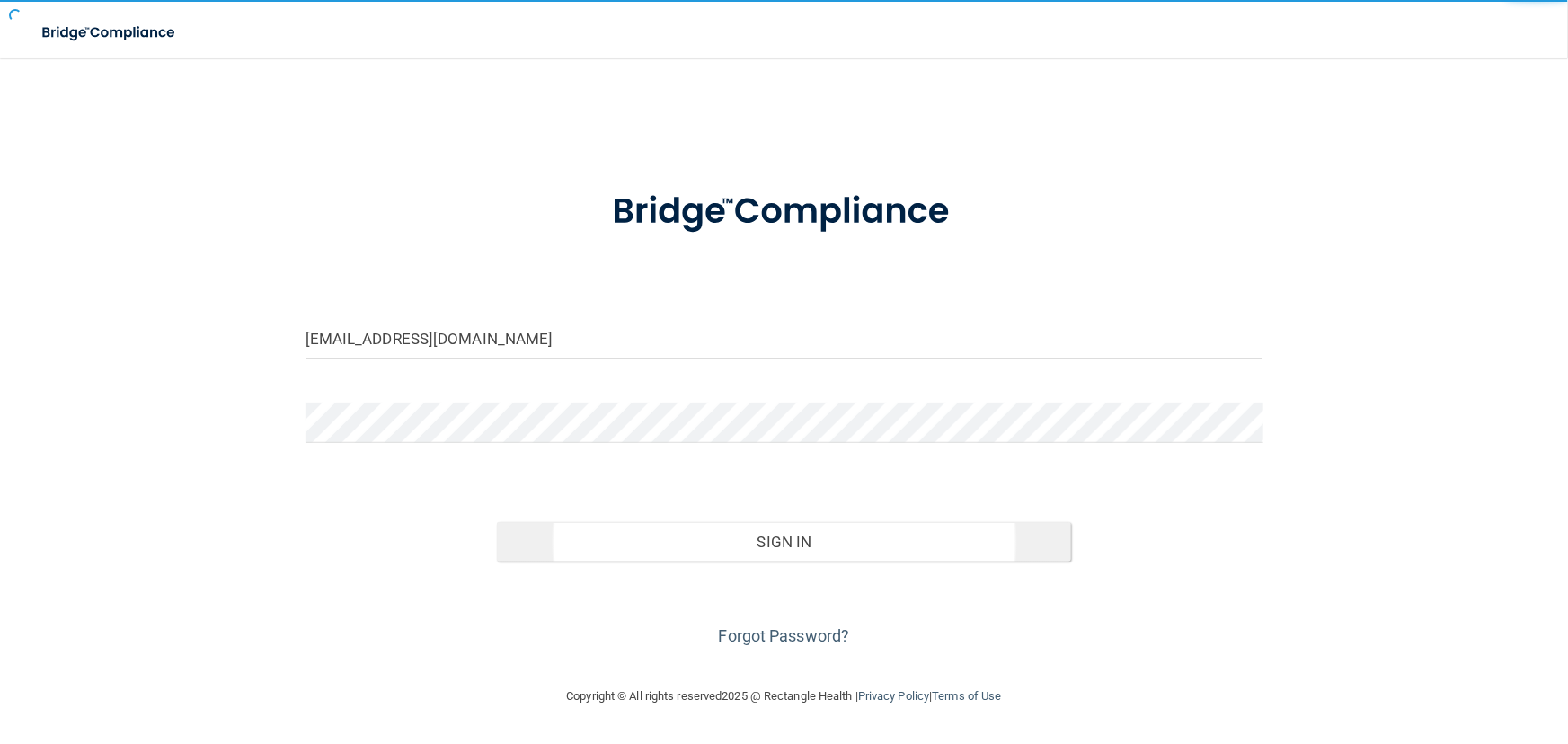
click at [584, 555] on button "Sign In" at bounding box center [784, 541] width 574 height 40
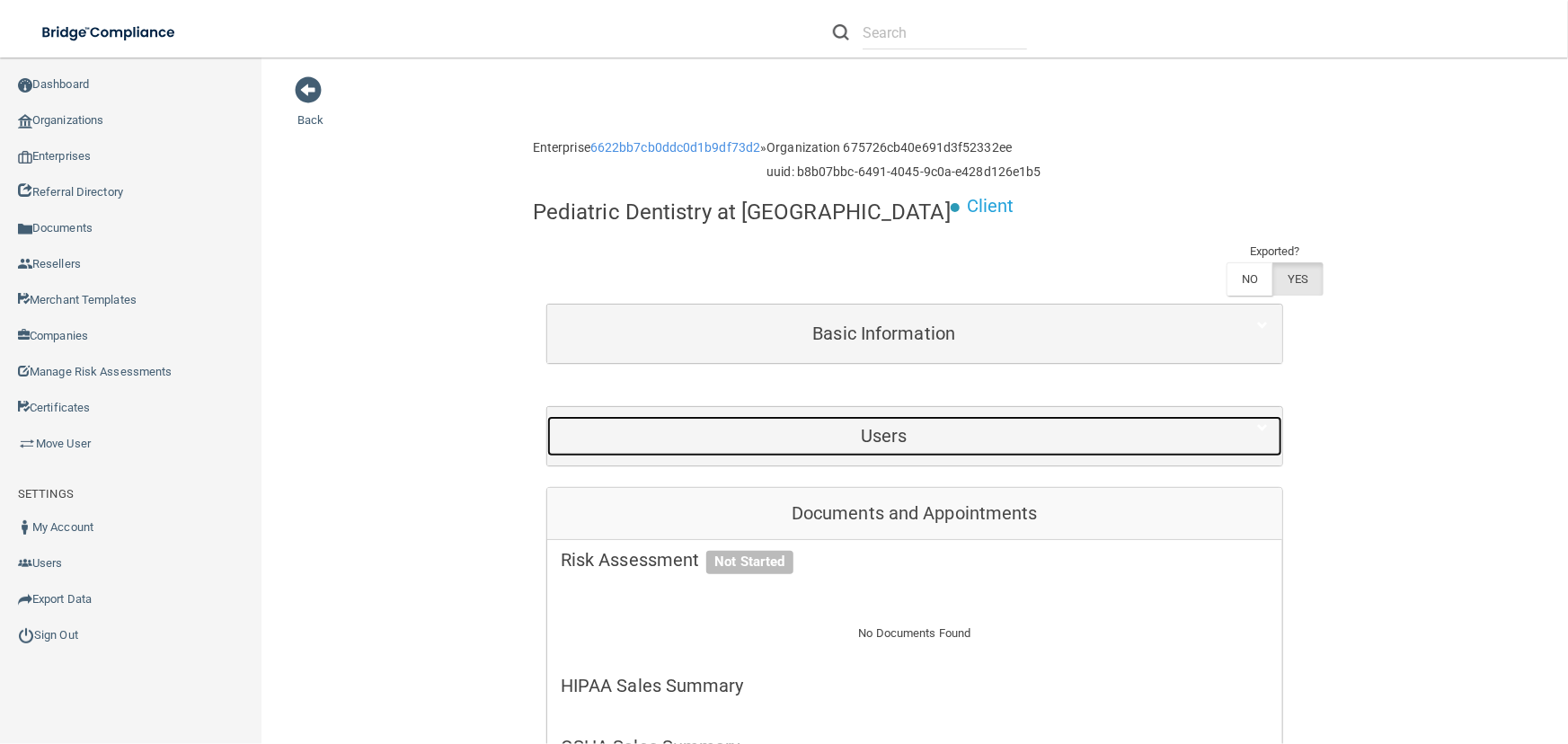
click at [1070, 426] on h5 "Users" at bounding box center [884, 436] width 647 height 19
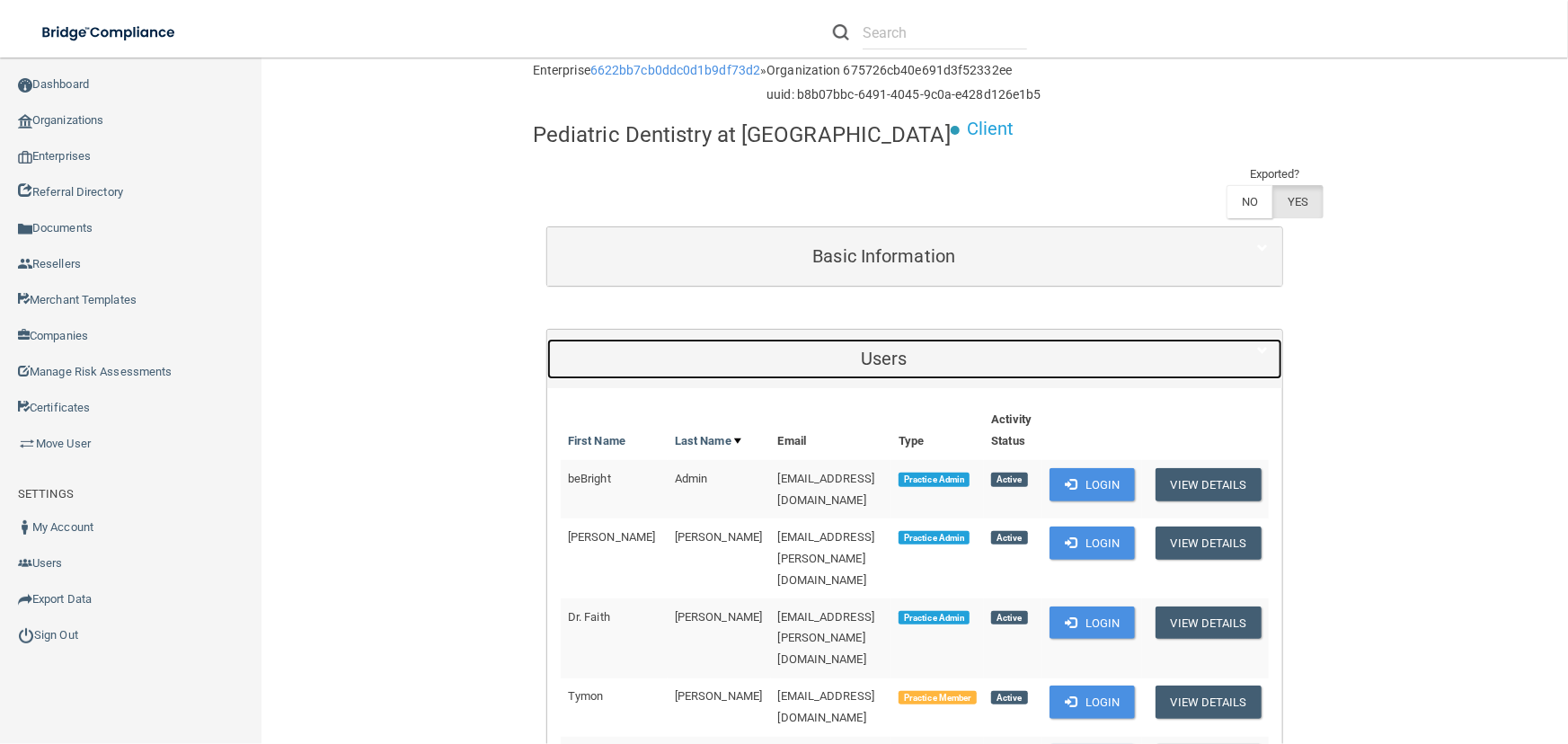
scroll to position [244, 0]
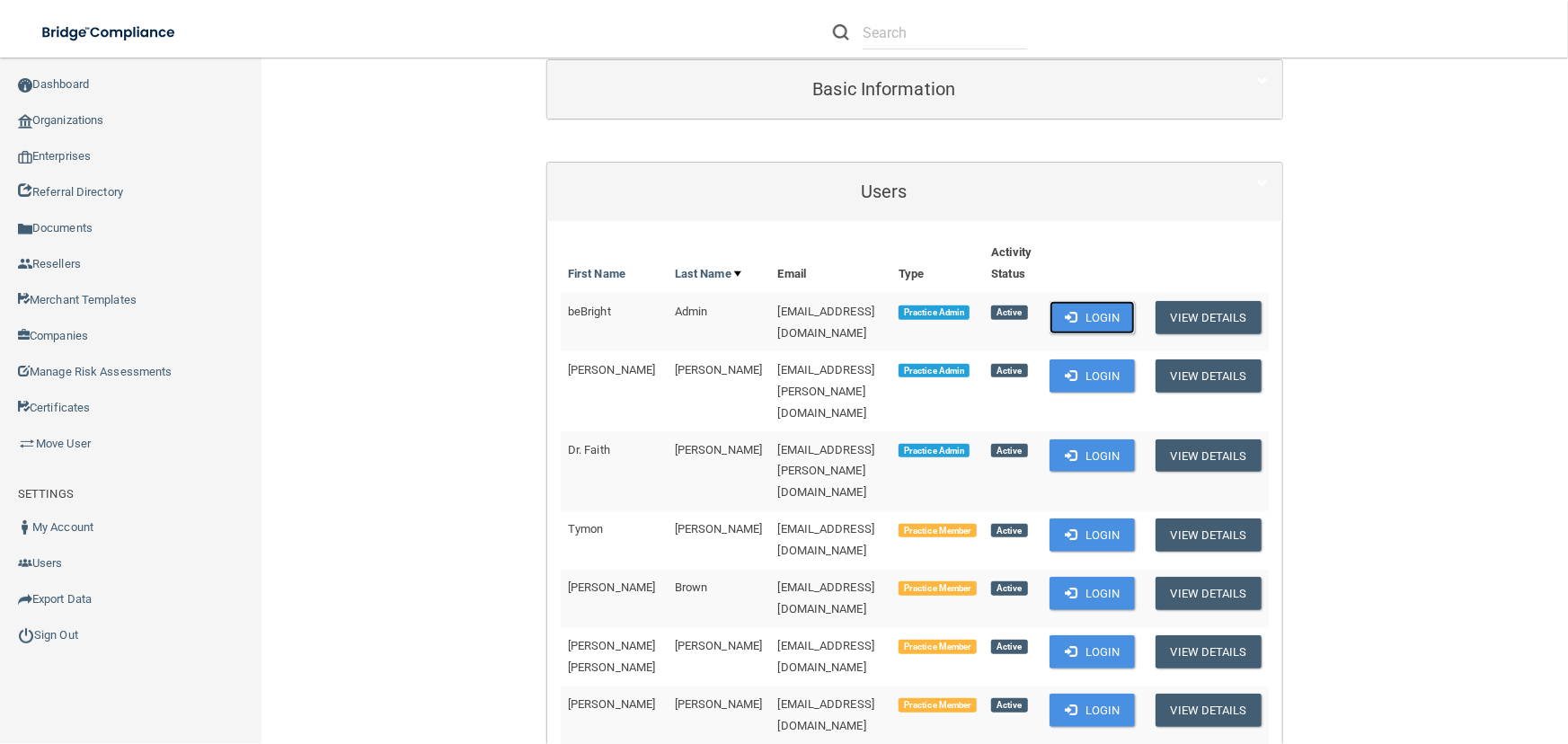
click at [1135, 301] on button "Login" at bounding box center [1093, 317] width 85 height 33
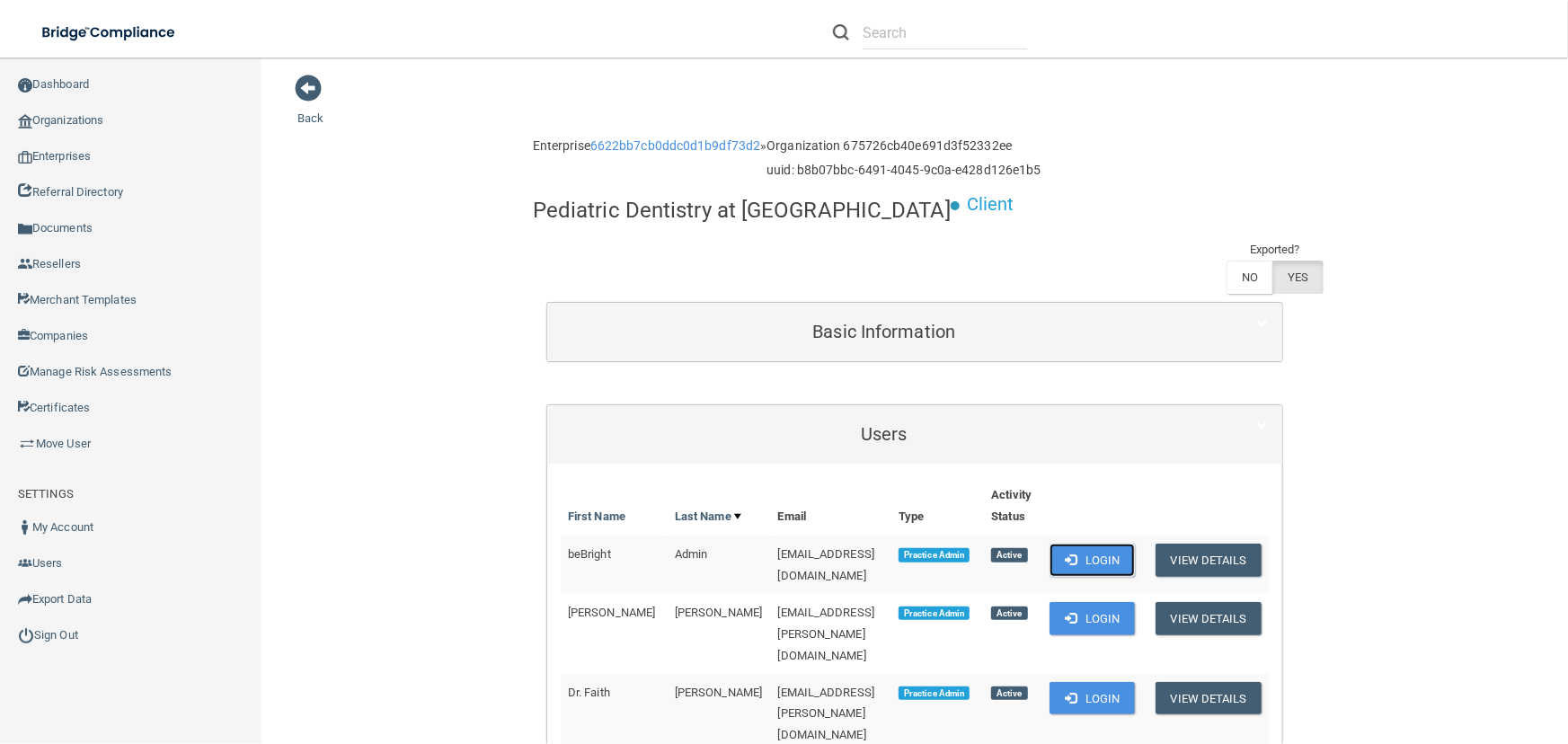
scroll to position [0, 0]
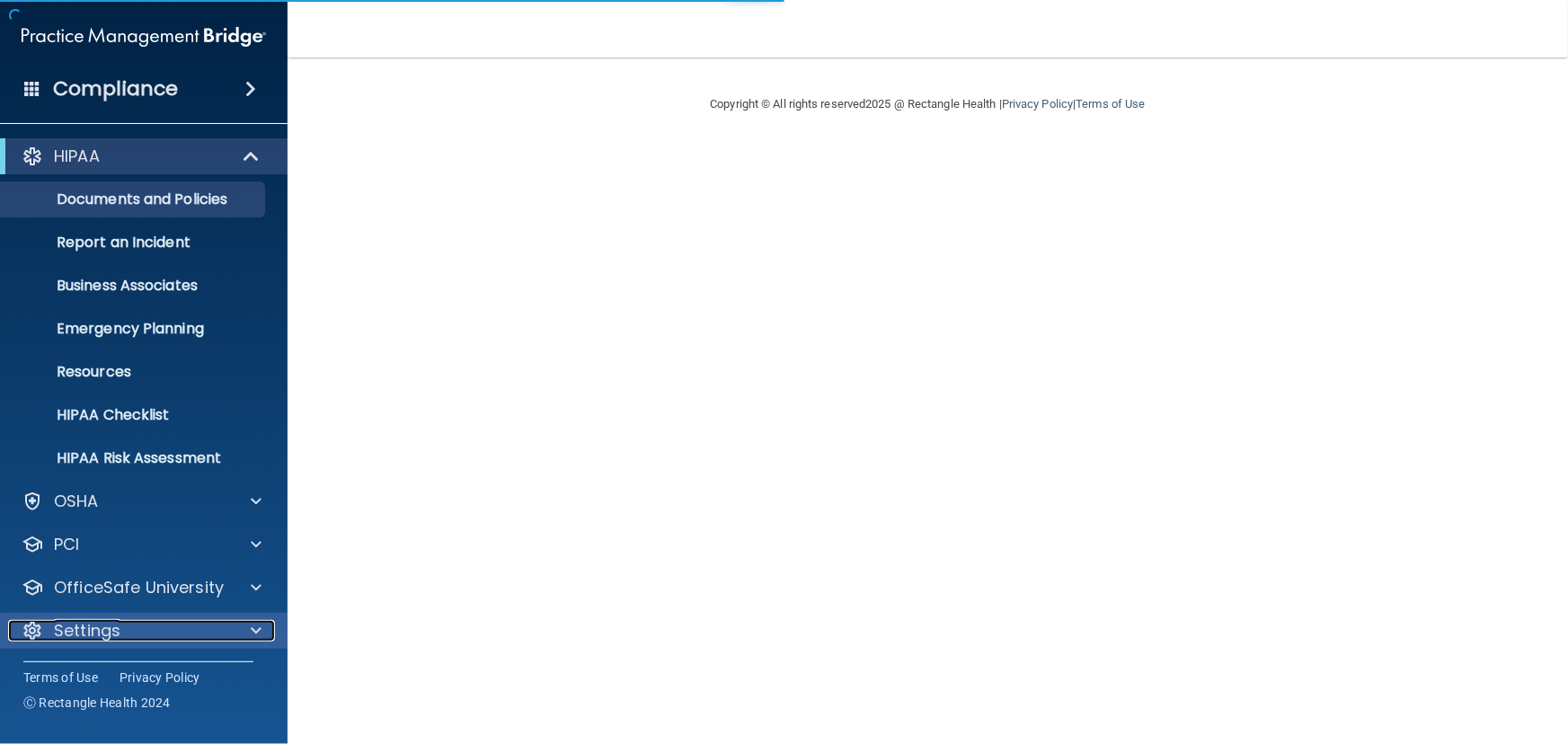
click at [223, 632] on div "Settings" at bounding box center [119, 631] width 223 height 21
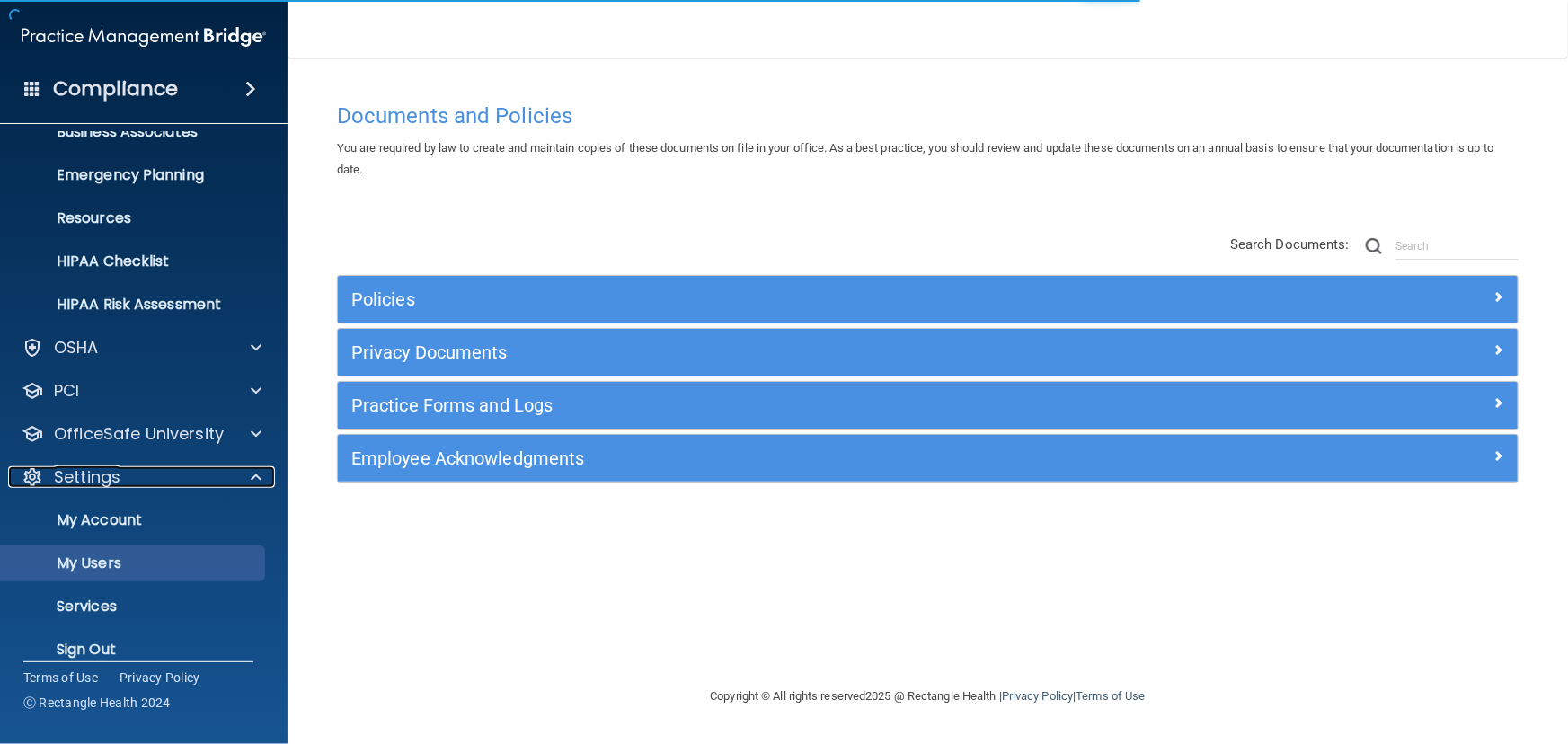
scroll to position [155, 0]
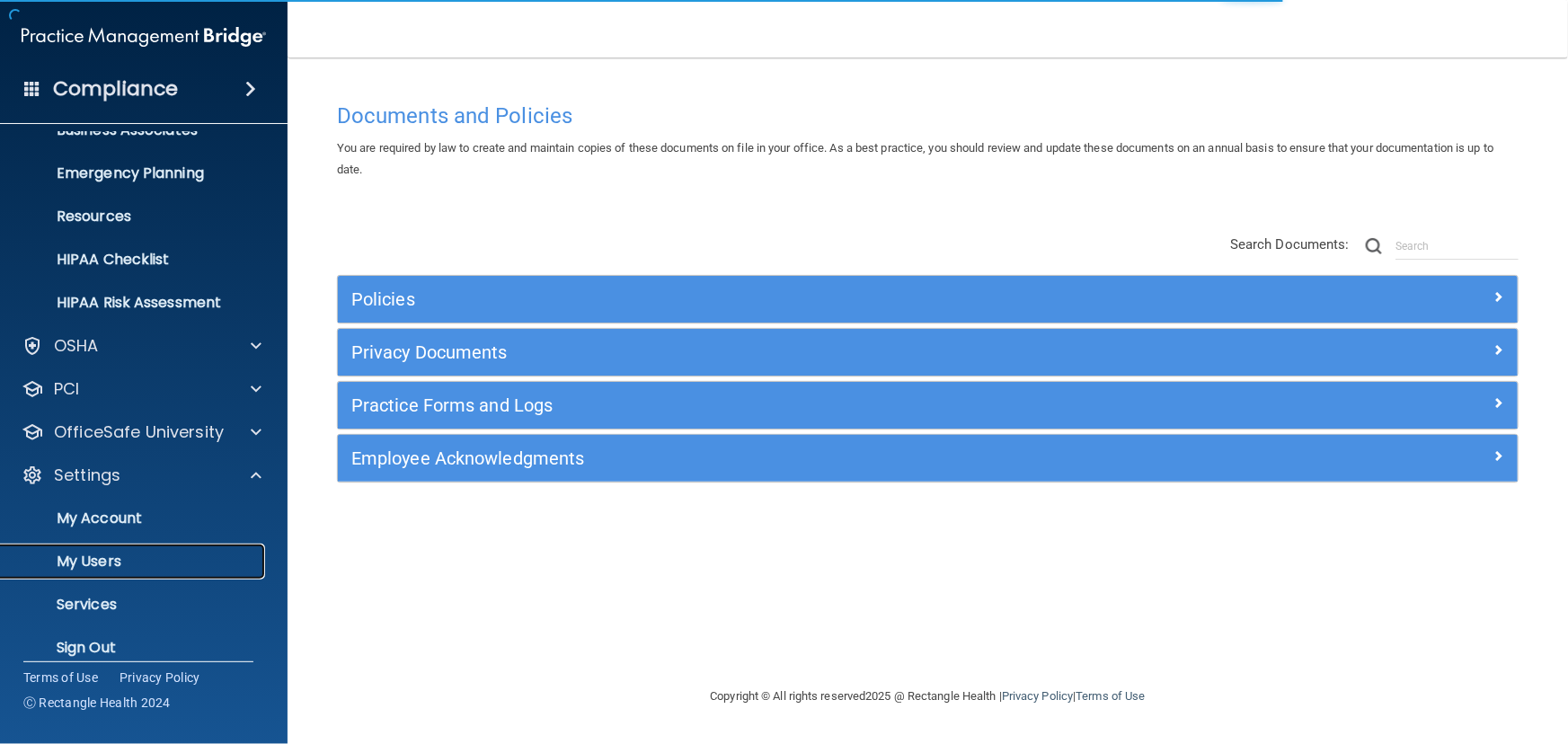
click at [188, 543] on link "My Users" at bounding box center [123, 561] width 283 height 36
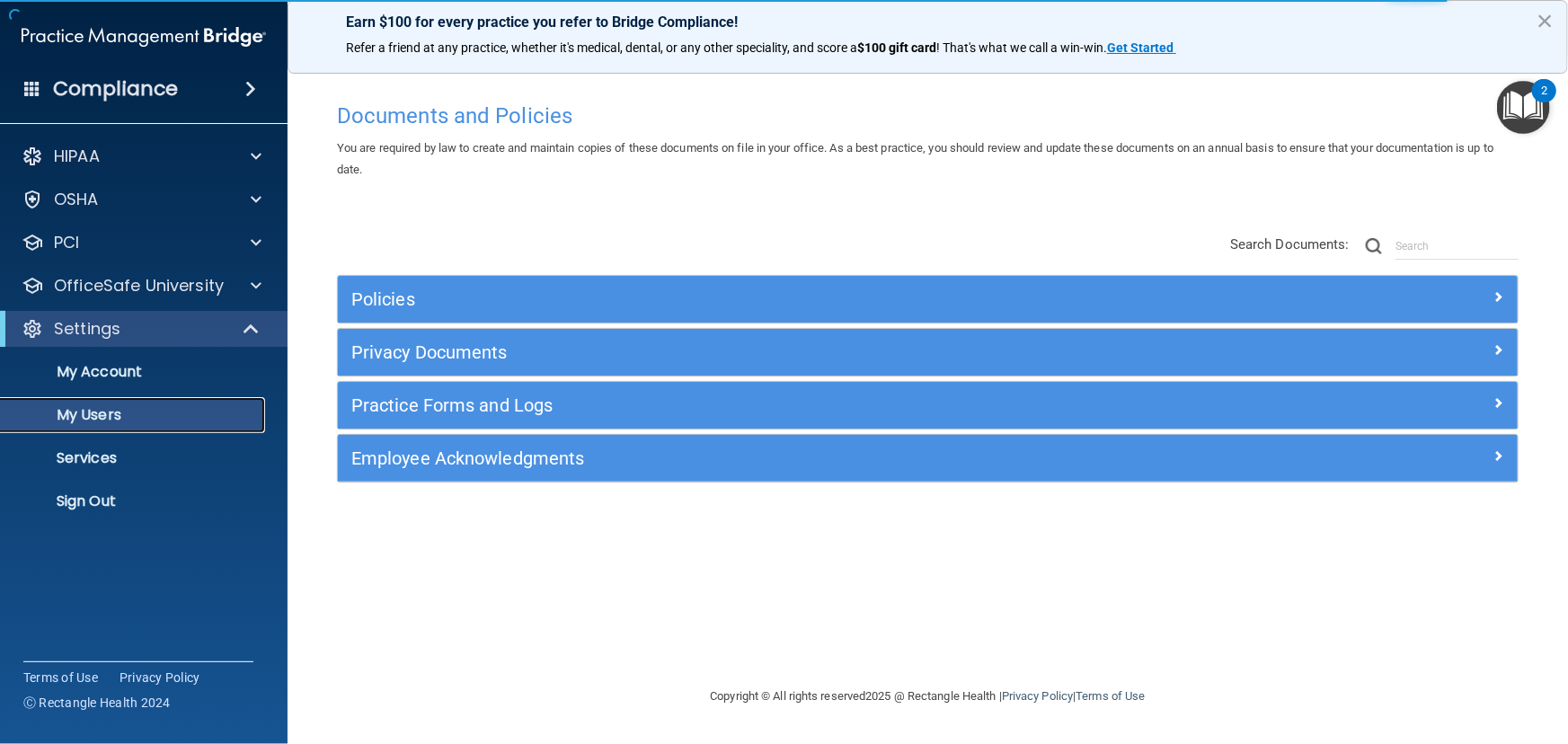
select select "20"
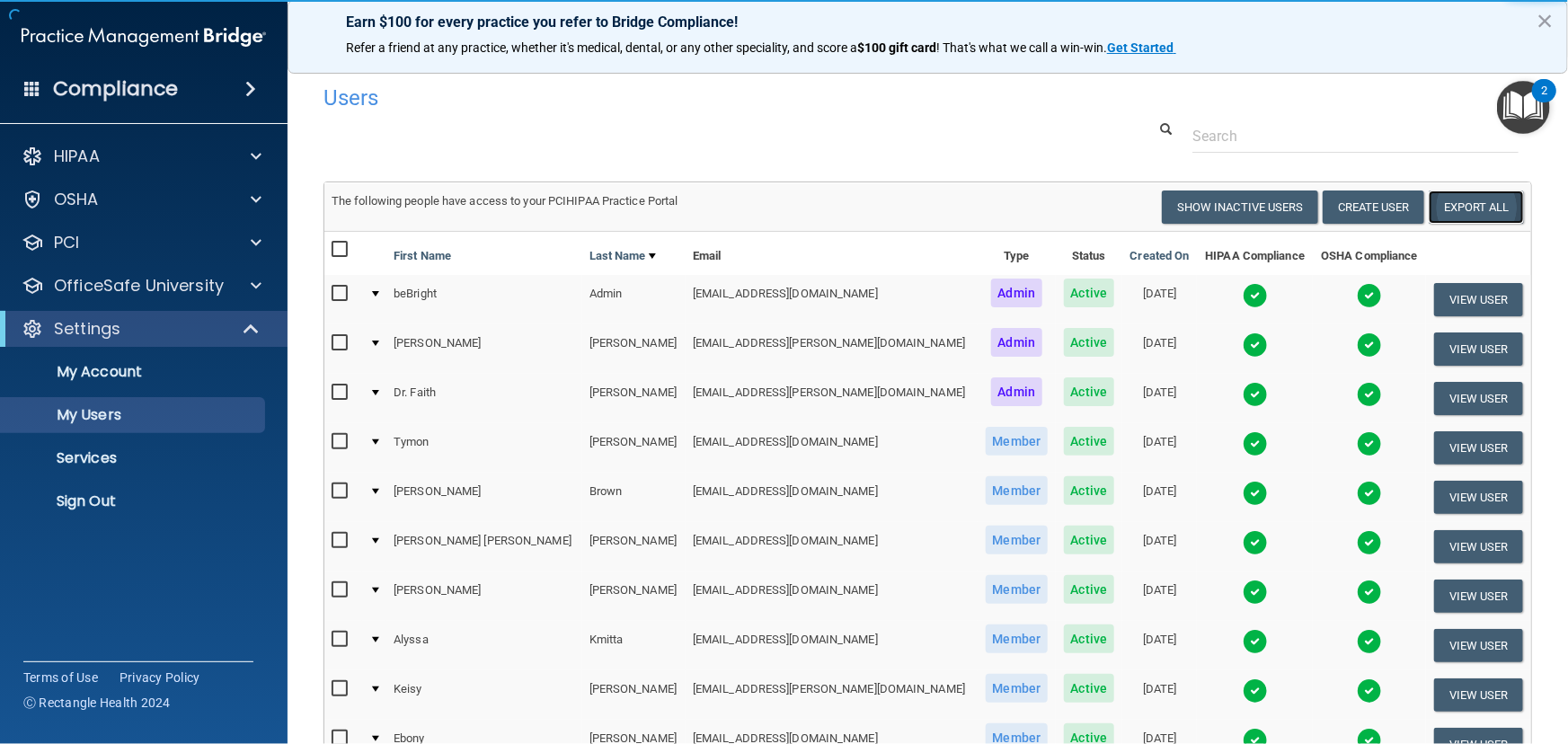
click at [1435, 206] on link "Export All" at bounding box center [1477, 207] width 95 height 33
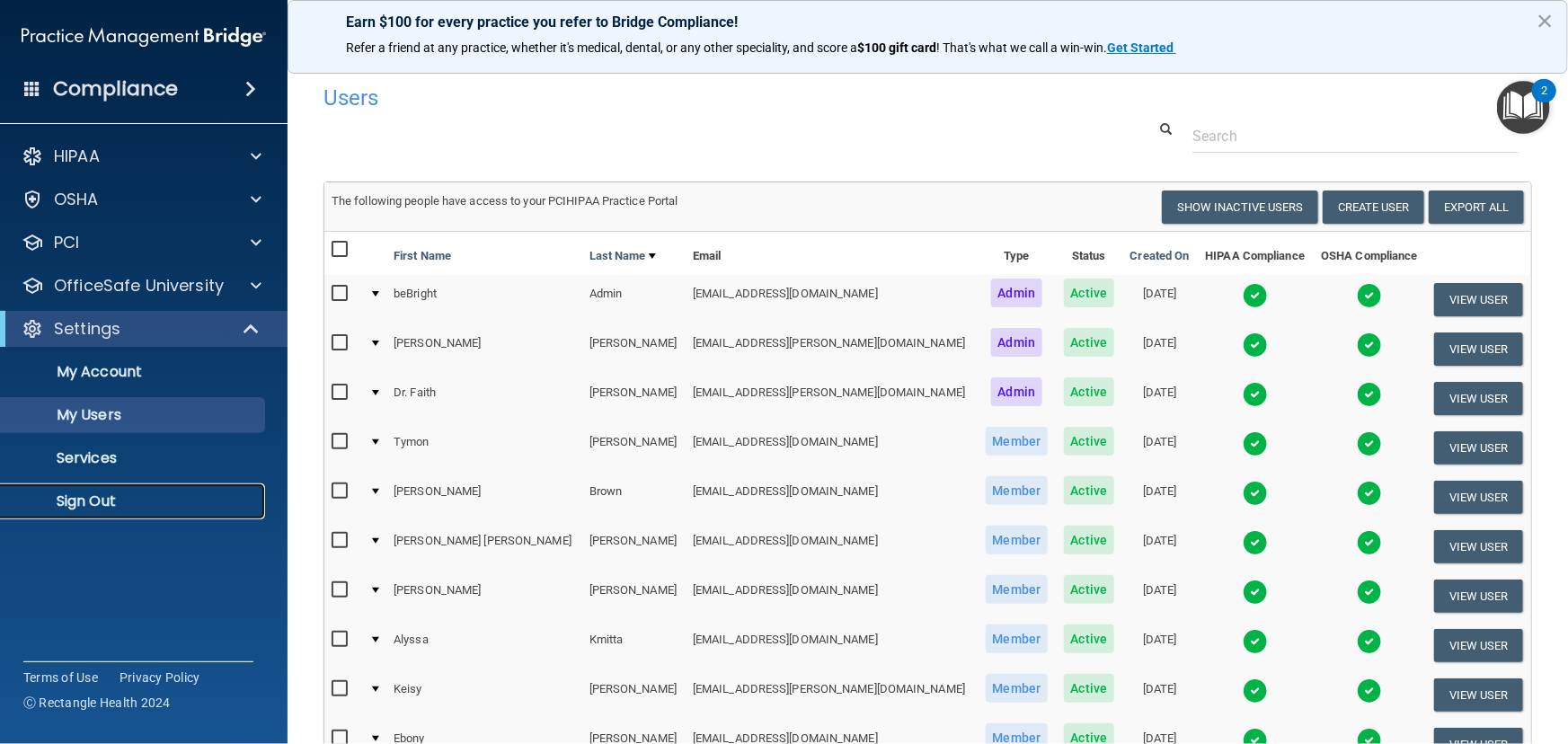
click at [209, 502] on p "Sign Out" at bounding box center [134, 501] width 245 height 18
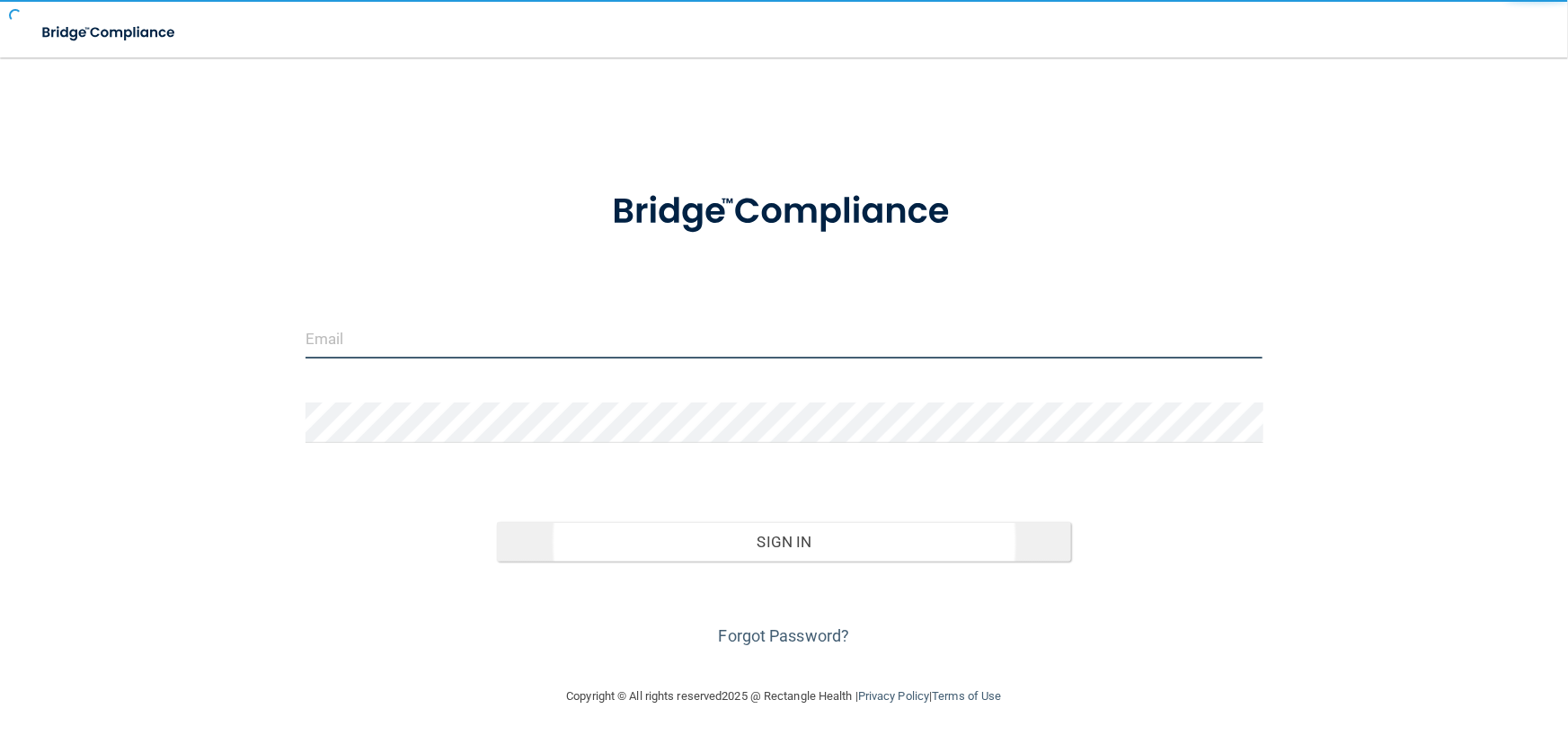
type input "avan@rectanglehealth.com"
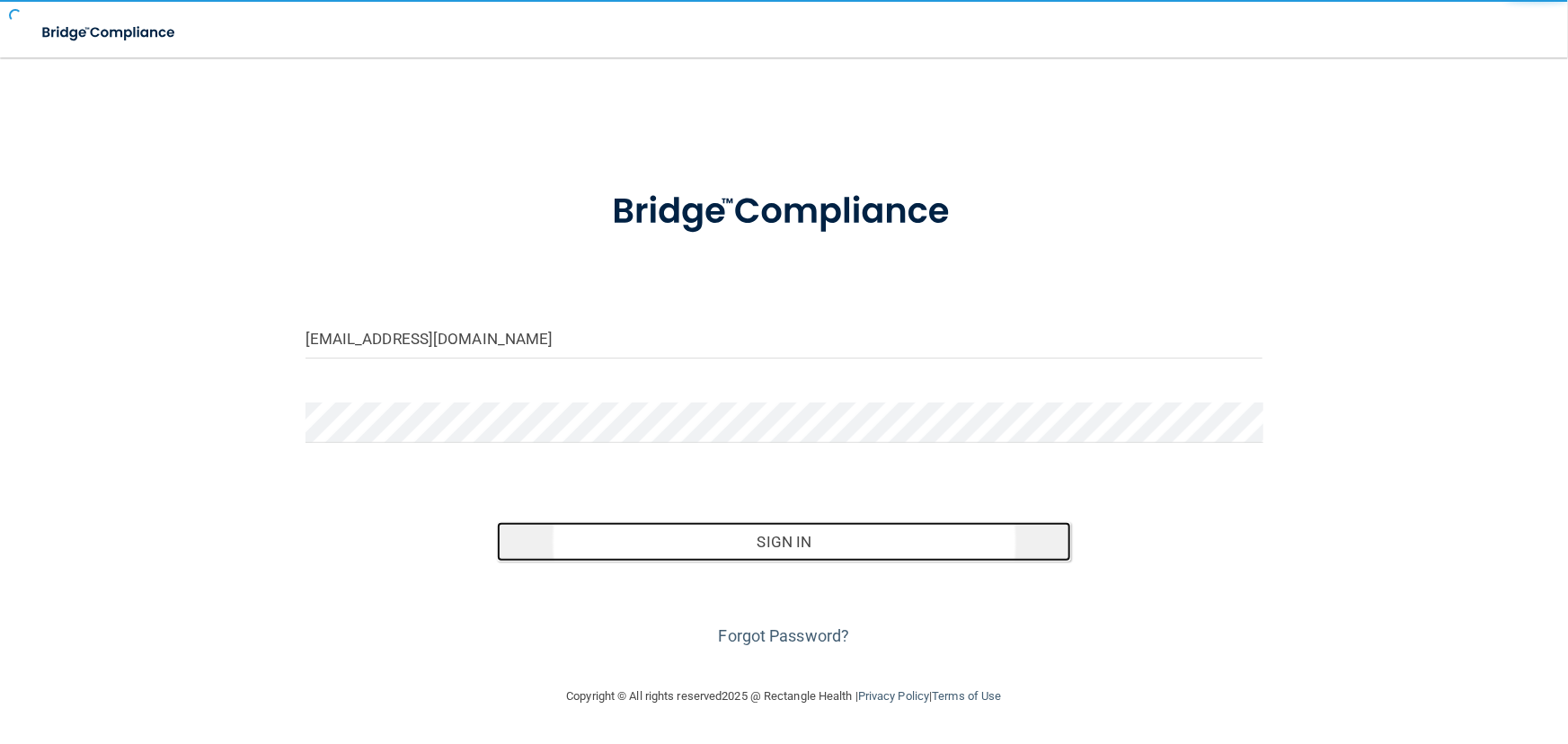
click at [571, 547] on button "Sign In" at bounding box center [784, 541] width 574 height 40
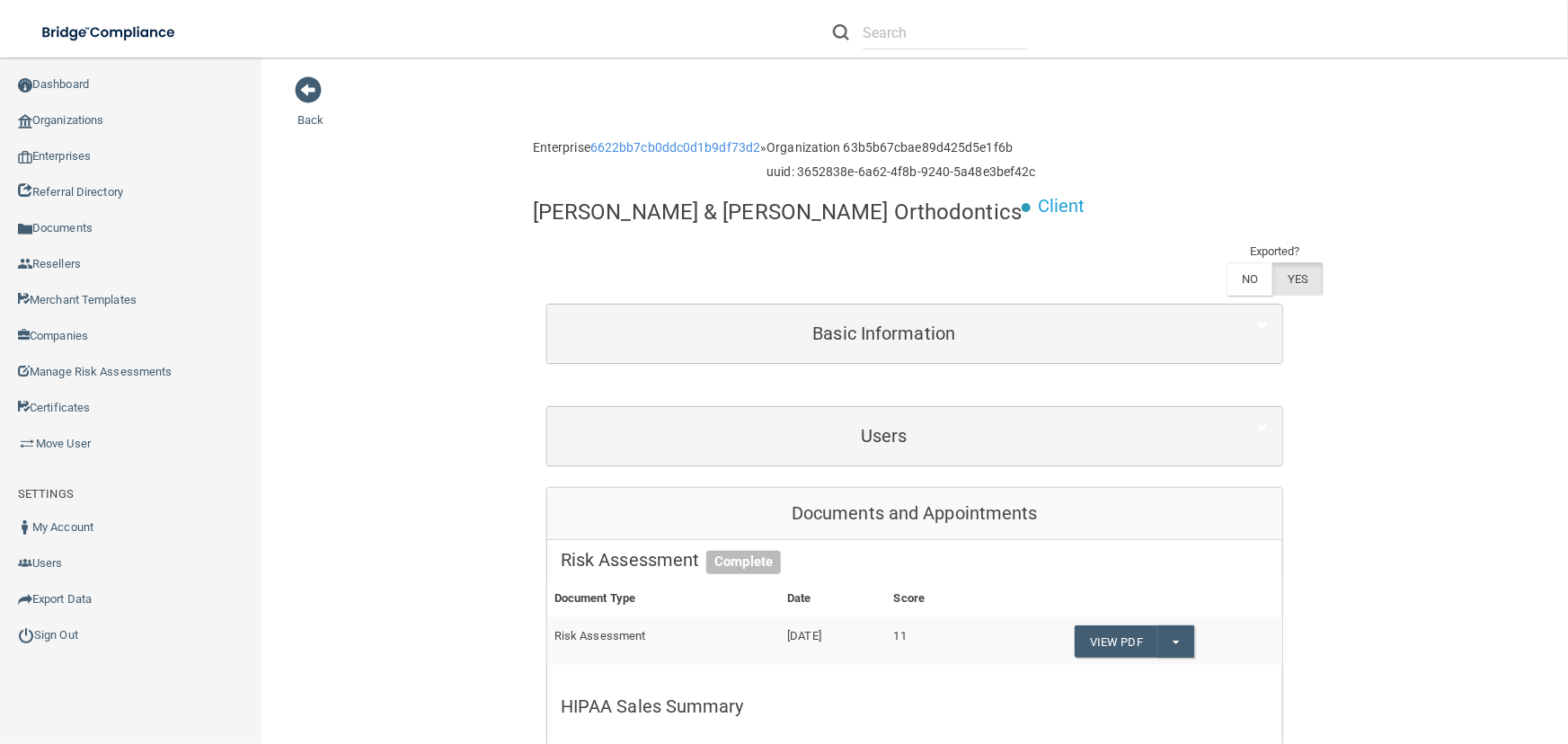
click at [629, 407] on div "Users" at bounding box center [915, 437] width 735 height 58
click at [733, 407] on div "Users" at bounding box center [915, 437] width 735 height 58
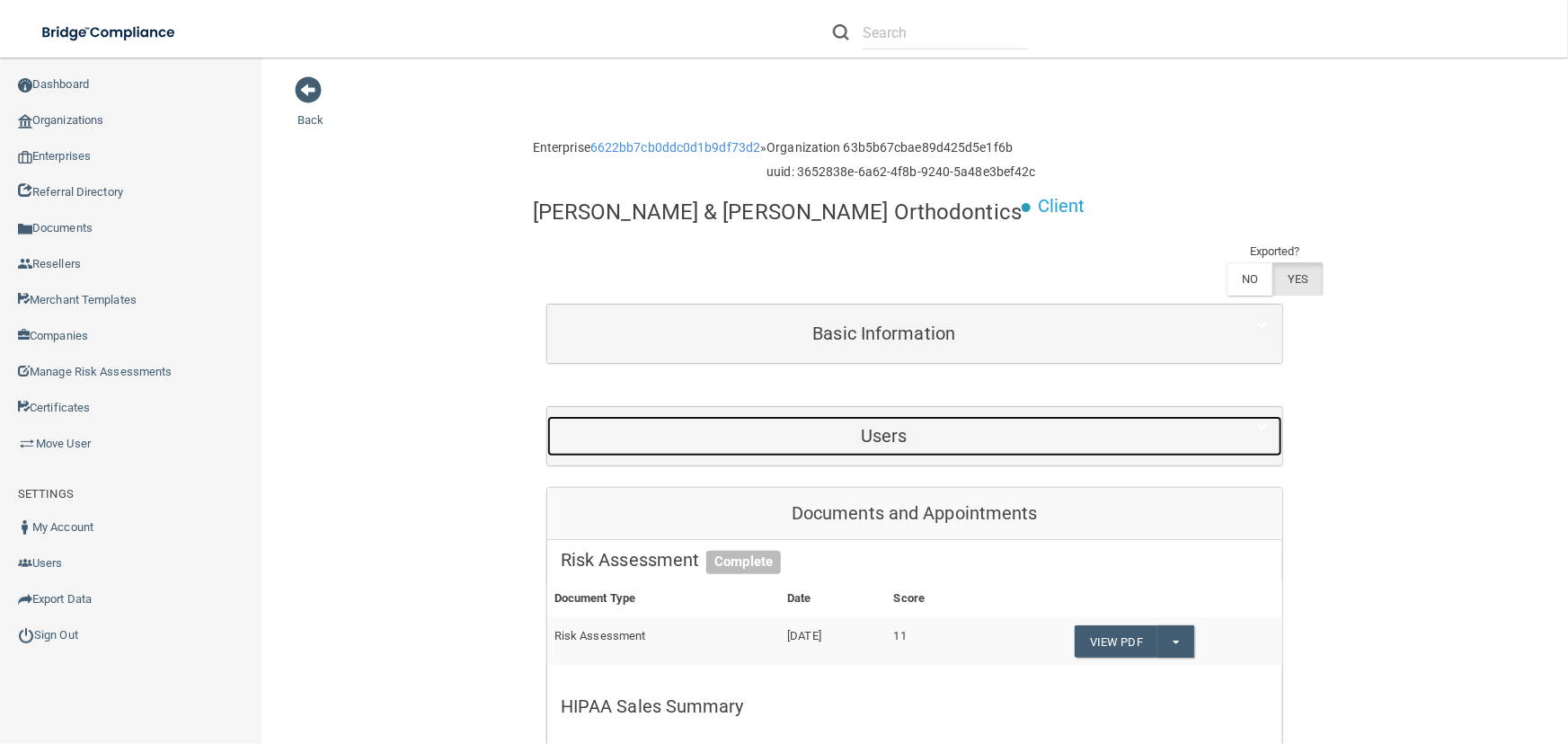
click at [743, 426] on h5 "Users" at bounding box center [884, 436] width 647 height 19
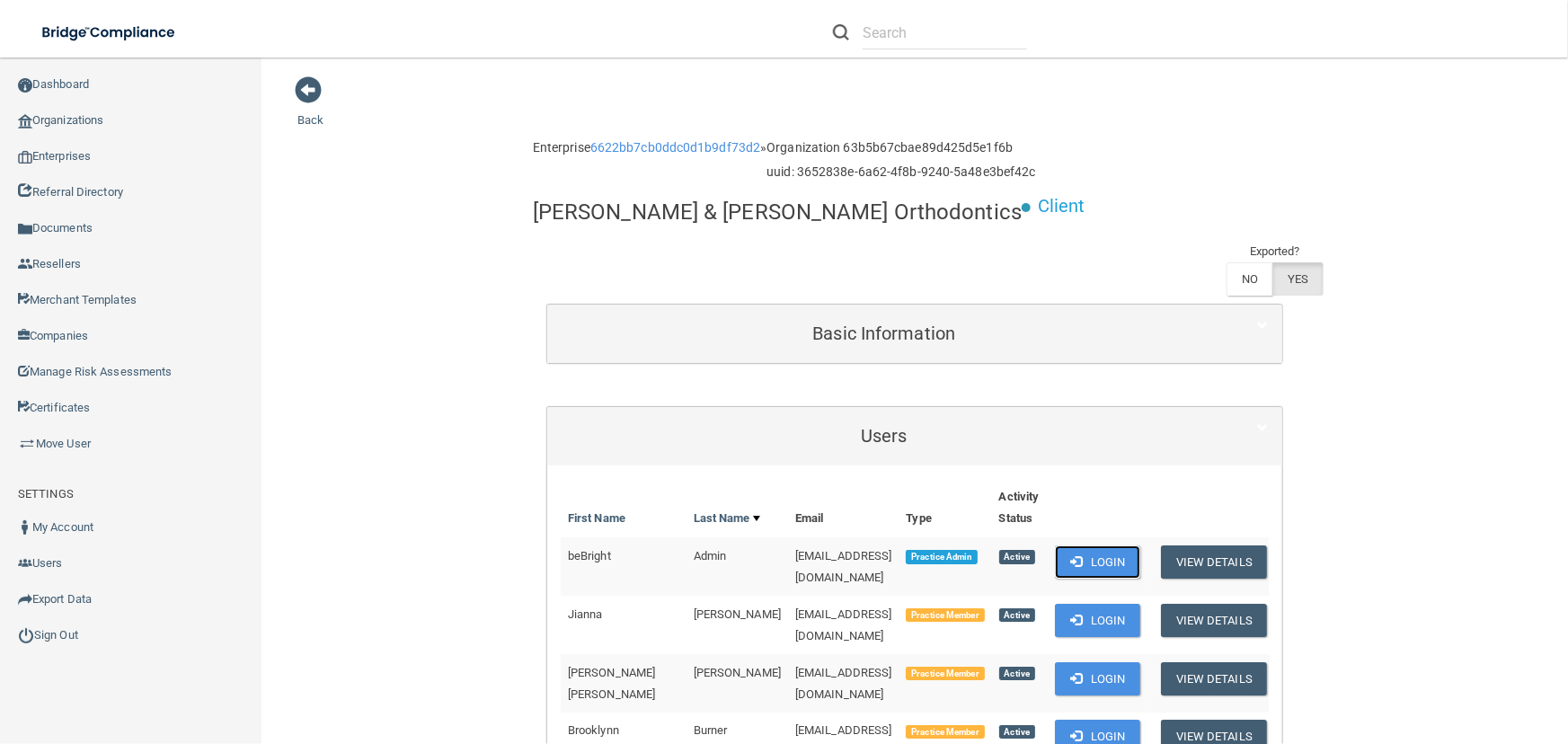
click at [1098, 545] on button "Login" at bounding box center [1097, 562] width 85 height 33
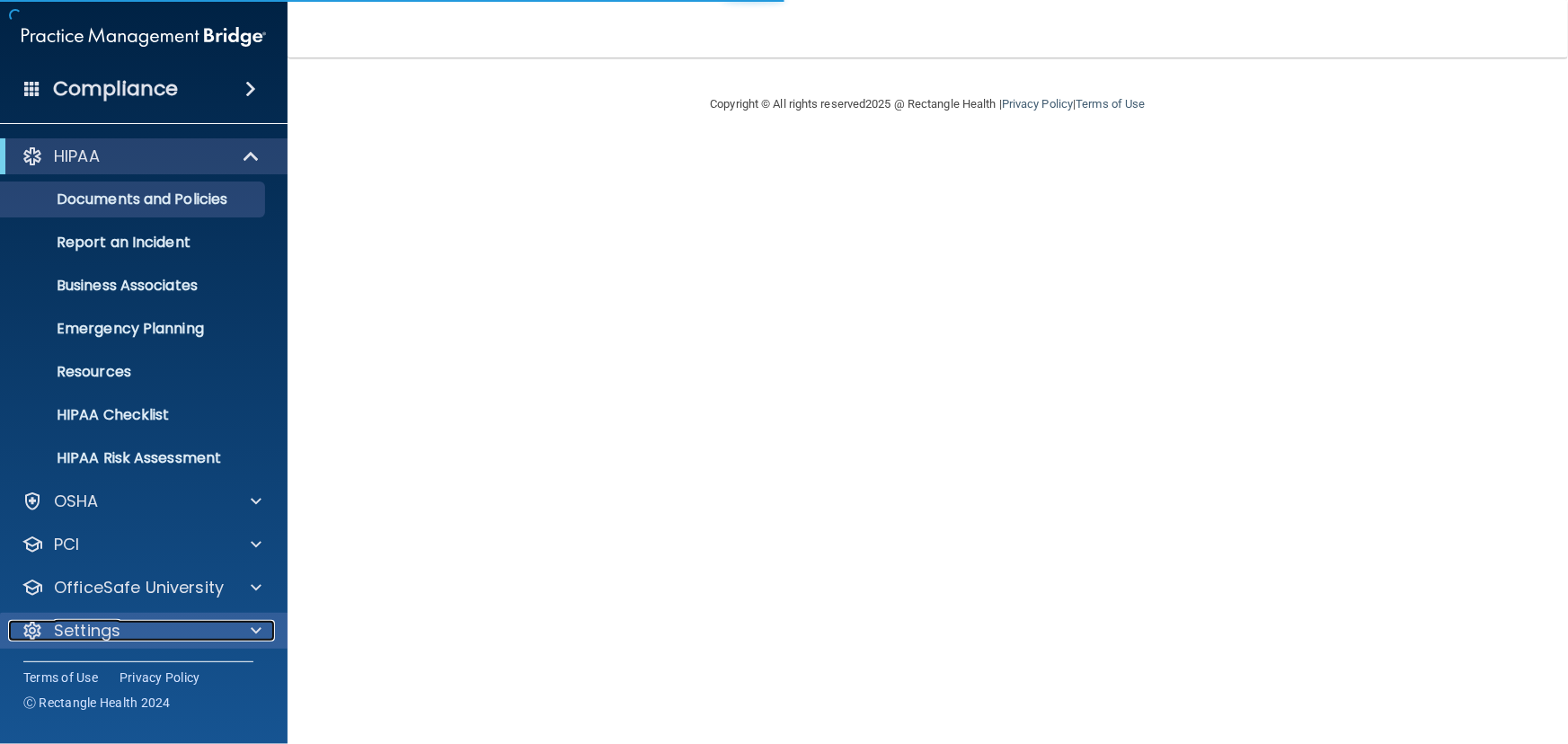
click at [214, 629] on div "Settings" at bounding box center [119, 631] width 223 height 21
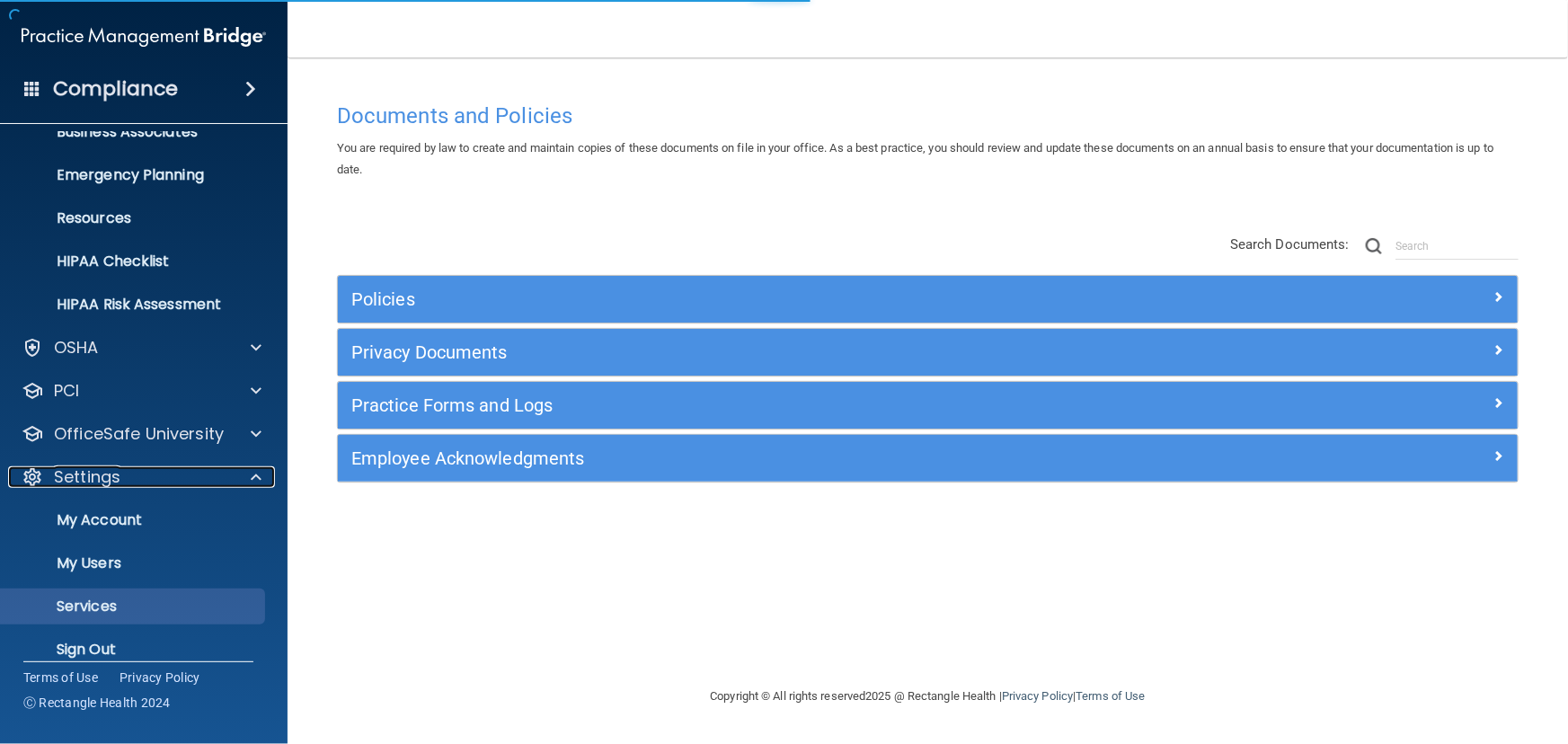
scroll to position [155, 0]
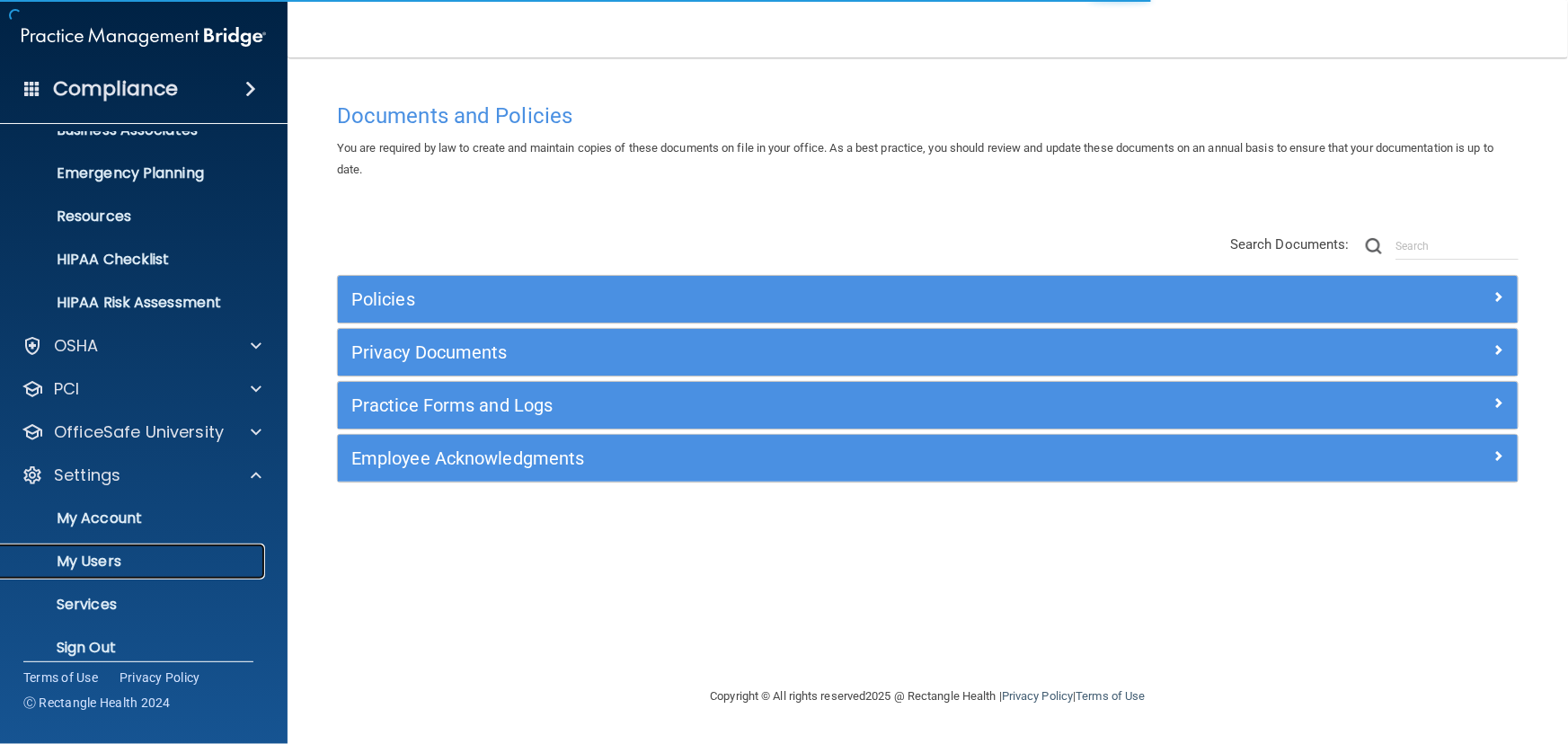
click at [158, 553] on p "My Users" at bounding box center [134, 562] width 245 height 18
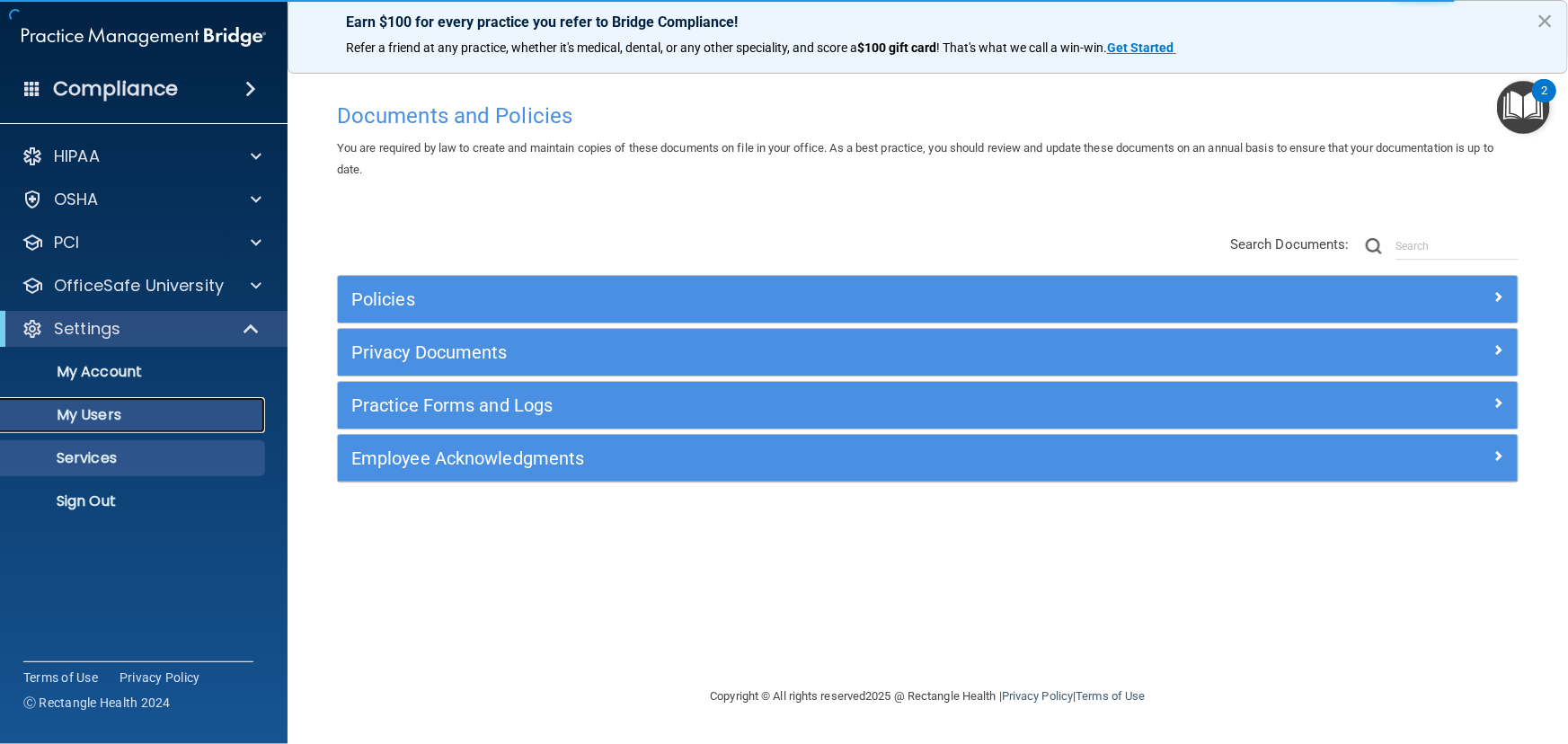
select select "20"
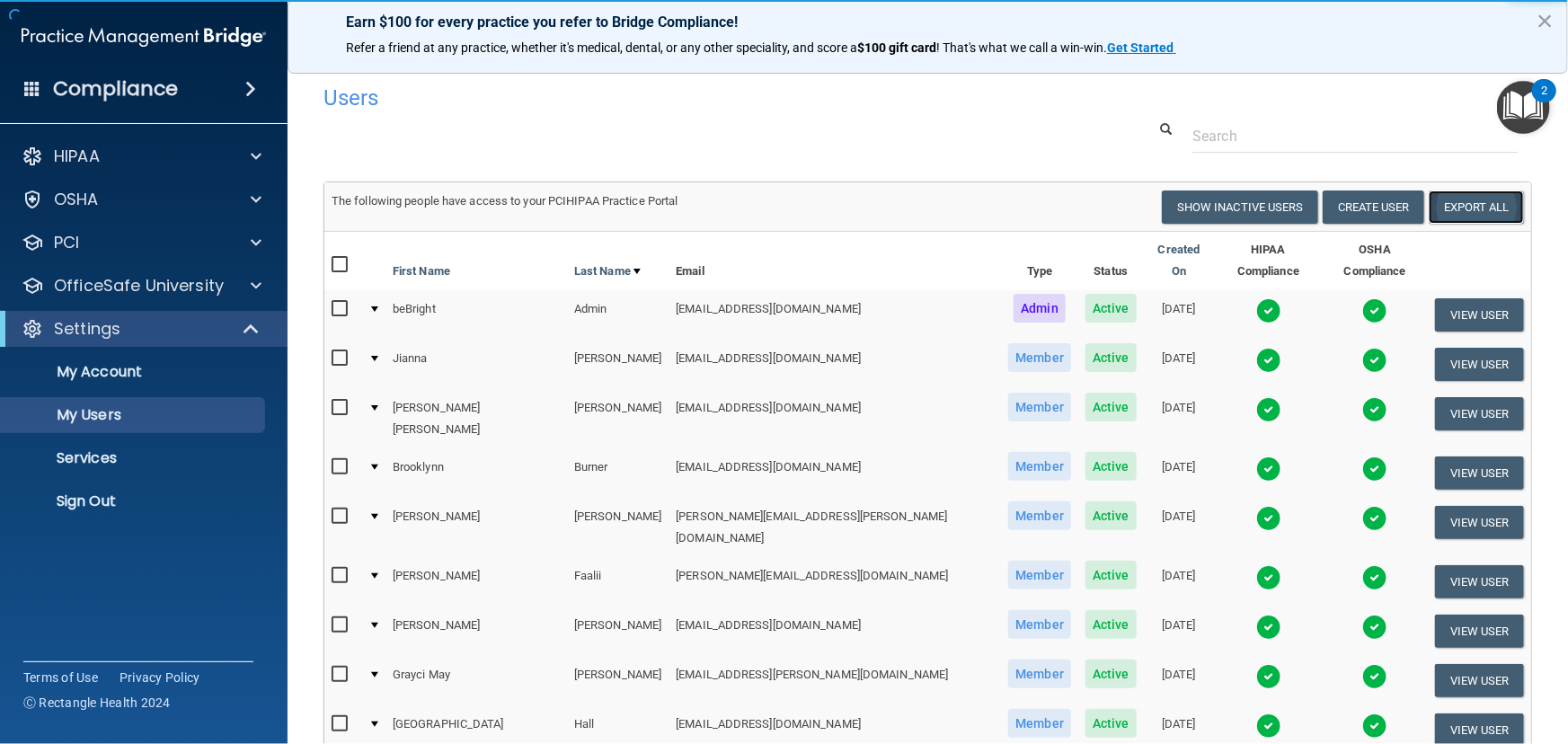
click at [1441, 213] on link "Export All" at bounding box center [1477, 207] width 95 height 33
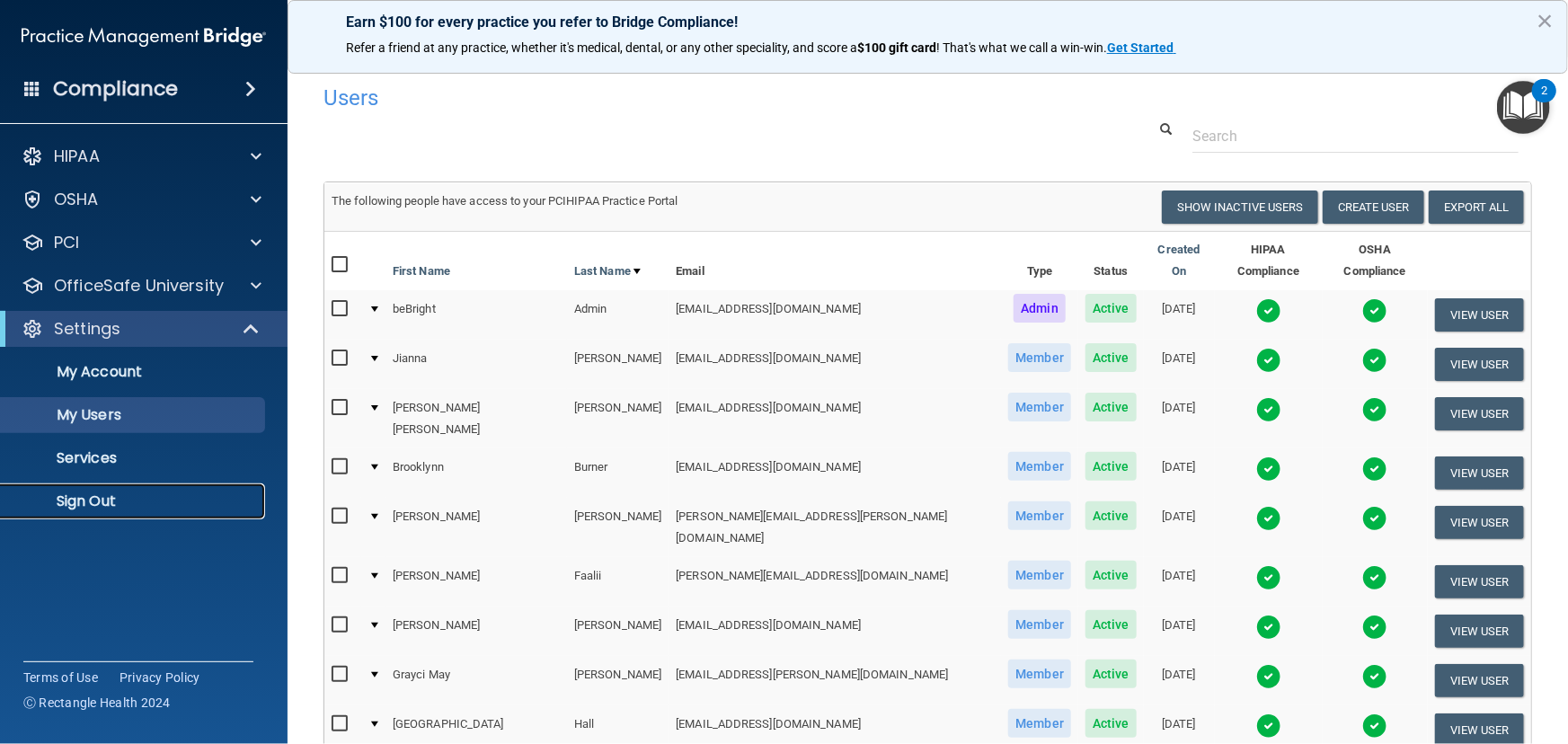
click at [91, 491] on link "Sign Out" at bounding box center [123, 501] width 283 height 36
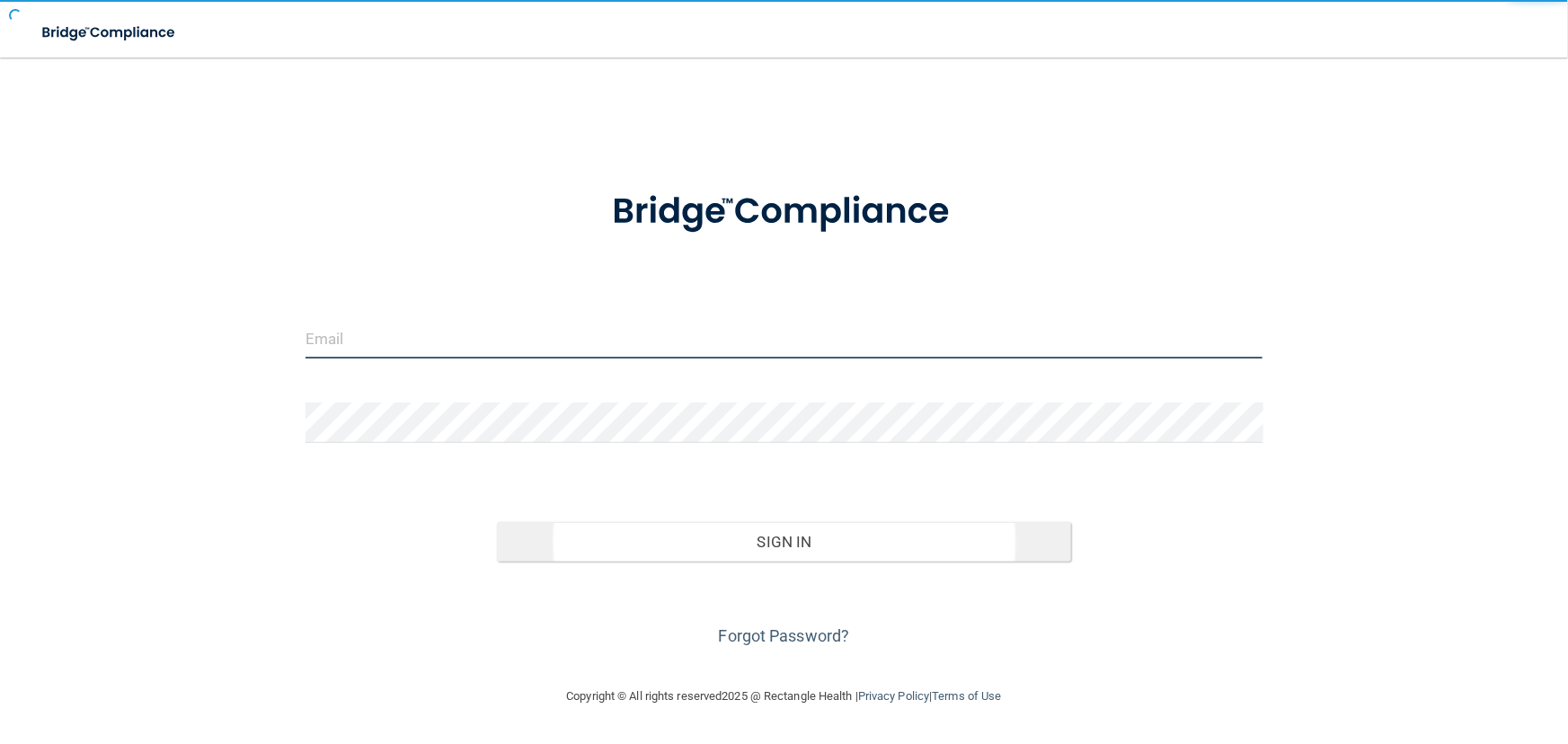
type input "[EMAIL_ADDRESS][DOMAIN_NAME]"
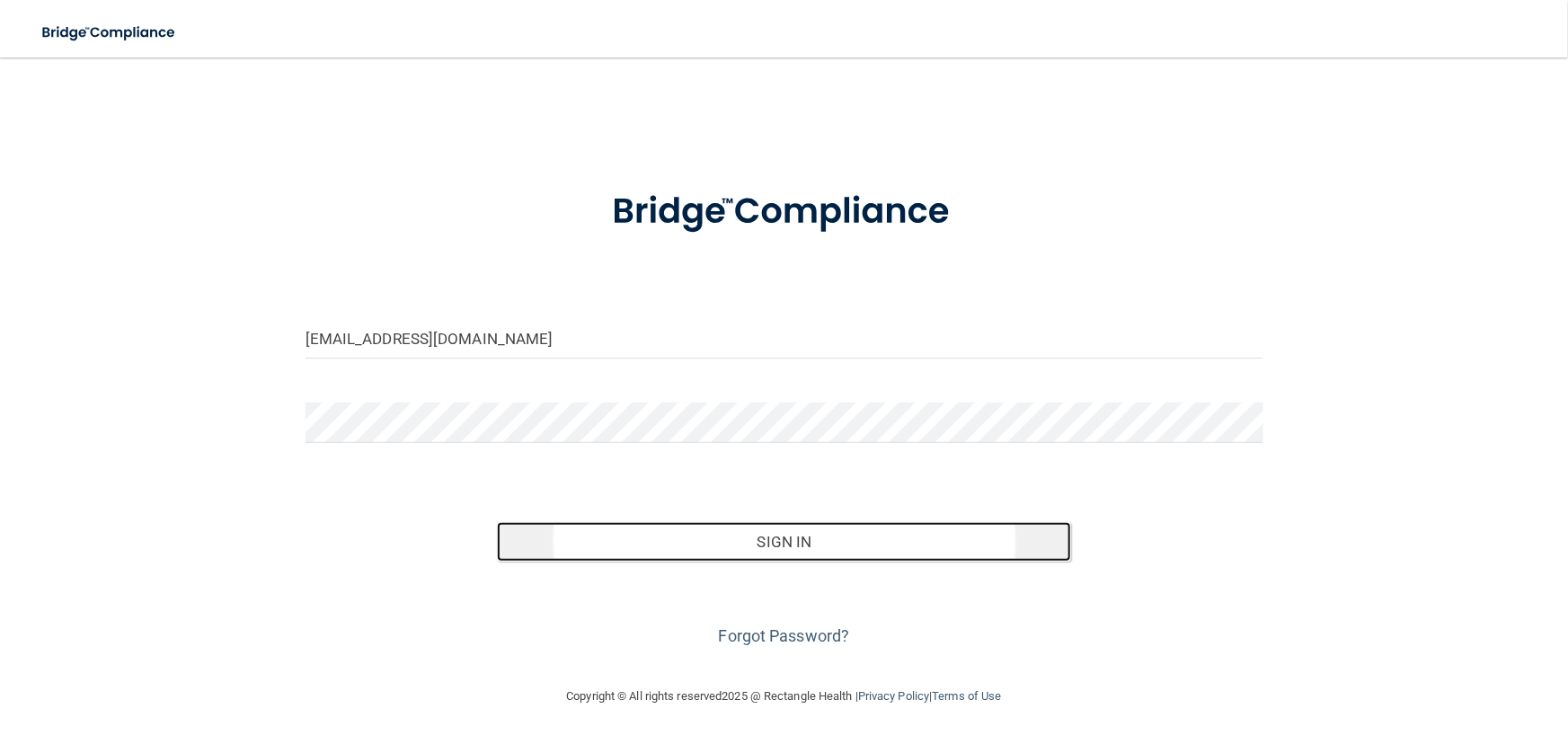
click at [557, 551] on button "Sign In" at bounding box center [784, 541] width 574 height 40
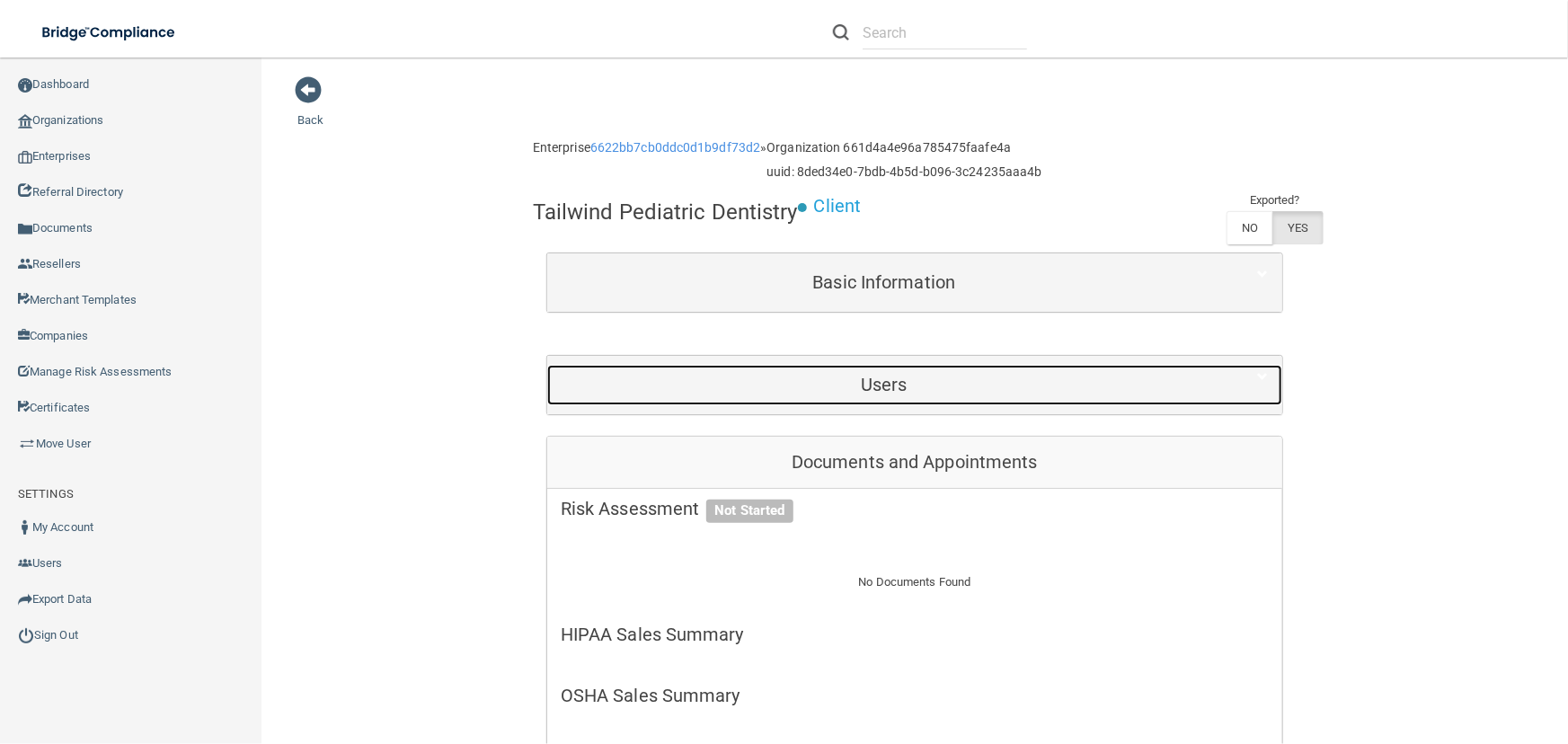
click at [907, 392] on h5 "Users" at bounding box center [884, 384] width 647 height 19
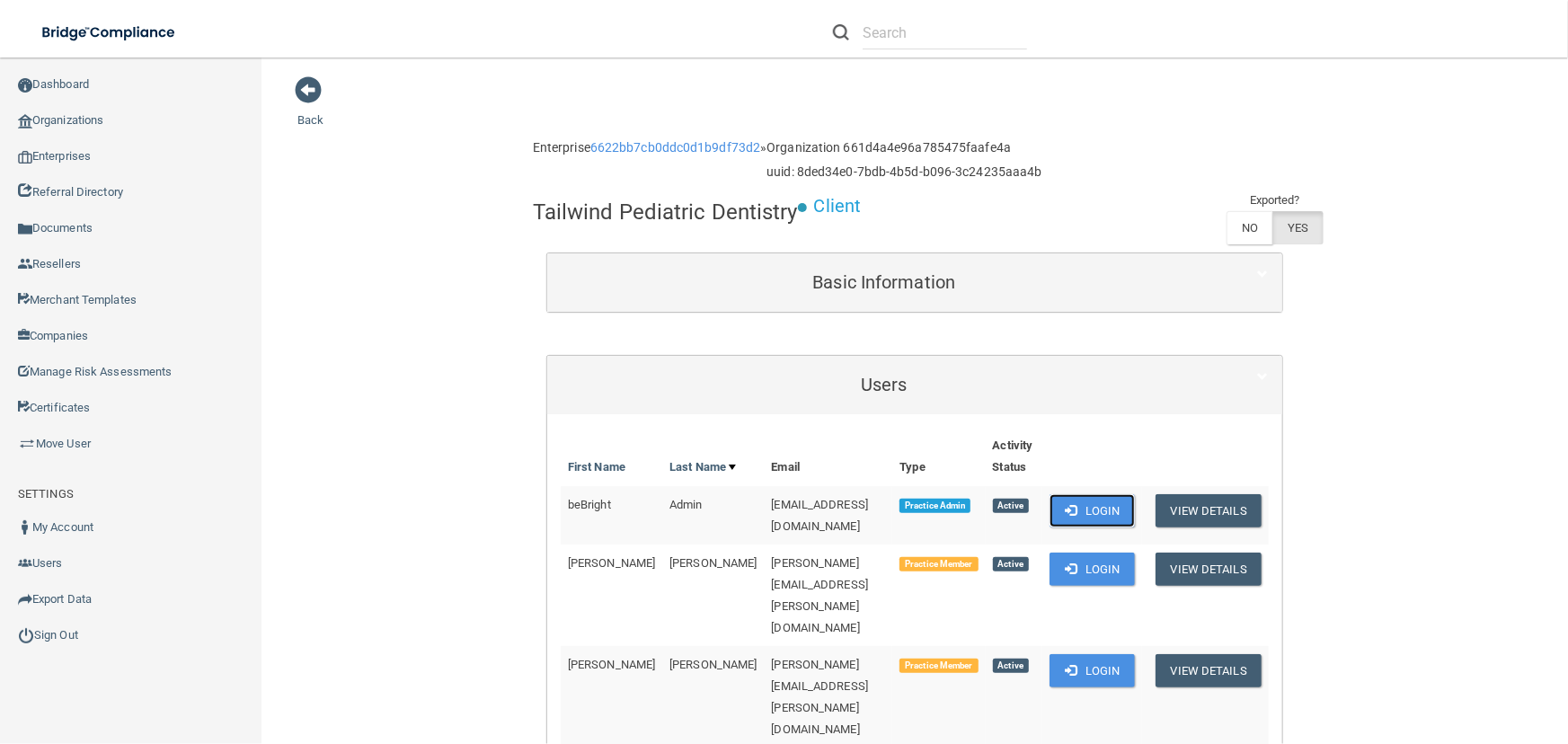
click at [1081, 496] on button "Login" at bounding box center [1093, 510] width 85 height 33
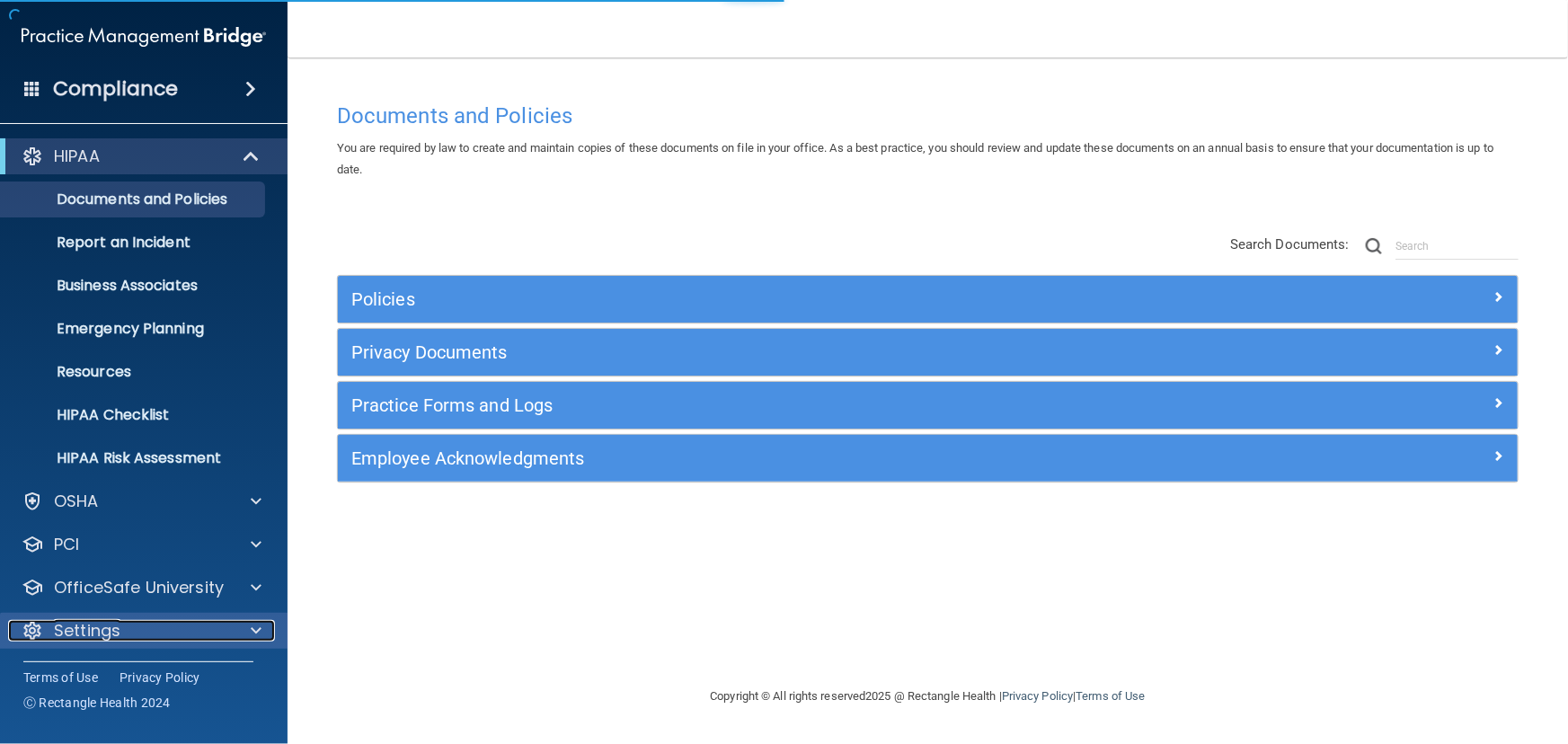
click at [140, 632] on div "Settings" at bounding box center [119, 631] width 223 height 21
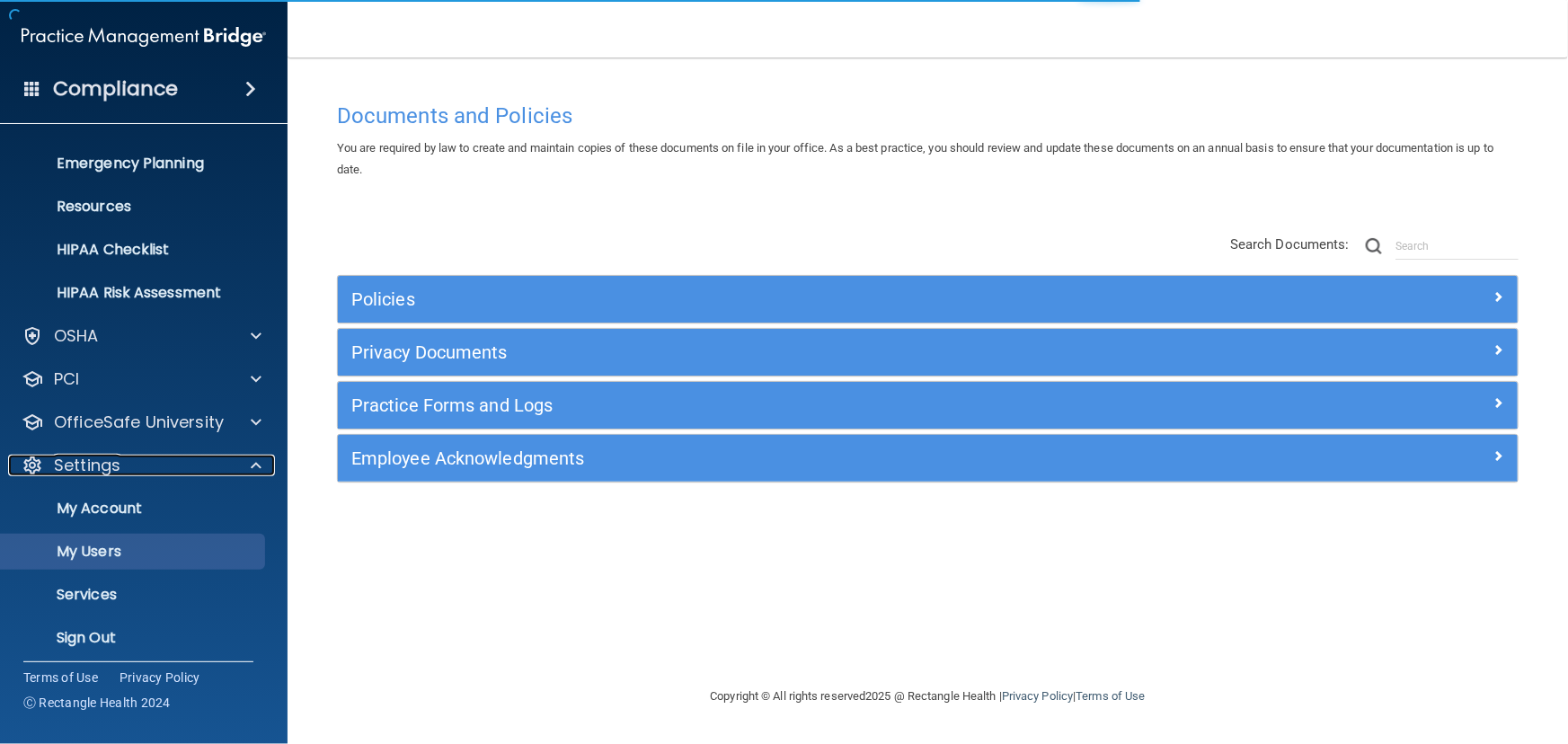
scroll to position [167, 0]
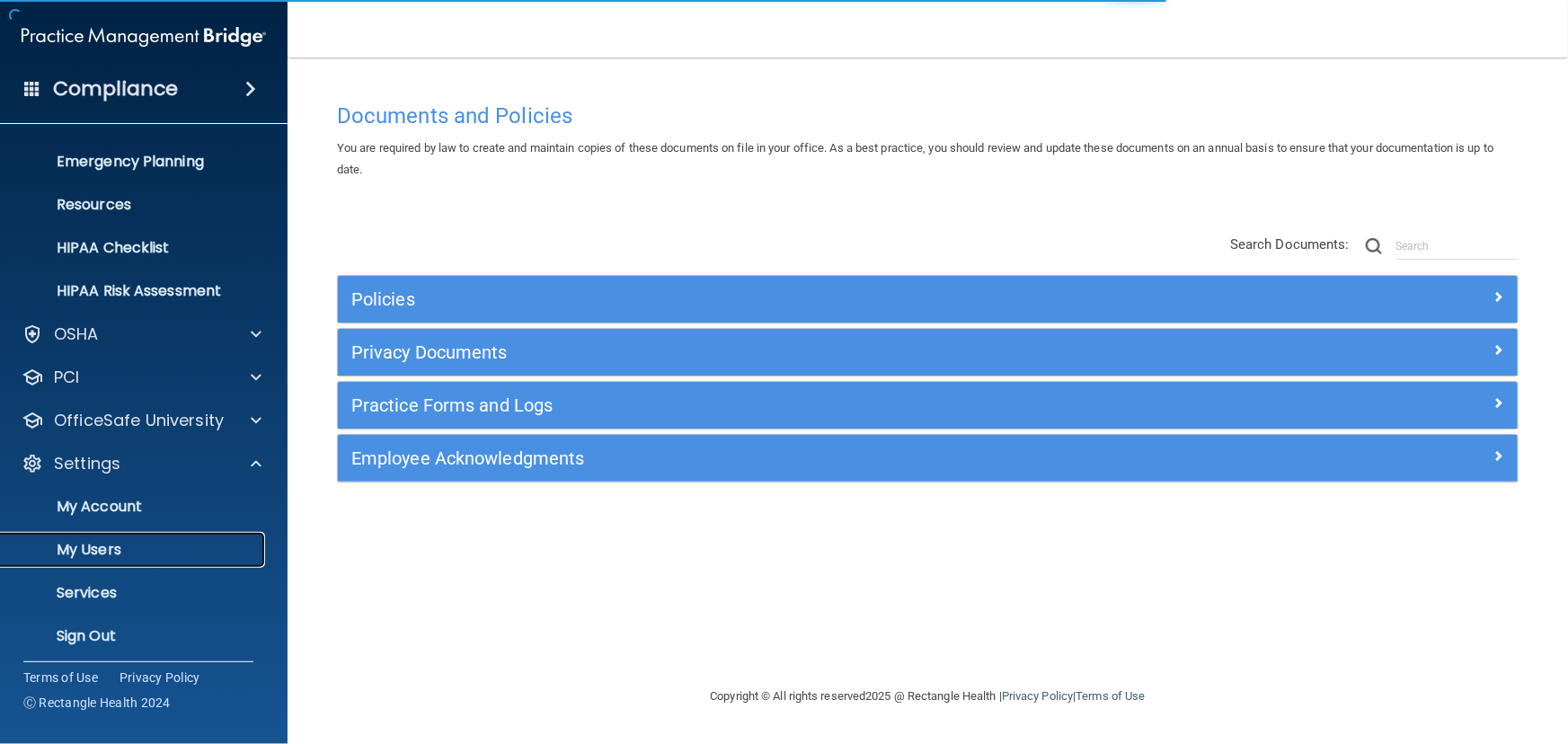
click at [133, 541] on p "My Users" at bounding box center [134, 550] width 245 height 18
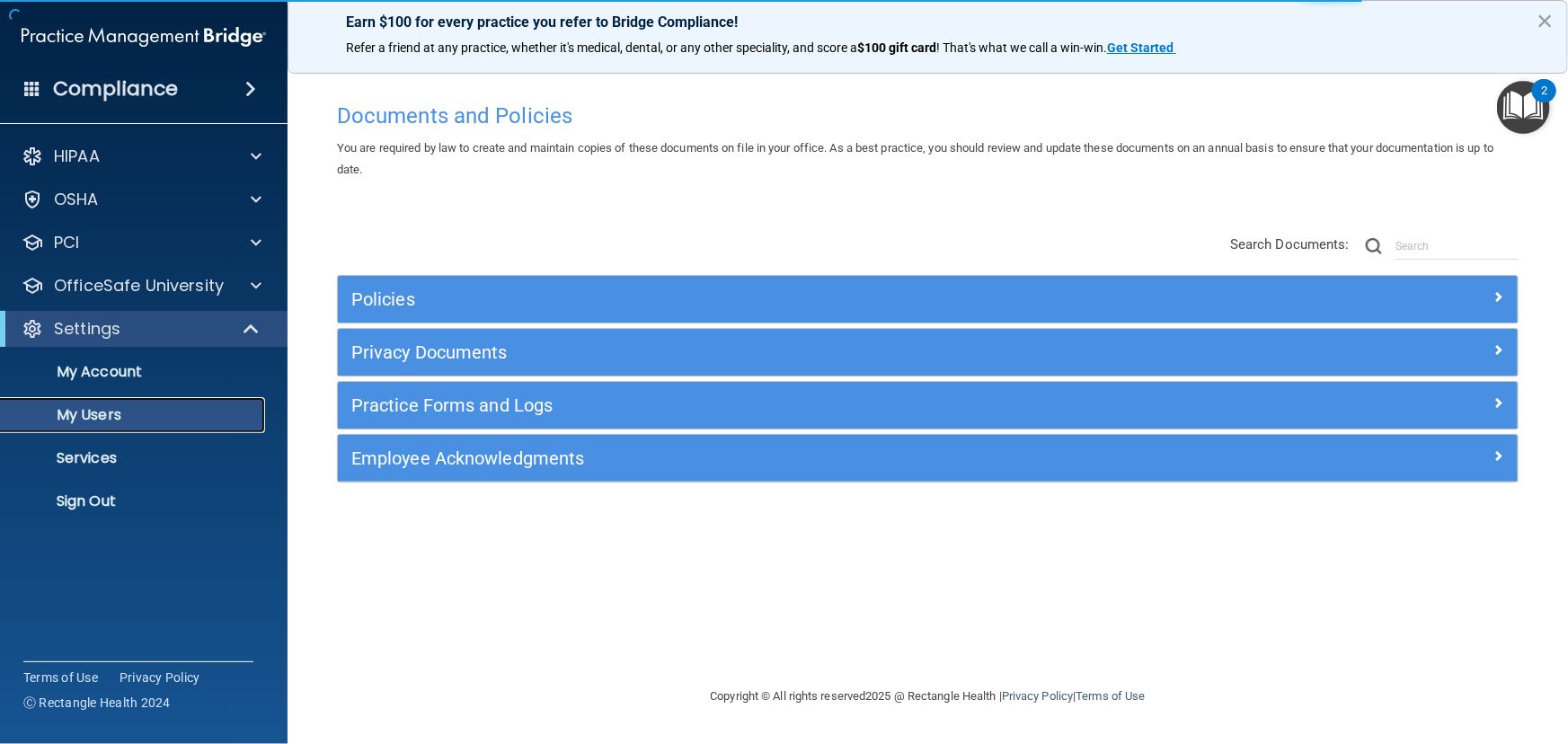
select select "20"
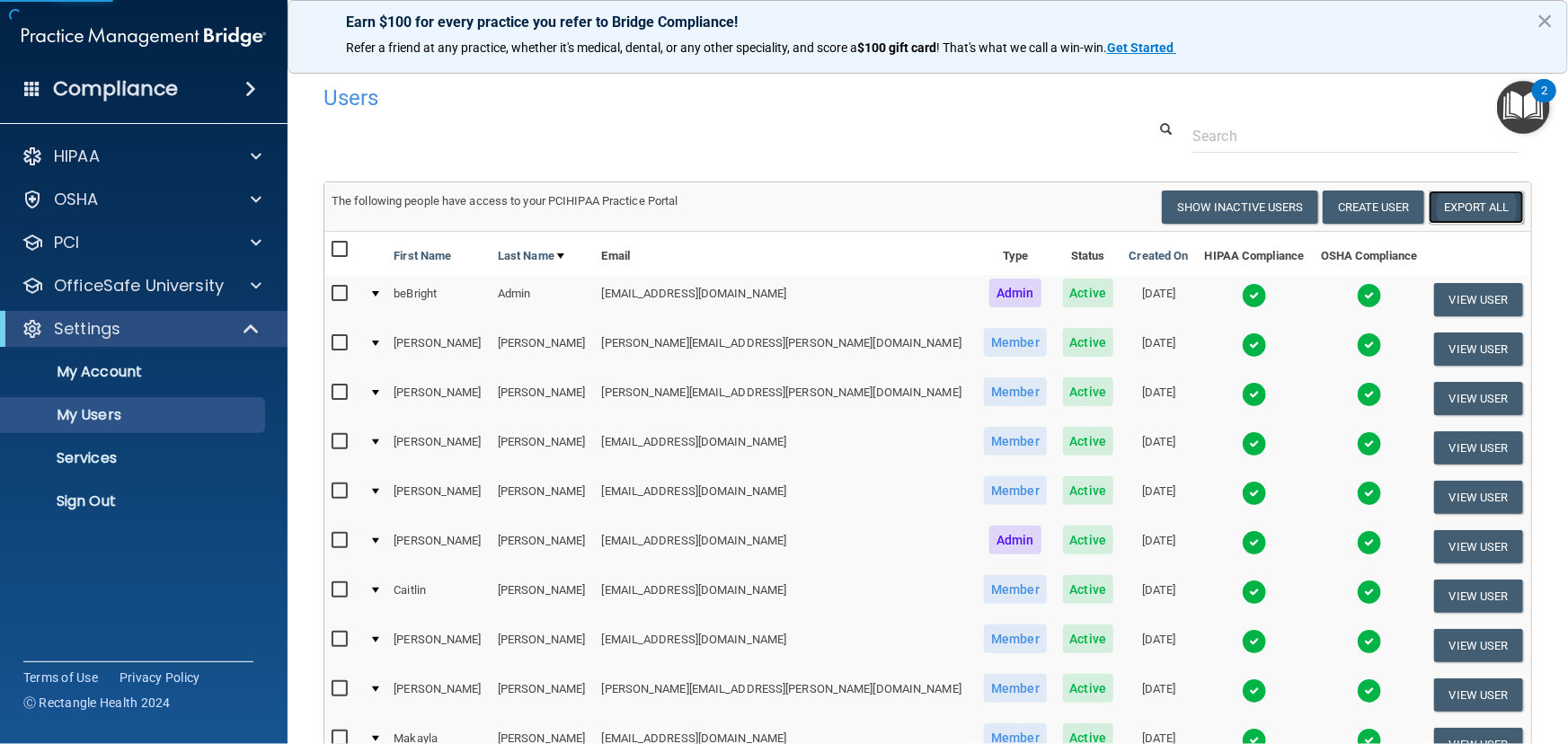
click at [1467, 199] on link "Export All" at bounding box center [1477, 207] width 95 height 33
click at [154, 510] on link "Sign Out" at bounding box center [123, 501] width 283 height 36
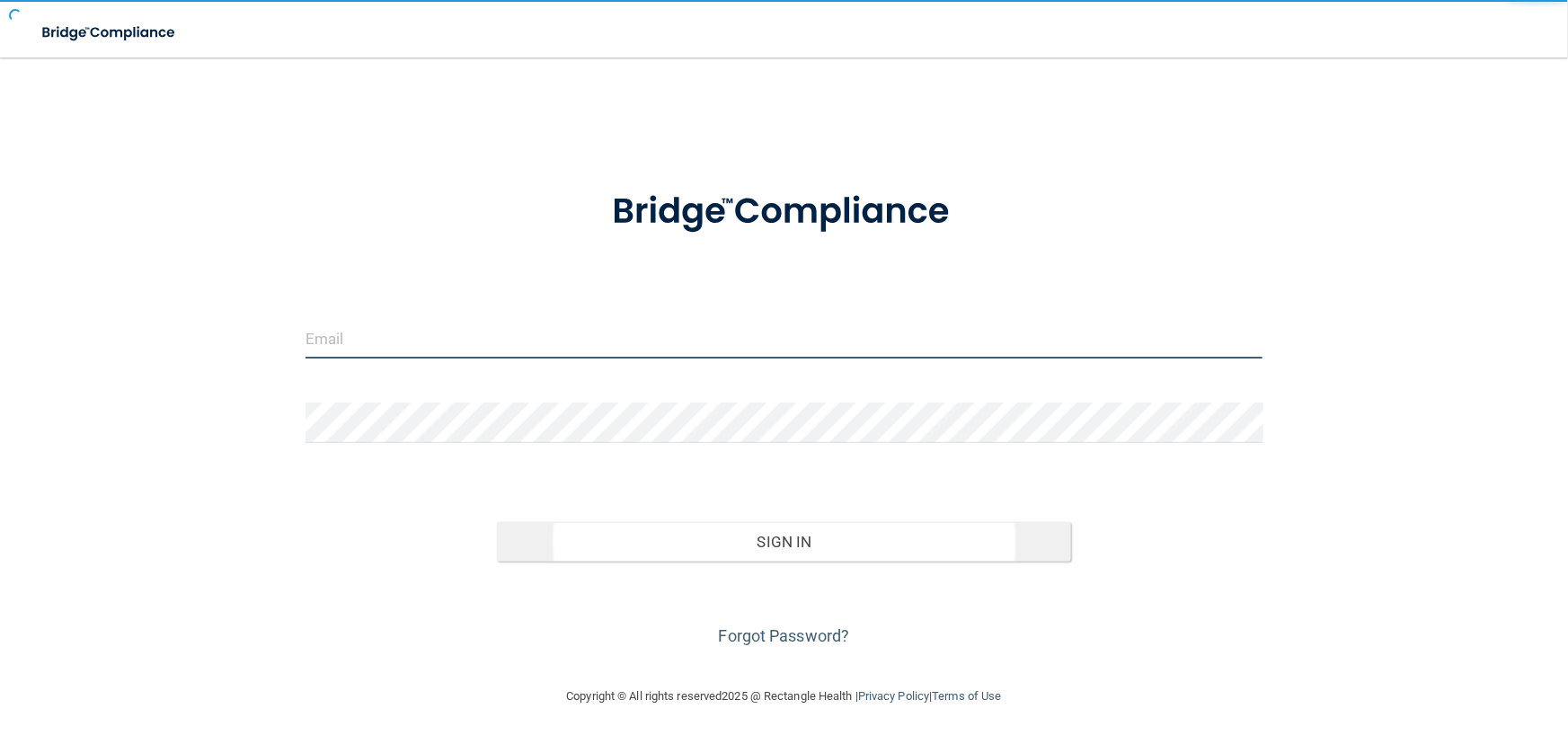
type input "[EMAIL_ADDRESS][DOMAIN_NAME]"
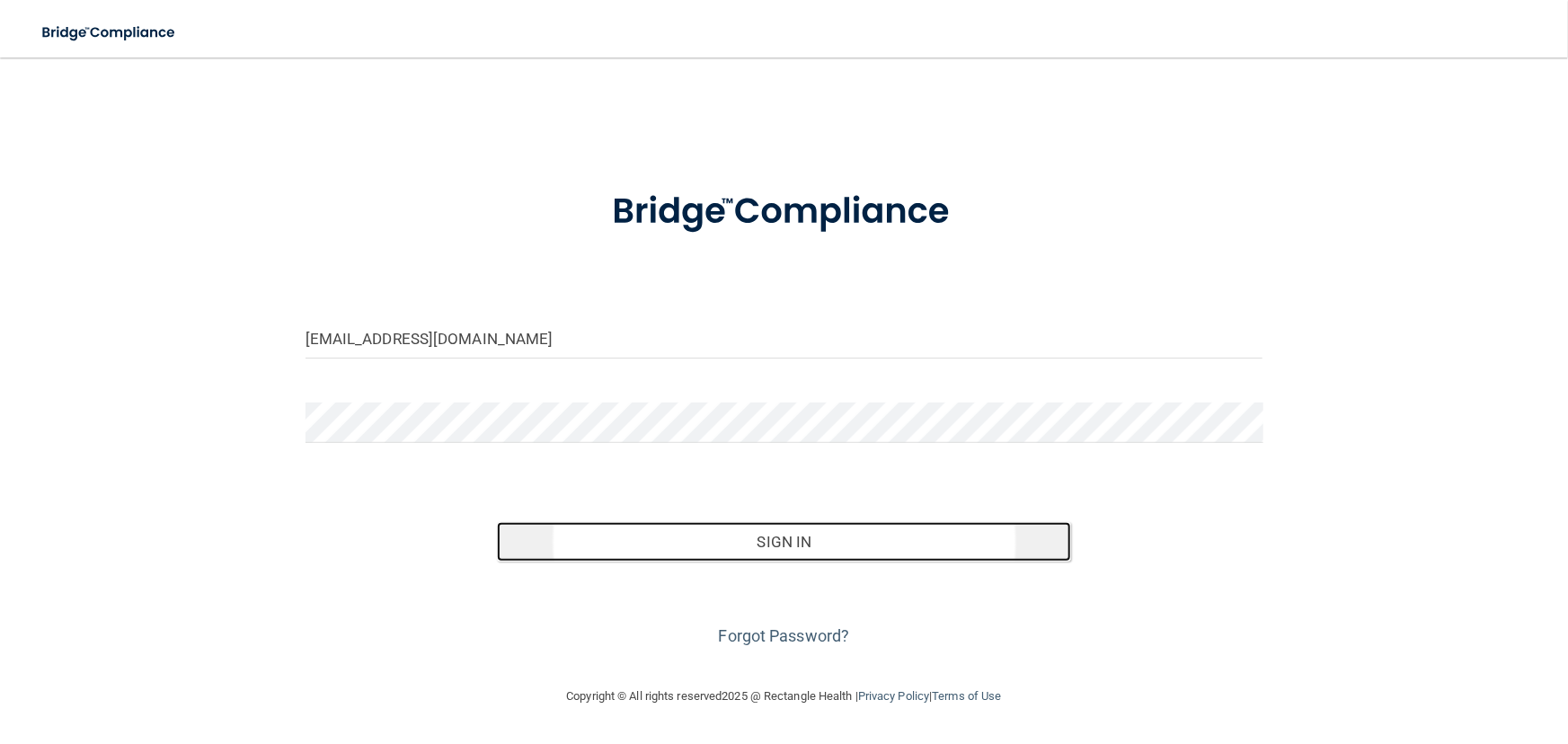
click at [588, 532] on button "Sign In" at bounding box center [784, 541] width 574 height 40
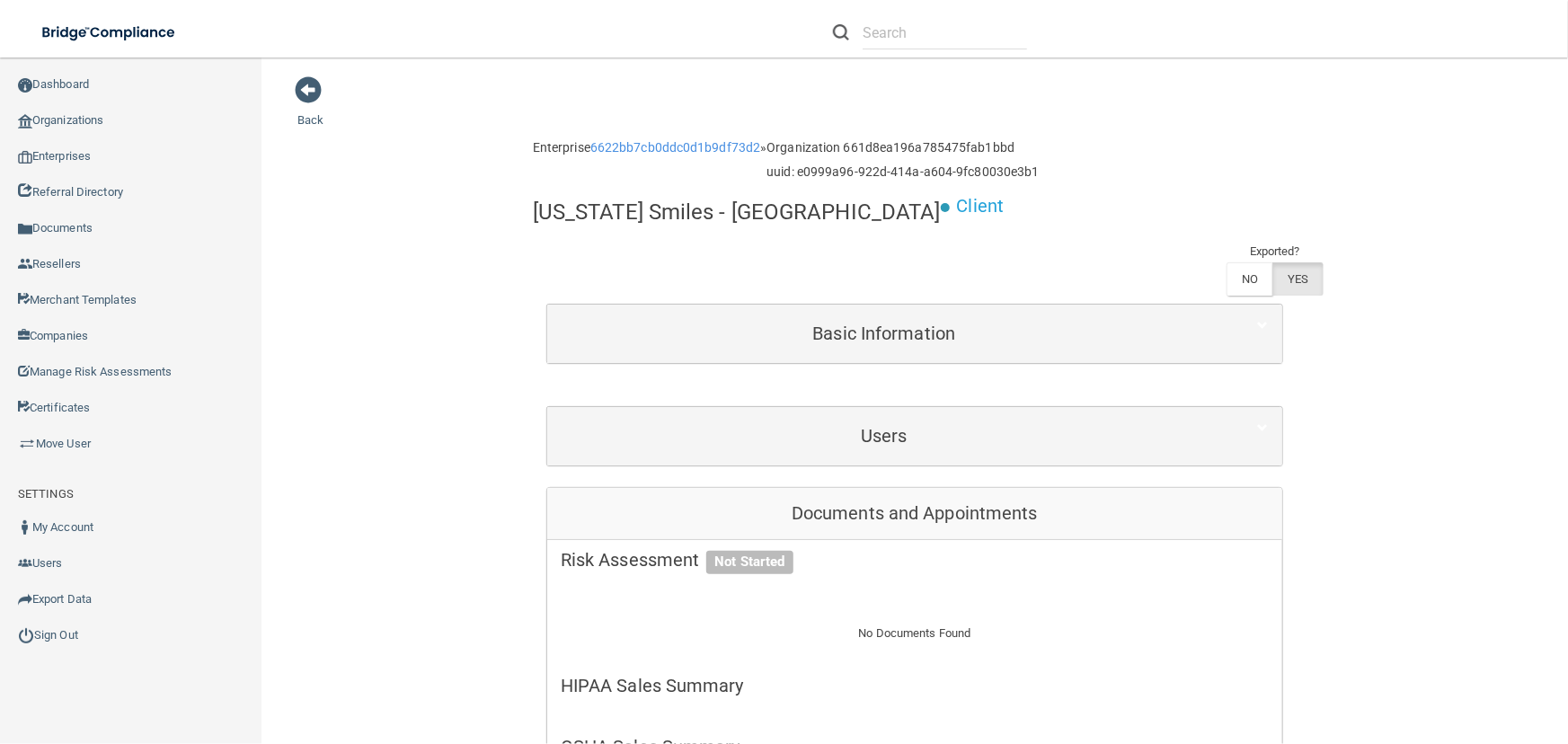
click at [968, 407] on div "Users" at bounding box center [915, 437] width 735 height 58
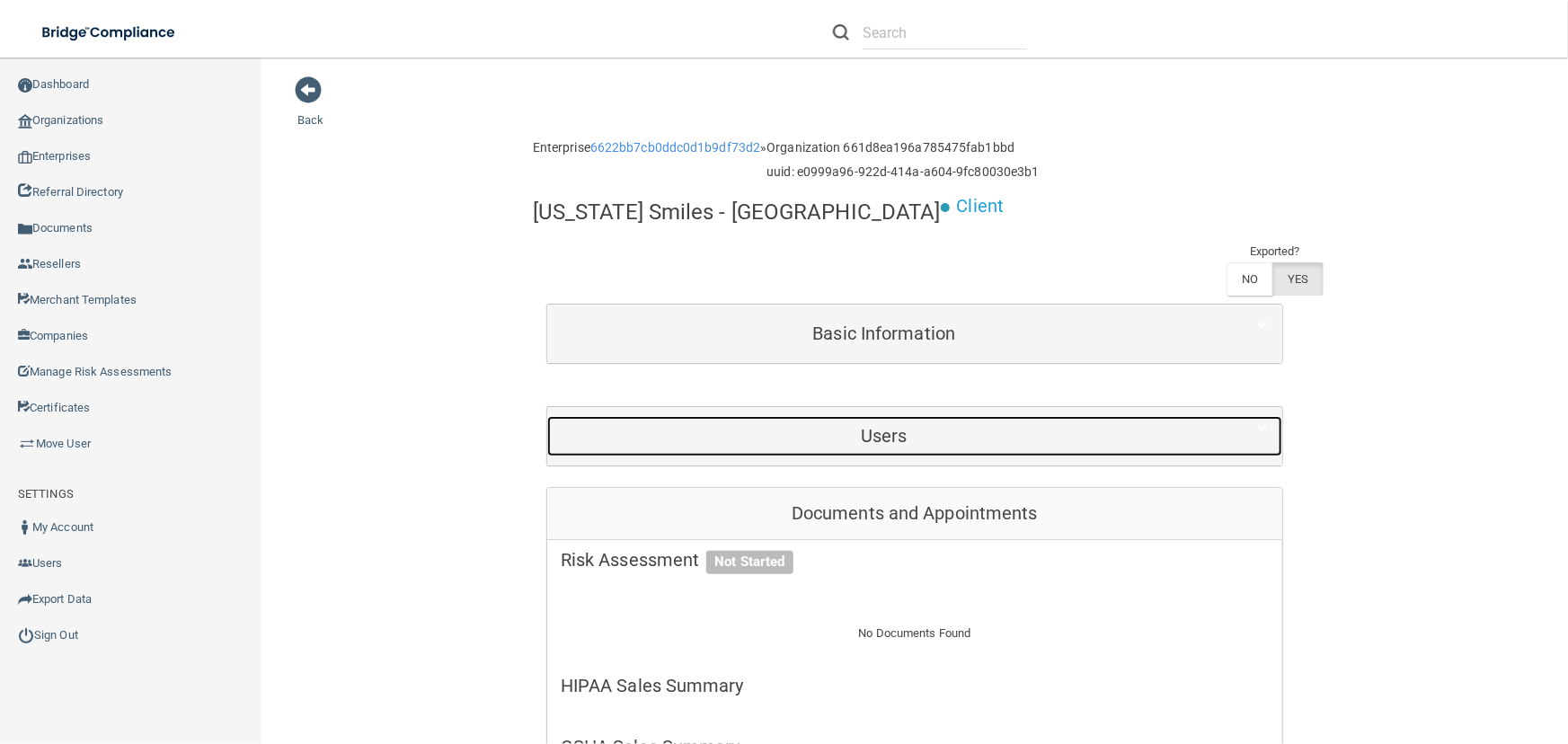
click at [982, 416] on div "Users" at bounding box center [884, 437] width 674 height 41
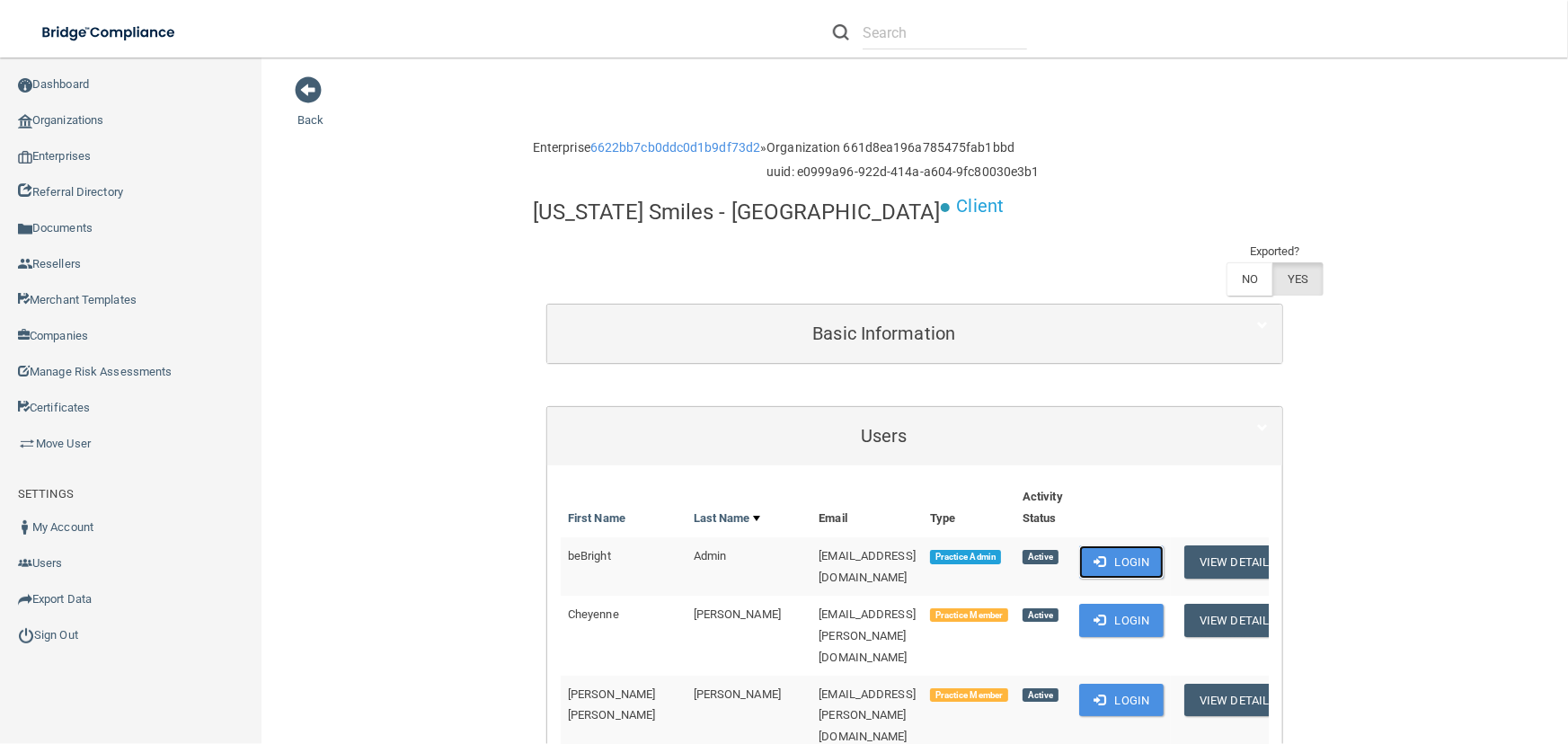
click at [1095, 545] on button "Login" at bounding box center [1122, 562] width 85 height 33
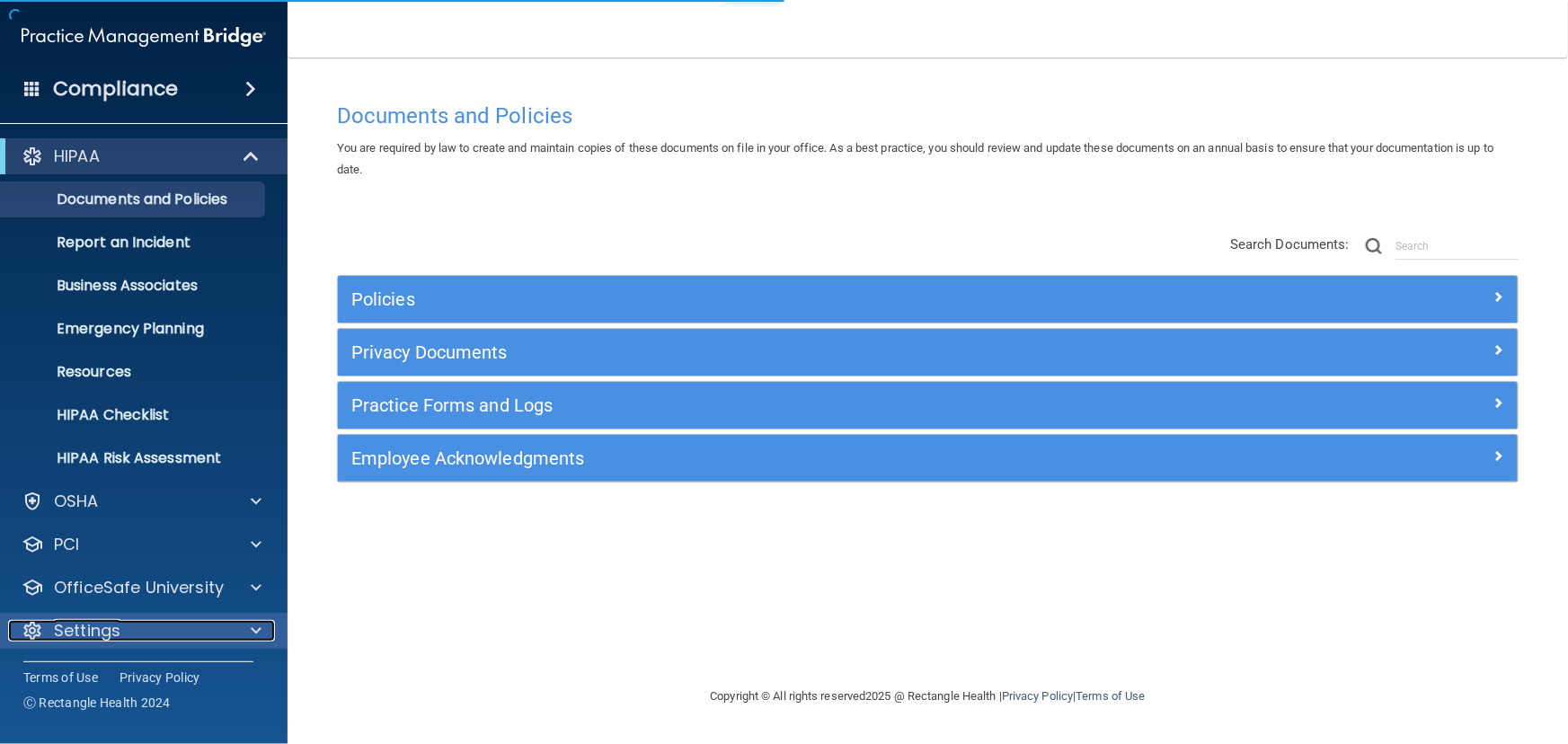
click at [158, 638] on div "Settings" at bounding box center [119, 631] width 223 height 21
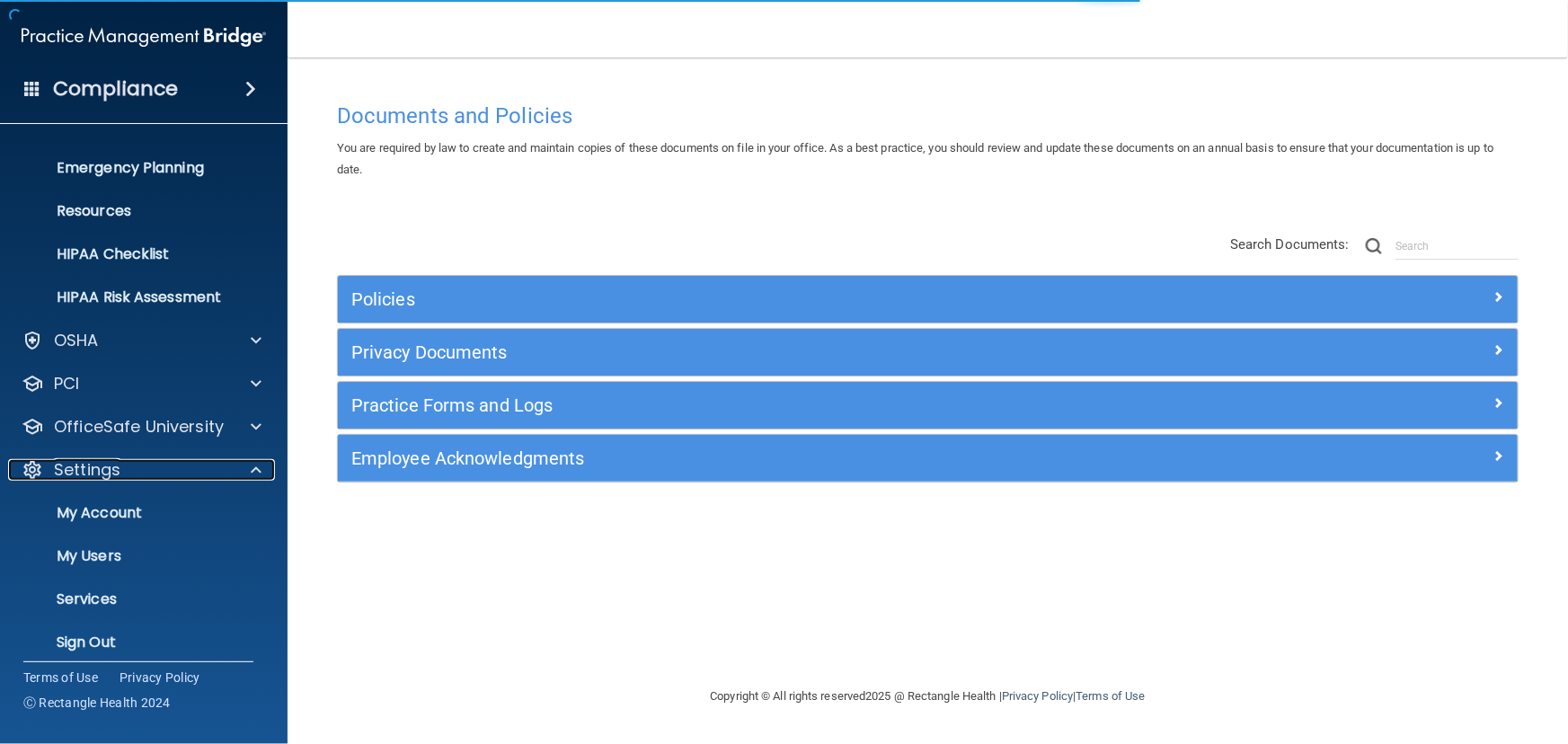
scroll to position [164, 0]
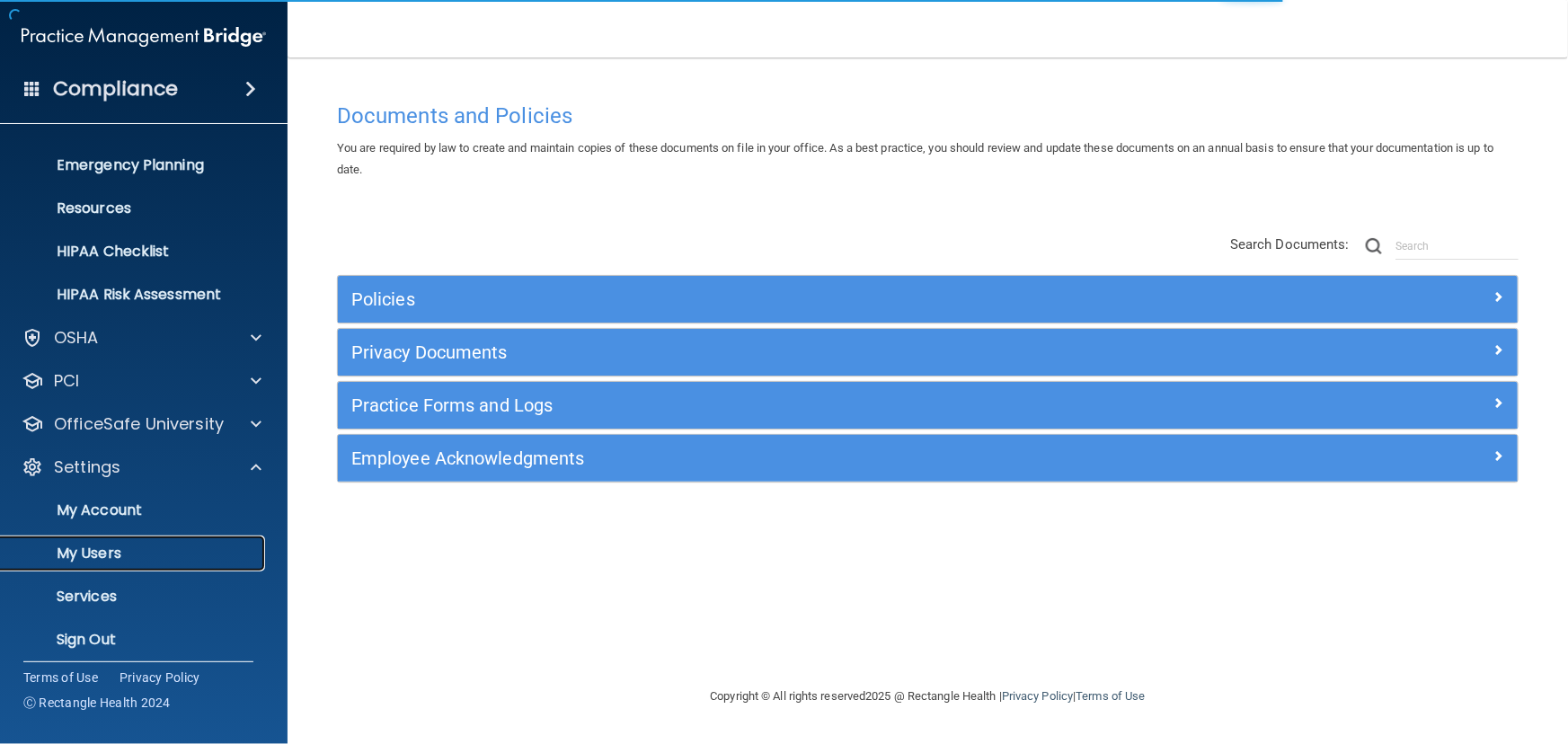
click at [149, 556] on p "My Users" at bounding box center [134, 553] width 245 height 18
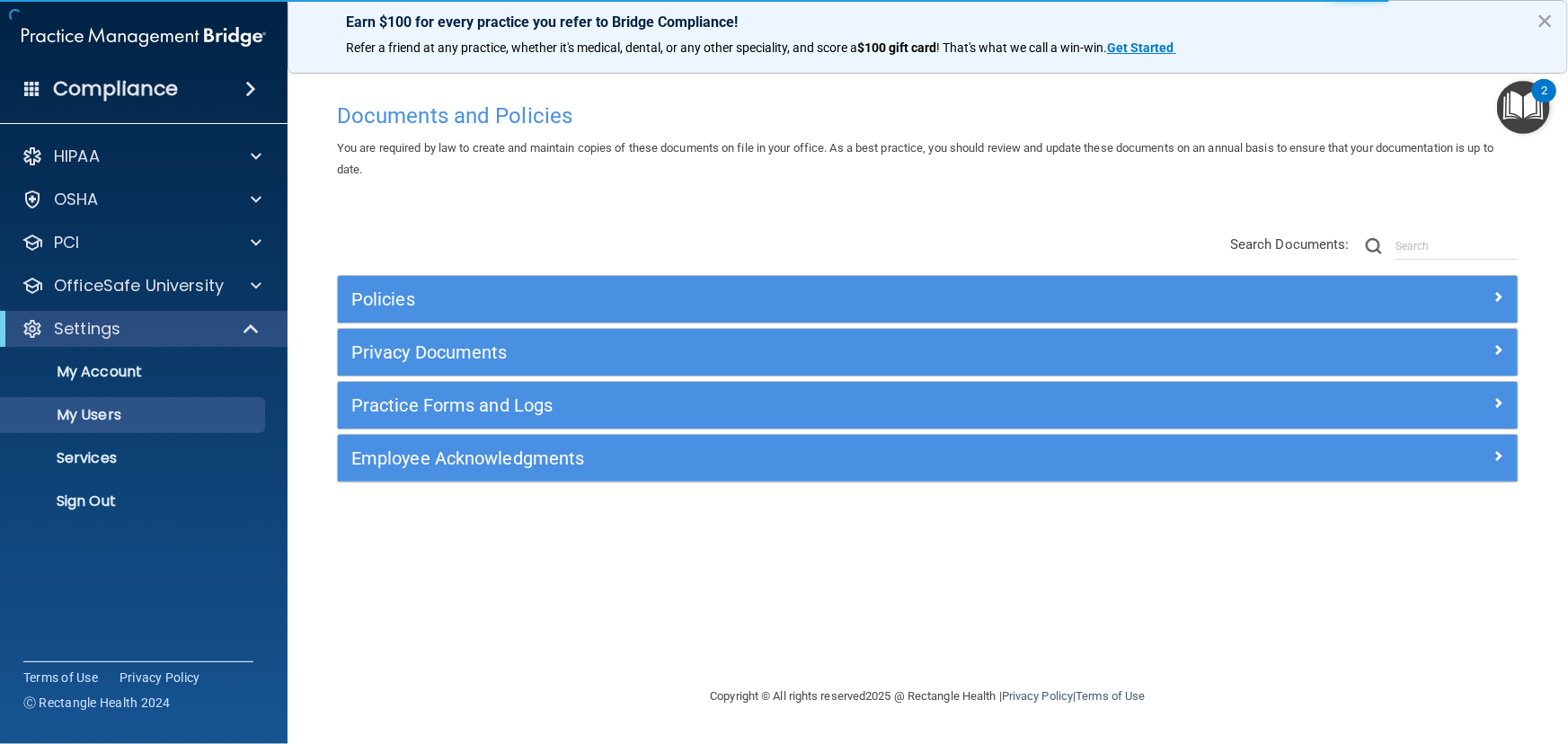
select select "20"
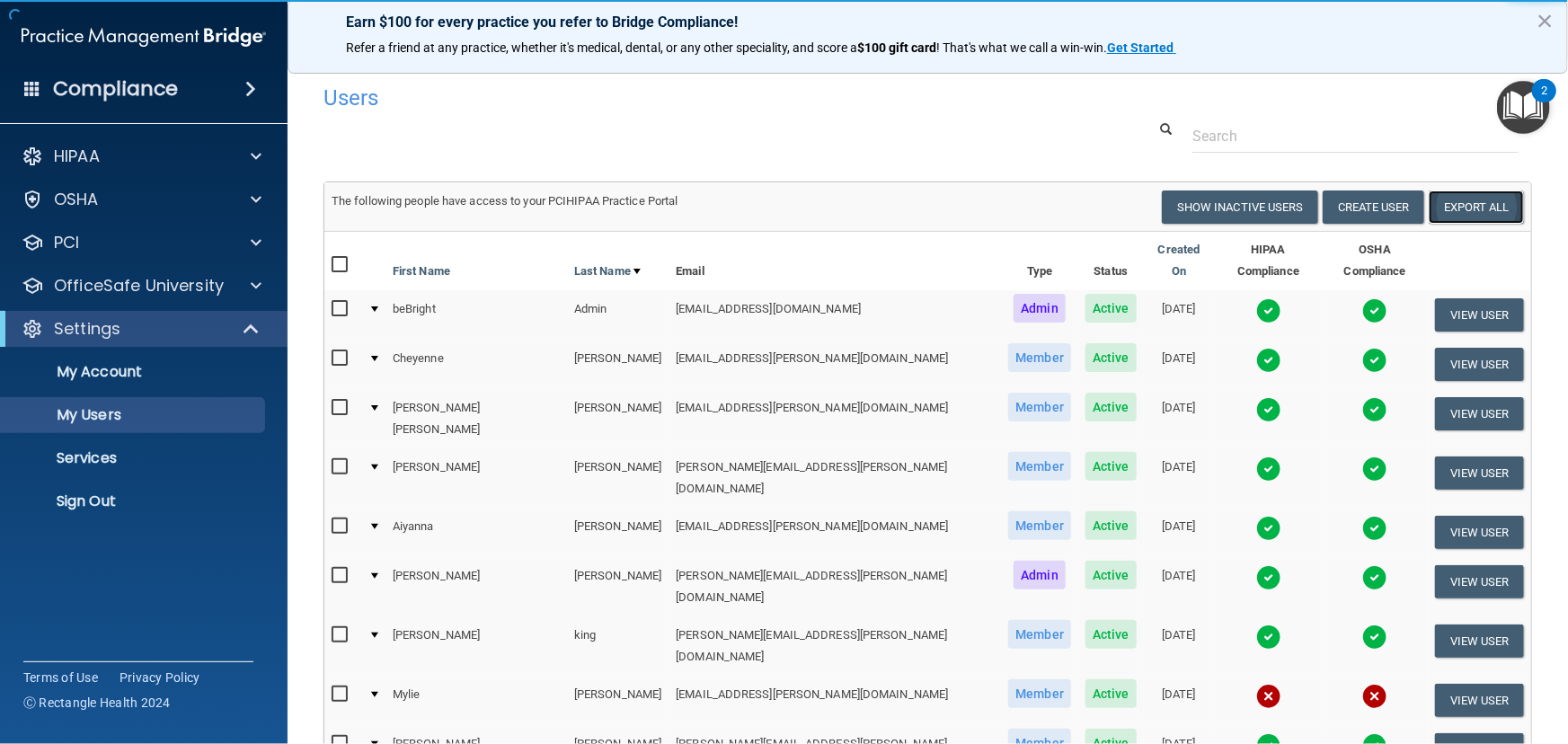
click at [1444, 208] on link "Export All" at bounding box center [1477, 207] width 95 height 33
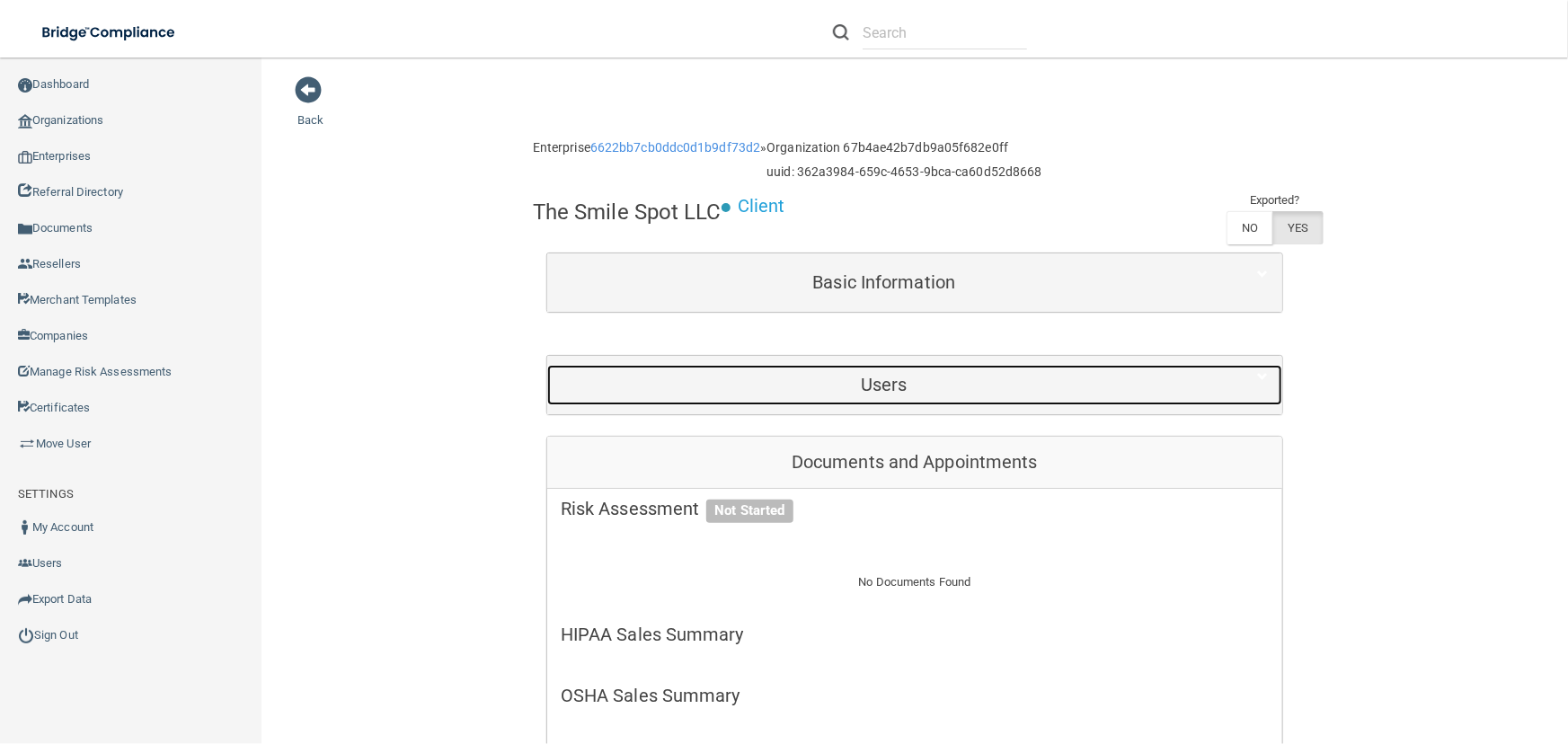
click at [877, 391] on h5 "Users" at bounding box center [884, 384] width 647 height 19
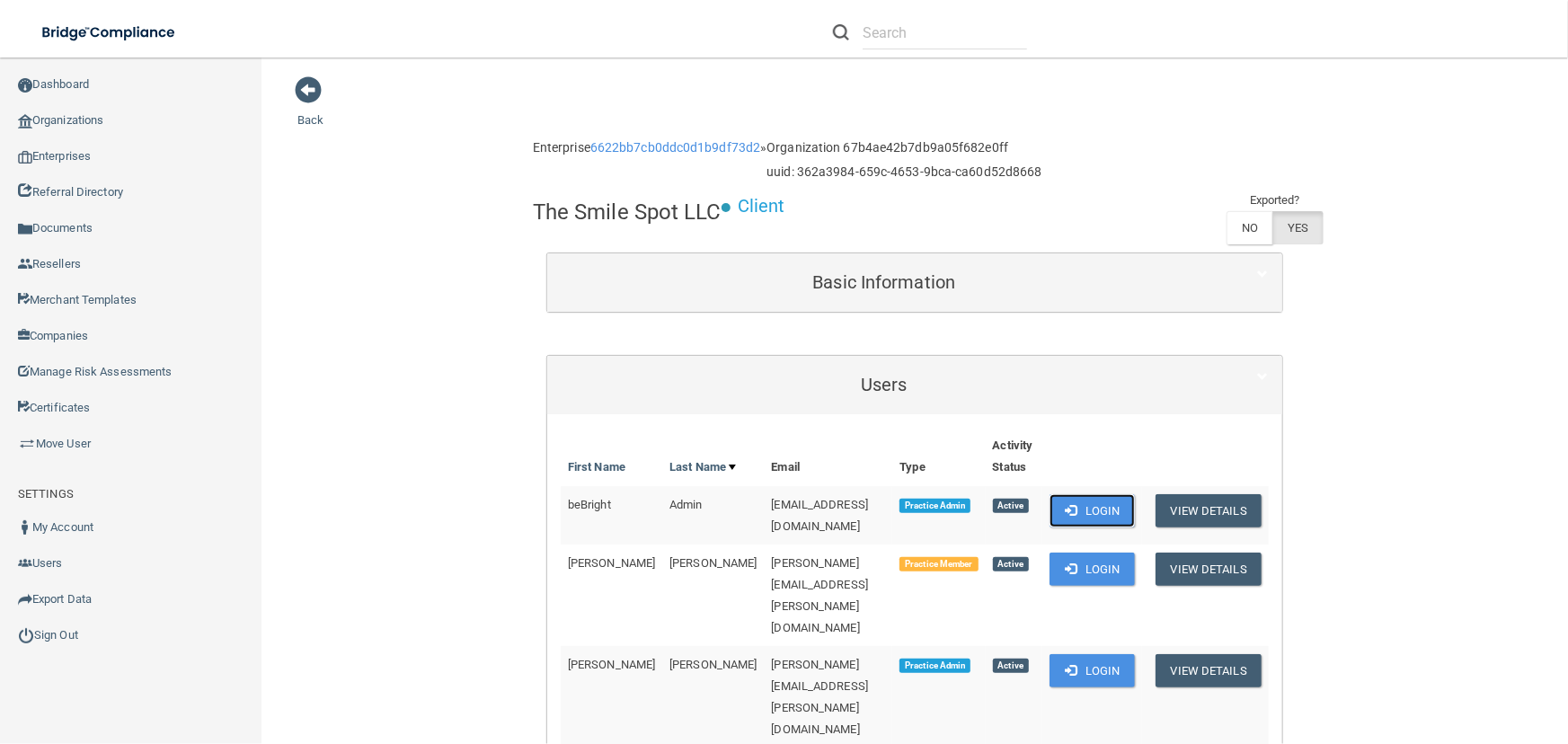
click at [1115, 505] on button "Login" at bounding box center [1093, 510] width 85 height 33
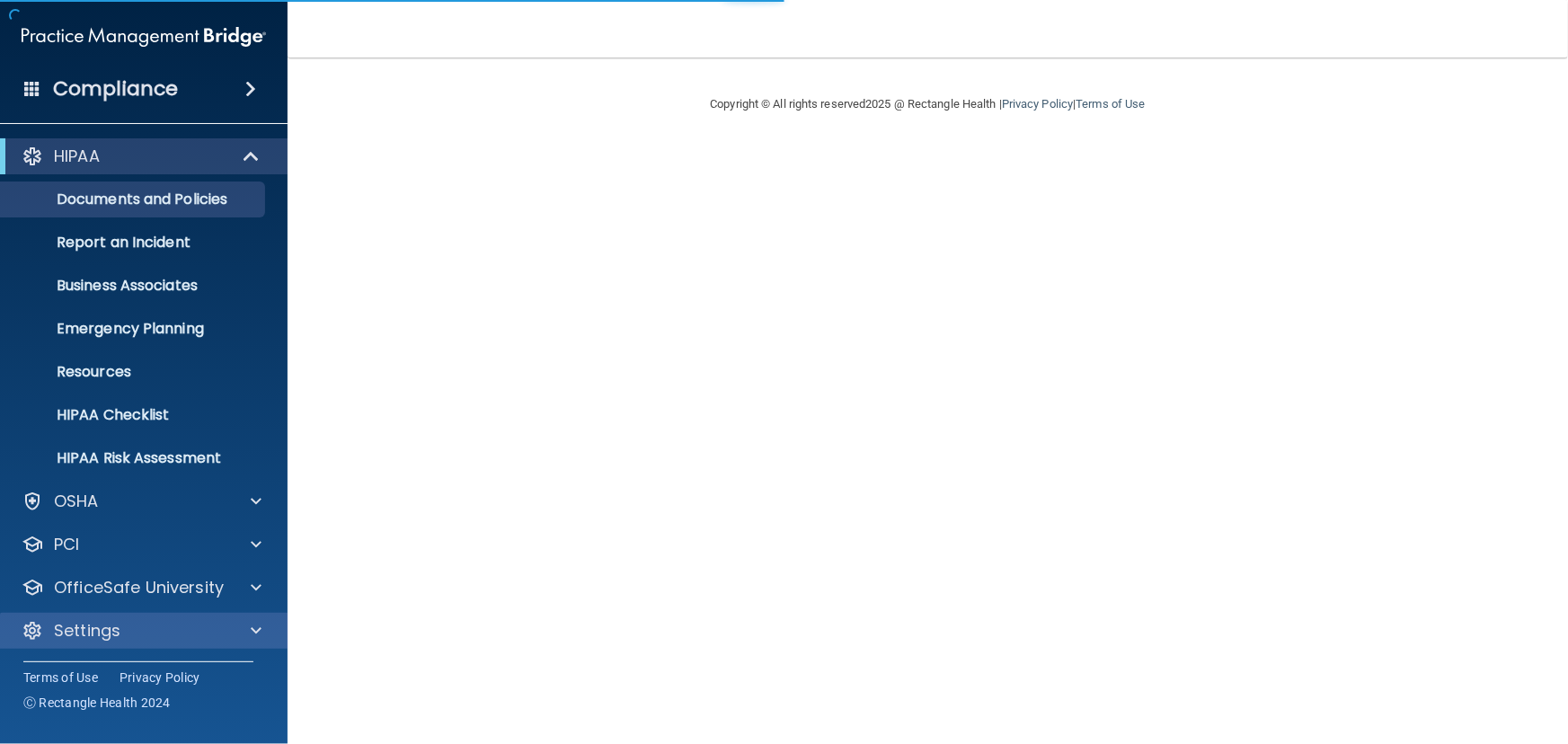
scroll to position [1, 0]
click at [190, 615] on div "Settings" at bounding box center [144, 630] width 288 height 36
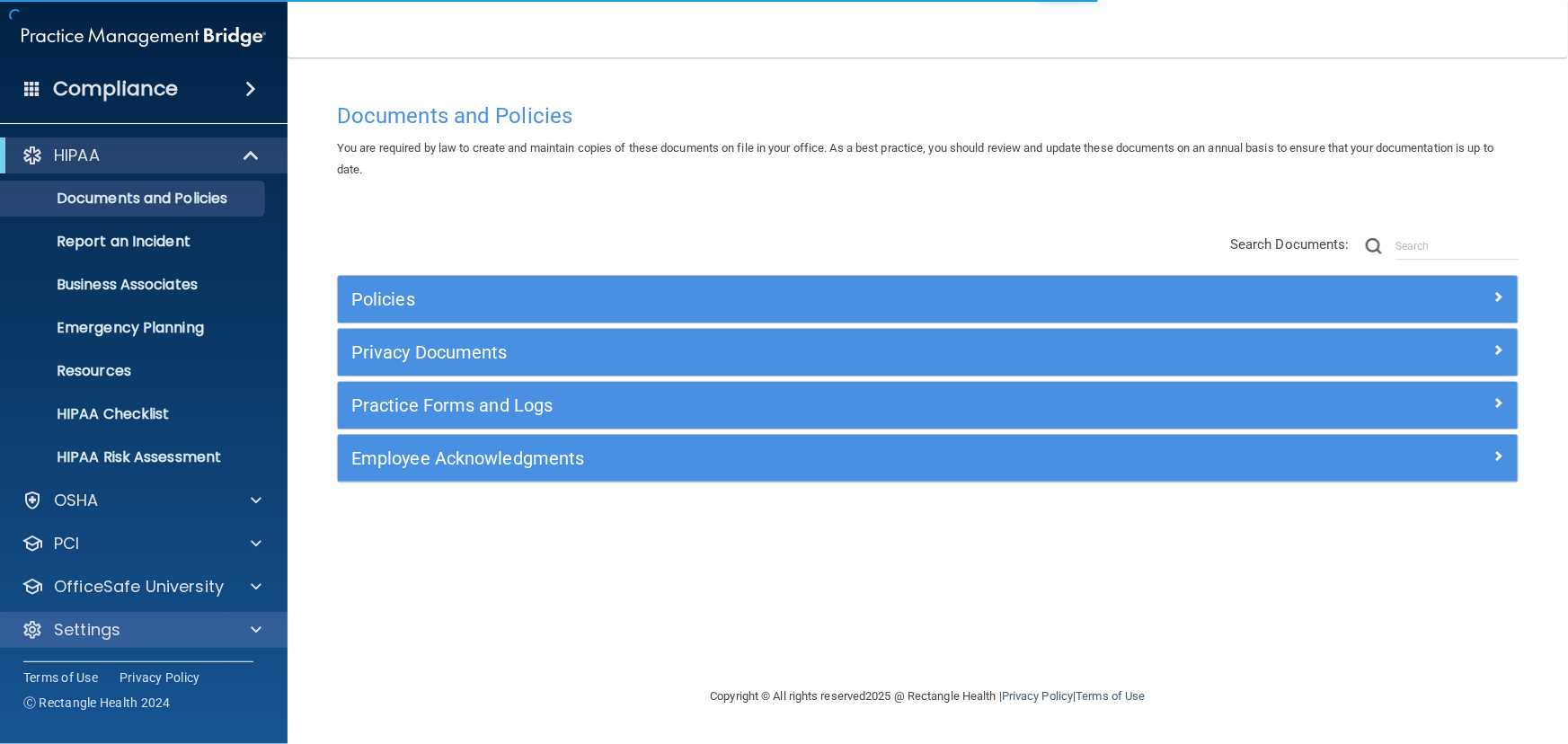
scroll to position [0, 0]
click at [254, 628] on span at bounding box center [255, 631] width 11 height 21
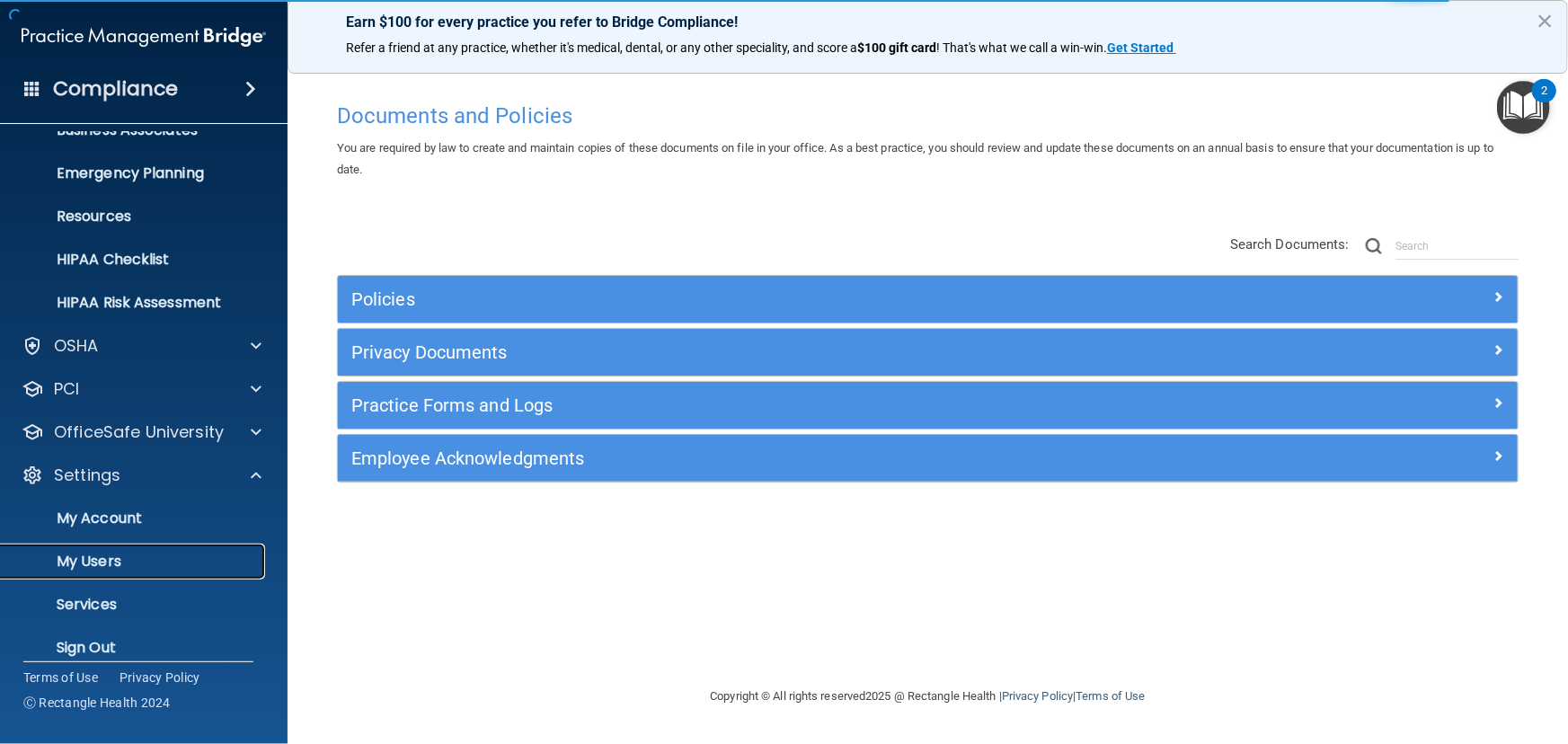
click at [191, 548] on link "My Users" at bounding box center [123, 561] width 283 height 36
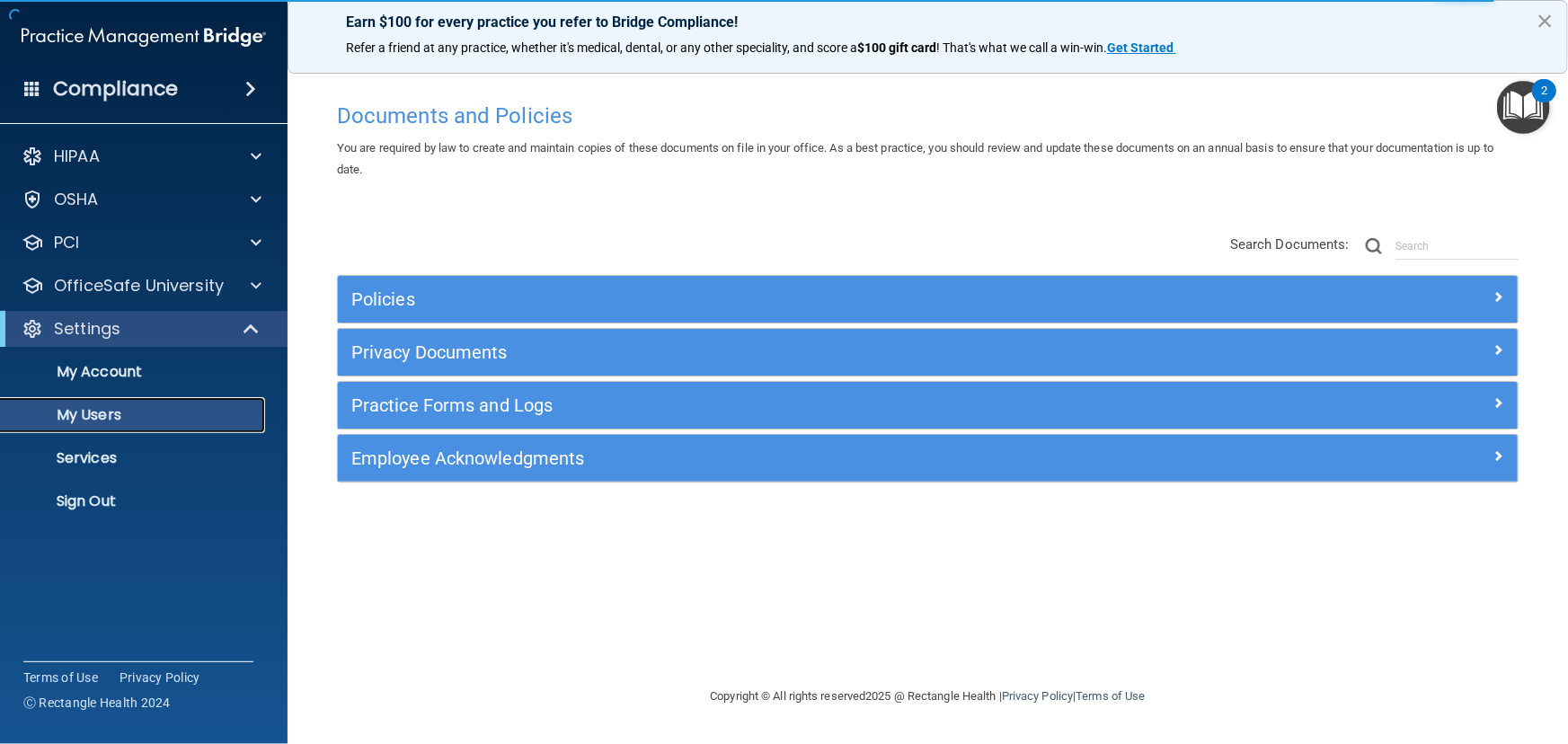
select select "20"
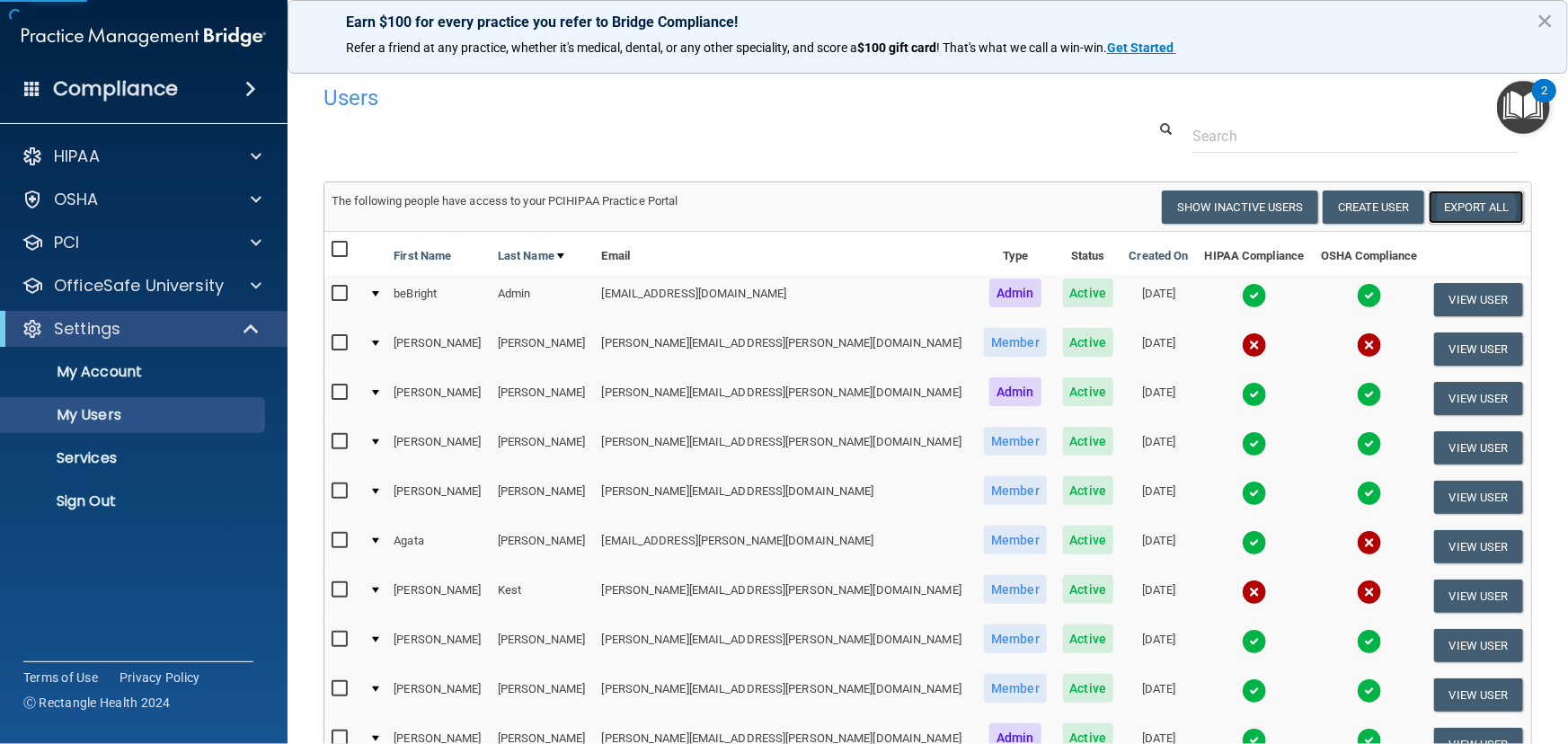
click at [1455, 211] on link "Export All" at bounding box center [1477, 207] width 95 height 33
click at [171, 495] on p "Sign Out" at bounding box center [134, 501] width 245 height 18
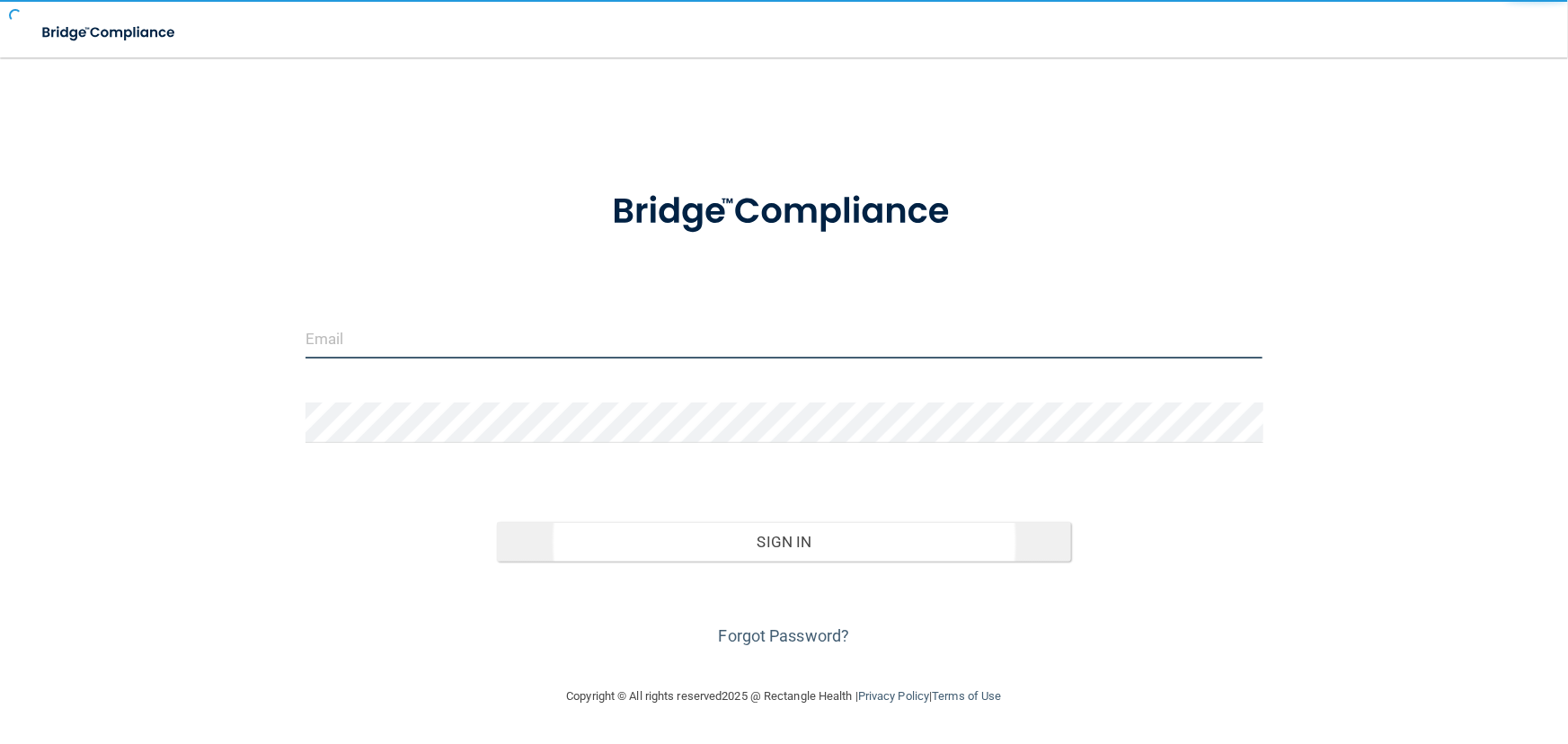
type input "avan@rectanglehealth.com"
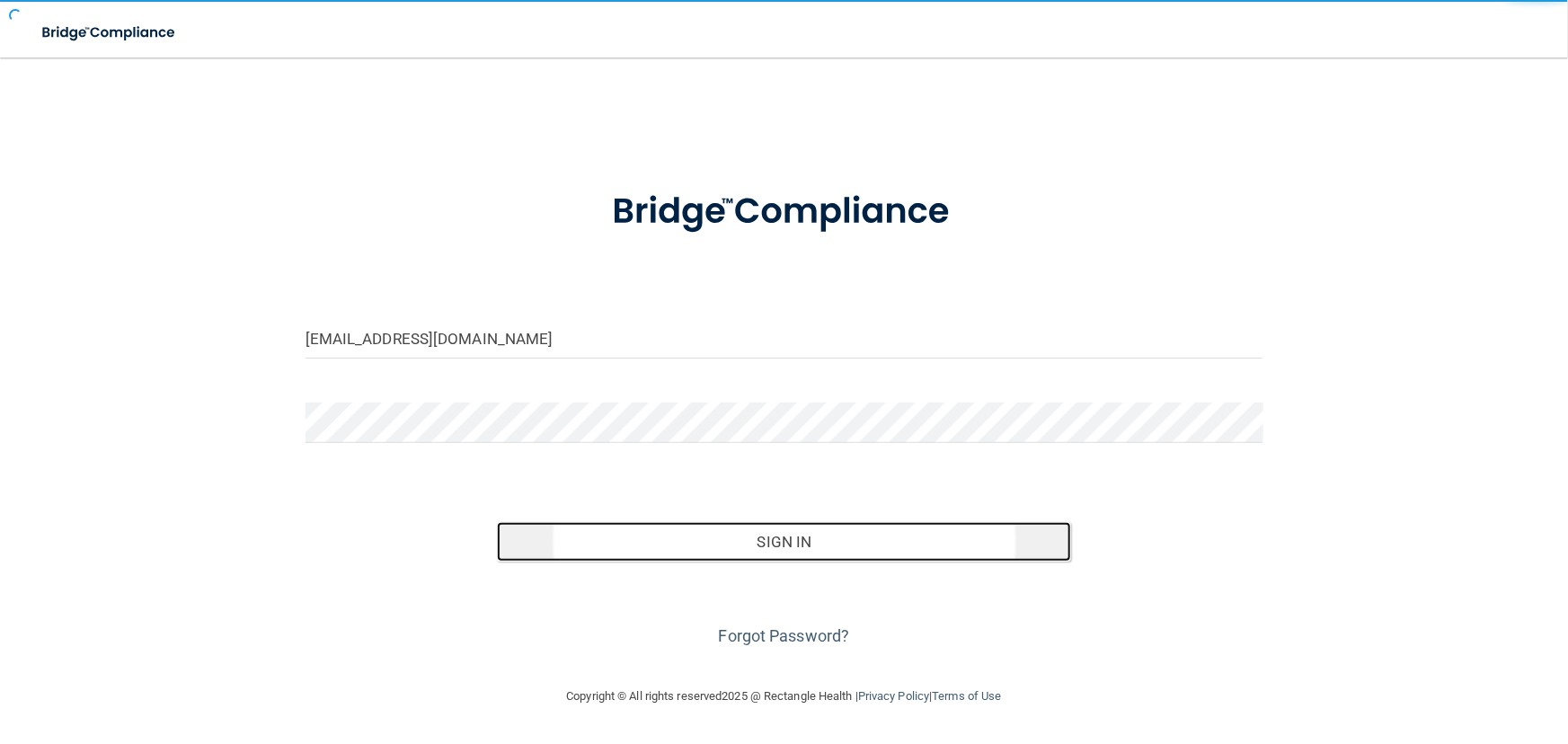
click at [530, 530] on button "Sign In" at bounding box center [784, 541] width 574 height 40
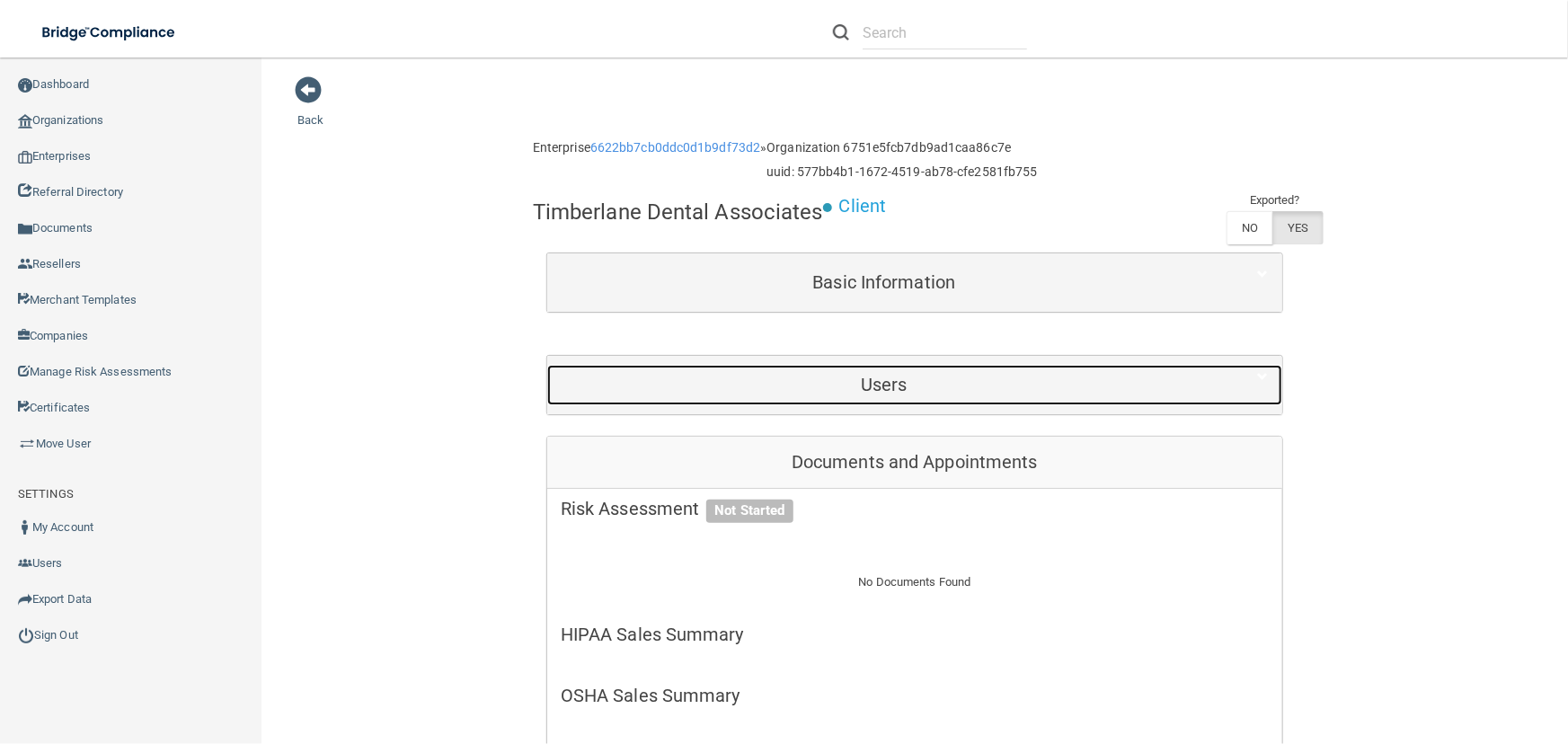
click at [883, 377] on h5 "Users" at bounding box center [884, 384] width 647 height 19
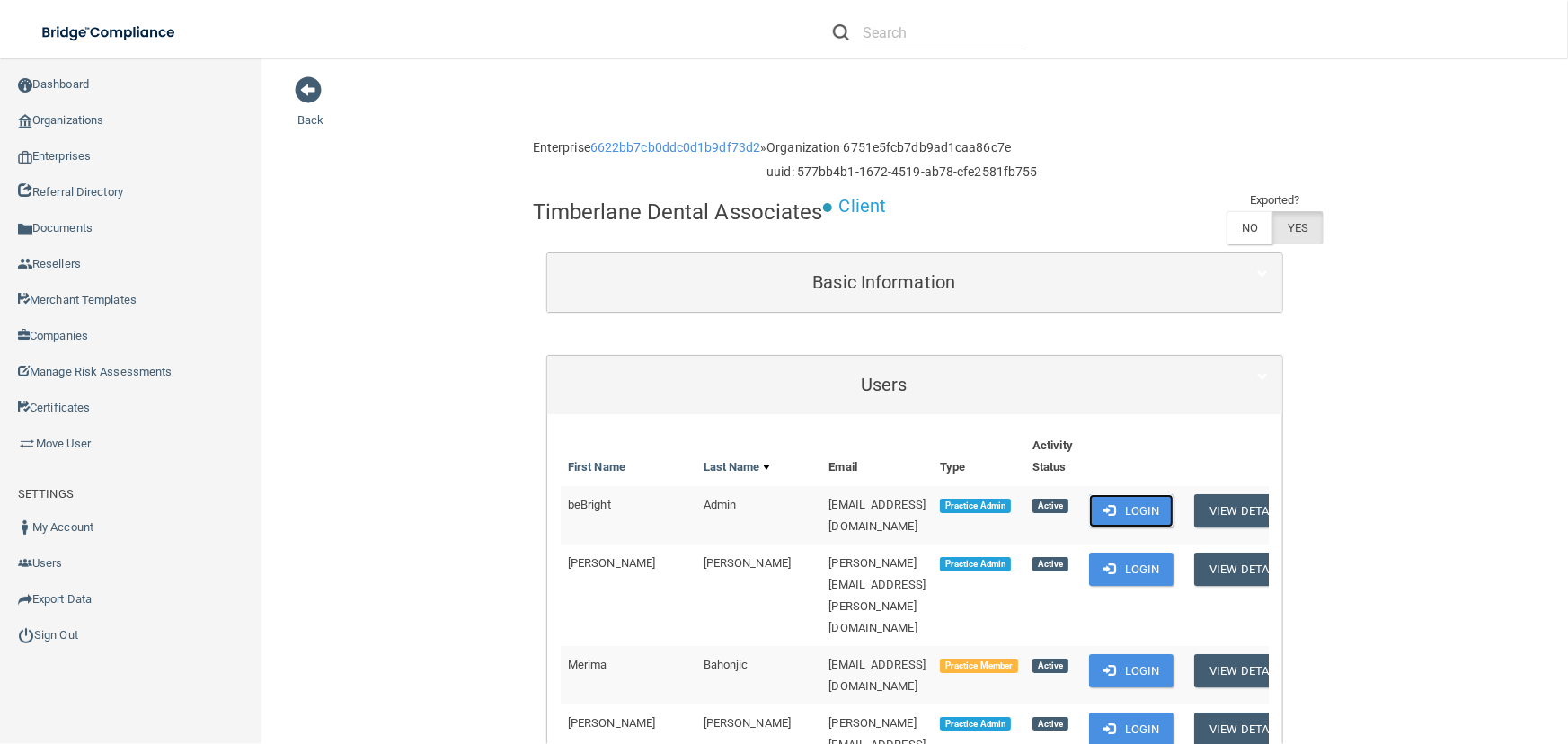
click at [1141, 512] on button "Login" at bounding box center [1132, 510] width 85 height 33
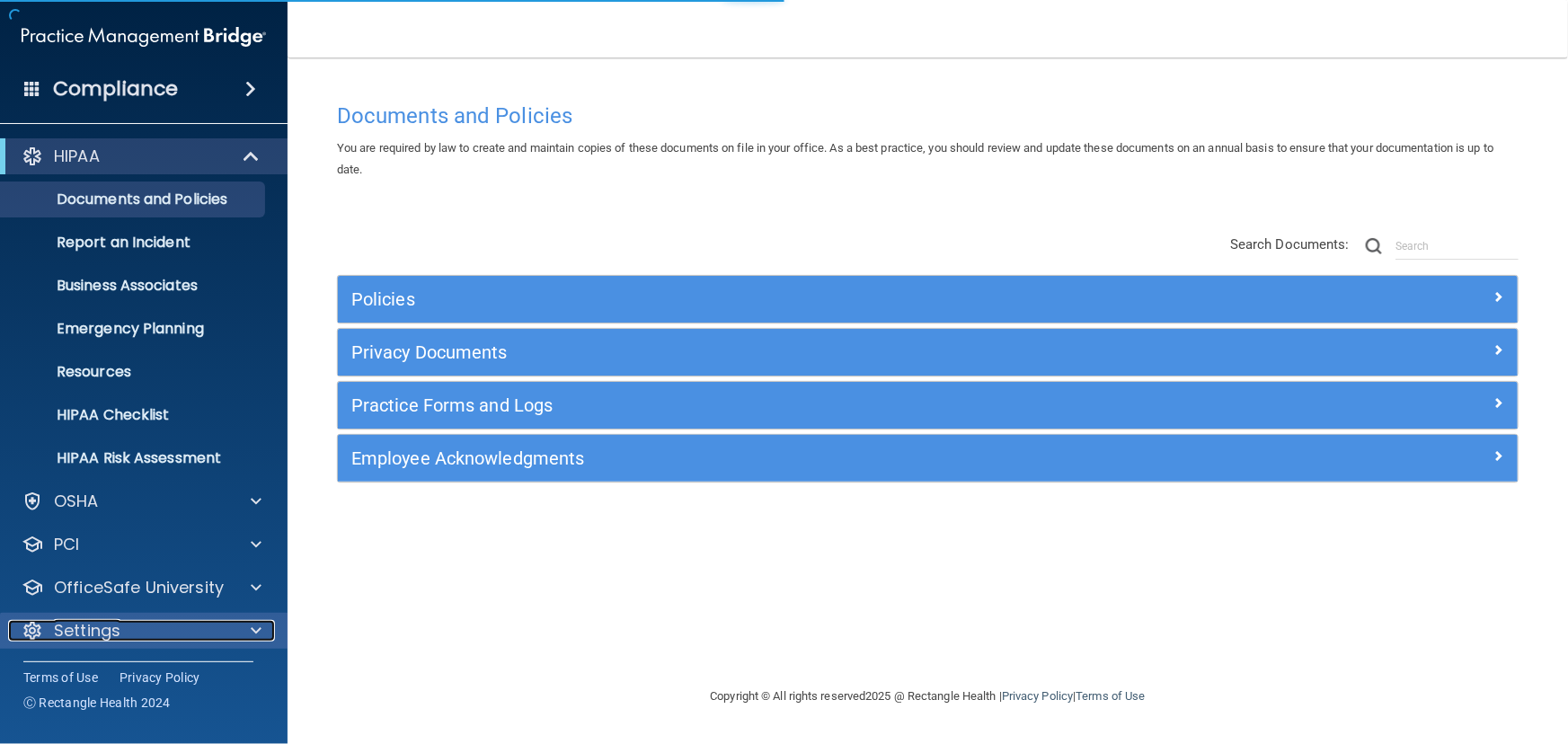
click at [165, 628] on div "Settings" at bounding box center [119, 631] width 223 height 21
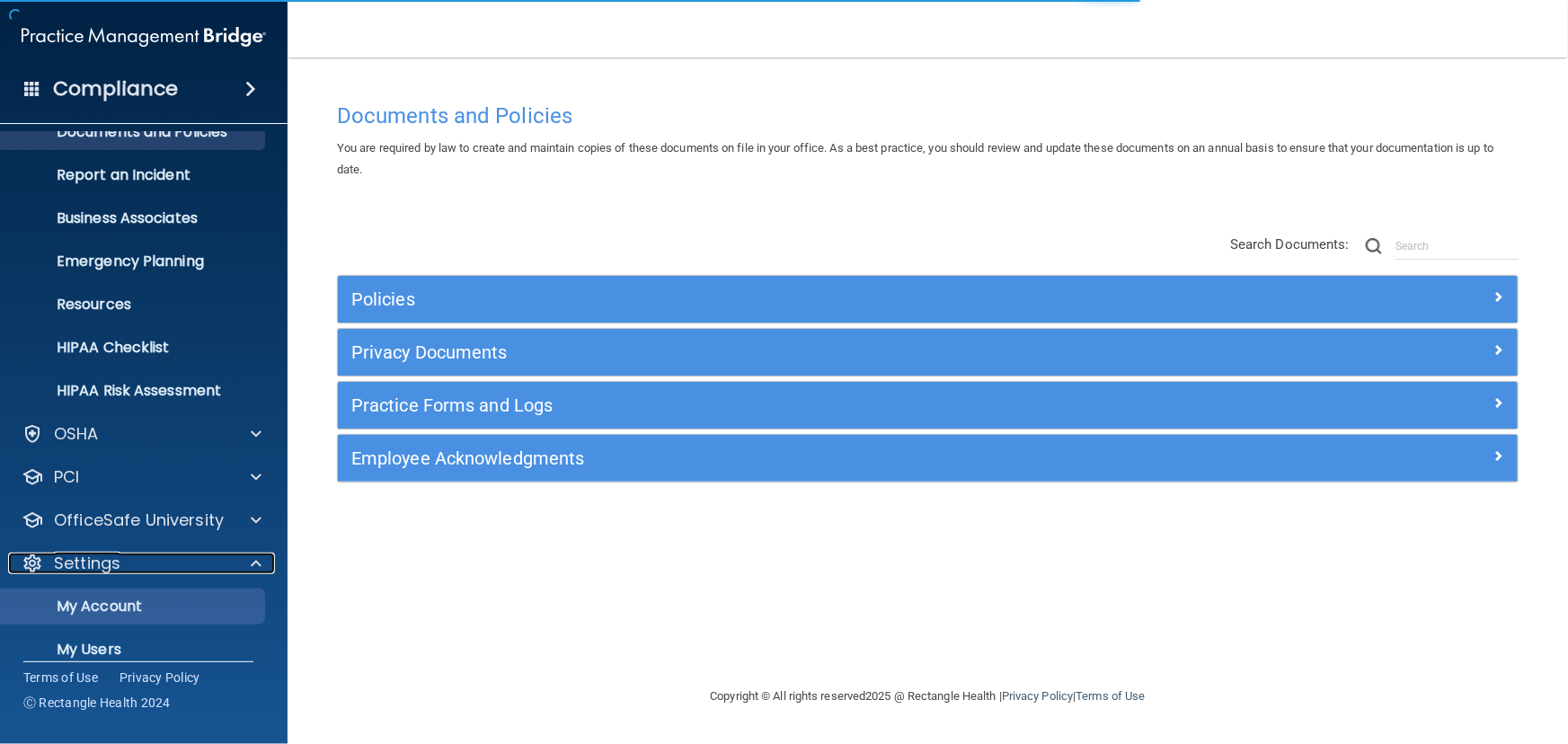
scroll to position [155, 0]
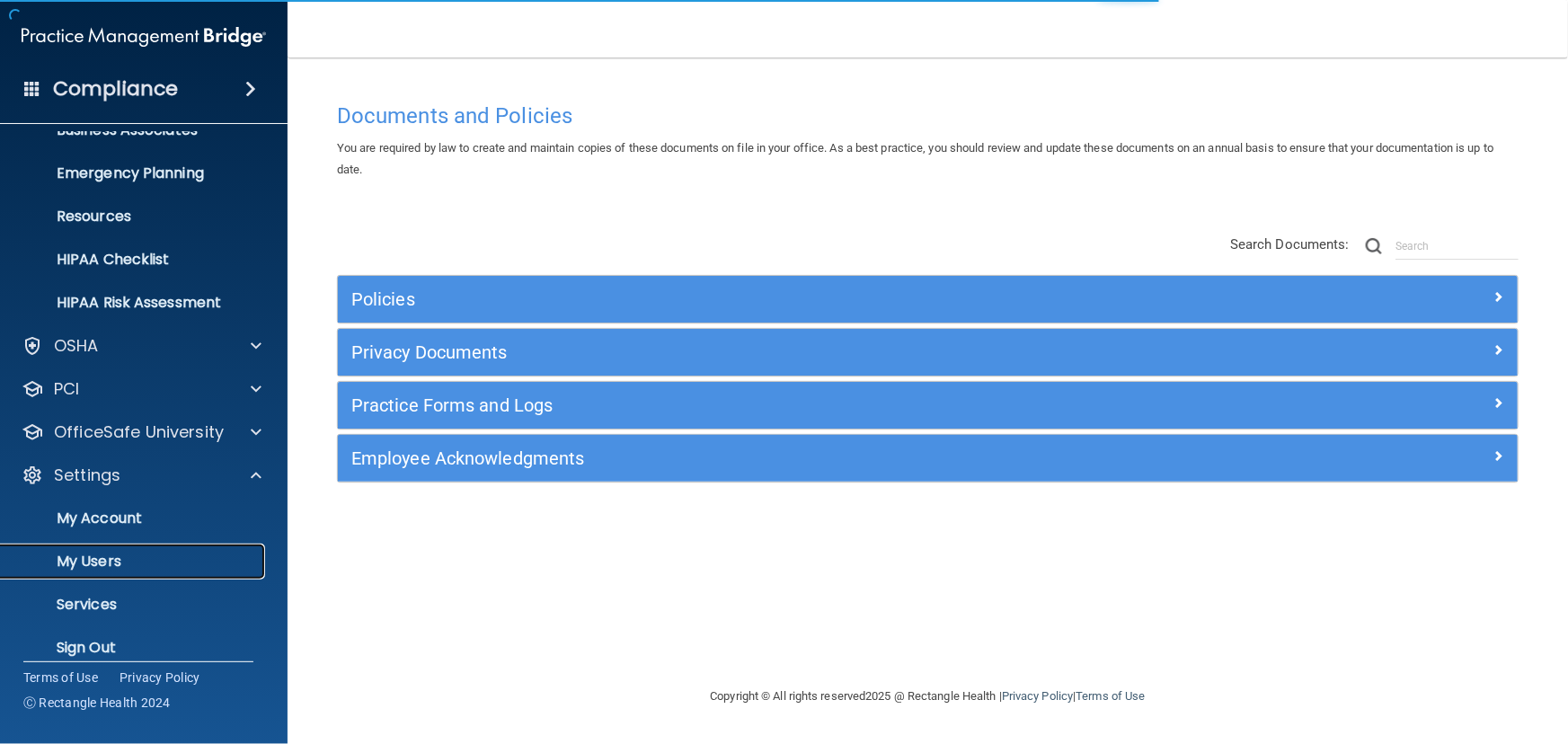
click at [148, 543] on link "My Users" at bounding box center [123, 561] width 283 height 36
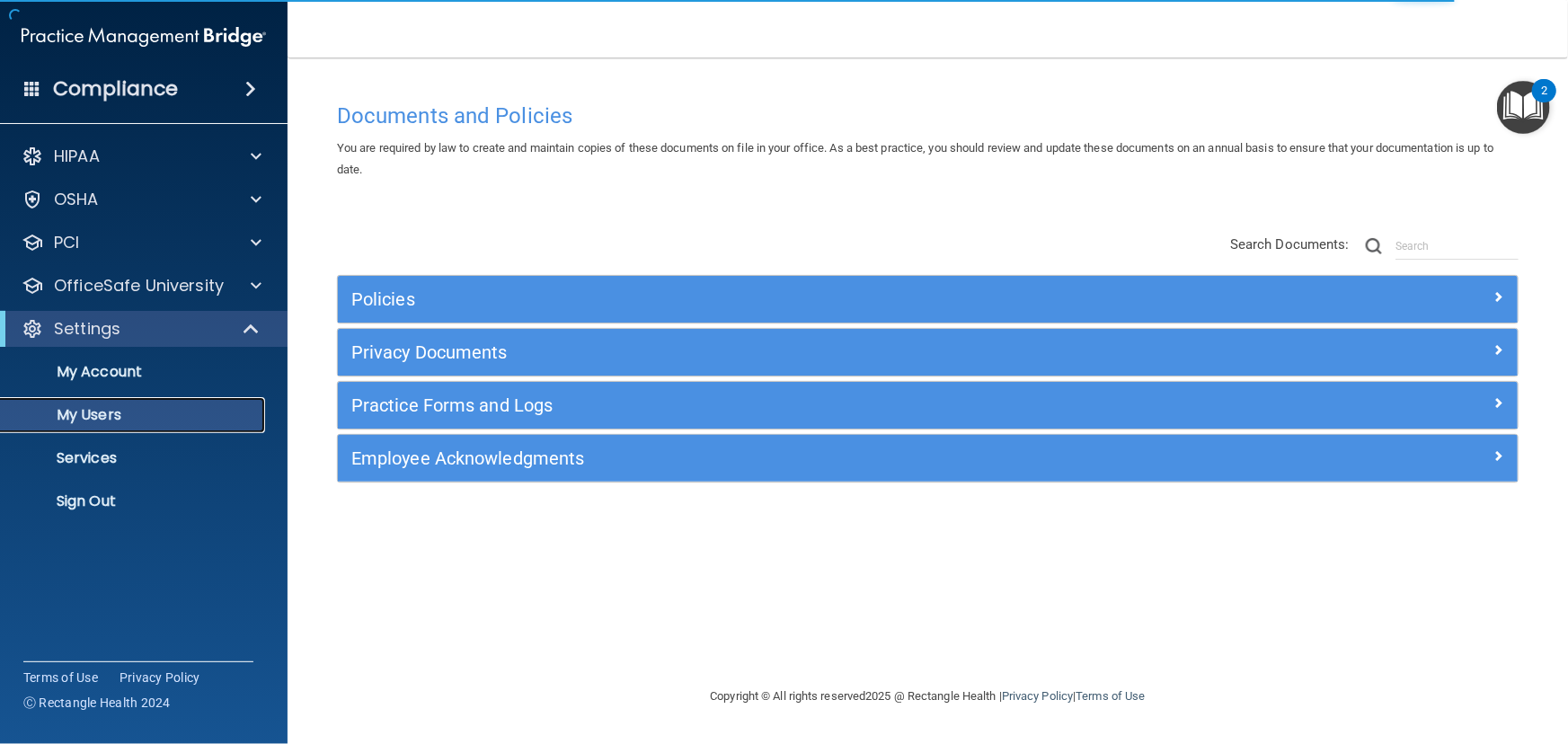
select select "20"
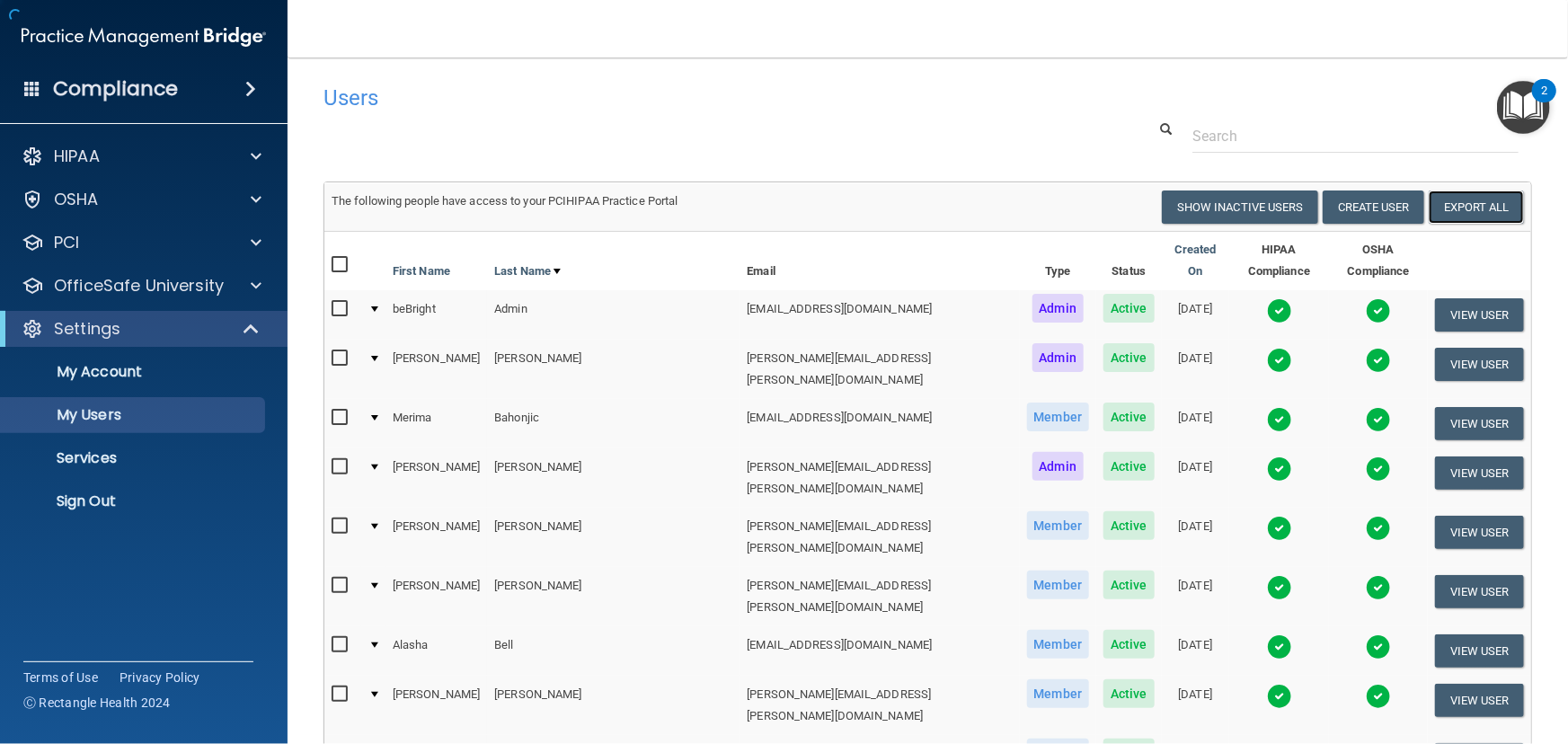
click at [1429, 209] on link "Export All" at bounding box center [1477, 207] width 95 height 33
